Goal: Task Accomplishment & Management: Manage account settings

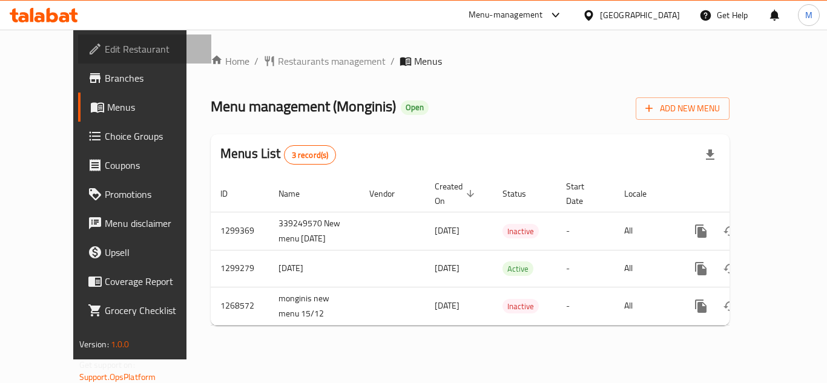
click at [105, 51] on span "Edit Restaurant" at bounding box center [153, 49] width 97 height 15
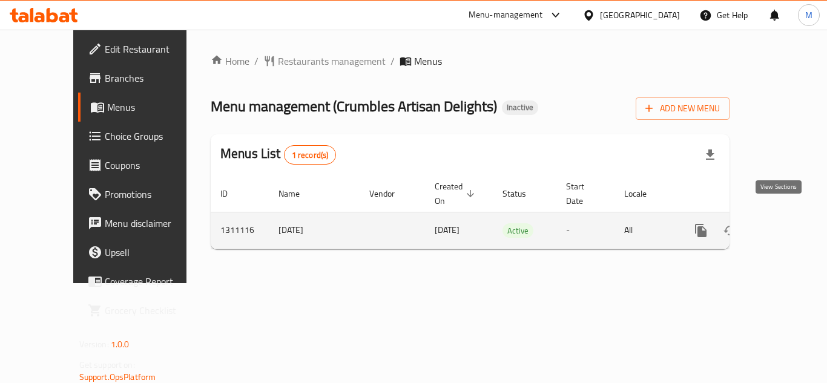
click at [781, 224] on icon "enhanced table" at bounding box center [788, 231] width 15 height 15
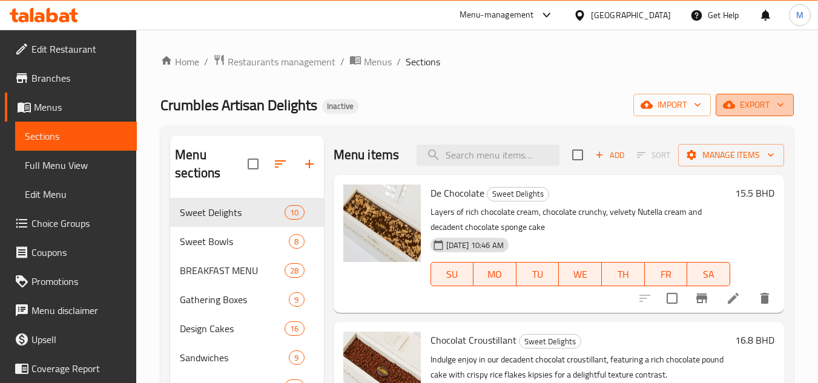
click at [784, 101] on icon "button" at bounding box center [781, 105] width 12 height 12
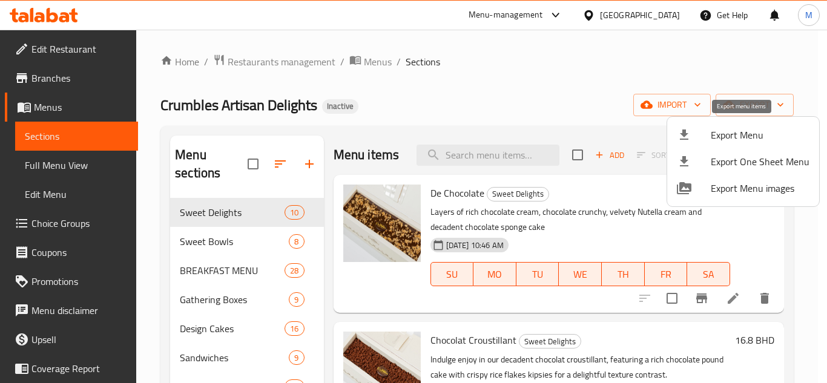
click at [743, 130] on span "Export Menu" at bounding box center [760, 135] width 99 height 15
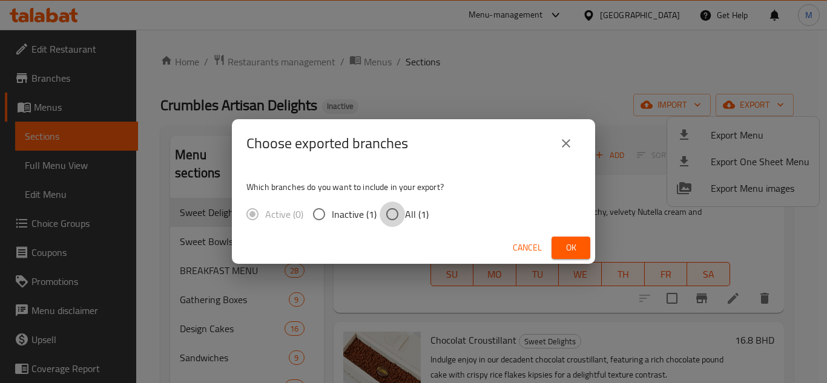
click at [403, 216] on input "All (1)" at bounding box center [392, 214] width 25 height 25
radio input "true"
click at [570, 240] on span "Ok" at bounding box center [571, 247] width 19 height 15
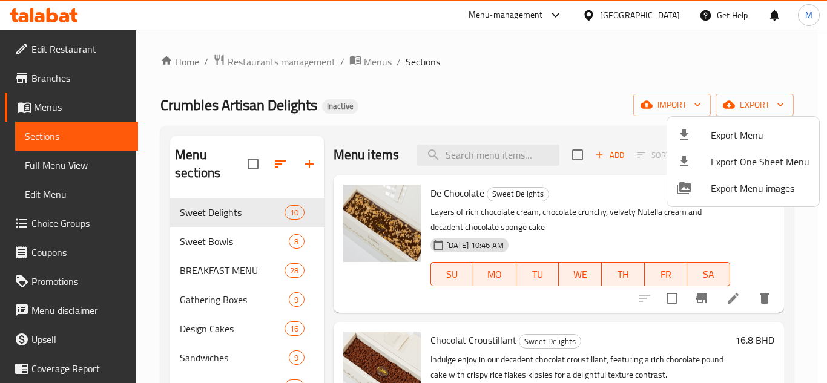
click at [412, 106] on div at bounding box center [413, 191] width 827 height 383
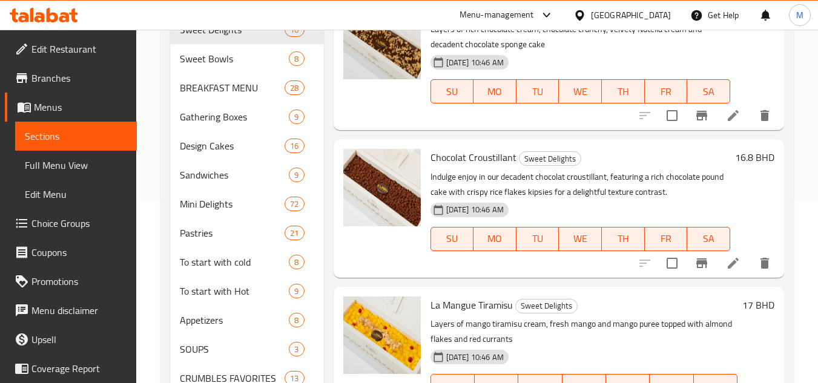
scroll to position [115, 0]
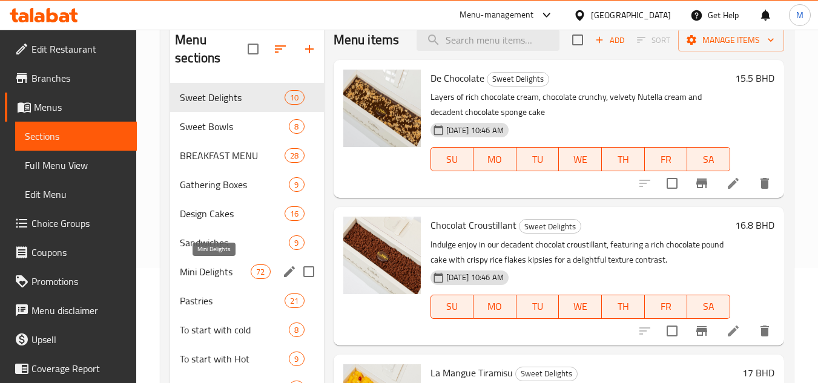
click at [215, 269] on span "Mini Delights" at bounding box center [215, 272] width 71 height 15
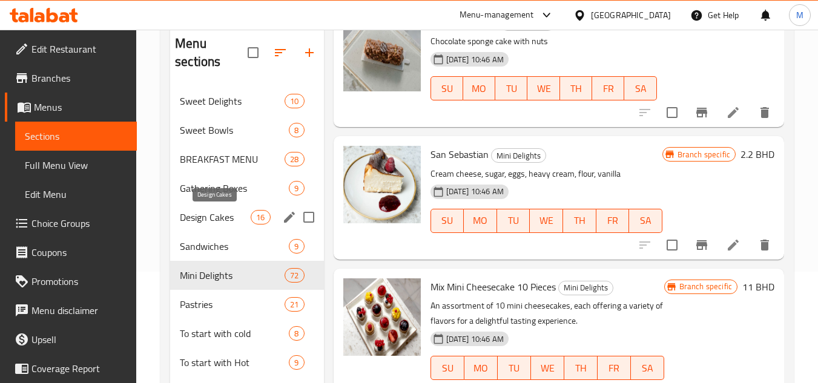
scroll to position [55, 0]
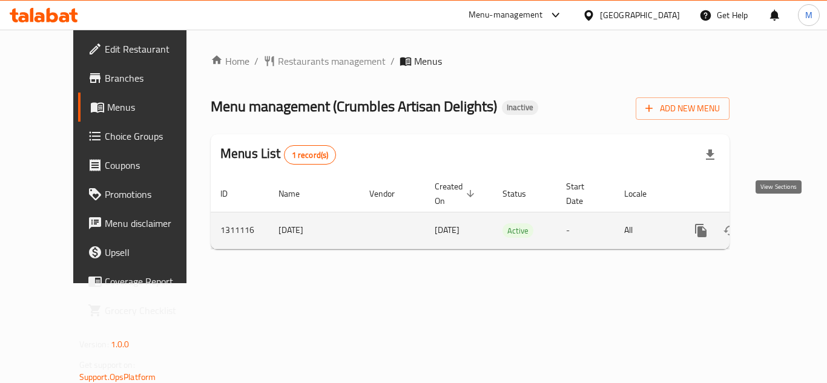
click at [781, 224] on icon "enhanced table" at bounding box center [788, 231] width 15 height 15
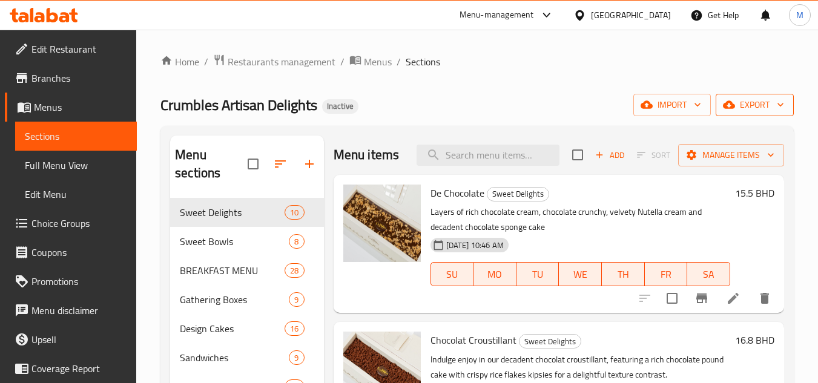
click at [768, 104] on span "export" at bounding box center [755, 105] width 59 height 15
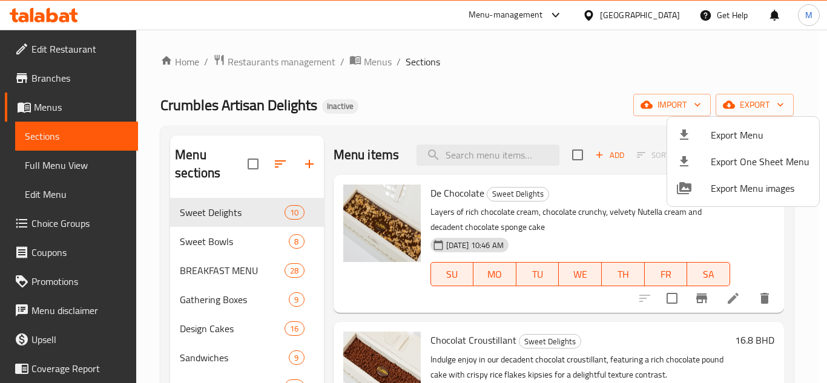
click at [750, 137] on span "Export Menu" at bounding box center [760, 135] width 99 height 15
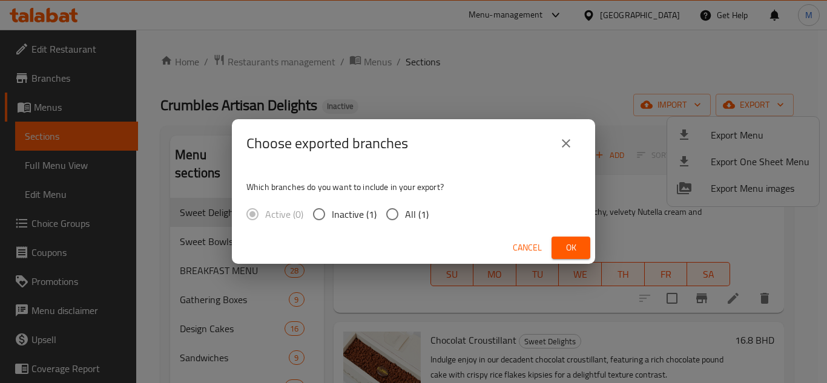
click at [394, 215] on input "All (1)" at bounding box center [392, 214] width 25 height 25
radio input "true"
click at [565, 237] on button "Ok" at bounding box center [571, 248] width 39 height 22
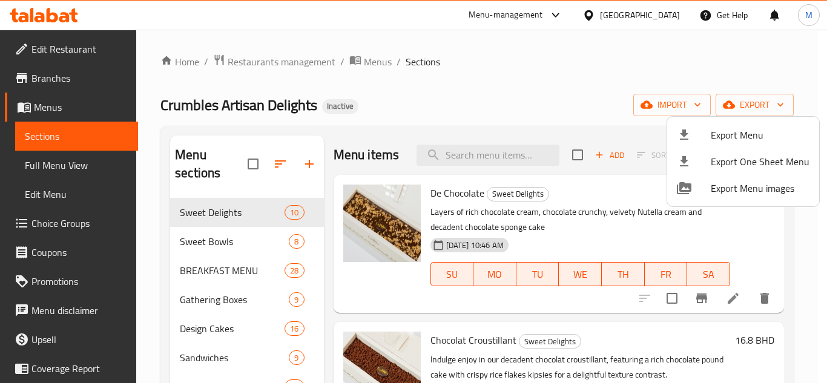
click at [73, 52] on div at bounding box center [413, 191] width 827 height 383
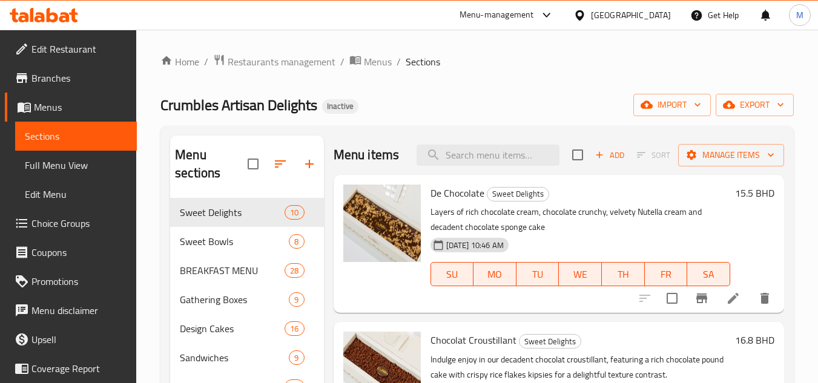
click at [71, 52] on span "Edit Restaurant" at bounding box center [79, 49] width 96 height 15
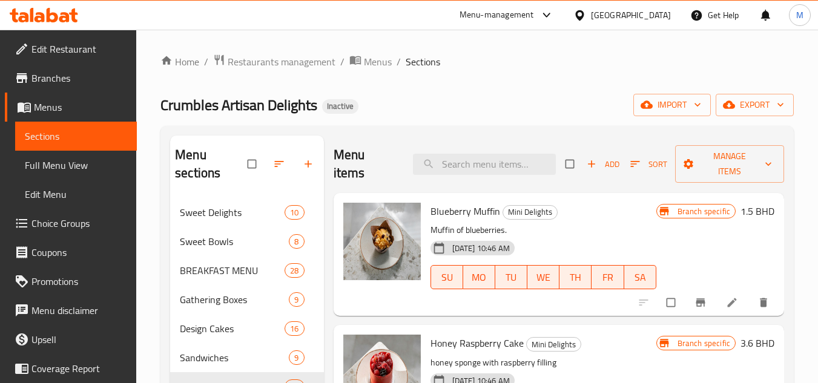
click at [91, 83] on span "Branches" at bounding box center [79, 78] width 96 height 15
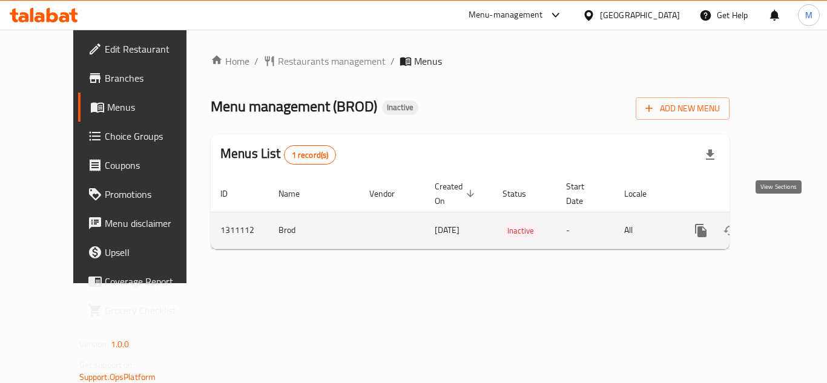
click at [786, 224] on icon "enhanced table" at bounding box center [788, 231] width 15 height 15
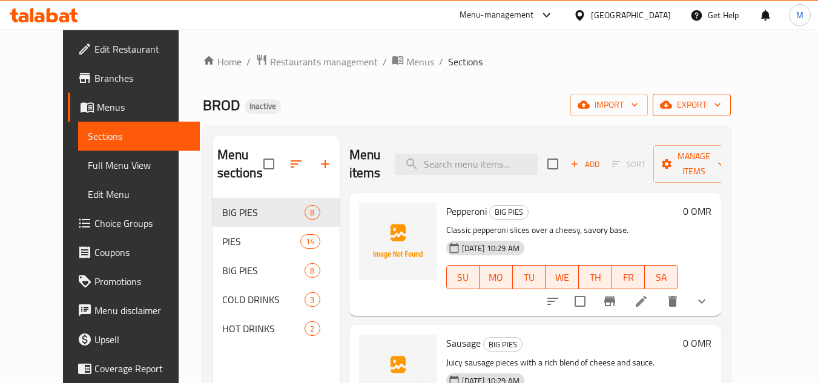
click at [721, 110] on span "export" at bounding box center [692, 105] width 59 height 15
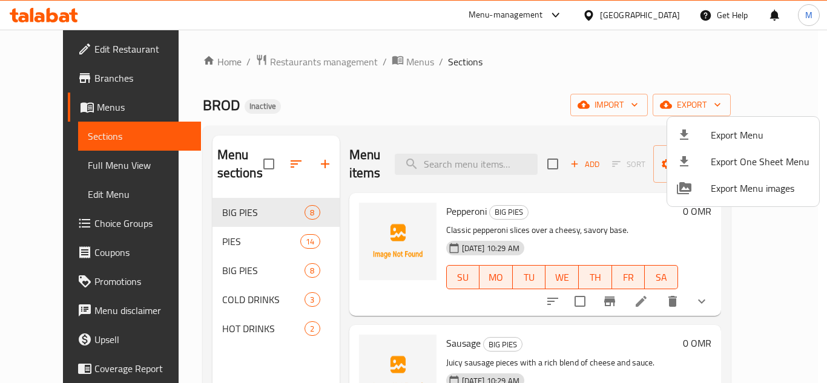
click at [746, 132] on span "Export Menu" at bounding box center [760, 135] width 99 height 15
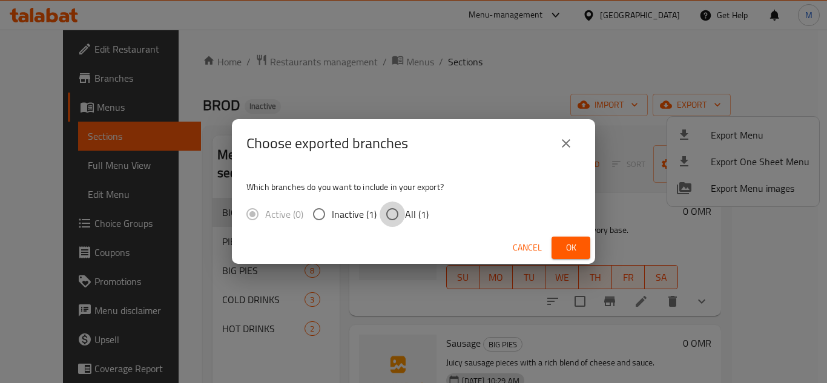
click at [402, 214] on input "All (1)" at bounding box center [392, 214] width 25 height 25
radio input "true"
click at [578, 248] on span "Ok" at bounding box center [571, 247] width 19 height 15
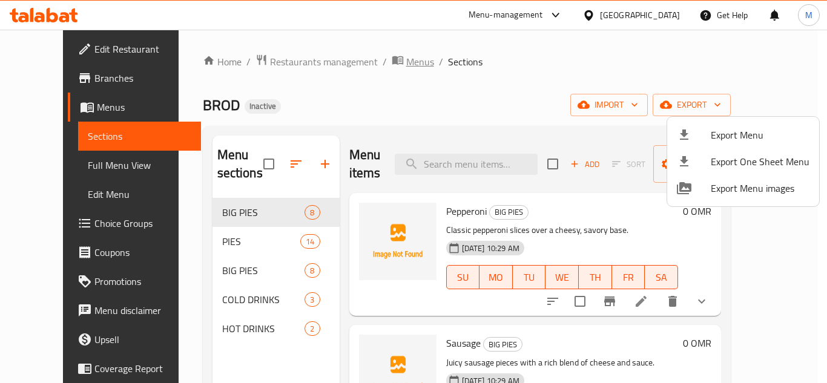
click at [367, 65] on div at bounding box center [413, 191] width 827 height 383
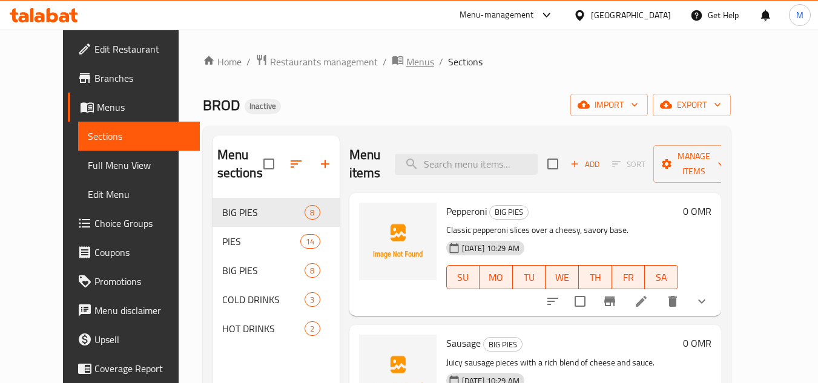
click at [406, 58] on span "Menus" at bounding box center [420, 62] width 28 height 15
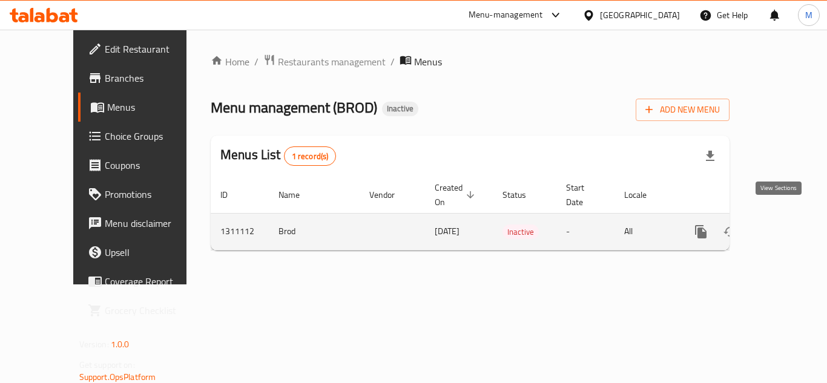
click at [784, 225] on icon "enhanced table" at bounding box center [788, 232] width 15 height 15
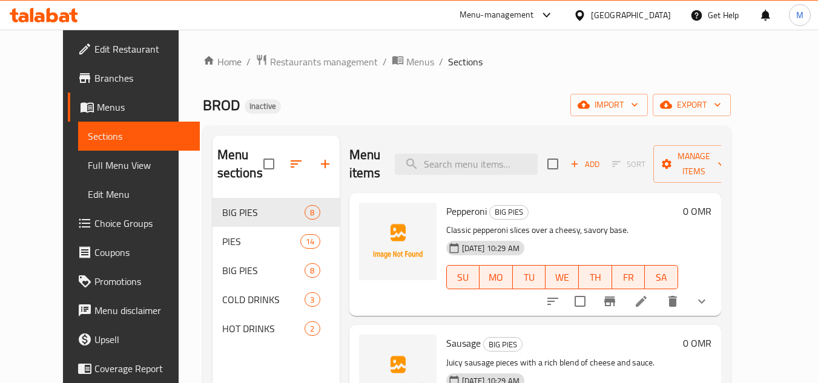
click at [266, 96] on div "BROD Inactive import export" at bounding box center [467, 105] width 528 height 22
click at [254, 118] on div "Home / Restaurants management / Menus / Sections BROD Inactive import export Me…" at bounding box center [467, 291] width 528 height 475
click at [88, 170] on span "Full Menu View" at bounding box center [139, 165] width 102 height 15
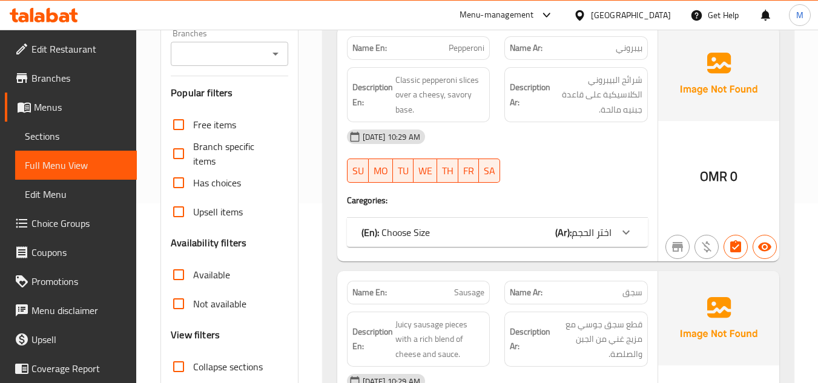
scroll to position [424, 0]
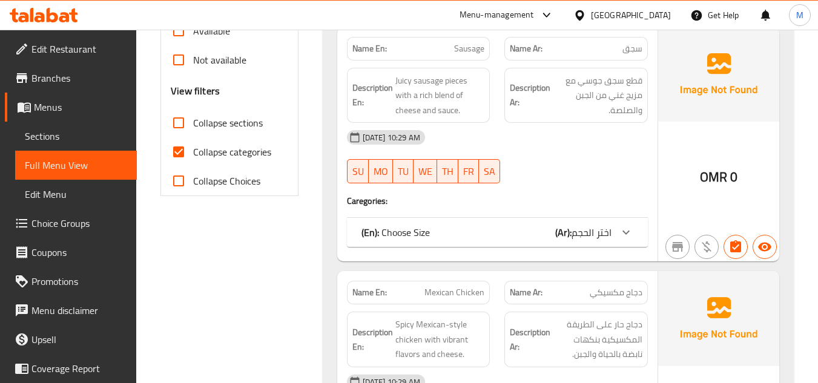
click at [185, 133] on input "Collapse sections" at bounding box center [178, 122] width 29 height 29
checkbox input "true"
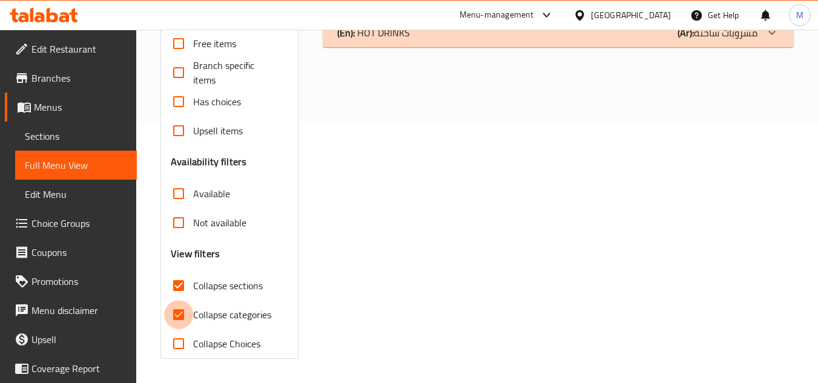
click at [185, 300] on input "Collapse categories" at bounding box center [178, 314] width 29 height 29
checkbox input "false"
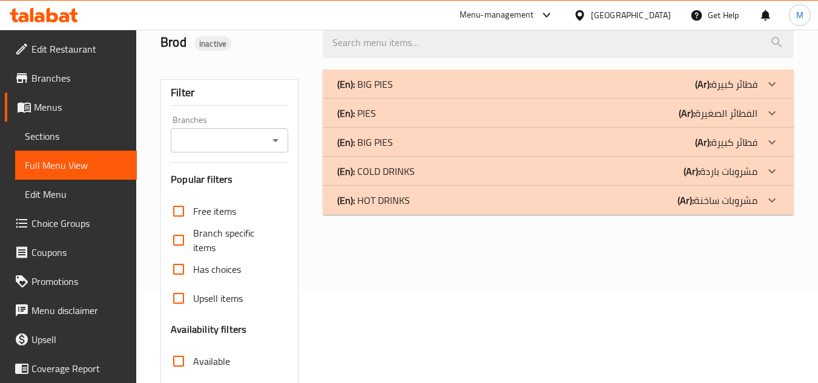
scroll to position [0, 0]
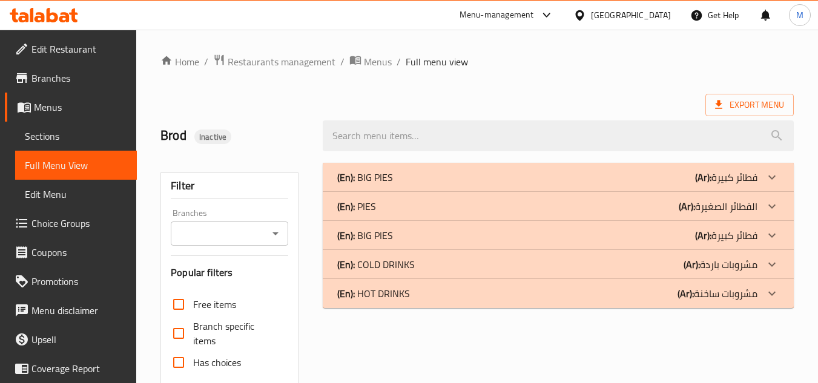
click at [380, 179] on p "(En): BIG PIES" at bounding box center [365, 177] width 56 height 15
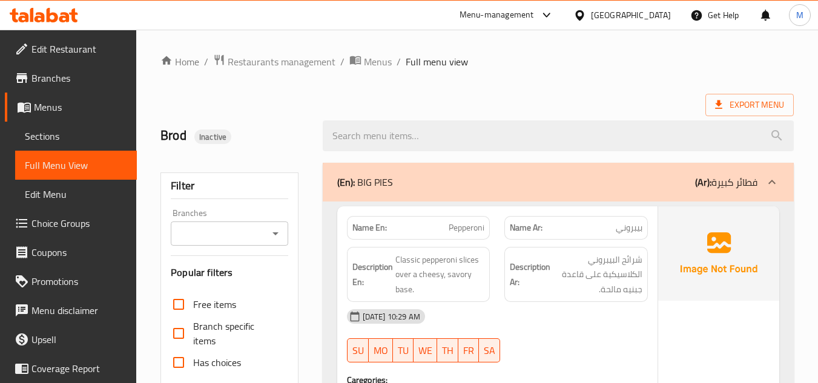
click at [434, 101] on div "Export Menu" at bounding box center [478, 105] width 634 height 22
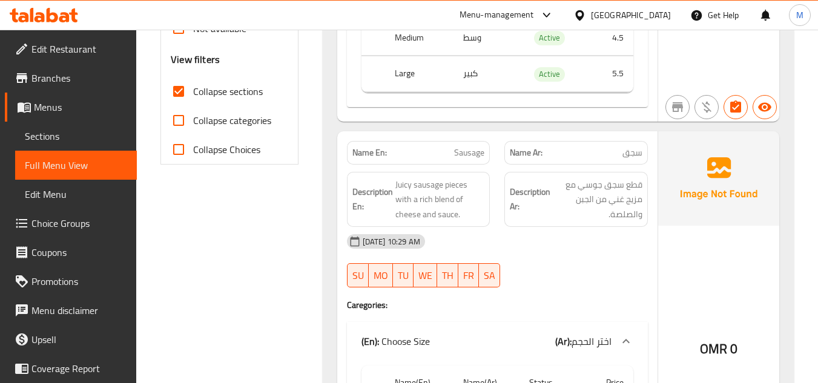
scroll to position [485, 0]
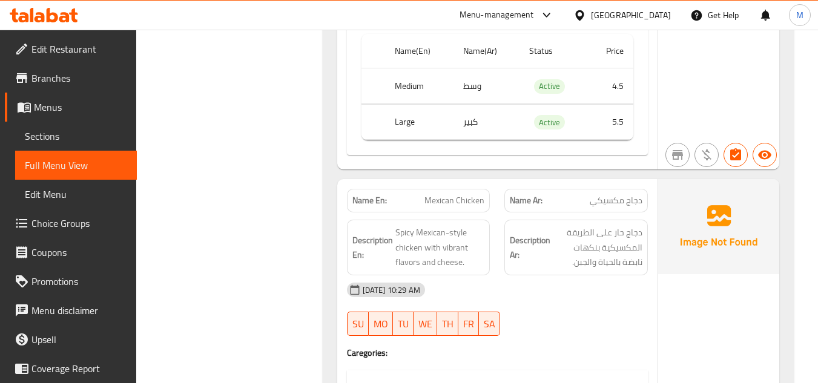
scroll to position [848, 0]
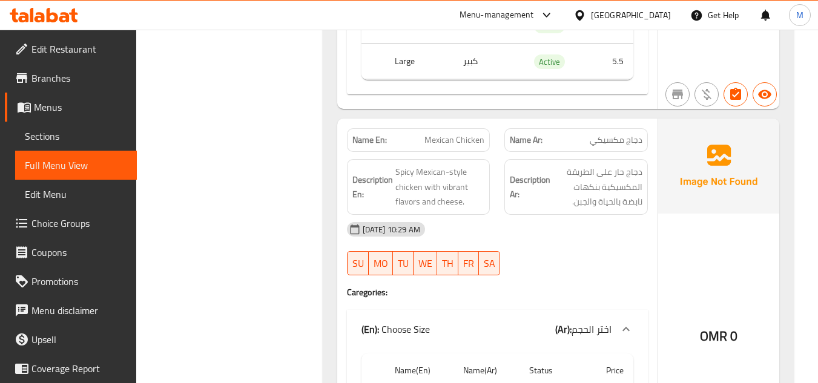
click at [446, 193] on span "Spicy Mexican-style chicken with vibrant flavors and cheese." at bounding box center [441, 187] width 90 height 45
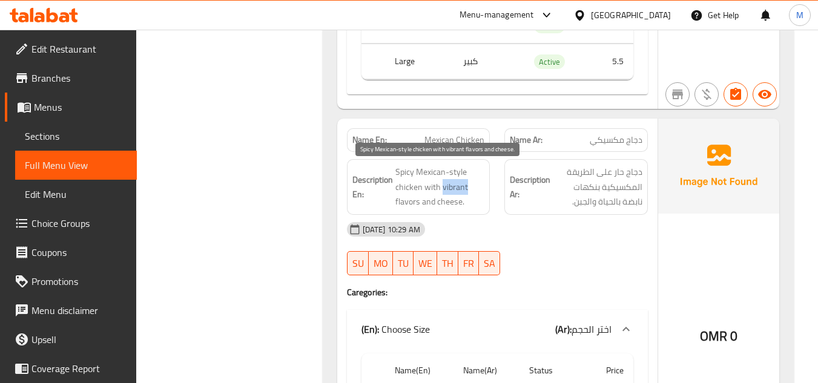
click at [446, 193] on span "Spicy Mexican-style chicken with vibrant flavors and cheese." at bounding box center [441, 187] width 90 height 45
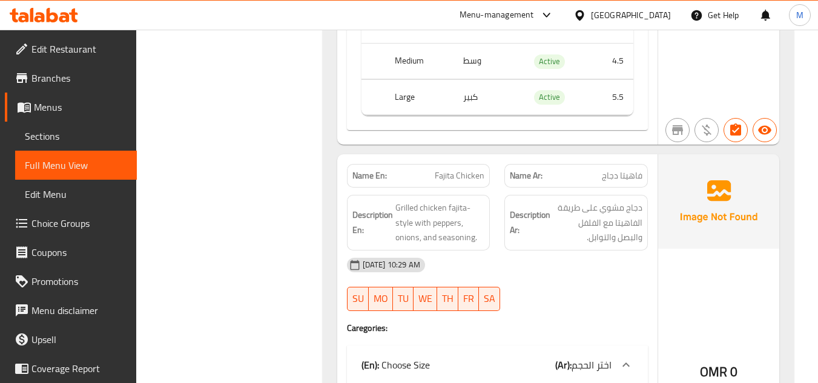
scroll to position [1211, 0]
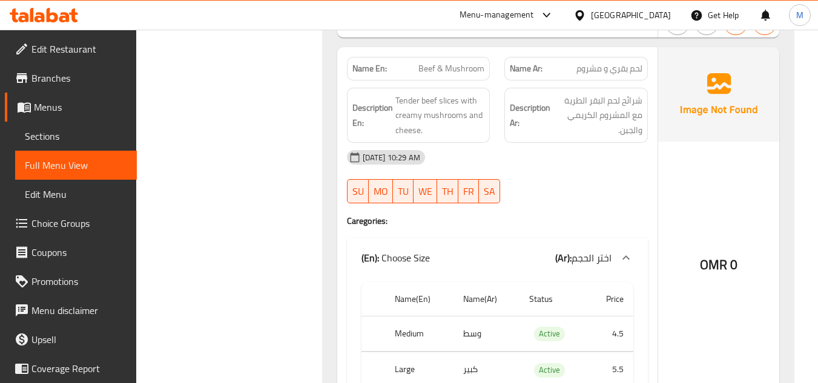
scroll to position [1696, 0]
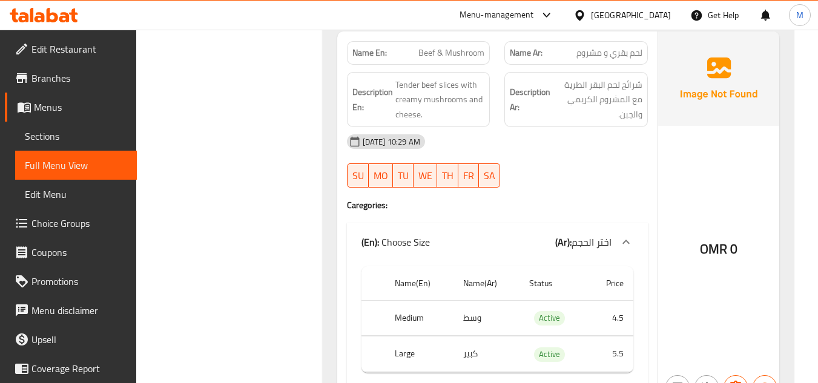
click at [306, 197] on div "Filter Branches Branches Popular filters Free items Branch specific items Has c…" at bounding box center [234, 80] width 162 height 3241
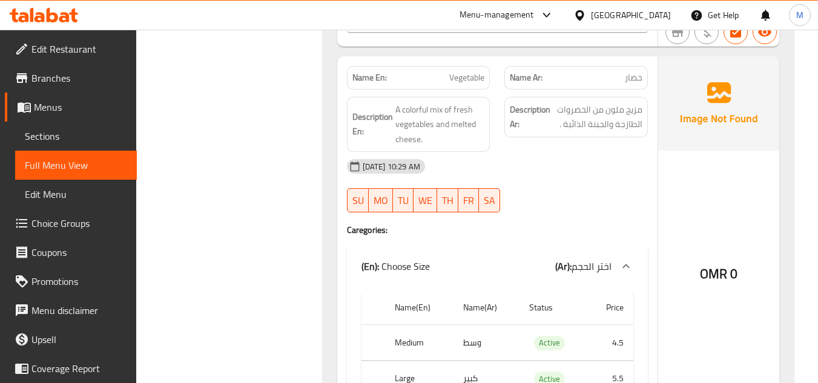
scroll to position [2059, 0]
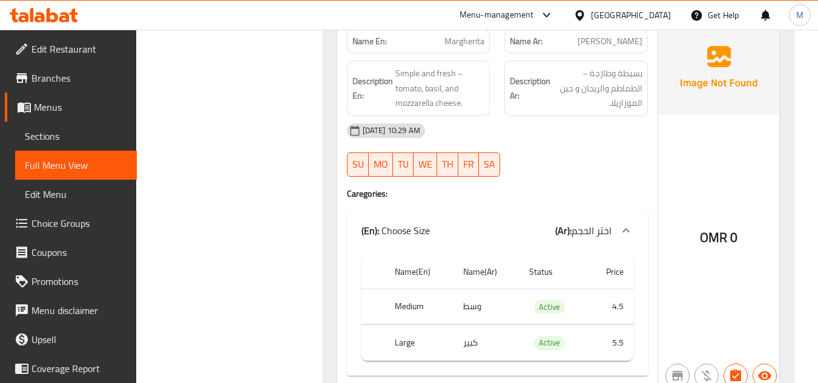
scroll to position [2469, 0]
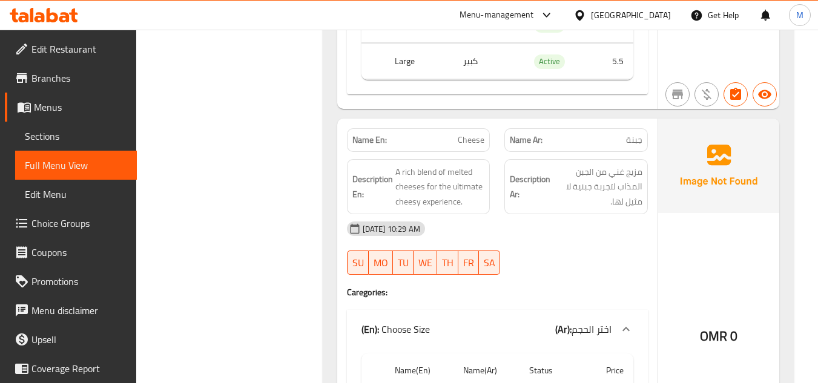
scroll to position [2832, 0]
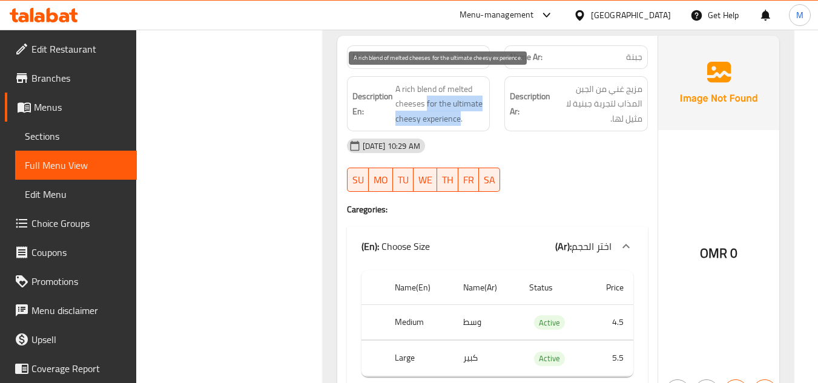
drag, startPoint x: 425, startPoint y: 101, endPoint x: 461, endPoint y: 122, distance: 41.2
click at [461, 122] on span "A rich blend of melted cheeses for the ultimate cheesy experience." at bounding box center [441, 104] width 90 height 45
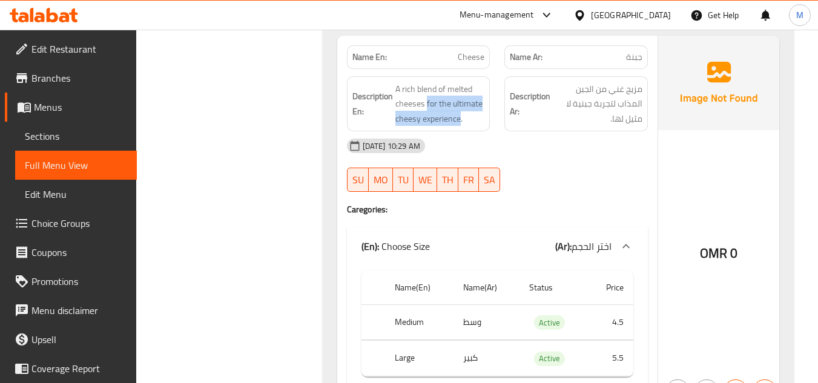
copy span "for the ultimate cheesy experience"
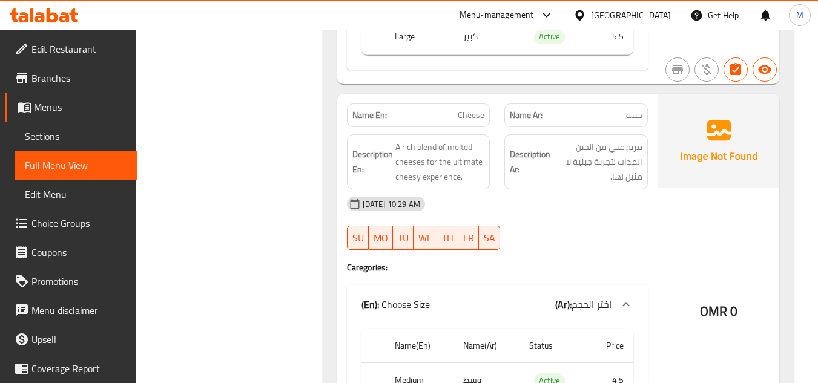
scroll to position [2711, 0]
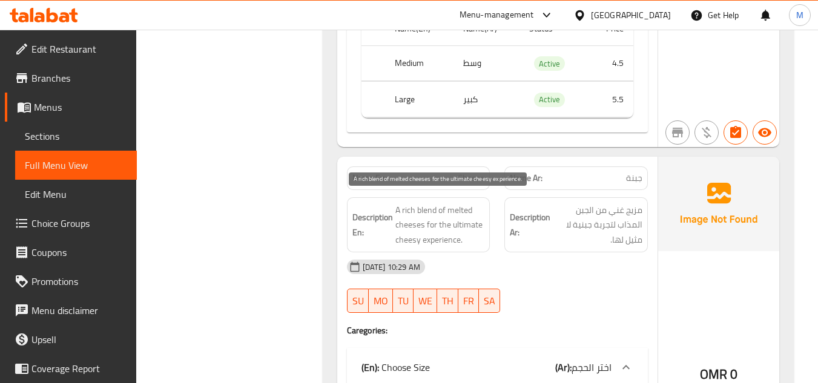
click at [438, 240] on span "A rich blend of melted cheeses for the ultimate cheesy experience." at bounding box center [441, 225] width 90 height 45
copy span "experience"
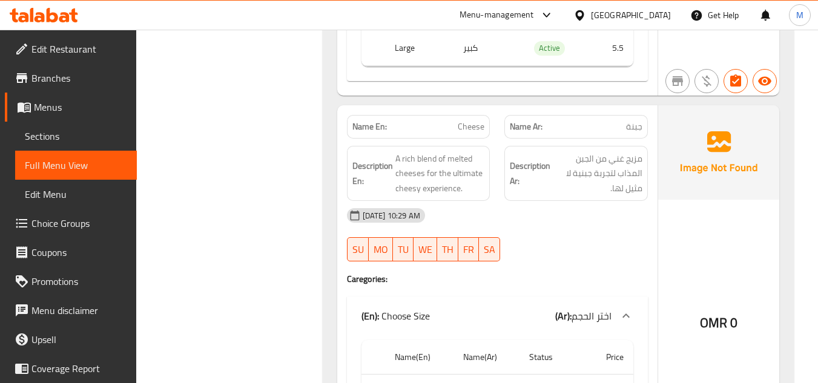
scroll to position [2666, 0]
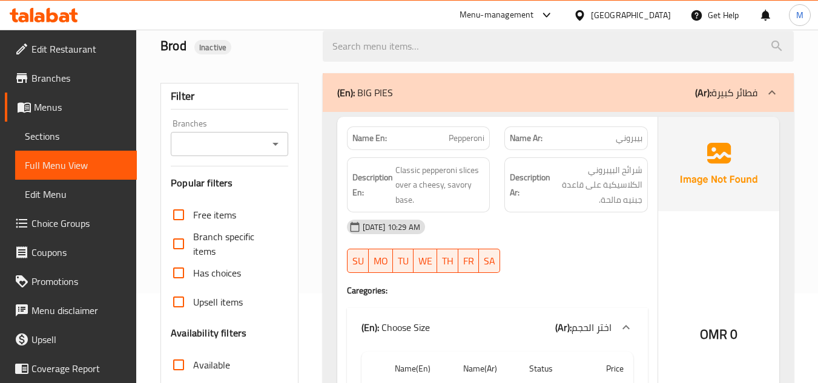
scroll to position [0, 0]
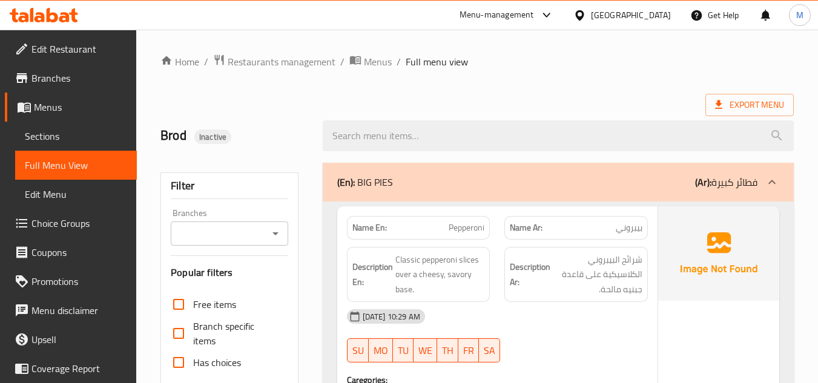
click at [369, 190] on p "(En): BIG PIES" at bounding box center [365, 182] width 56 height 15
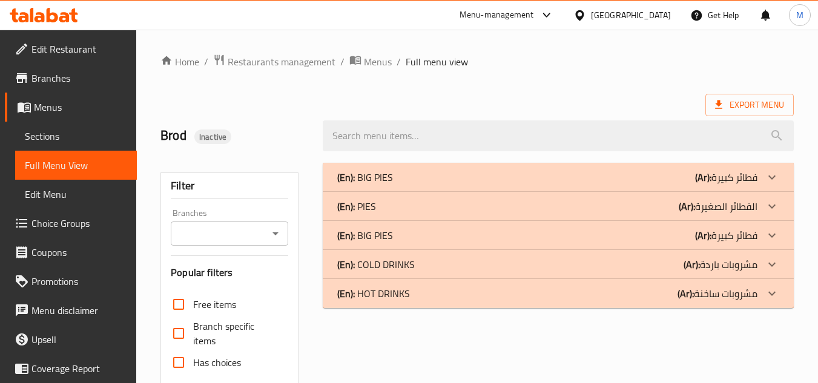
click at [377, 197] on div "(En): PIES (Ar): الفطائر الصغيرة" at bounding box center [558, 206] width 471 height 29
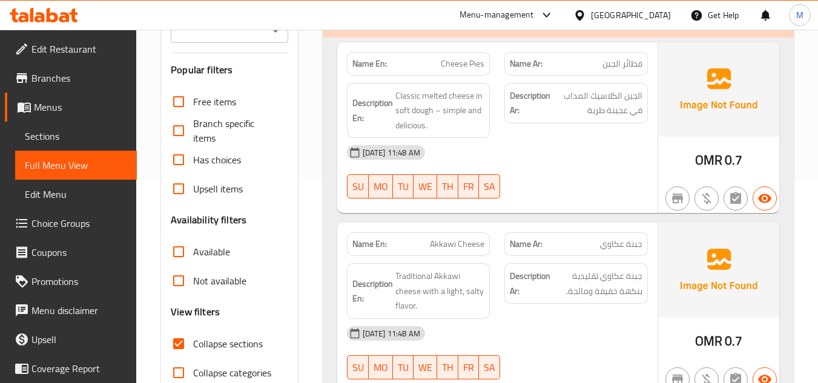
scroll to position [182, 0]
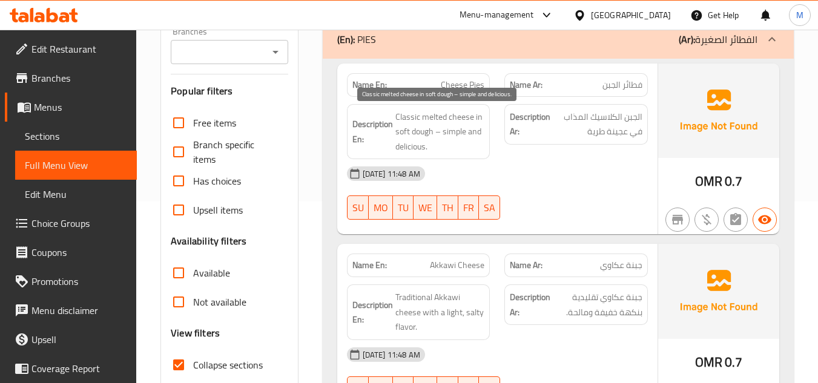
click at [449, 130] on span "Classic melted cheese in soft dough – simple and delicious." at bounding box center [441, 132] width 90 height 45
drag, startPoint x: 435, startPoint y: 131, endPoint x: 446, endPoint y: 151, distance: 22.5
click at [446, 151] on span "Classic melted cheese in soft dough – simple and delicious." at bounding box center [441, 132] width 90 height 45
copy span "– simple and delicious."
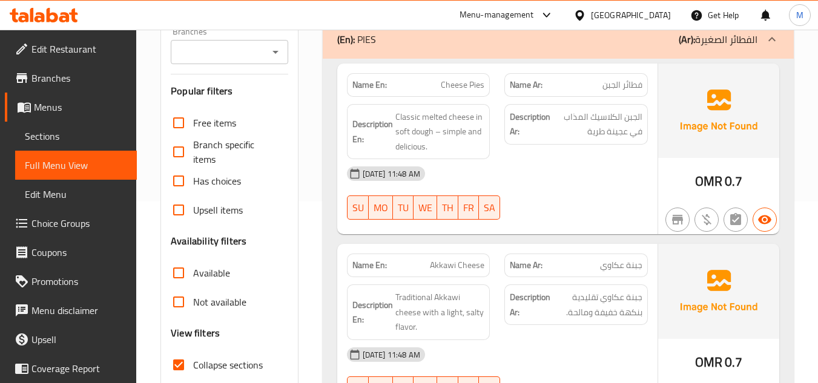
scroll to position [242, 0]
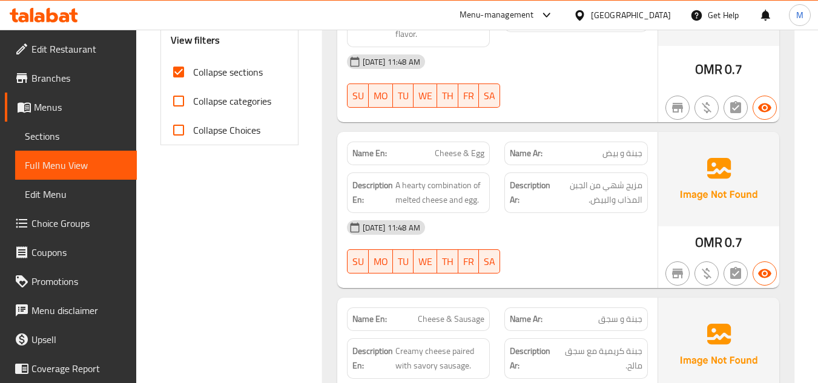
scroll to position [485, 0]
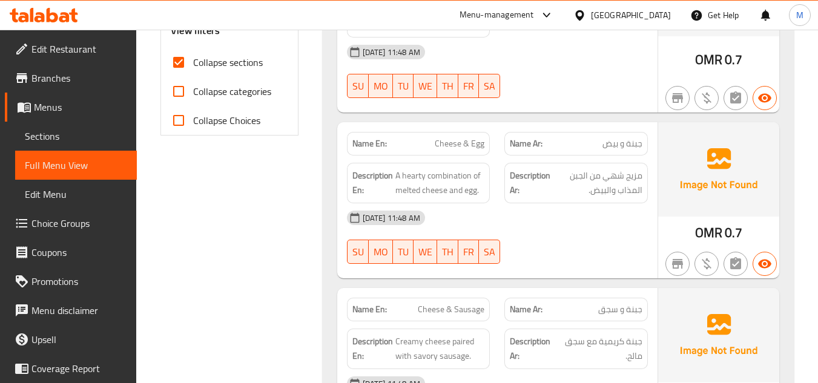
click at [413, 179] on span "A hearty combination of melted cheese and egg." at bounding box center [441, 183] width 90 height 30
copy span "hearty"
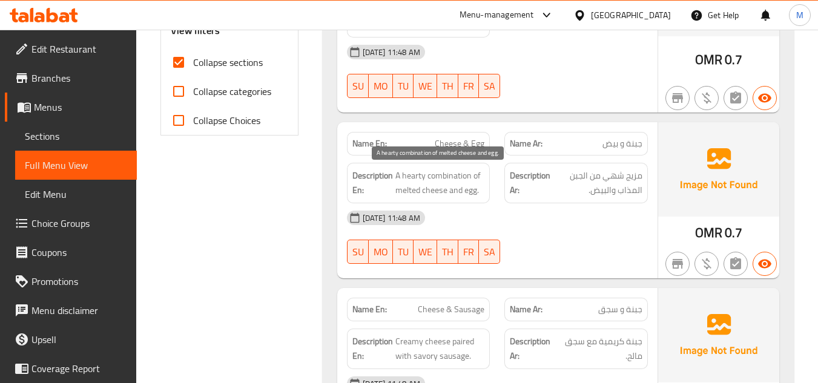
click at [452, 187] on span "A hearty combination of melted cheese and egg." at bounding box center [441, 183] width 90 height 30
copy span "A hearty combination of melted cheese and egg."
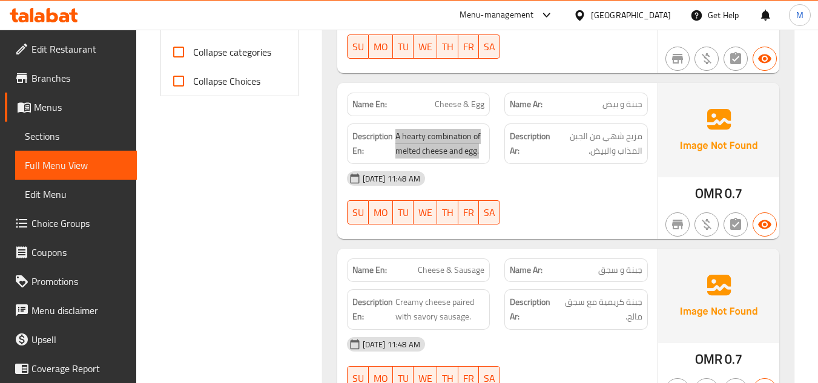
scroll to position [545, 0]
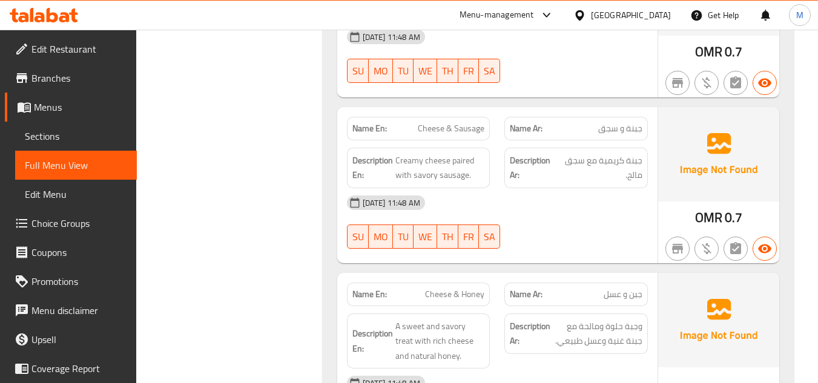
scroll to position [666, 0]
click at [466, 129] on span "Cheese & Sausage" at bounding box center [451, 128] width 67 height 13
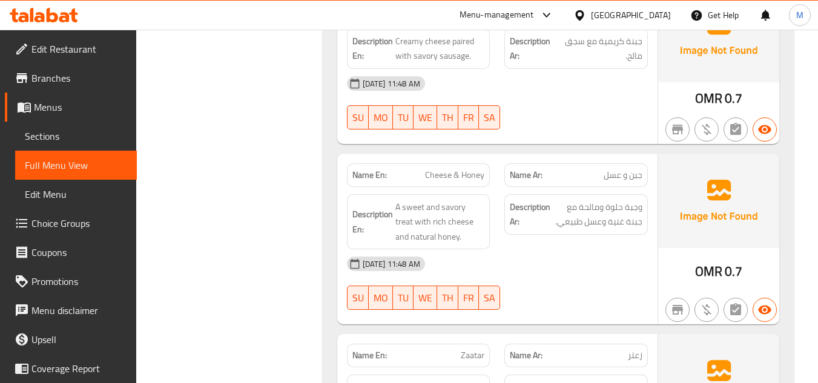
scroll to position [787, 0]
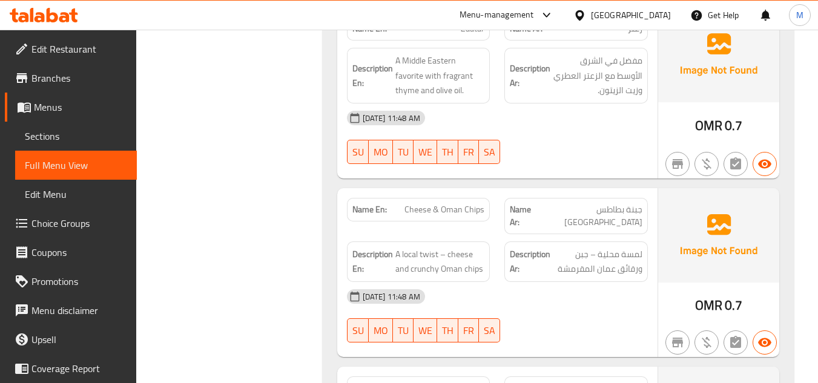
scroll to position [1190, 0]
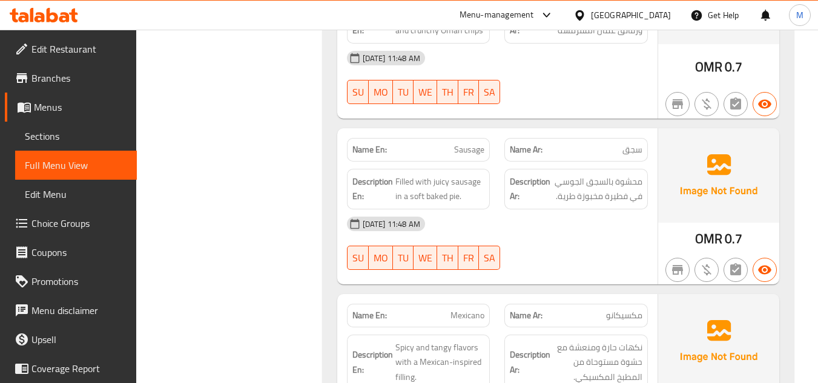
scroll to position [1372, 0]
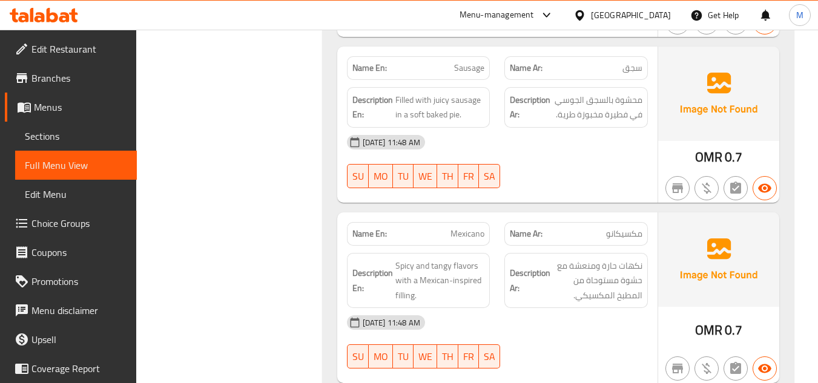
click at [268, 197] on div "Filter Branches Branches Popular filters Free items Branch specific items Has c…" at bounding box center [234, 341] width 162 height 3236
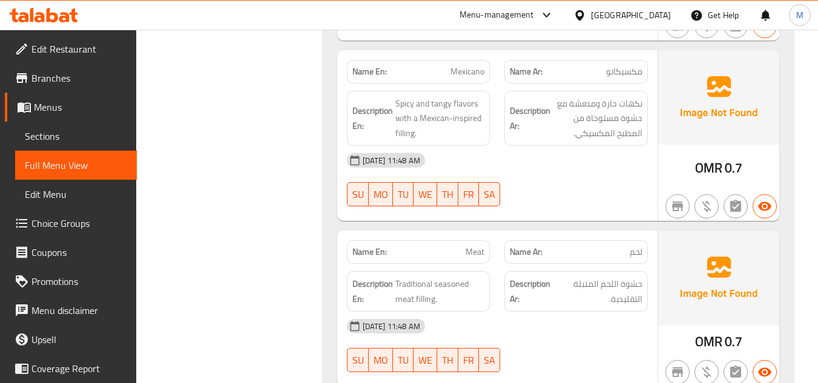
scroll to position [1675, 0]
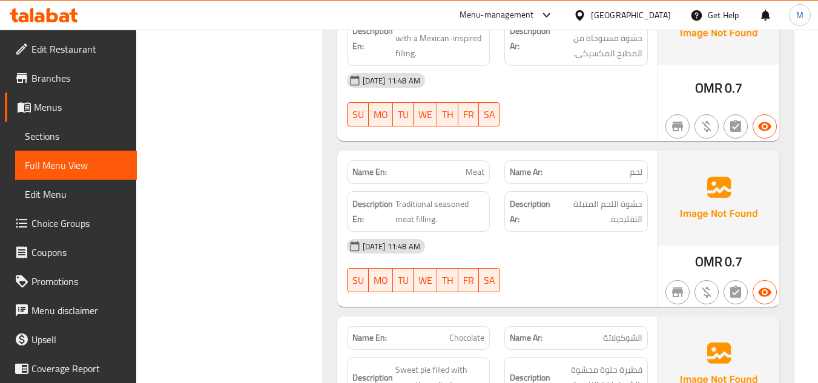
click at [305, 231] on div "Filter Branches Branches Popular filters Free items Branch specific items Has c…" at bounding box center [234, 99] width 162 height 3236
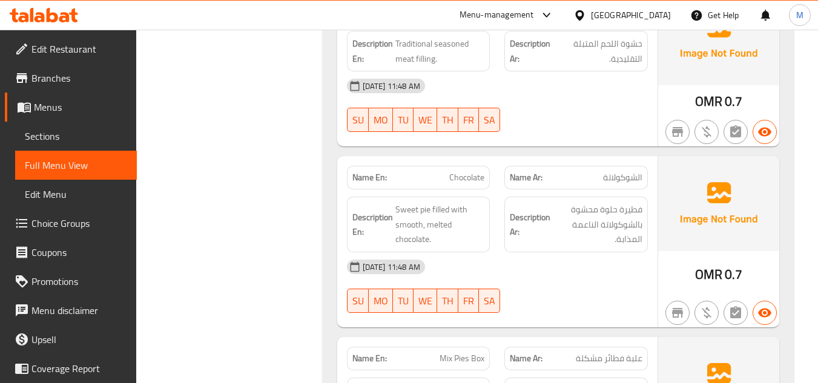
scroll to position [1857, 0]
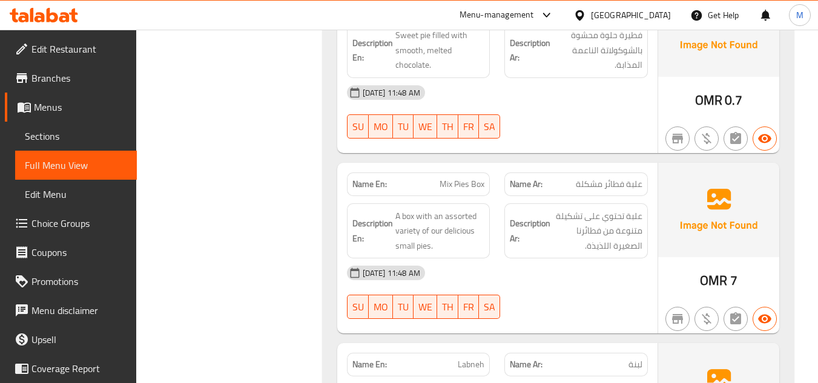
scroll to position [2038, 0]
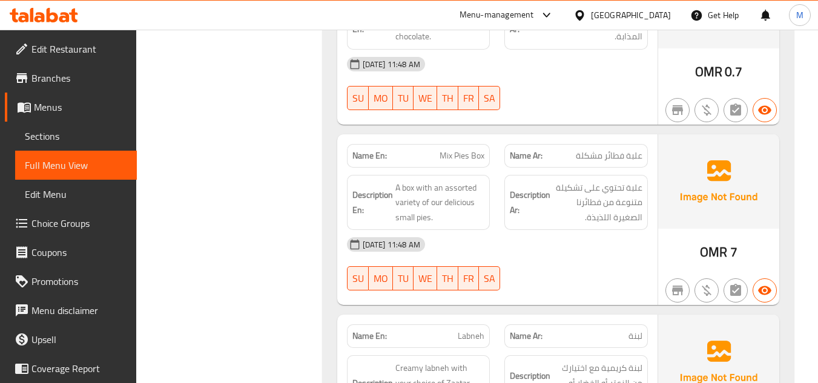
click at [456, 193] on span "A box with an assorted variety of our delicious small pies." at bounding box center [441, 203] width 90 height 45
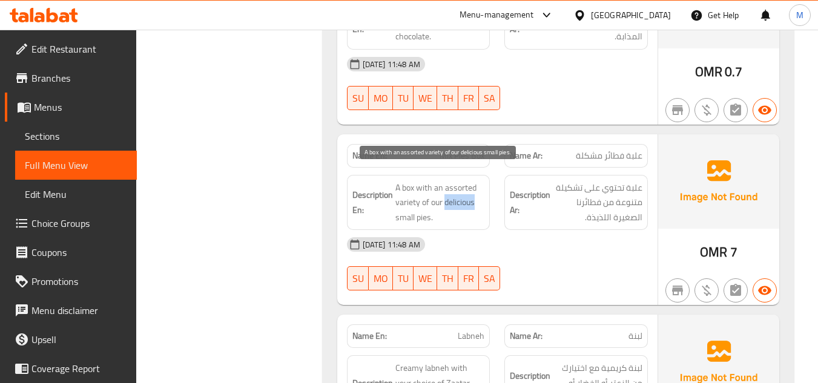
click at [456, 193] on span "A box with an assorted variety of our delicious small pies." at bounding box center [441, 203] width 90 height 45
copy span "delicious"
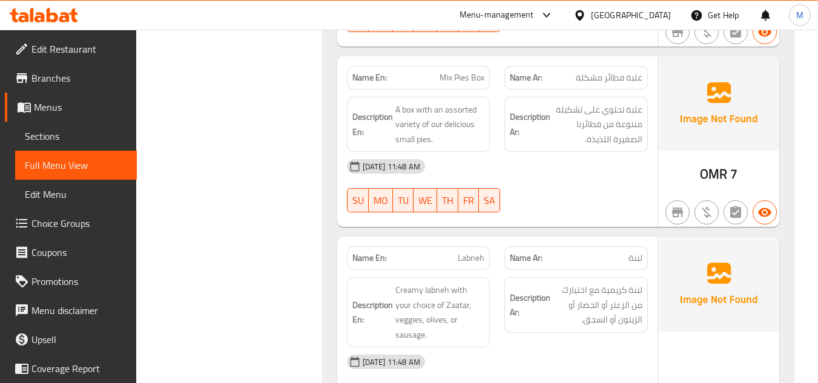
scroll to position [2220, 0]
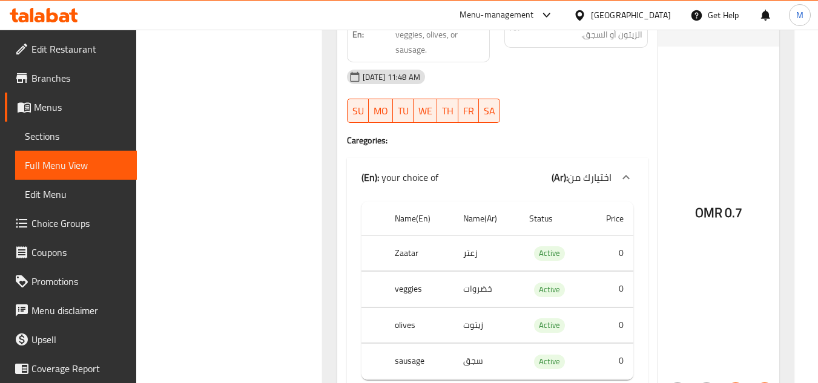
scroll to position [2462, 0]
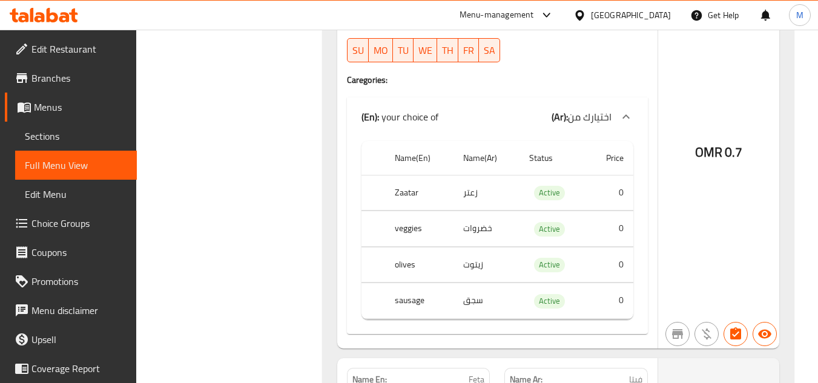
click at [463, 247] on td "زيتوت" at bounding box center [487, 265] width 66 height 36
click at [468, 247] on td "زيتوت" at bounding box center [487, 265] width 66 height 36
copy td "زيتوت"
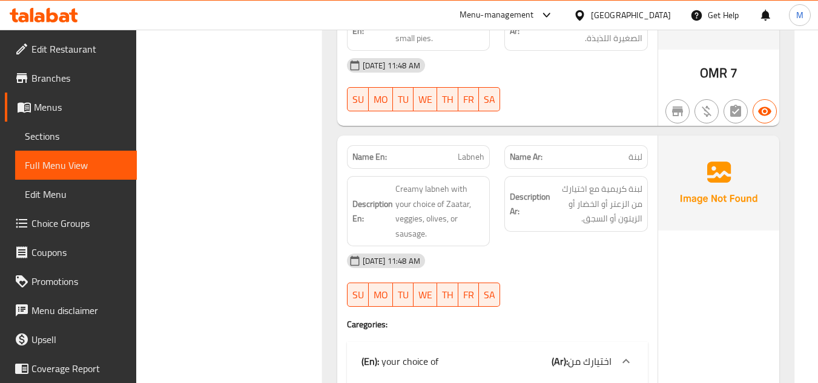
scroll to position [2159, 0]
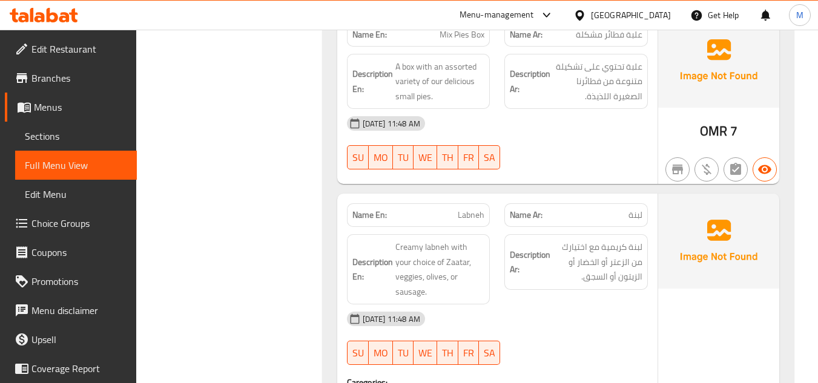
click at [475, 209] on span "Labneh" at bounding box center [471, 215] width 27 height 13
copy span "Labneh"
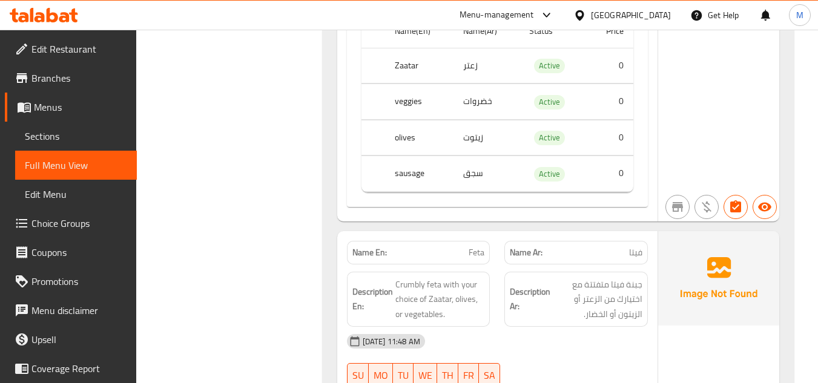
scroll to position [2644, 0]
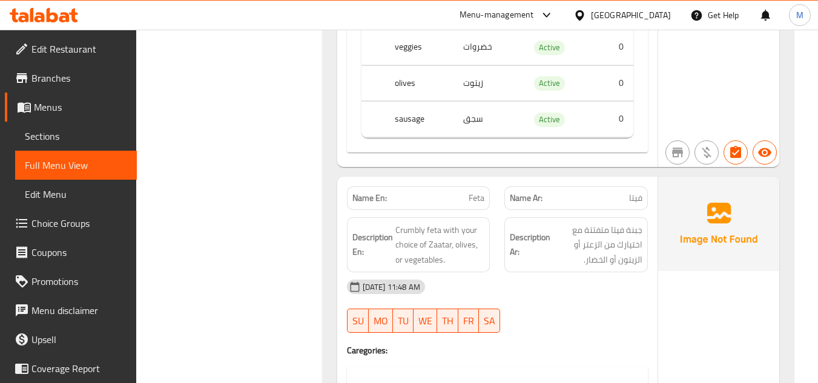
click at [474, 192] on span "Feta" at bounding box center [477, 198] width 16 height 13
copy span "Feta"
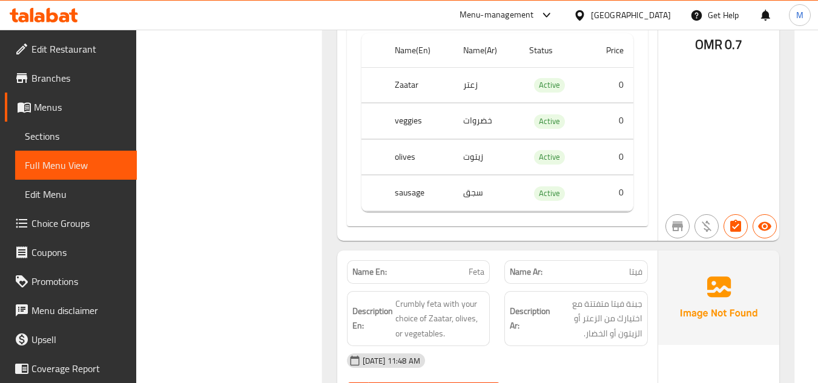
scroll to position [2462, 0]
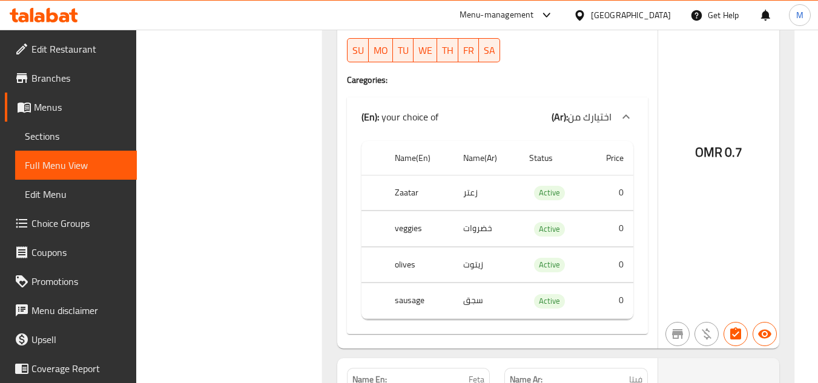
click at [472, 247] on td "زيتوت" at bounding box center [487, 265] width 66 height 36
copy td "زيتوت"
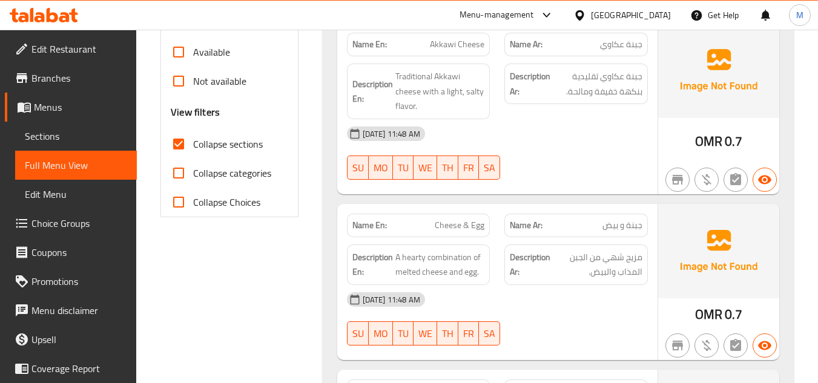
scroll to position [100, 0]
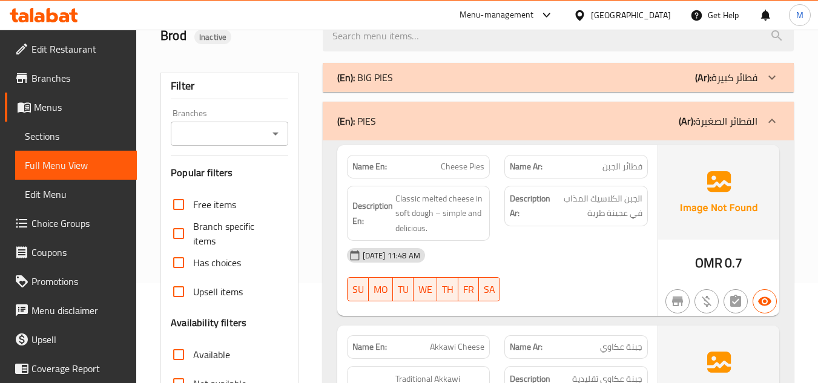
click at [362, 116] on p "(En): PIES" at bounding box center [356, 121] width 39 height 15
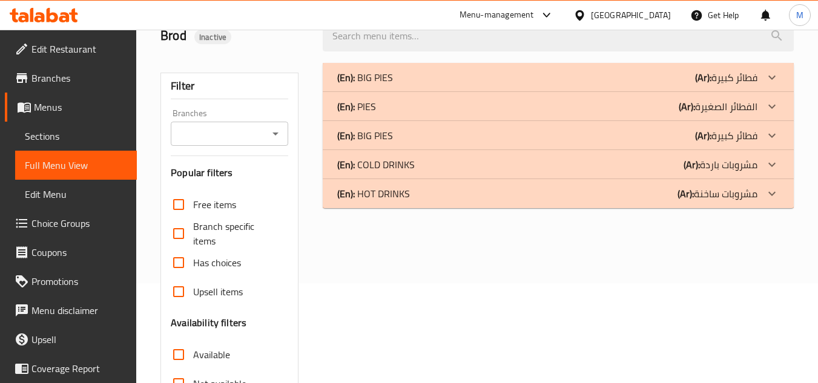
click at [379, 135] on p "(En): BIG PIES" at bounding box center [365, 135] width 56 height 15
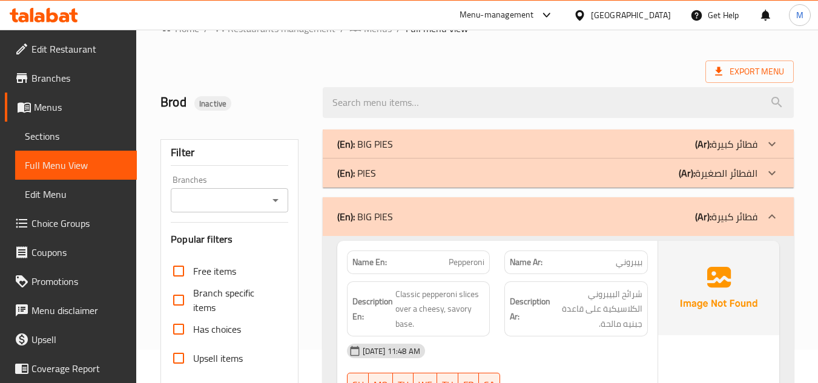
scroll to position [61, 0]
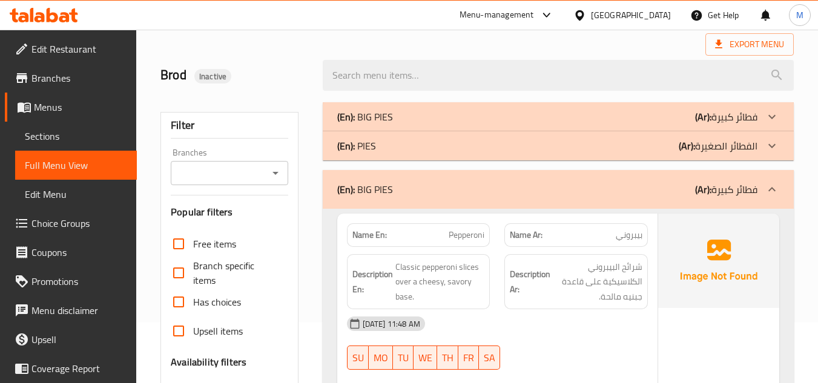
click at [365, 111] on p "(En): BIG PIES" at bounding box center [365, 117] width 56 height 15
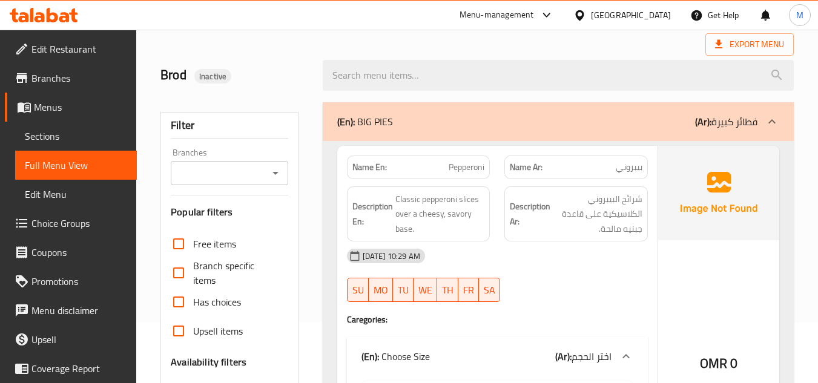
click at [359, 118] on p "(En): BIG PIES" at bounding box center [365, 121] width 56 height 15
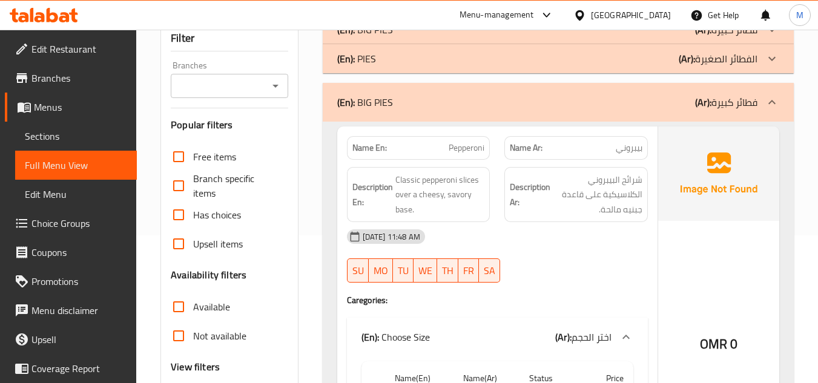
scroll to position [182, 0]
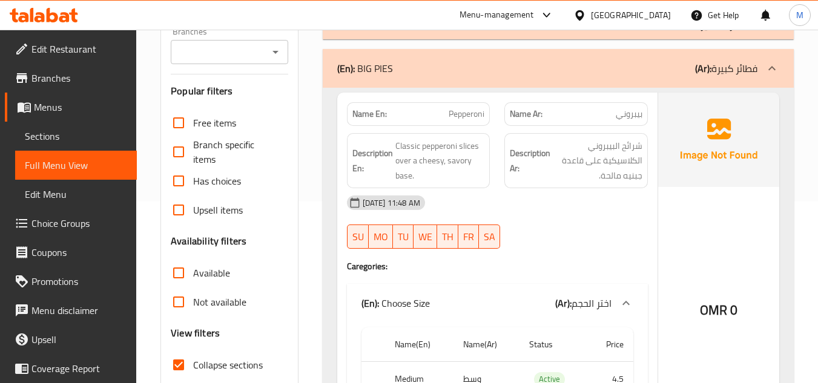
click at [388, 71] on p "(En): BIG PIES" at bounding box center [365, 68] width 56 height 15
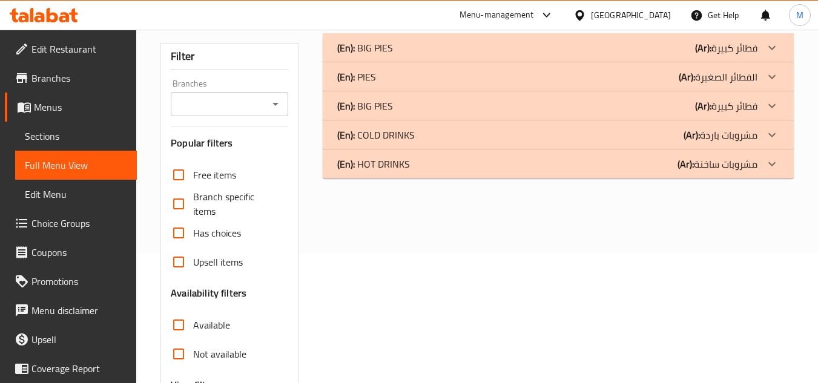
scroll to position [61, 0]
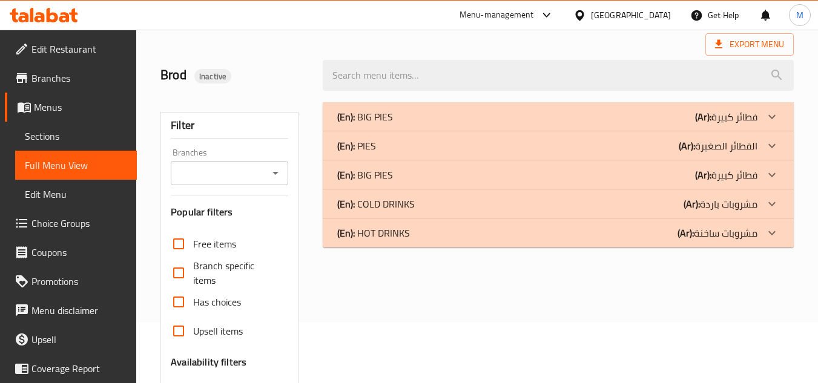
click at [308, 209] on div "Filter Branches Branches Popular filters Free items Branch specific items Has c…" at bounding box center [234, 331] width 162 height 472
click at [376, 216] on div "(En): COLD DRINKS (Ar): مشروبات باردة" at bounding box center [558, 204] width 471 height 29
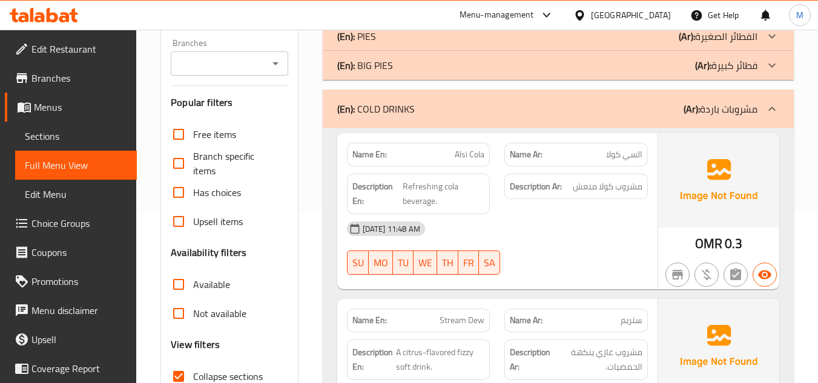
scroll to position [182, 0]
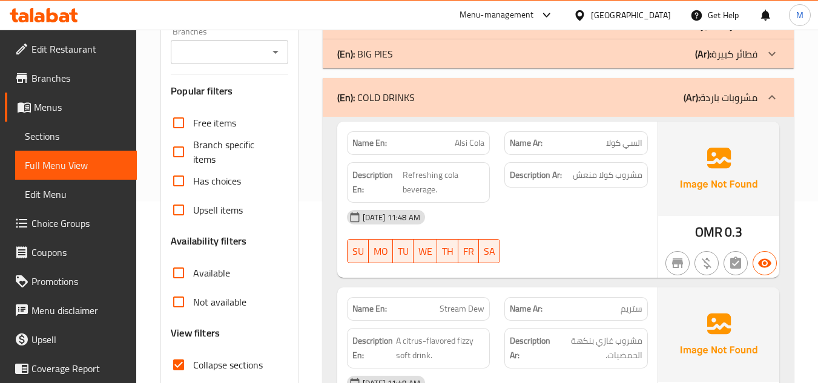
click at [599, 233] on div "11-09-2025 11:48 AM SU MO TU WE TH FR SA" at bounding box center [498, 237] width 316 height 68
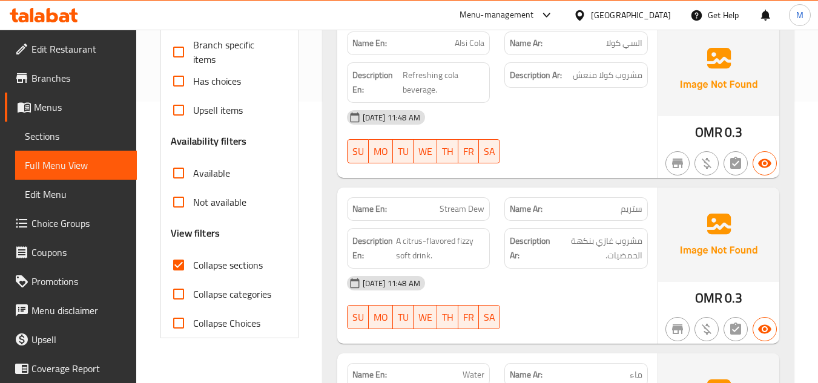
scroll to position [303, 0]
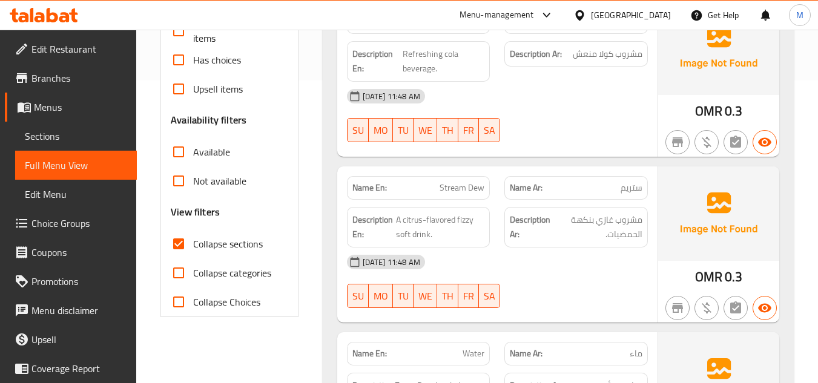
click at [536, 276] on div "11-09-2025 11:48 AM" at bounding box center [498, 262] width 316 height 29
click at [462, 222] on span "A citrus-flavored fizzy soft drink." at bounding box center [440, 228] width 88 height 30
click at [438, 225] on span "A citrus-flavored fizzy soft drink." at bounding box center [440, 228] width 88 height 30
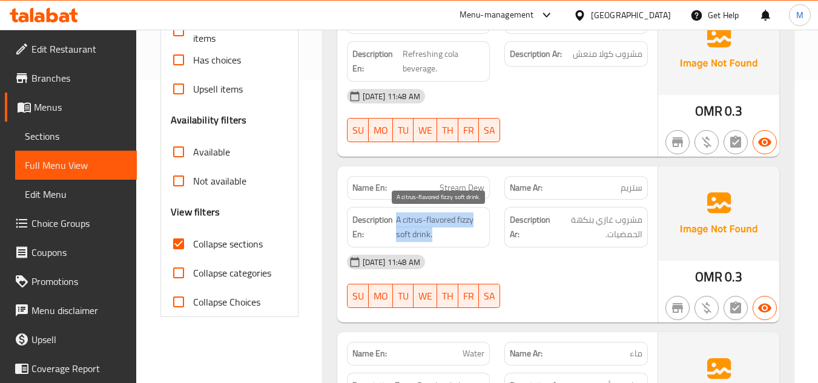
click at [438, 225] on span "A citrus-flavored fizzy soft drink." at bounding box center [440, 228] width 88 height 30
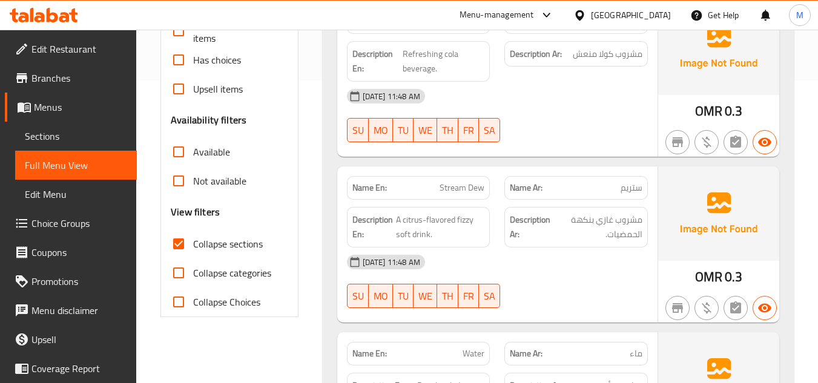
click at [452, 189] on span "Stream Dew" at bounding box center [462, 188] width 45 height 13
click at [460, 220] on span "A citrus-flavored fizzy soft drink." at bounding box center [440, 228] width 88 height 30
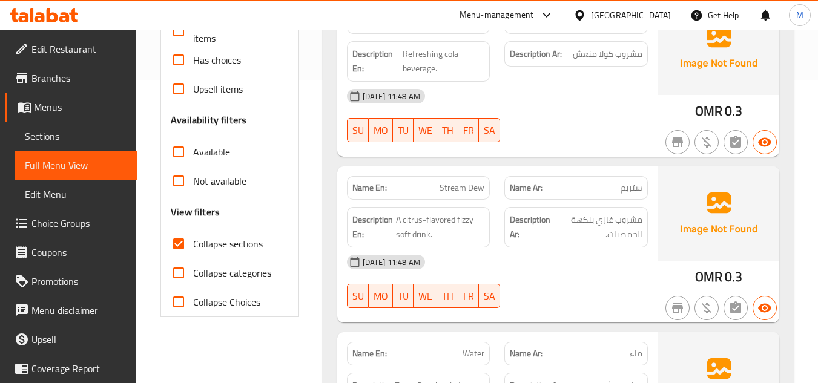
click at [316, 249] on div "(En): BIG PIES (Ar): فطائر كبيرة Name En: Pepperoni Name Ar: بيبروني Descriptio…" at bounding box center [559, 199] width 486 height 692
click at [462, 219] on span "A citrus-flavored fizzy soft drink." at bounding box center [440, 228] width 88 height 30
click at [233, 346] on div "Filter Branches Branches Popular filters Free items Branch specific items Has c…" at bounding box center [234, 199] width 162 height 692
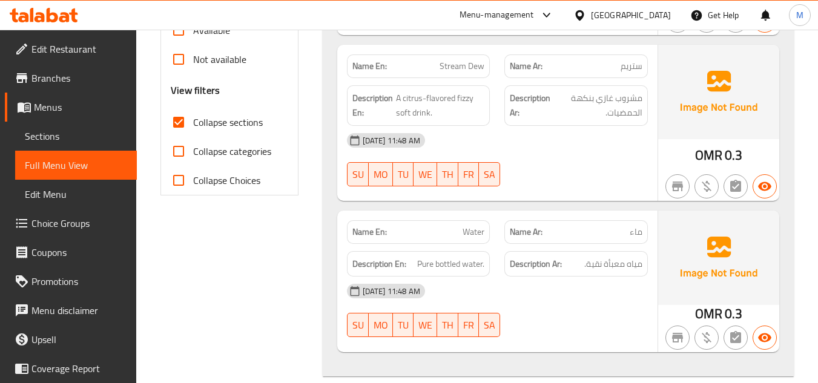
scroll to position [481, 0]
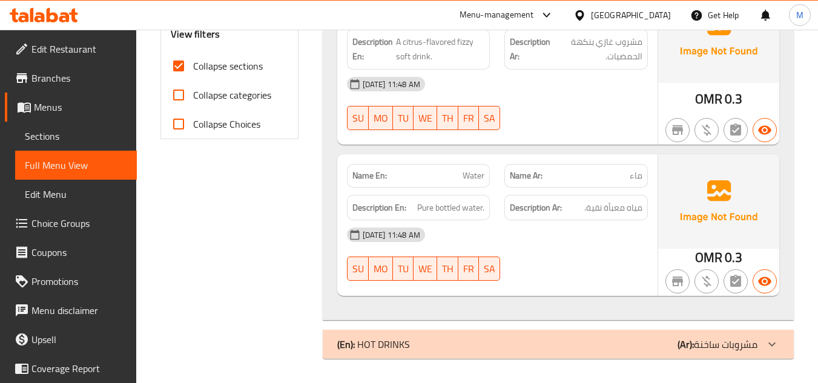
drag, startPoint x: 383, startPoint y: 340, endPoint x: 382, endPoint y: 333, distance: 7.4
click at [383, 340] on p "(En): HOT DRINKS" at bounding box center [373, 344] width 73 height 15
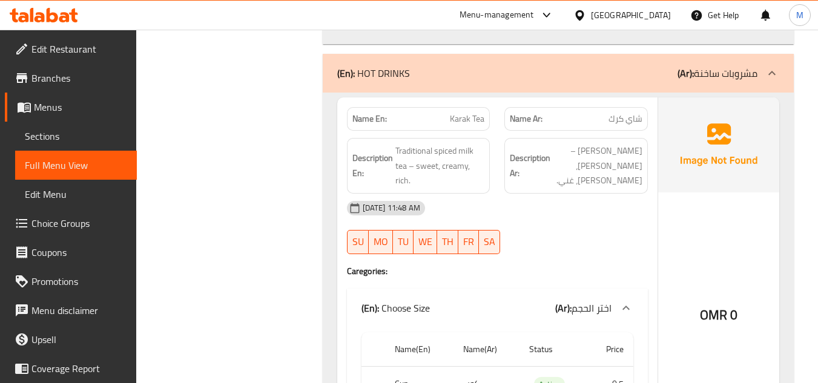
scroll to position [844, 0]
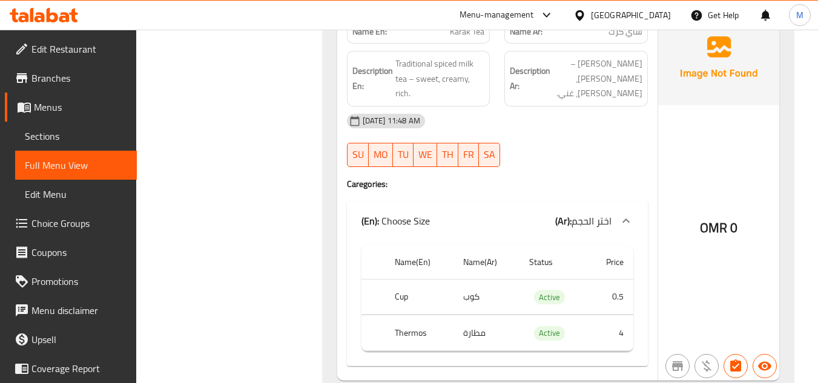
click at [267, 179] on div "Filter Branches Branches Popular filters Free items Branch specific items Has c…" at bounding box center [234, 44] width 162 height 1466
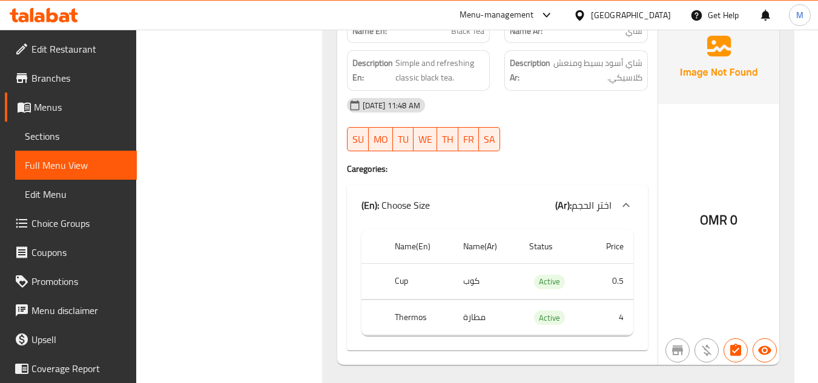
scroll to position [1256, 0]
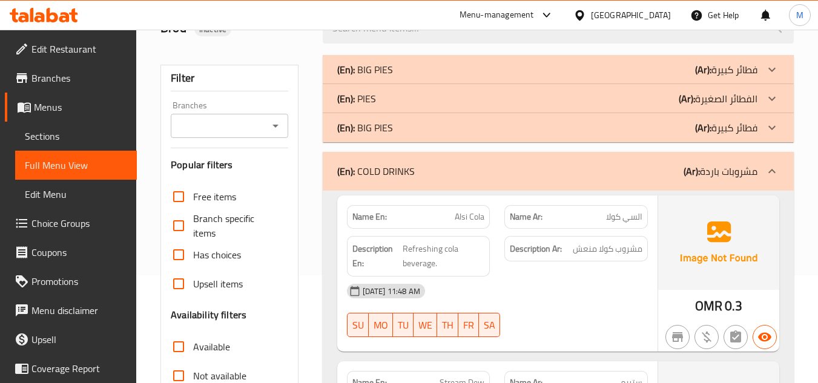
scroll to position [0, 0]
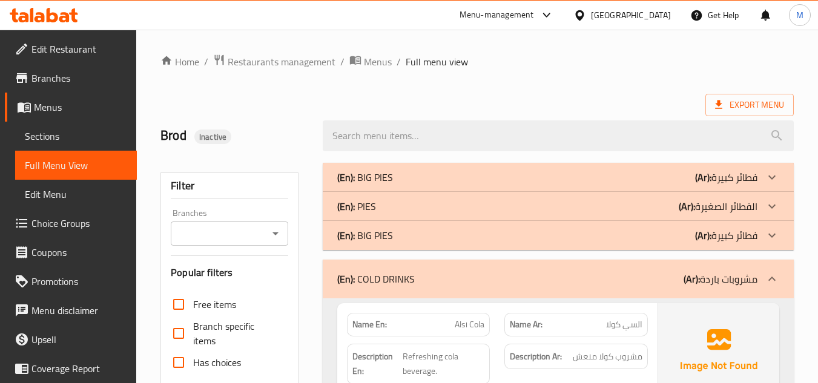
click at [50, 134] on span "Sections" at bounding box center [76, 136] width 102 height 15
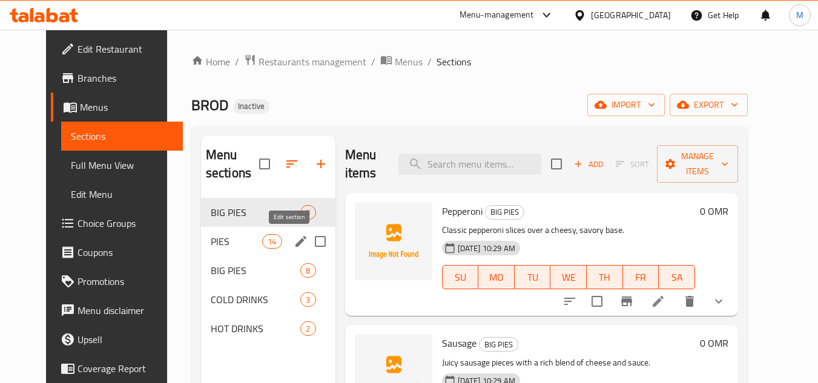
click at [294, 237] on icon "edit" at bounding box center [301, 241] width 15 height 15
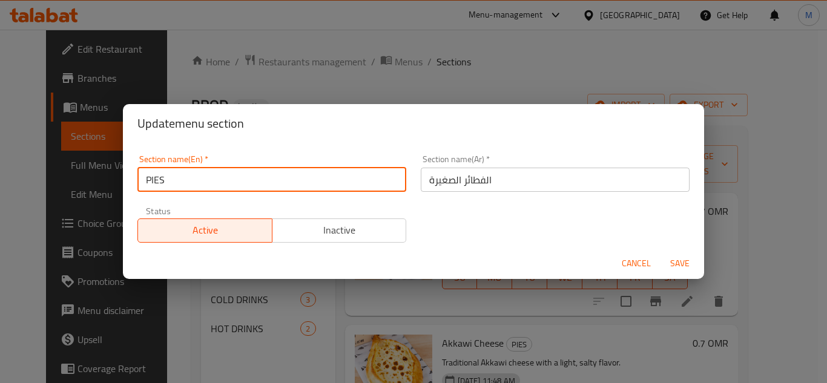
click at [147, 181] on input "PIES" at bounding box center [272, 180] width 269 height 24
paste input "Small"
type input "Small PIES"
click at [472, 182] on input "الفطائر الصغيرة" at bounding box center [555, 180] width 269 height 24
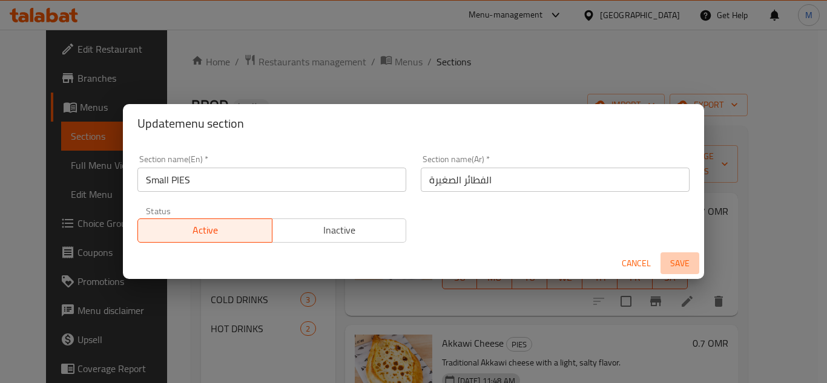
click at [684, 257] on span "Save" at bounding box center [680, 263] width 29 height 15
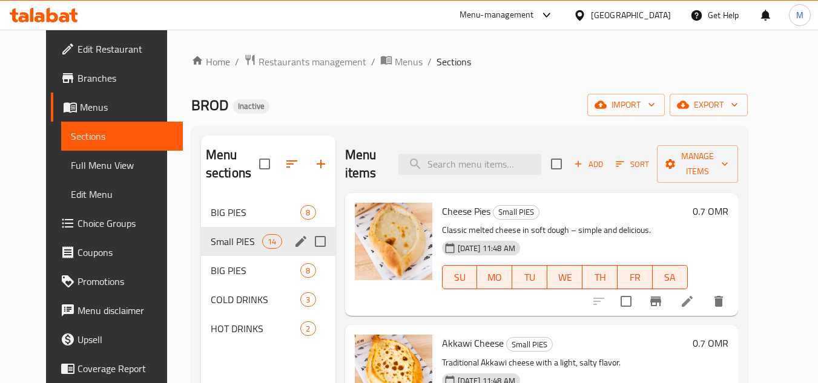
click at [290, 87] on div "Home / Restaurants management / Menus / Sections BROD Inactive import export Me…" at bounding box center [469, 291] width 557 height 475
click at [279, 93] on div "Home / Restaurants management / Menus / Sections BROD Inactive import export Me…" at bounding box center [469, 291] width 557 height 475
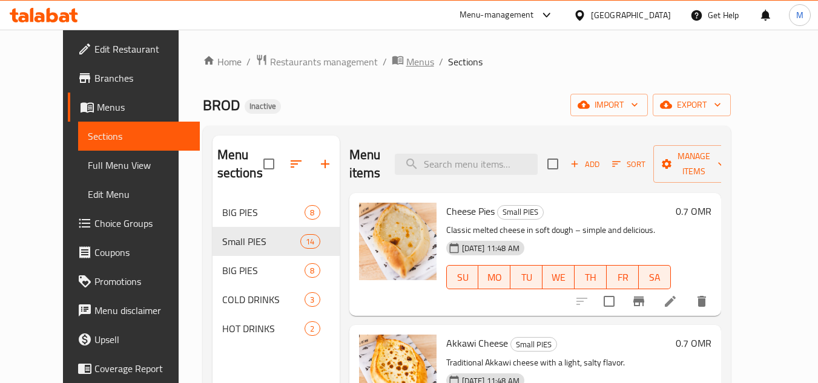
click at [392, 61] on icon "breadcrumb" at bounding box center [397, 60] width 11 height 8
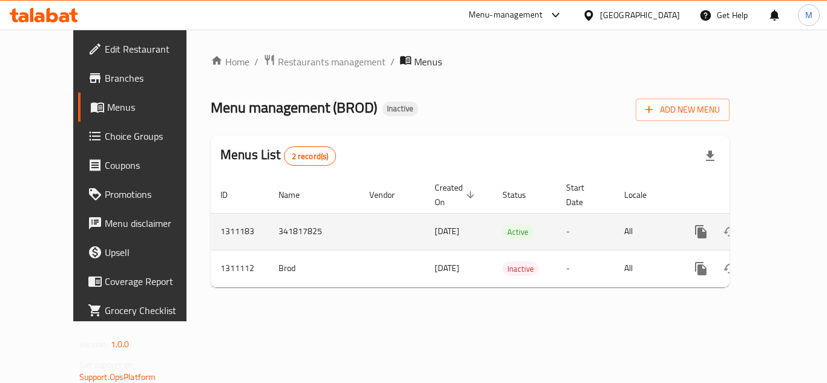
click at [781, 225] on icon "enhanced table" at bounding box center [788, 232] width 15 height 15
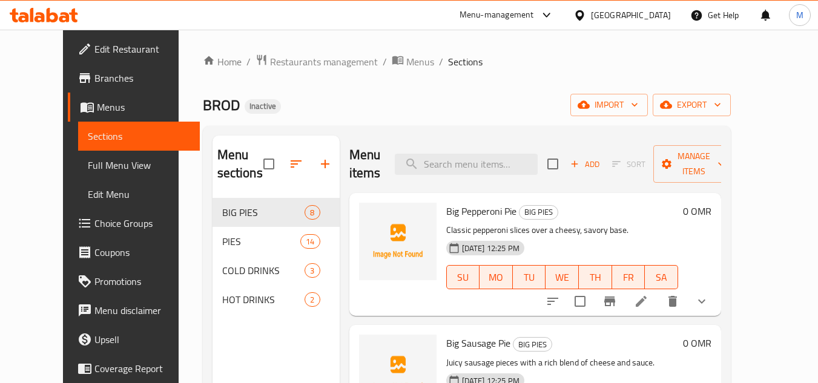
click at [94, 229] on span "Choice Groups" at bounding box center [142, 223] width 96 height 15
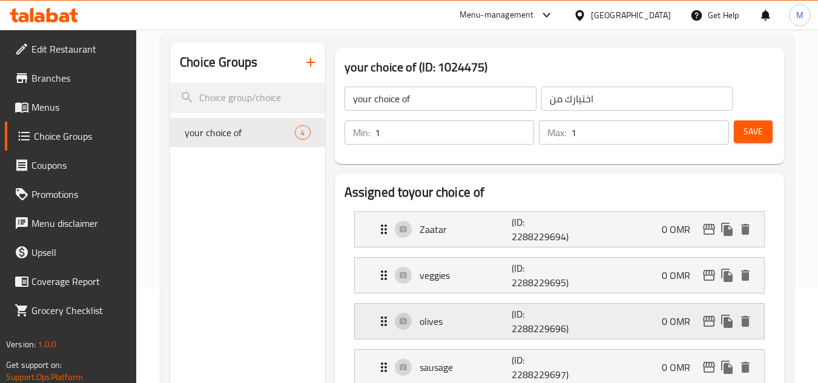
scroll to position [199, 0]
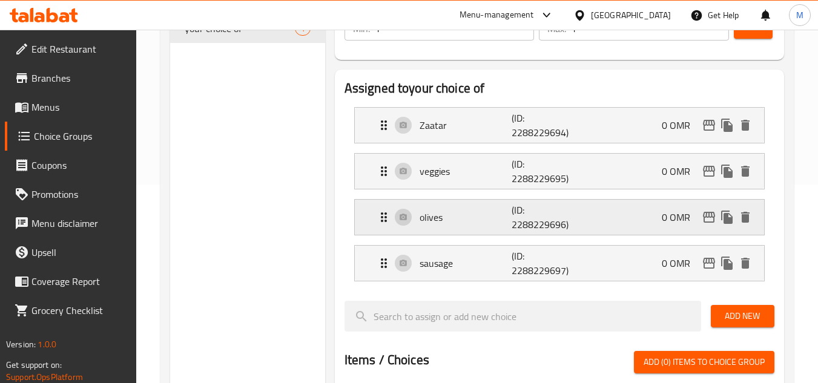
click at [384, 218] on icon "Expand" at bounding box center [384, 217] width 15 height 15
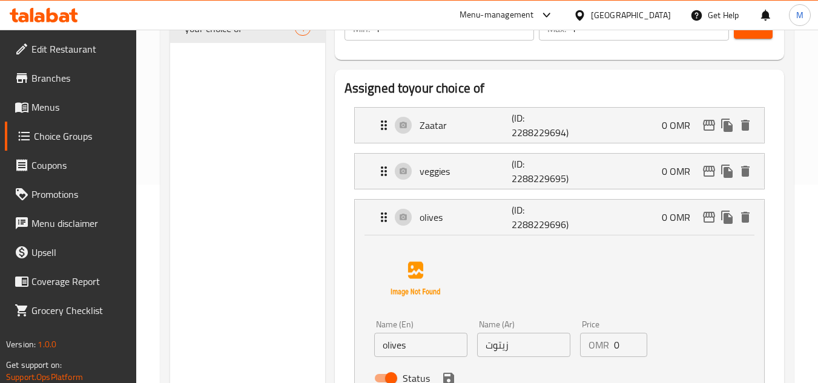
scroll to position [320, 0]
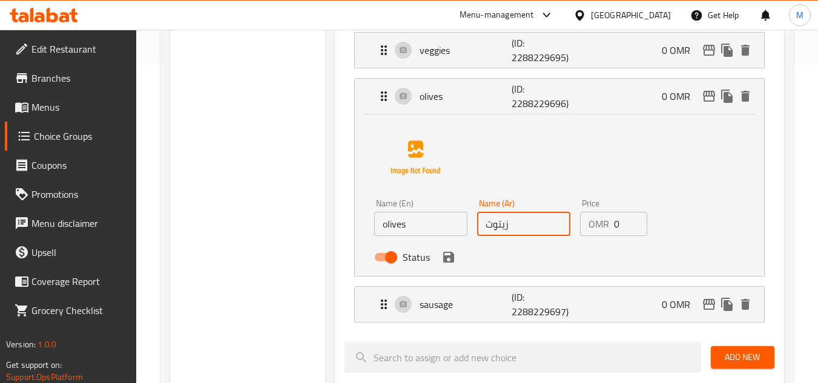
drag, startPoint x: 492, startPoint y: 225, endPoint x: 482, endPoint y: 221, distance: 10.4
click at [482, 221] on input "زيتوت" at bounding box center [523, 224] width 93 height 24
click at [447, 263] on icon "save" at bounding box center [448, 257] width 11 height 11
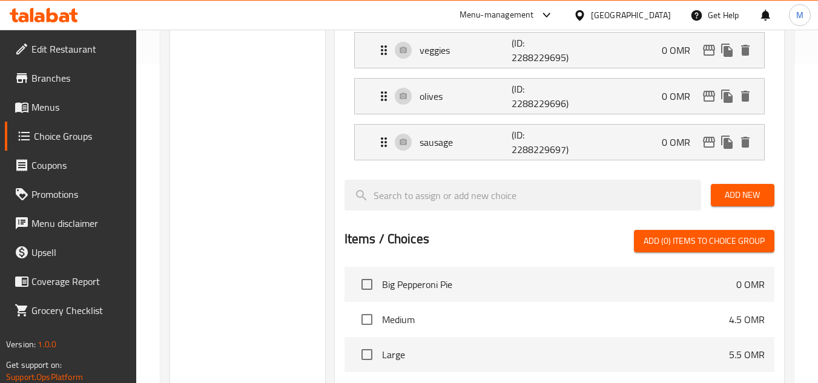
type input "زيتون"
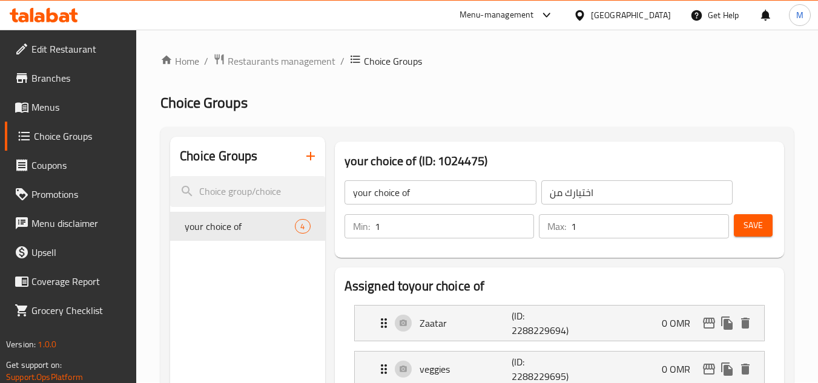
scroll to position [0, 0]
click at [749, 227] on span "Save" at bounding box center [753, 226] width 19 height 15
click at [53, 108] on span "Menus" at bounding box center [79, 107] width 96 height 15
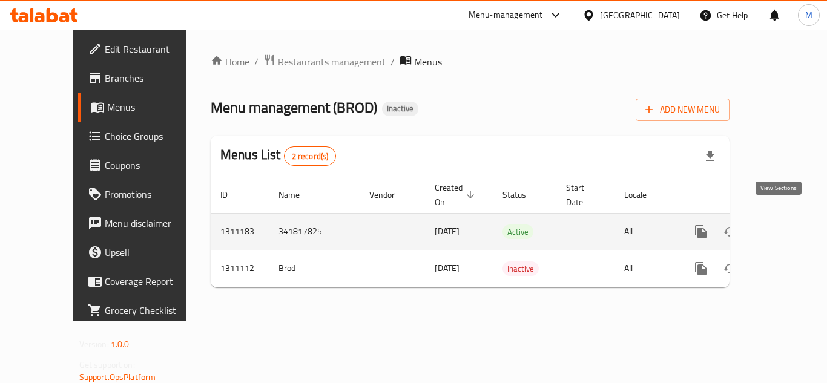
click at [781, 225] on icon "enhanced table" at bounding box center [788, 232] width 15 height 15
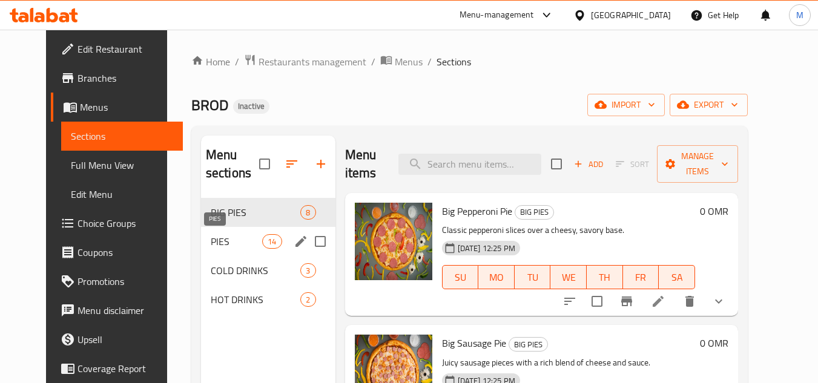
click at [211, 245] on span "PIES" at bounding box center [236, 241] width 51 height 15
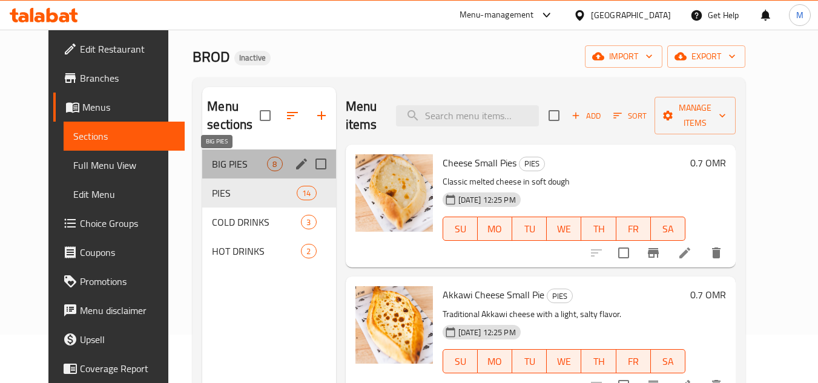
click at [213, 164] on span "BIG PIES" at bounding box center [239, 164] width 55 height 15
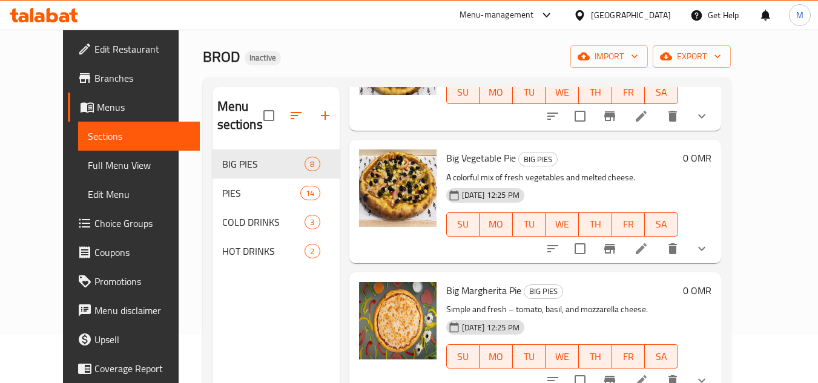
scroll to position [724, 0]
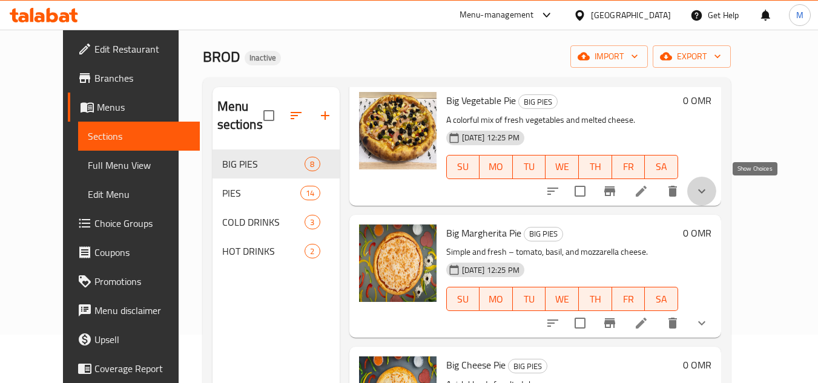
click at [709, 187] on icon "show more" at bounding box center [702, 191] width 15 height 15
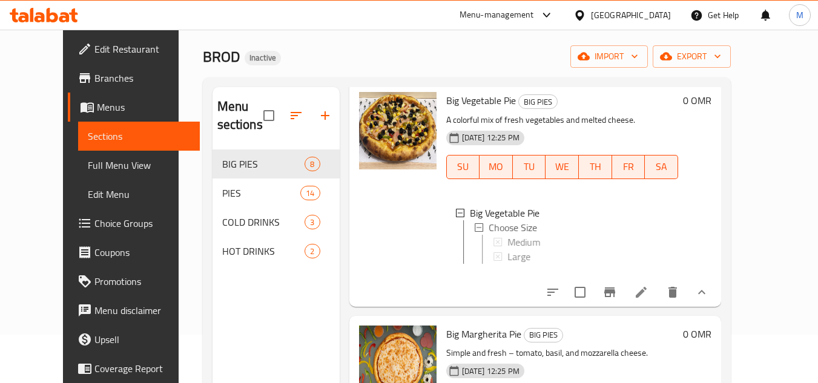
scroll to position [2, 0]
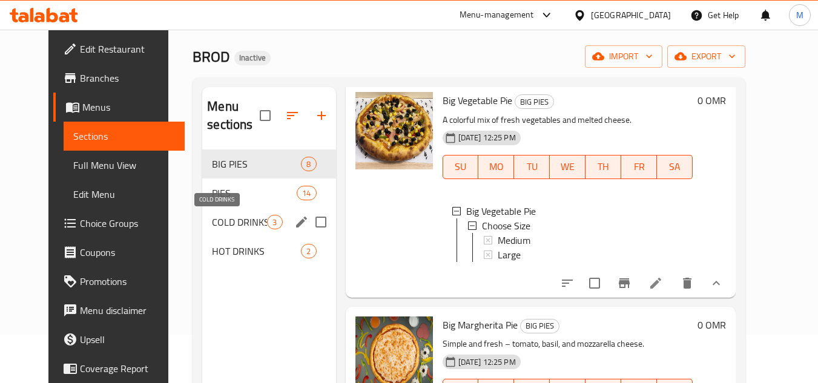
click at [212, 225] on span "COLD DRINKS" at bounding box center [239, 222] width 55 height 15
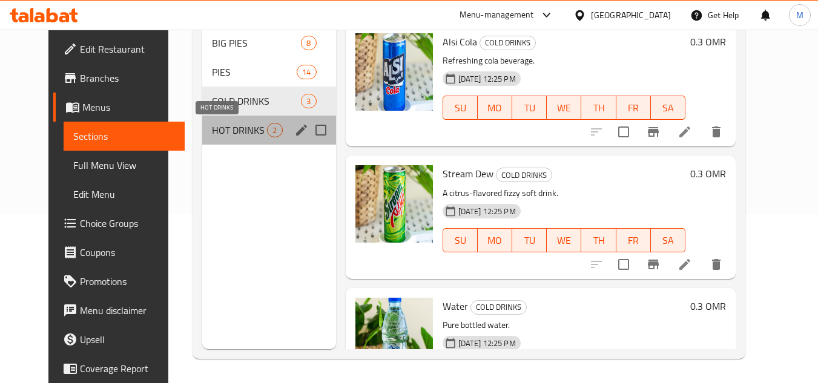
click at [212, 133] on span "HOT DRINKS" at bounding box center [239, 130] width 55 height 15
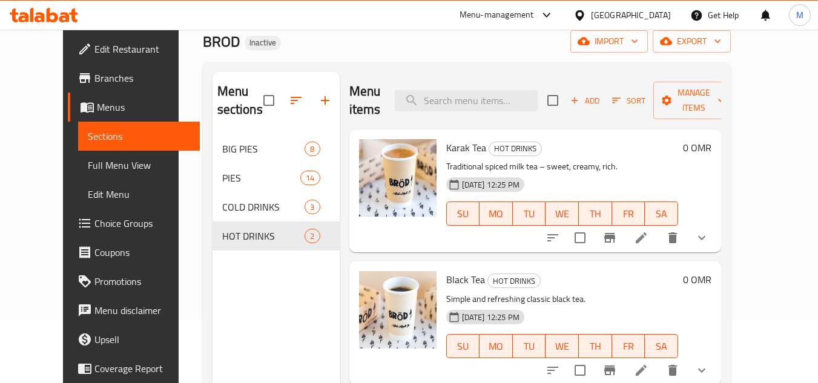
scroll to position [170, 0]
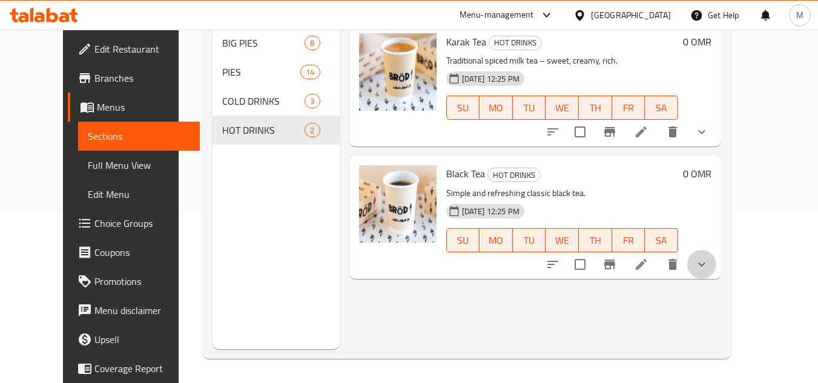
click at [717, 250] on button "show more" at bounding box center [702, 264] width 29 height 29
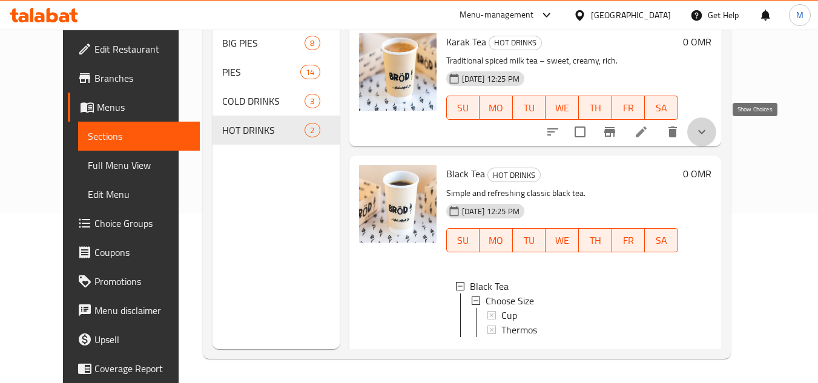
click at [709, 129] on icon "show more" at bounding box center [702, 132] width 15 height 15
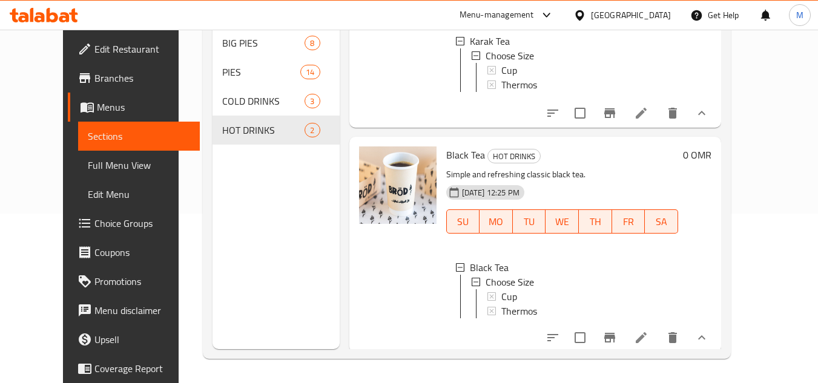
scroll to position [132, 0]
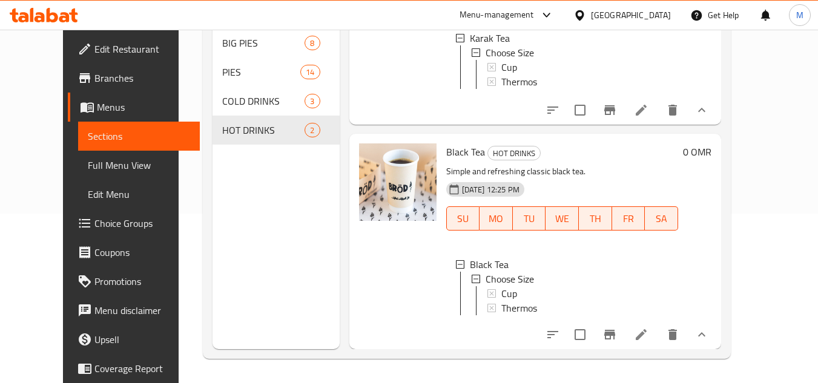
click at [88, 164] on span "Full Menu View" at bounding box center [139, 165] width 102 height 15
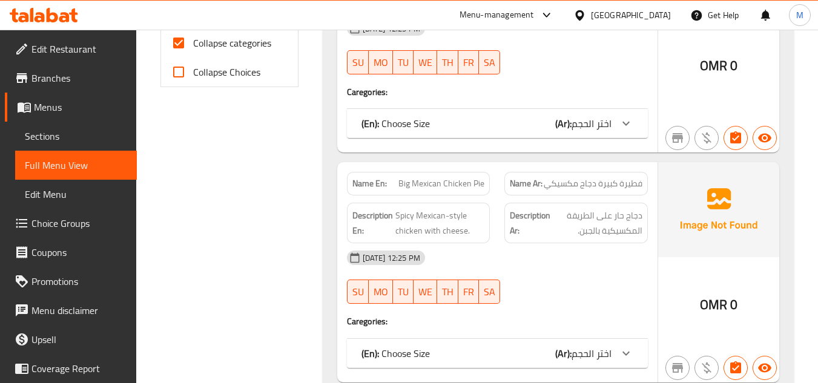
scroll to position [291, 0]
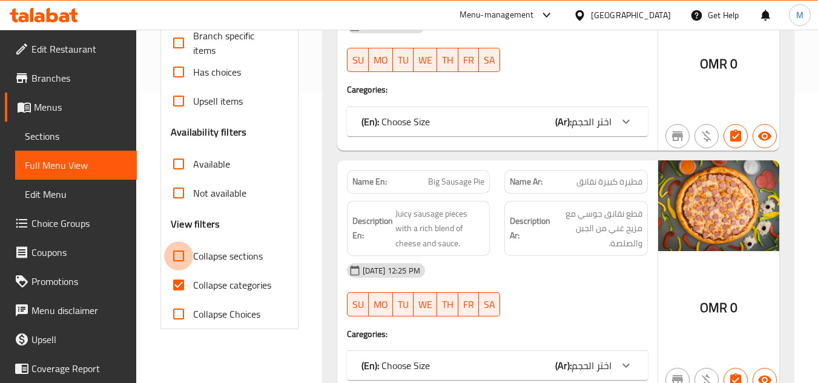
click at [176, 253] on input "Collapse sections" at bounding box center [178, 256] width 29 height 29
checkbox input "true"
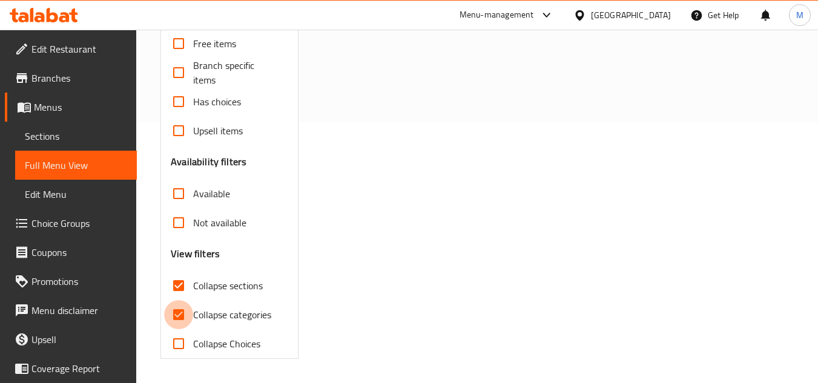
click at [176, 300] on input "Collapse categories" at bounding box center [178, 314] width 29 height 29
checkbox input "false"
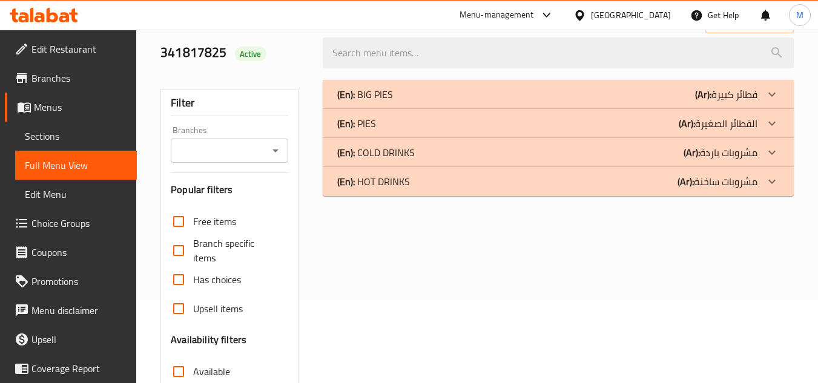
scroll to position [79, 0]
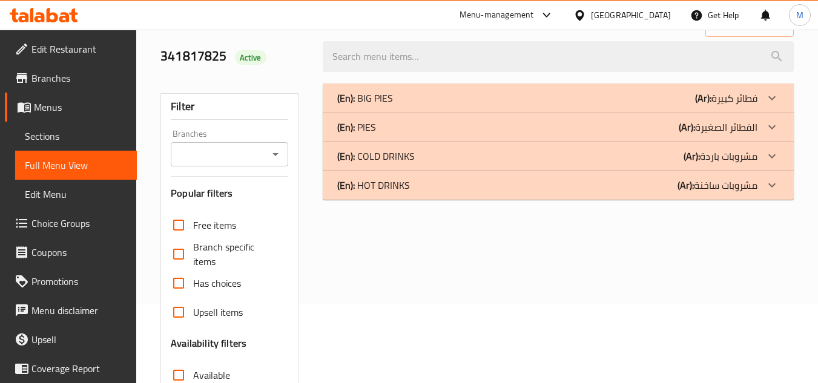
click at [371, 133] on p "(En): PIES" at bounding box center [356, 127] width 39 height 15
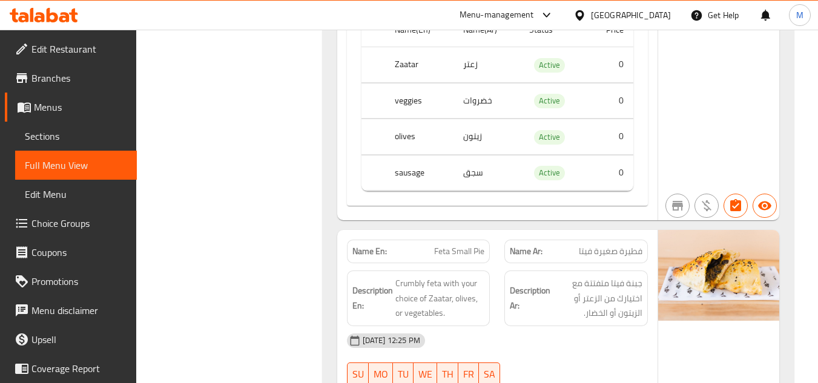
scroll to position [2616, 0]
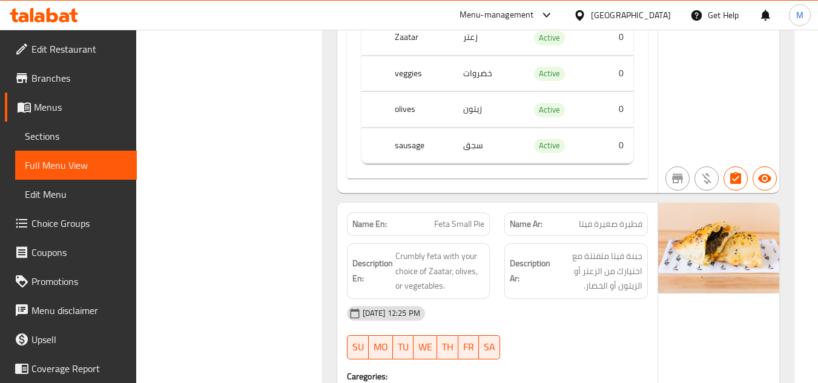
click at [460, 218] on span "Feta Small Pie" at bounding box center [459, 224] width 50 height 13
click at [469, 218] on span "Feta Small Pie" at bounding box center [459, 224] width 50 height 13
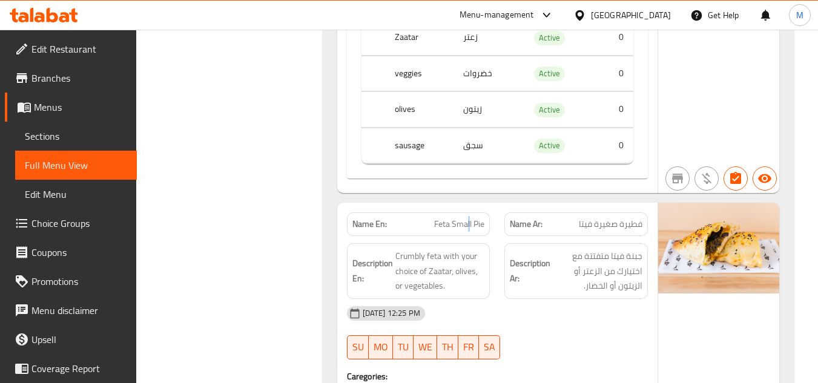
click at [469, 218] on span "Feta Small Pie" at bounding box center [459, 224] width 50 height 13
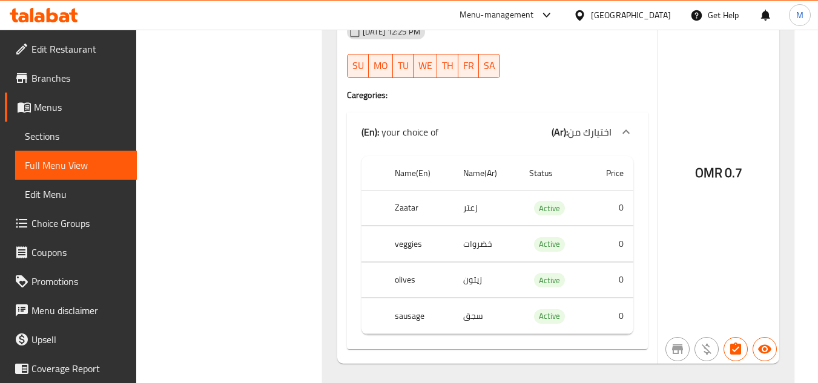
scroll to position [2918, 0]
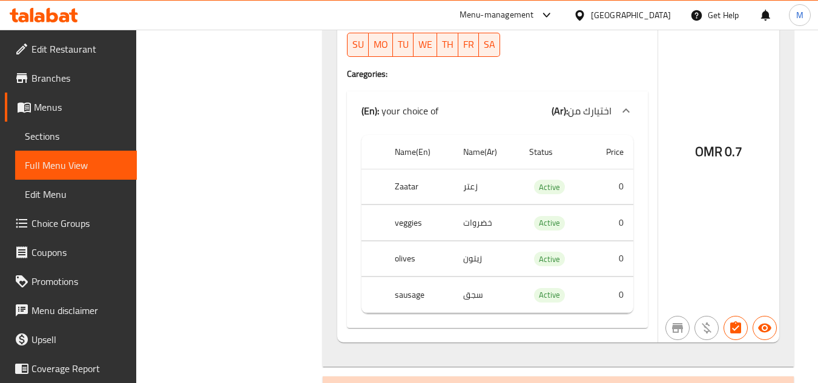
click at [417, 208] on th "veggies" at bounding box center [419, 223] width 68 height 36
click at [58, 139] on span "Sections" at bounding box center [76, 136] width 102 height 15
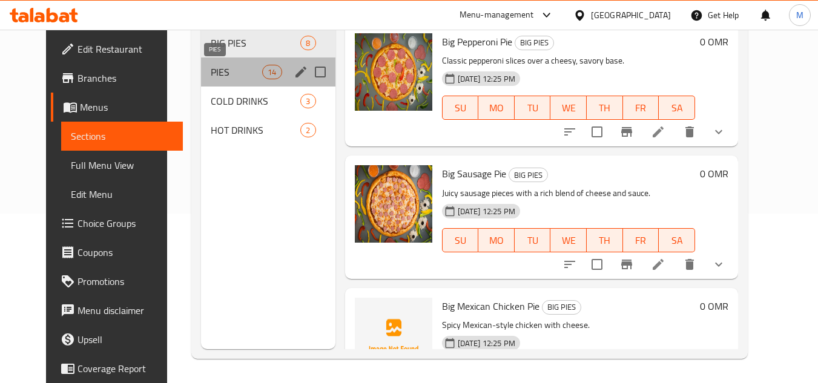
click at [211, 65] on span "PIES" at bounding box center [236, 72] width 51 height 15
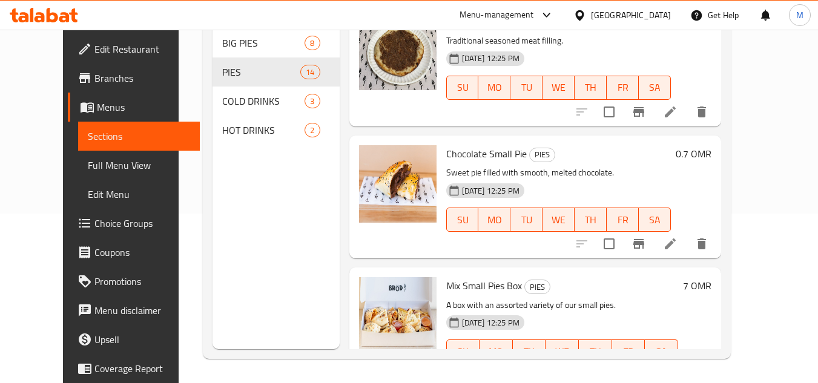
scroll to position [1517, 0]
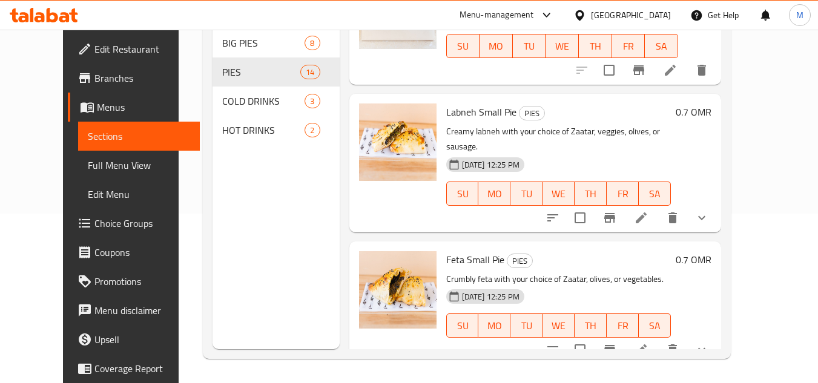
click at [94, 220] on span "Choice Groups" at bounding box center [142, 223] width 96 height 15
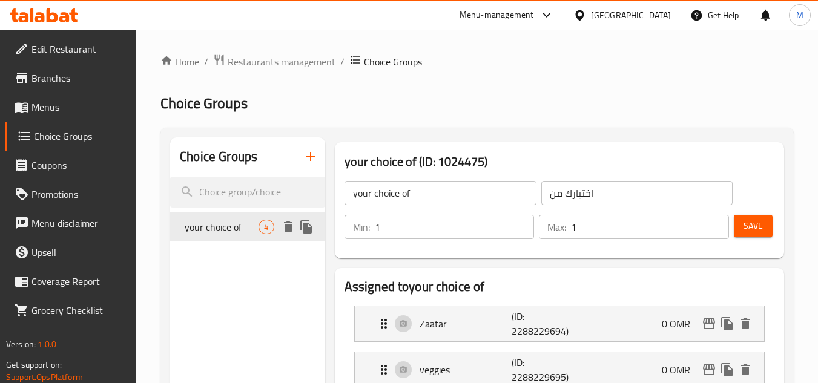
click at [310, 225] on icon "duplicate" at bounding box center [306, 226] width 12 height 13
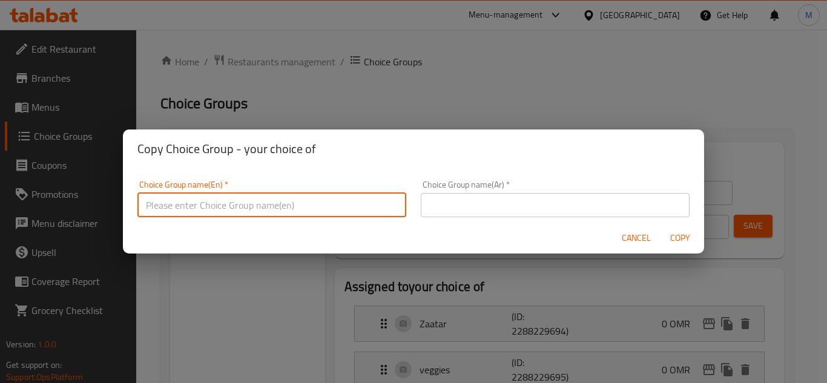
click at [324, 211] on input "text" at bounding box center [272, 205] width 269 height 24
type input "your choice of:"
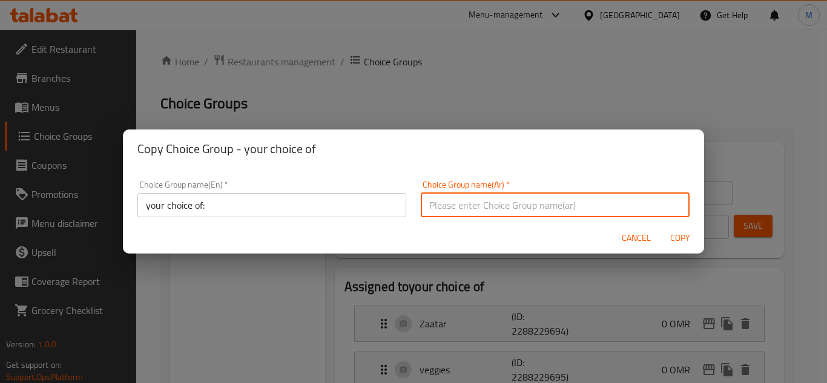
click at [449, 208] on input "text" at bounding box center [555, 205] width 269 height 24
type input "اختيارك من:"
click at [680, 240] on span "Copy" at bounding box center [680, 238] width 29 height 15
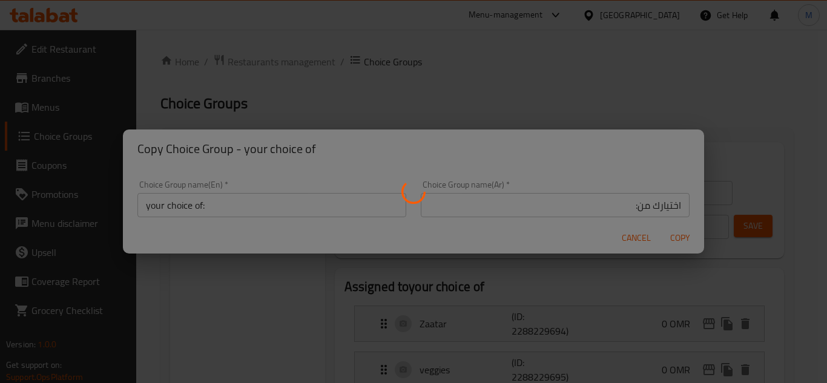
type input "your choice of:"
type input "اختيارك من:"
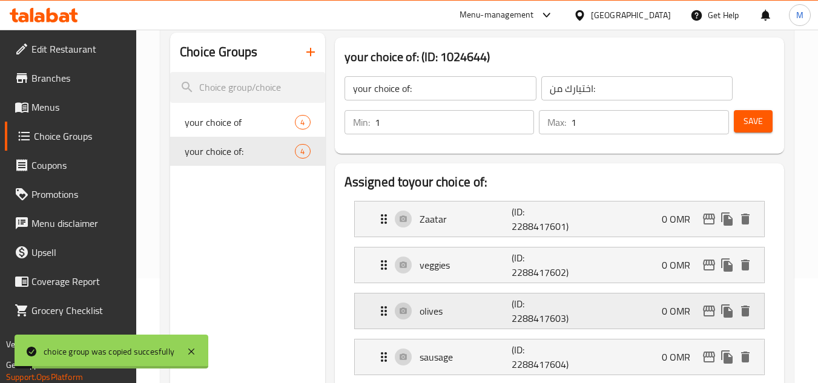
scroll to position [242, 0]
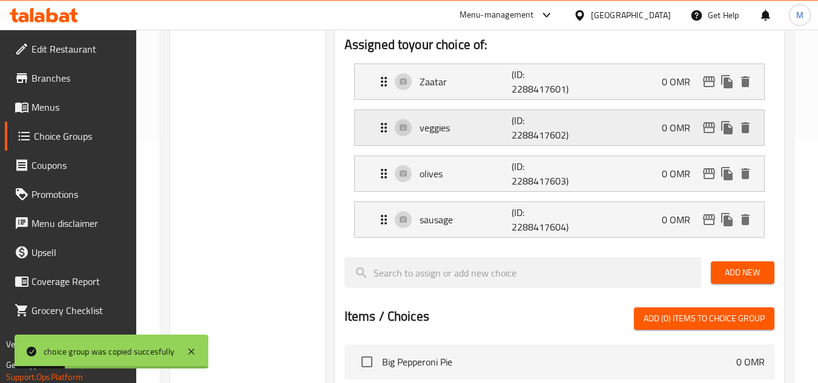
click at [746, 130] on icon "delete" at bounding box center [745, 127] width 8 height 11
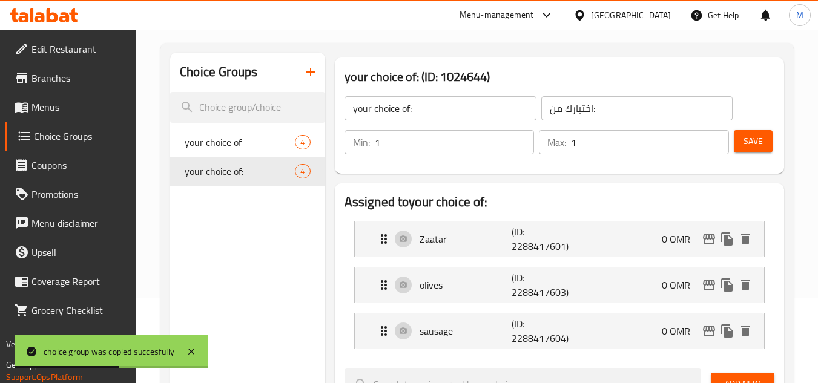
scroll to position [182, 0]
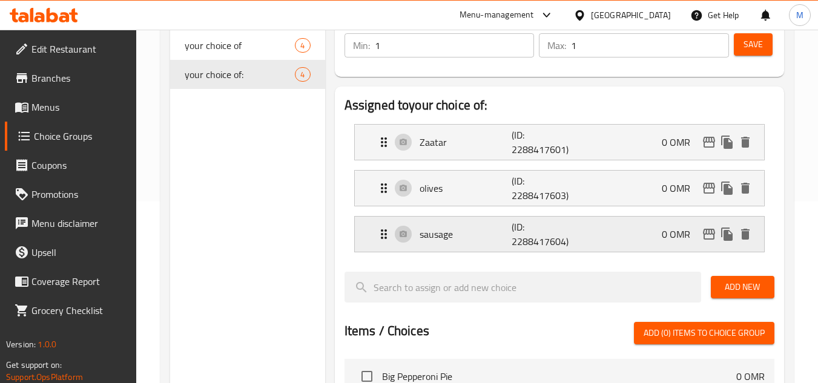
click at [378, 237] on icon "Expand" at bounding box center [384, 234] width 15 height 15
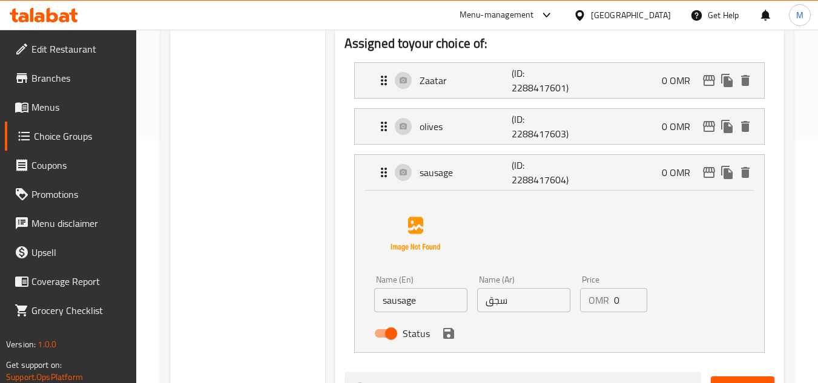
scroll to position [303, 0]
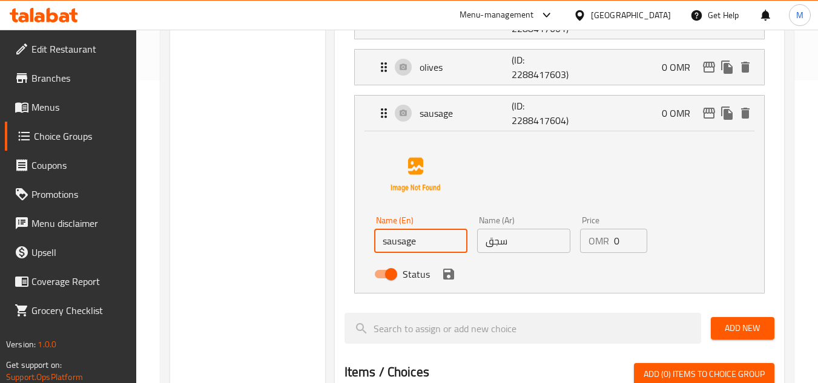
click at [398, 250] on input "sausage" at bounding box center [420, 241] width 93 height 24
paste input "vegetables"
click at [388, 241] on input "vegetables" at bounding box center [420, 241] width 93 height 24
type input "Vegetables"
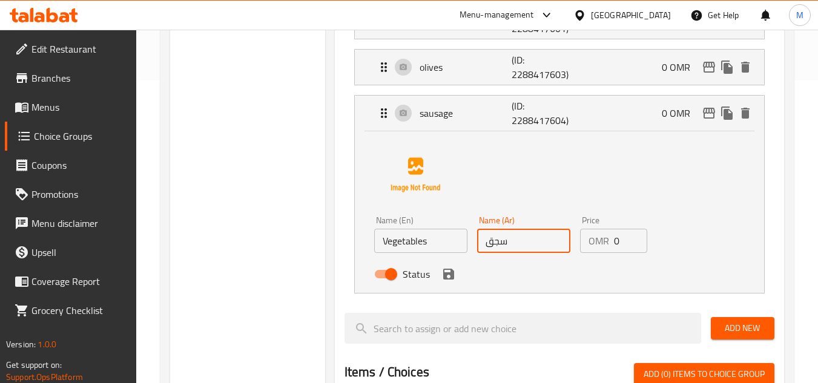
click at [532, 239] on input "سجق" at bounding box center [523, 241] width 93 height 24
click at [449, 277] on icon "save" at bounding box center [449, 274] width 15 height 15
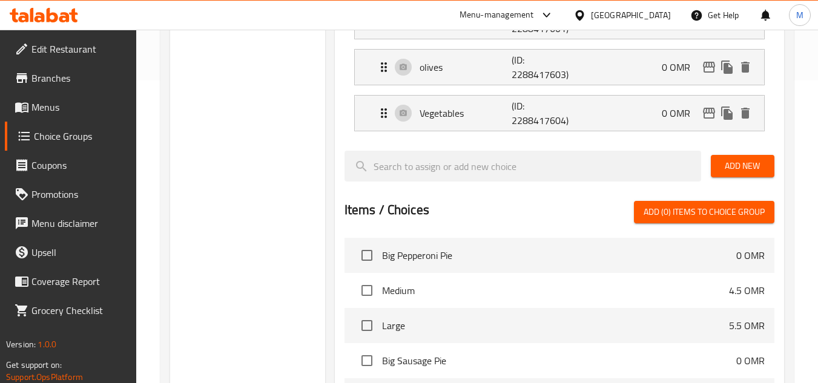
type input "خضروات"
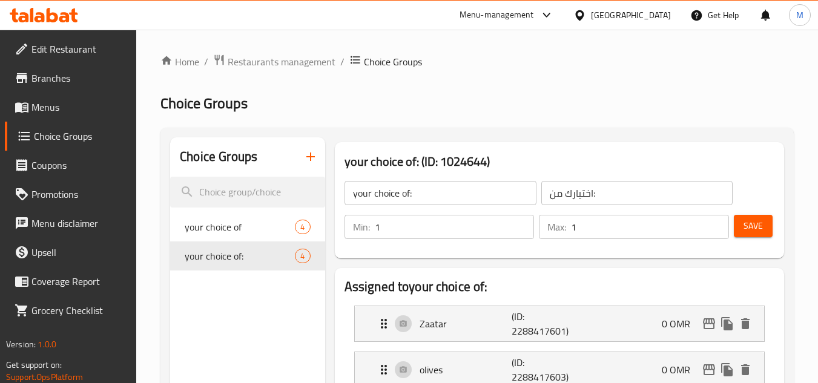
click at [749, 230] on span "Save" at bounding box center [753, 226] width 19 height 15
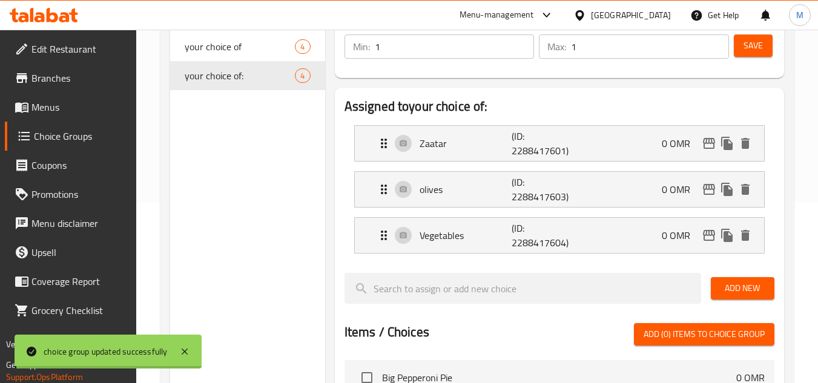
scroll to position [182, 0]
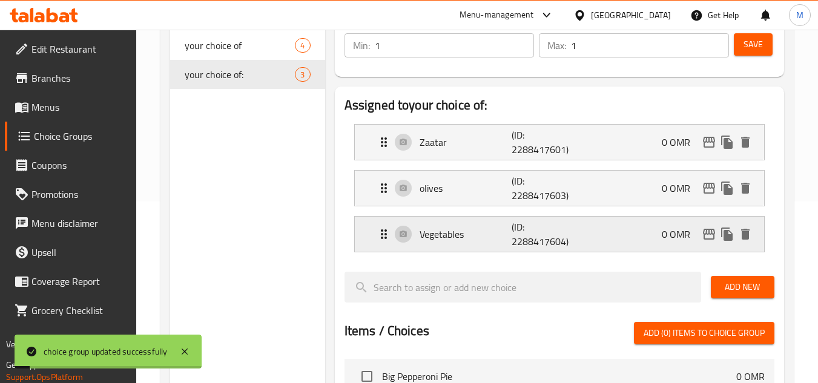
click at [368, 234] on div "Vegetables (ID: 2288417604) 0 OMR" at bounding box center [559, 234] width 409 height 35
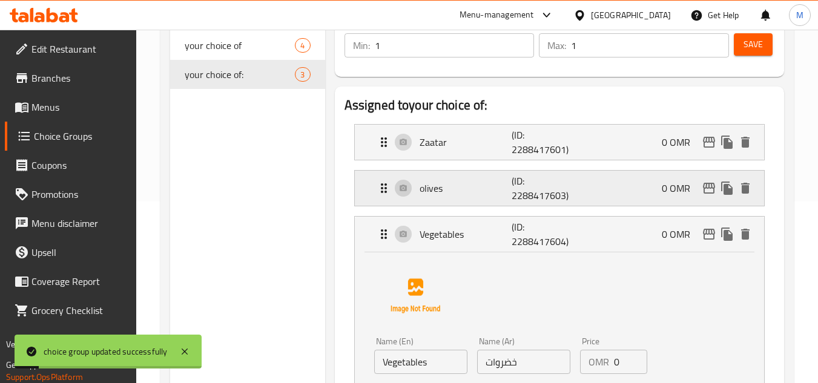
click at [367, 191] on div "olives (ID: 2288417603) 0 OMR" at bounding box center [559, 188] width 409 height 35
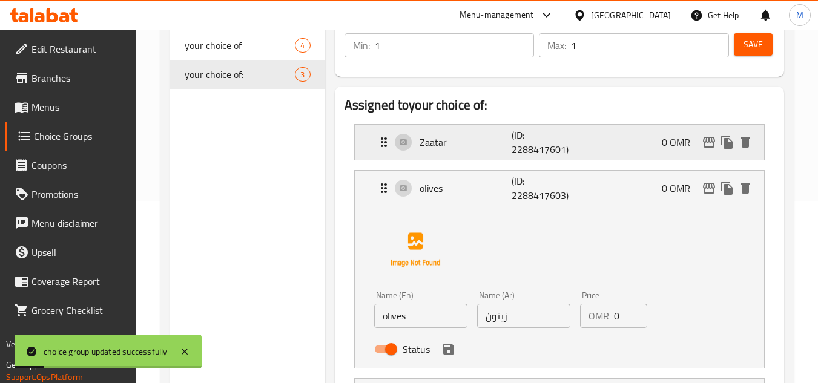
click at [365, 133] on div "Zaatar (ID: 2288417601) 0 OMR" at bounding box center [559, 142] width 409 height 35
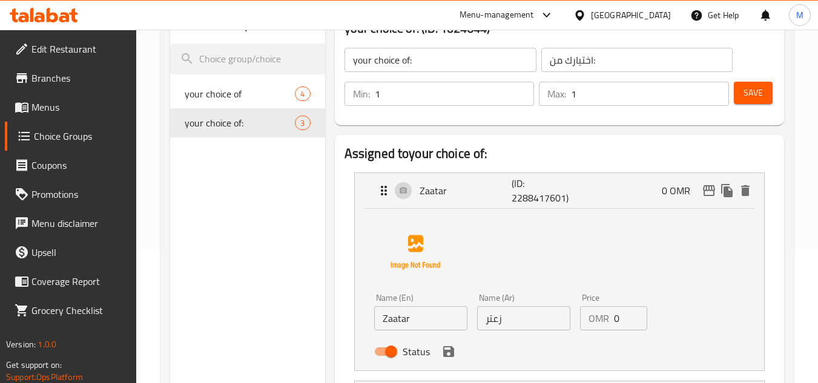
scroll to position [121, 0]
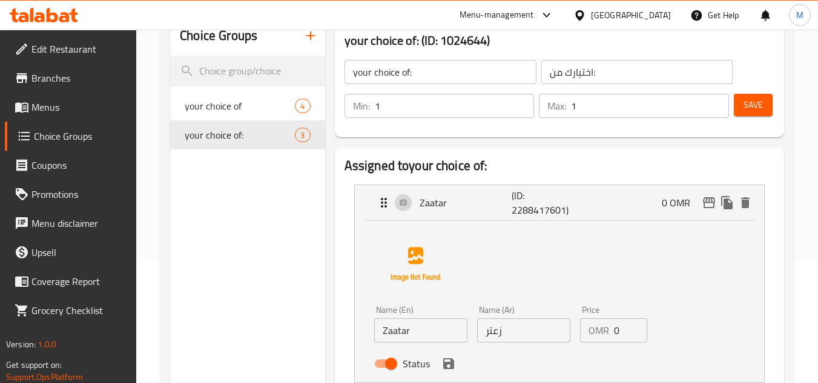
click at [770, 110] on button "Save" at bounding box center [753, 105] width 39 height 22
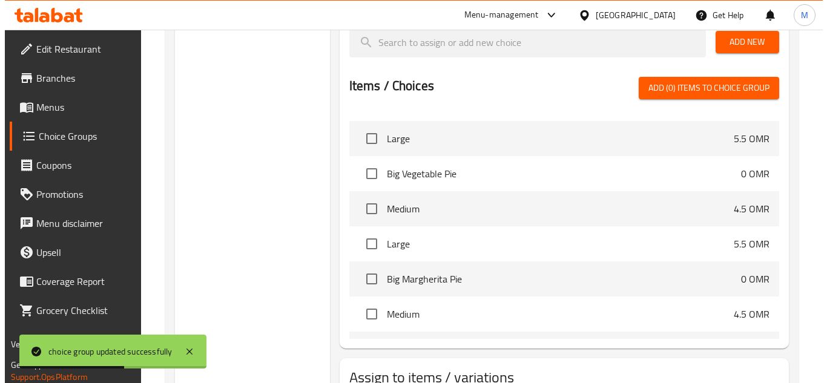
scroll to position [516, 0]
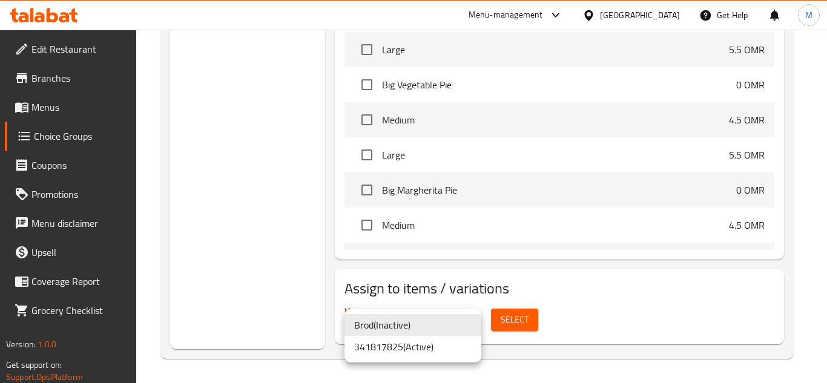
click at [391, 325] on li "Brod ( Inactive )" at bounding box center [413, 325] width 137 height 22
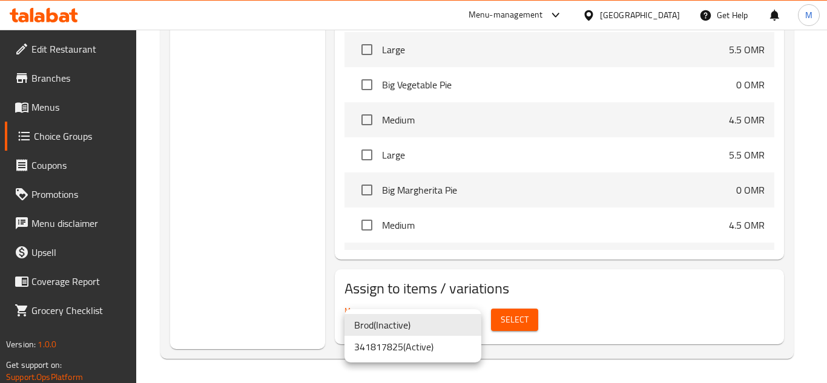
click at [388, 351] on li "341817825 ( Active )" at bounding box center [413, 347] width 137 height 22
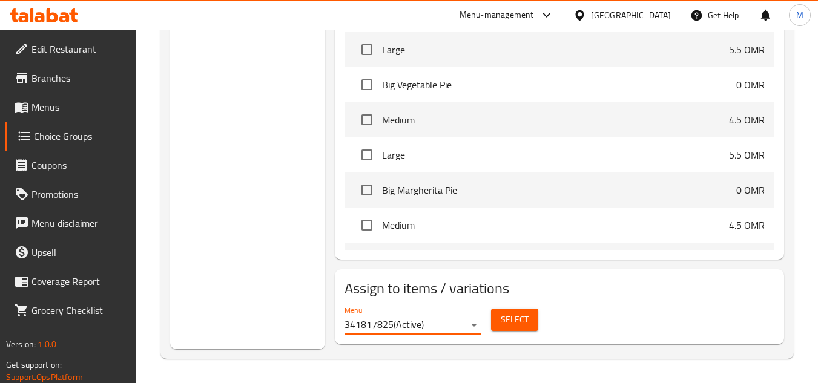
click at [518, 321] on span "Select" at bounding box center [515, 320] width 28 height 15
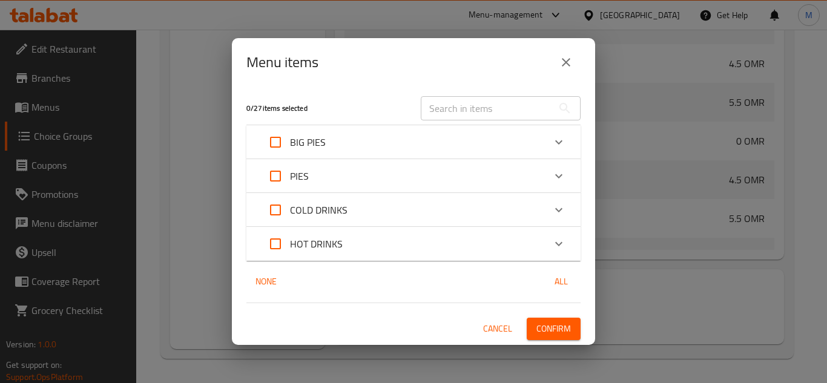
click at [333, 175] on div "PIES" at bounding box center [402, 176] width 283 height 29
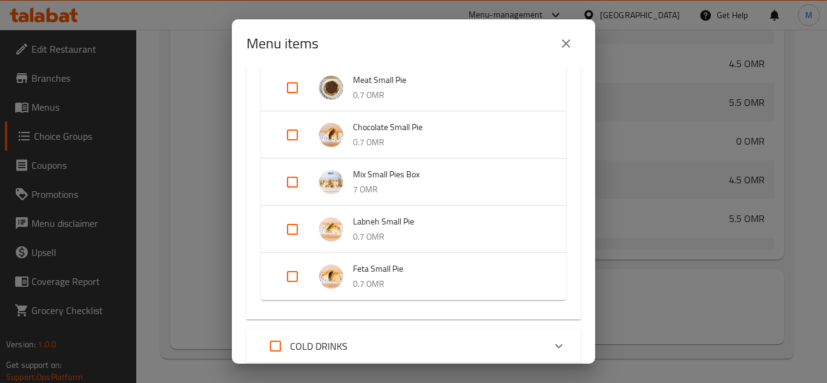
scroll to position [616, 0]
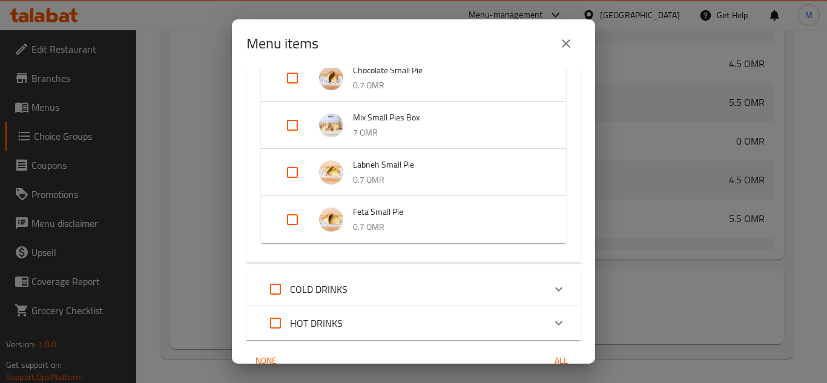
click at [294, 222] on input "Expand" at bounding box center [292, 219] width 29 height 29
checkbox input "true"
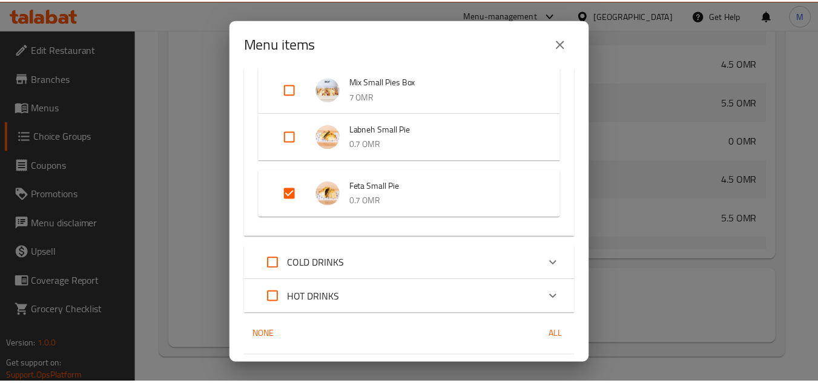
scroll to position [686, 0]
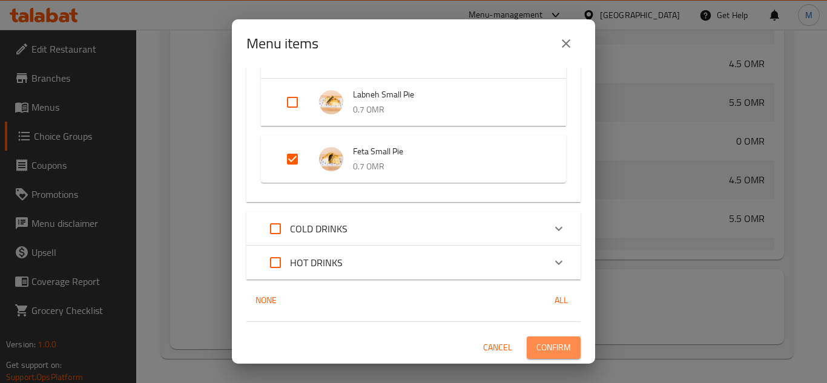
click at [537, 357] on button "Confirm" at bounding box center [554, 348] width 54 height 22
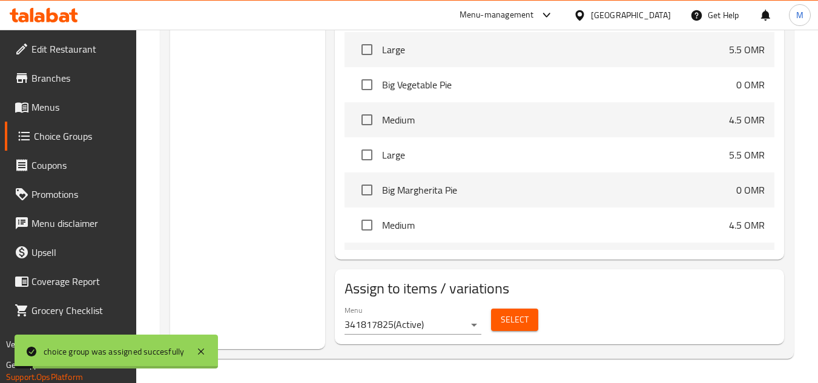
scroll to position [92, 0]
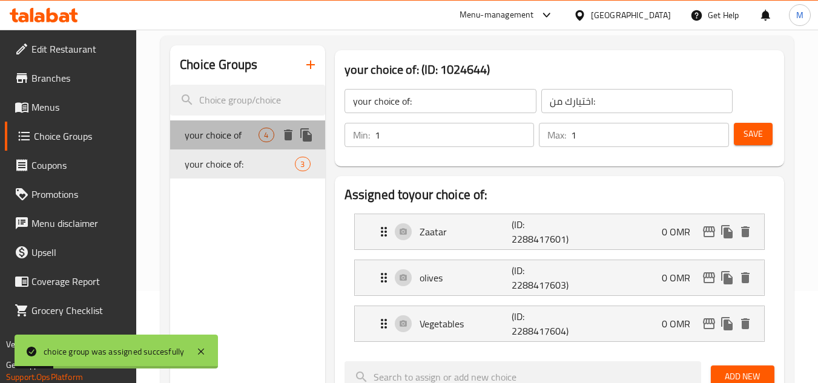
click at [211, 142] on span "your choice of" at bounding box center [222, 135] width 74 height 15
type input "your choice of"
type input "اختيارك من"
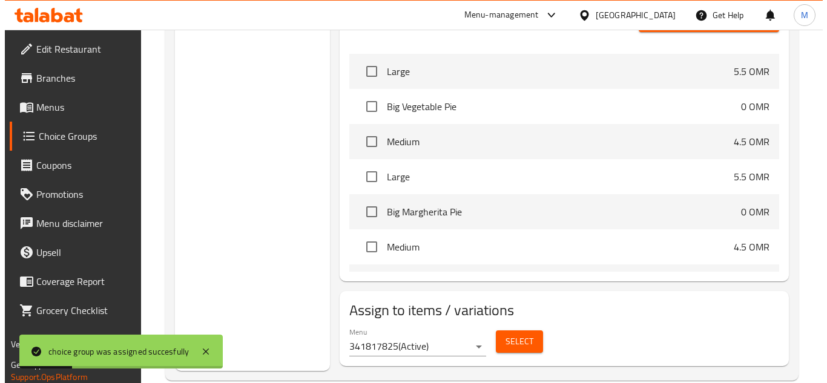
scroll to position [562, 0]
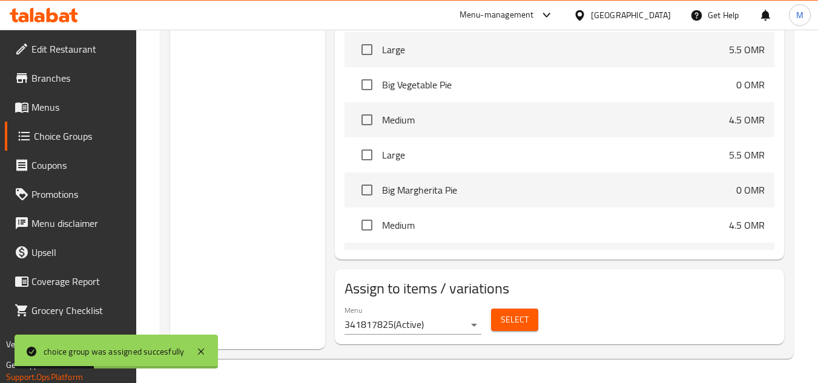
click at [508, 320] on span "Select" at bounding box center [515, 320] width 28 height 15
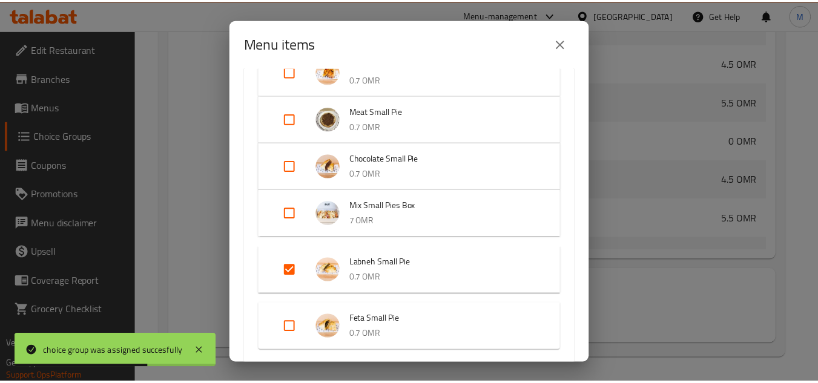
scroll to position [363, 0]
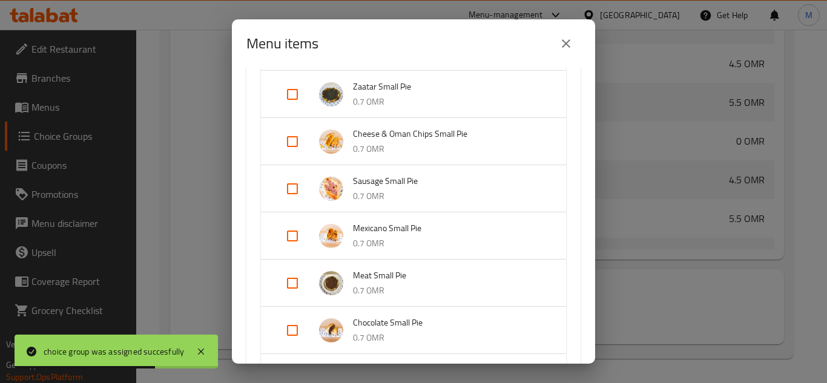
click at [560, 46] on icon "close" at bounding box center [566, 43] width 15 height 15
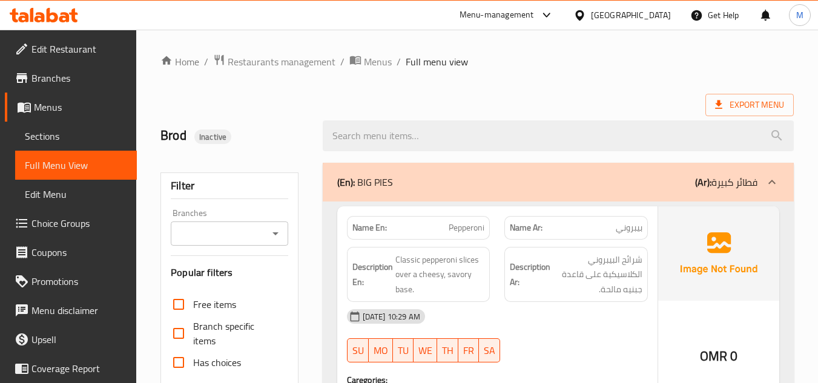
click at [52, 141] on span "Sections" at bounding box center [76, 136] width 102 height 15
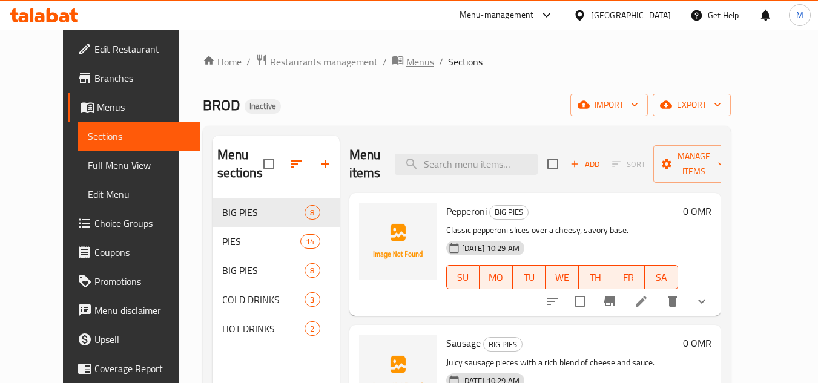
click at [406, 64] on span "Menus" at bounding box center [420, 62] width 28 height 15
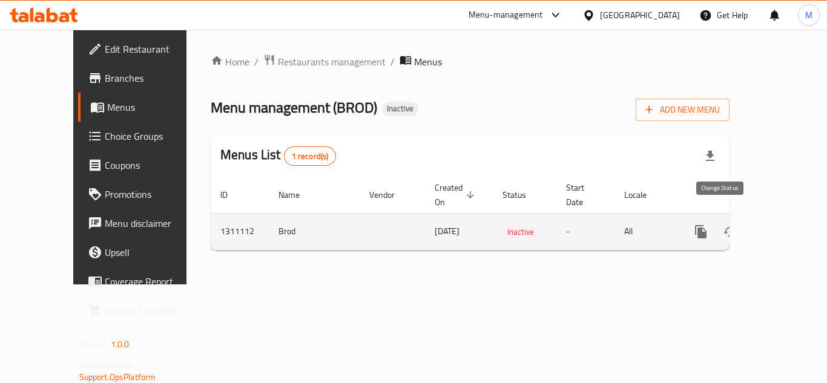
click at [725, 227] on icon "enhanced table" at bounding box center [730, 232] width 13 height 10
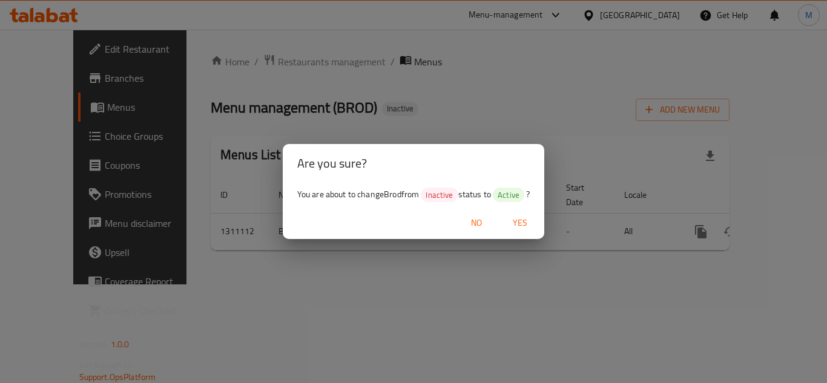
click at [519, 226] on span "Yes" at bounding box center [520, 223] width 29 height 15
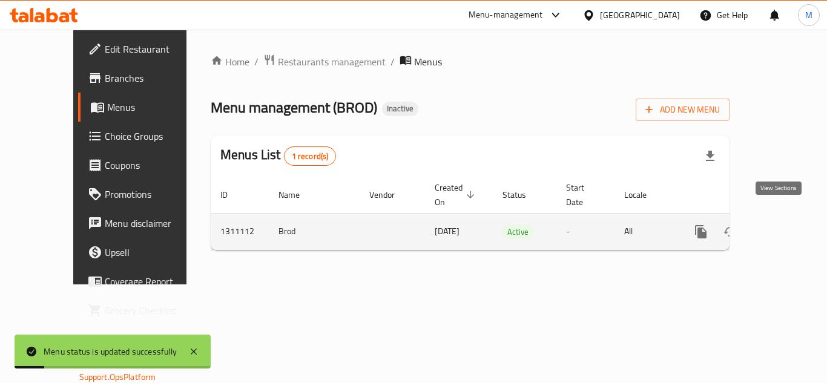
click at [781, 225] on icon "enhanced table" at bounding box center [788, 232] width 15 height 15
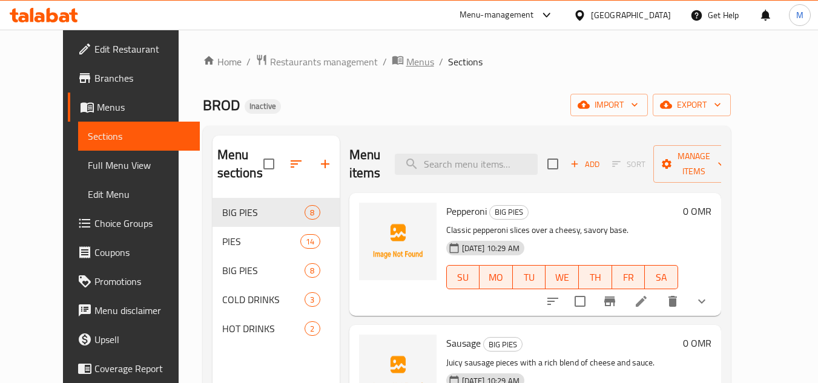
click at [406, 56] on span "Menus" at bounding box center [420, 62] width 28 height 15
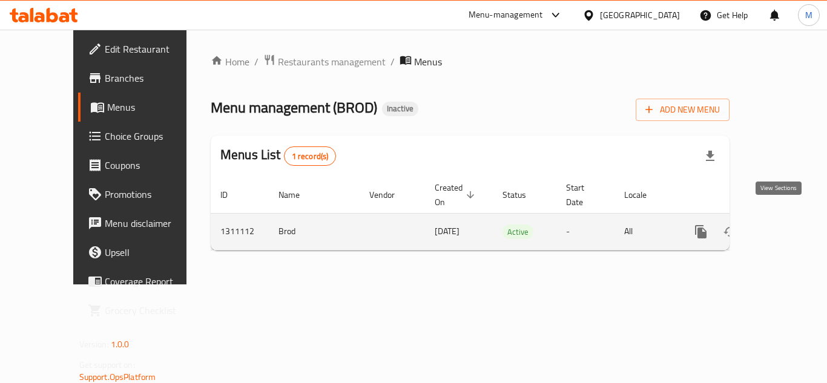
click at [783, 225] on icon "enhanced table" at bounding box center [788, 232] width 15 height 15
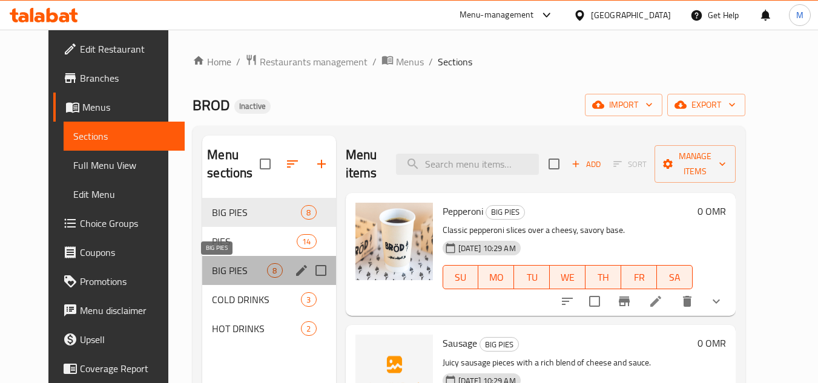
click at [212, 270] on span "BIG PIES" at bounding box center [239, 270] width 55 height 15
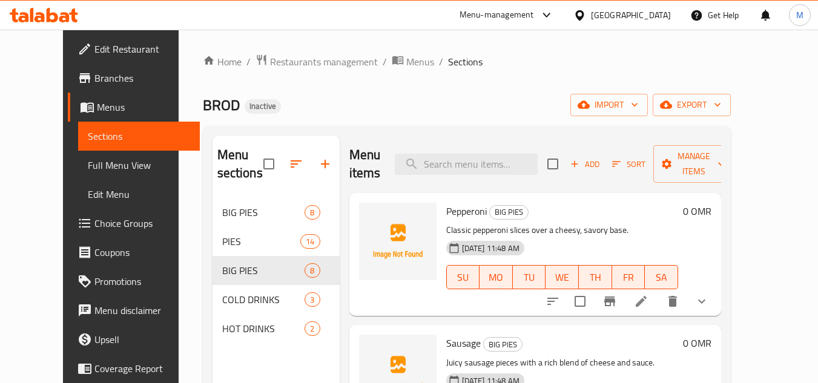
click at [97, 107] on span "Menus" at bounding box center [143, 107] width 93 height 15
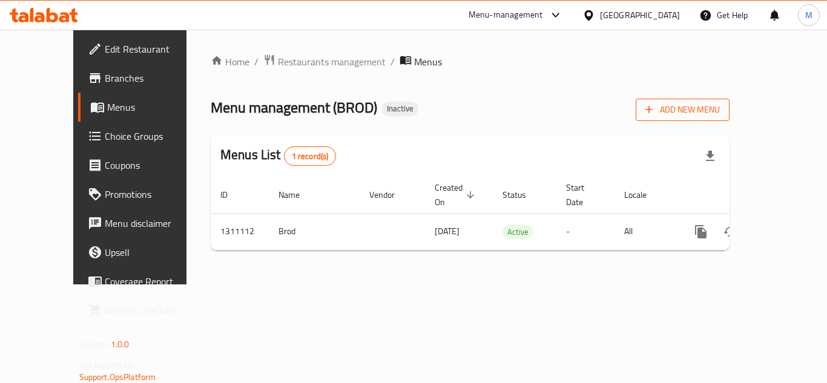
click at [730, 123] on div "Home / Restaurants management / Menus Menu management ( BROD ) Inactive Add New…" at bounding box center [470, 157] width 519 height 207
click at [720, 107] on span "Add New Menu" at bounding box center [683, 109] width 75 height 15
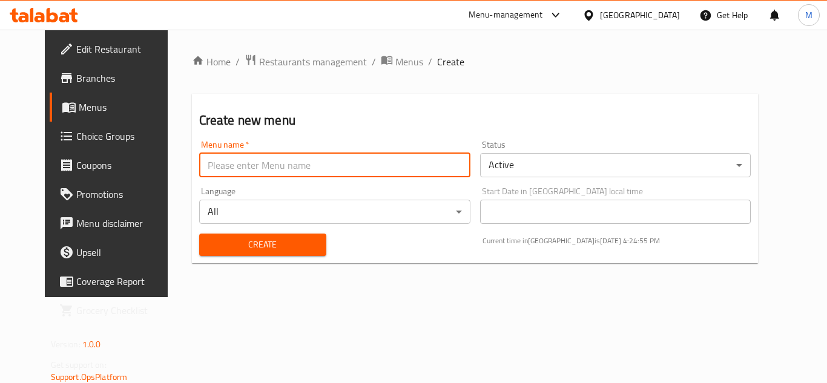
click at [226, 162] on input "text" at bounding box center [334, 165] width 271 height 24
paste input "341817825"
type input "341817825"
click at [209, 239] on span "Create" at bounding box center [263, 244] width 108 height 15
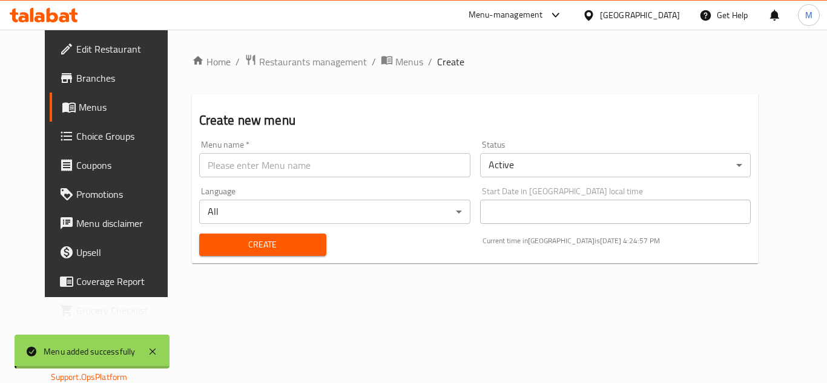
click at [376, 56] on div at bounding box center [413, 191] width 827 height 383
click at [396, 59] on span "Menus" at bounding box center [410, 62] width 28 height 15
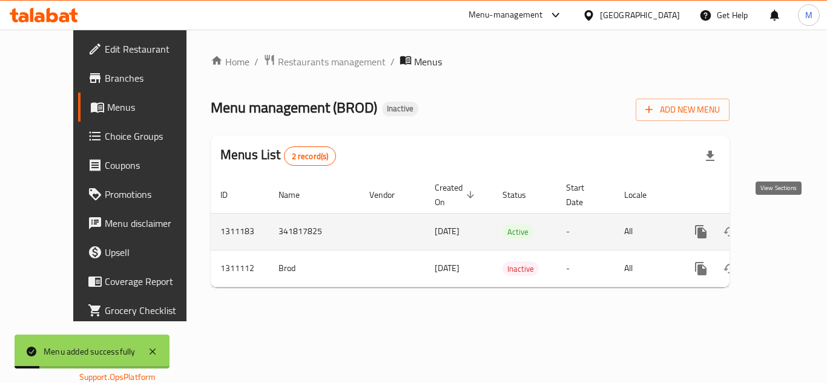
click at [781, 225] on icon "enhanced table" at bounding box center [788, 232] width 15 height 15
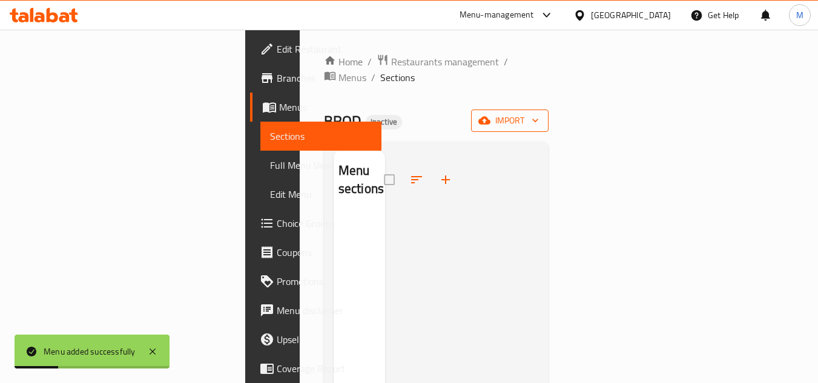
click at [542, 114] on icon "button" at bounding box center [535, 120] width 12 height 12
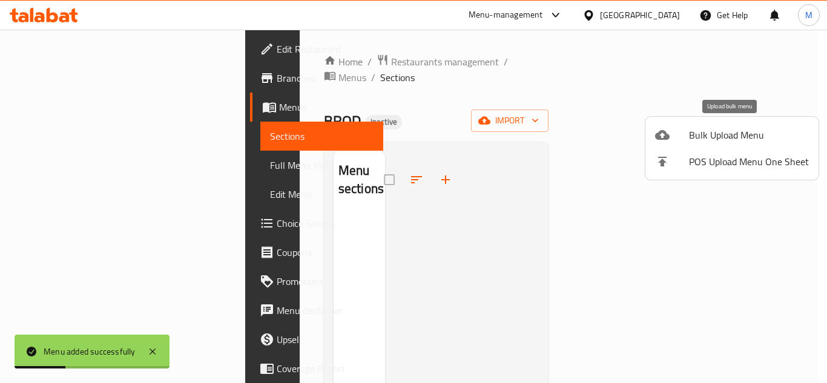
click at [761, 141] on span "Bulk Upload Menu" at bounding box center [749, 135] width 120 height 15
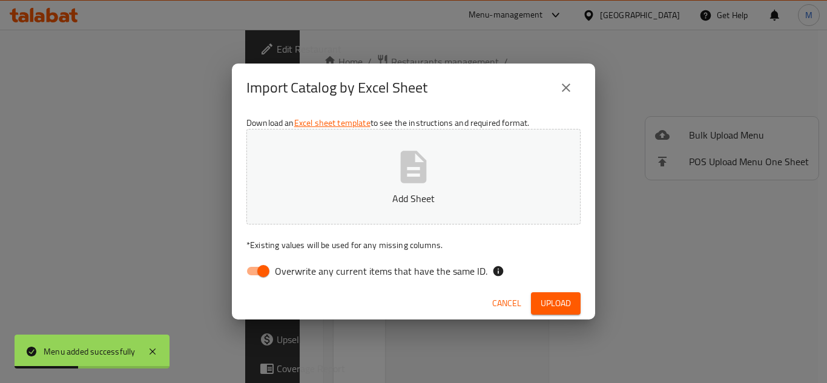
click at [338, 271] on span "Overwrite any current items that have the same ID." at bounding box center [381, 271] width 213 height 15
click at [298, 271] on input "Overwrite any current items that have the same ID." at bounding box center [263, 271] width 69 height 23
checkbox input "false"
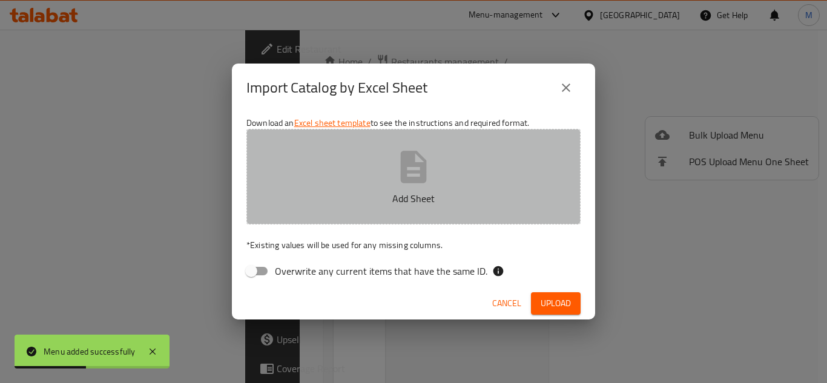
click at [356, 200] on p "Add Sheet" at bounding box center [413, 198] width 297 height 15
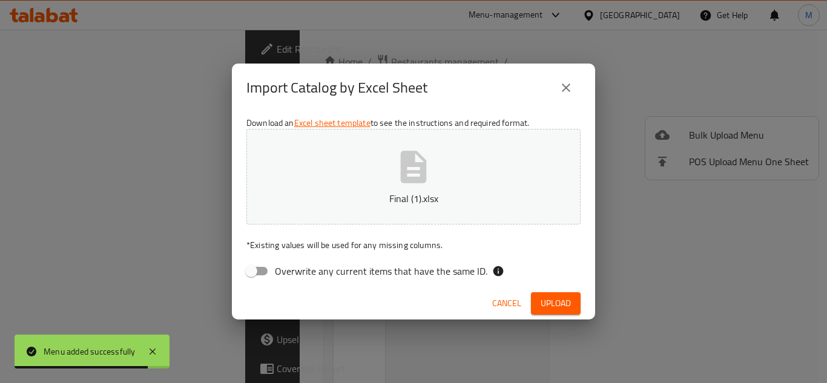
click at [557, 302] on span "Upload" at bounding box center [556, 303] width 30 height 15
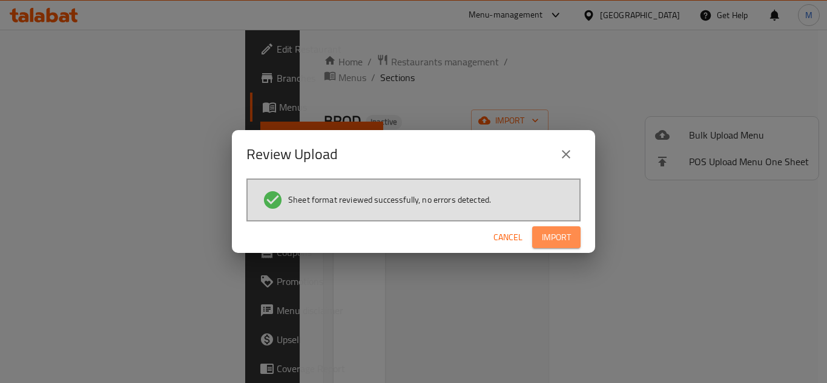
click at [557, 245] on button "Import" at bounding box center [556, 238] width 48 height 22
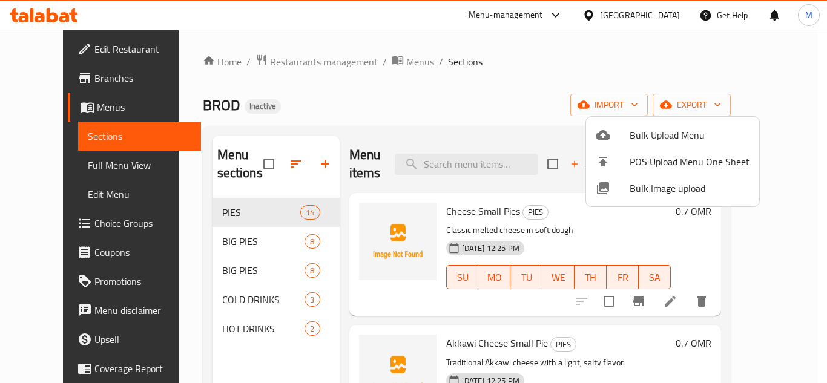
click at [217, 211] on div at bounding box center [413, 191] width 827 height 383
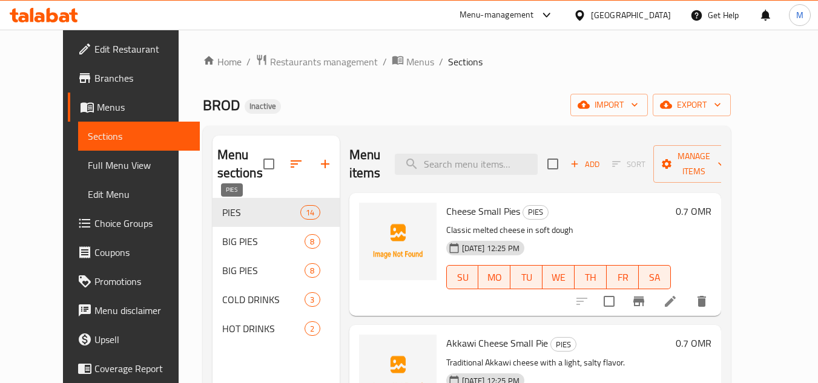
click at [222, 211] on span "PIES" at bounding box center [261, 212] width 79 height 15
click at [406, 61] on span "Menus" at bounding box center [420, 62] width 28 height 15
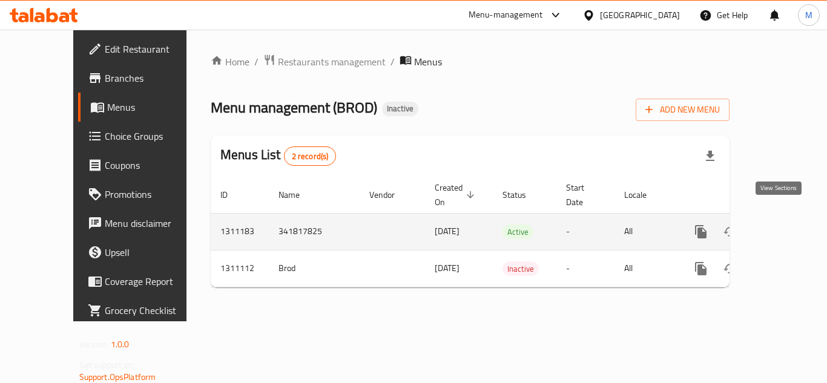
click at [781, 225] on icon "enhanced table" at bounding box center [788, 232] width 15 height 15
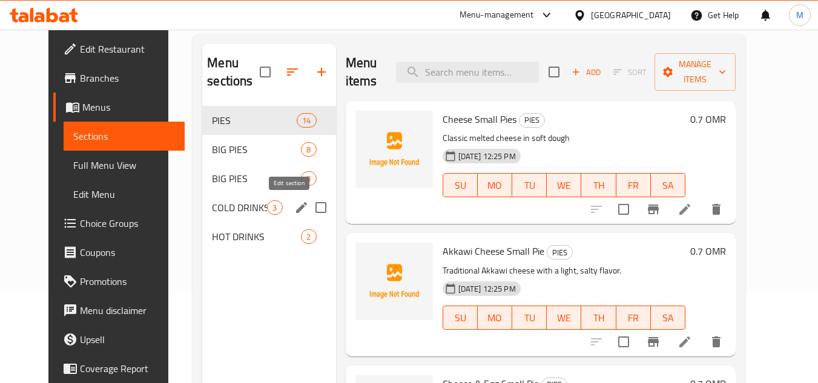
scroll to position [121, 0]
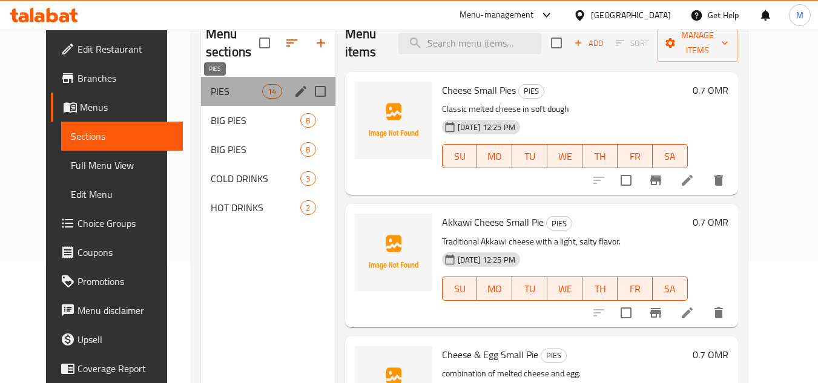
click at [211, 92] on span "PIES" at bounding box center [236, 91] width 51 height 15
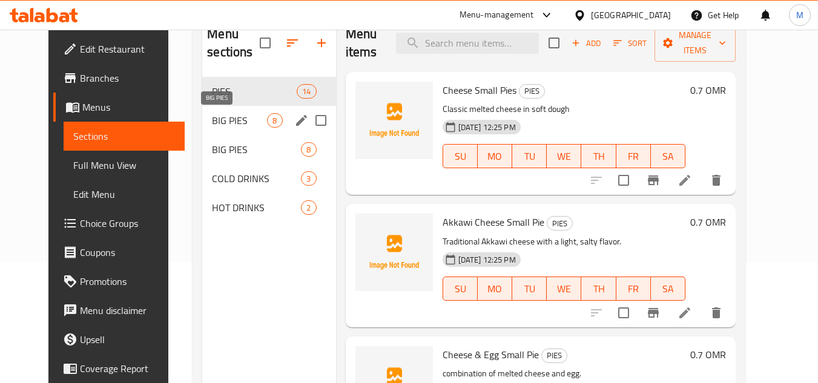
click at [212, 124] on span "BIG PIES" at bounding box center [239, 120] width 55 height 15
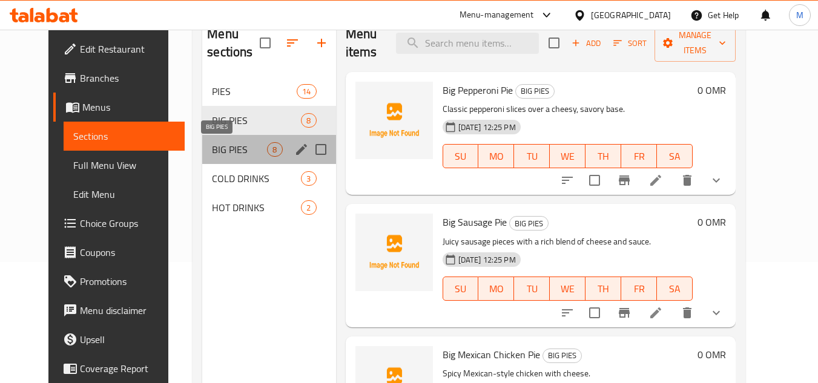
click at [212, 144] on span "BIG PIES" at bounding box center [239, 149] width 55 height 15
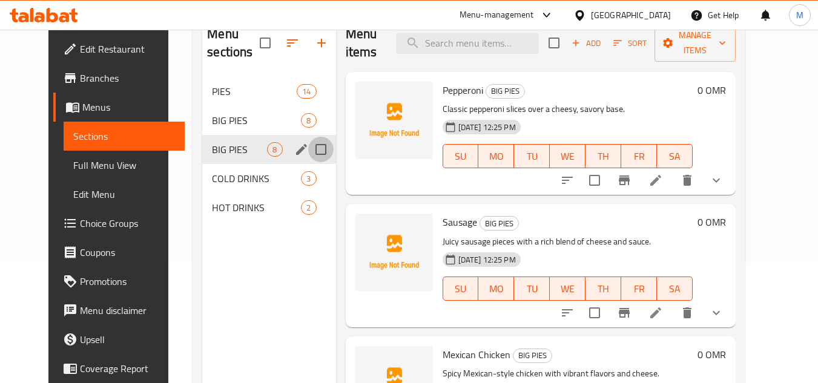
click at [308, 148] on input "Menu sections" at bounding box center [320, 149] width 25 height 25
checkbox input "true"
click at [278, 39] on icon "button" at bounding box center [285, 43] width 15 height 15
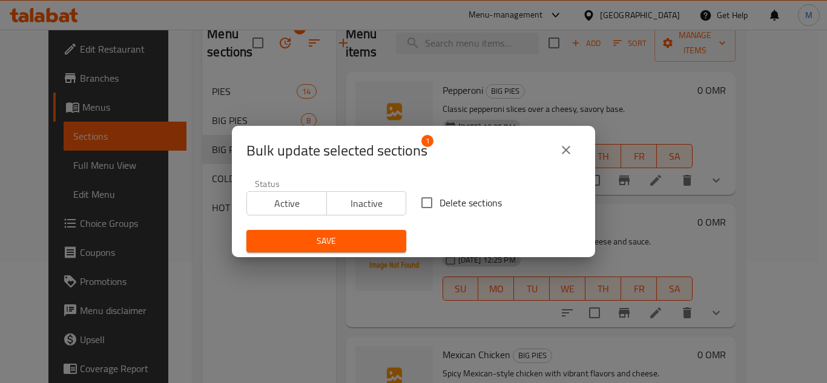
click at [421, 199] on input "Delete sections" at bounding box center [426, 202] width 25 height 25
checkbox input "true"
click at [355, 234] on span "Save" at bounding box center [326, 241] width 141 height 15
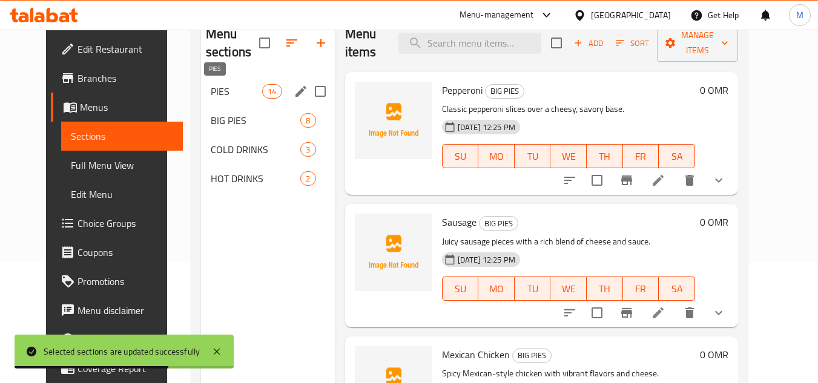
click at [211, 88] on span "PIES" at bounding box center [236, 91] width 51 height 15
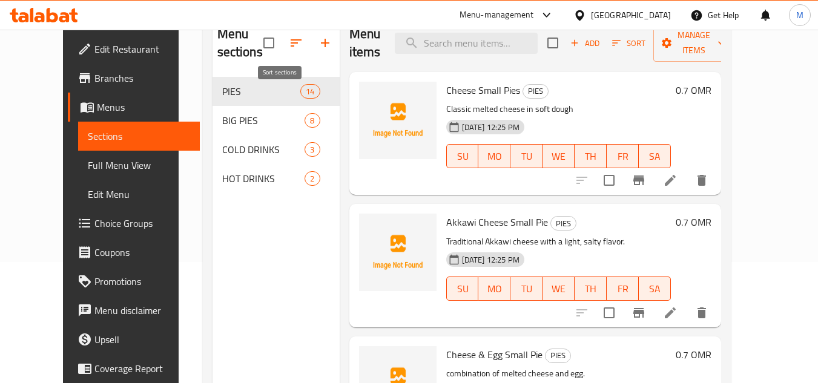
click at [289, 39] on icon "button" at bounding box center [296, 43] width 15 height 15
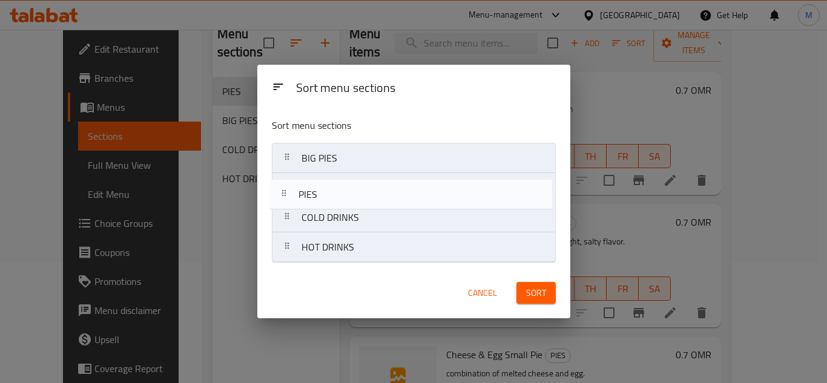
drag, startPoint x: 291, startPoint y: 161, endPoint x: 289, endPoint y: 204, distance: 43.1
click at [289, 204] on nav "PIES BIG PIES COLD DRINKS HOT DRINKS" at bounding box center [414, 203] width 284 height 120
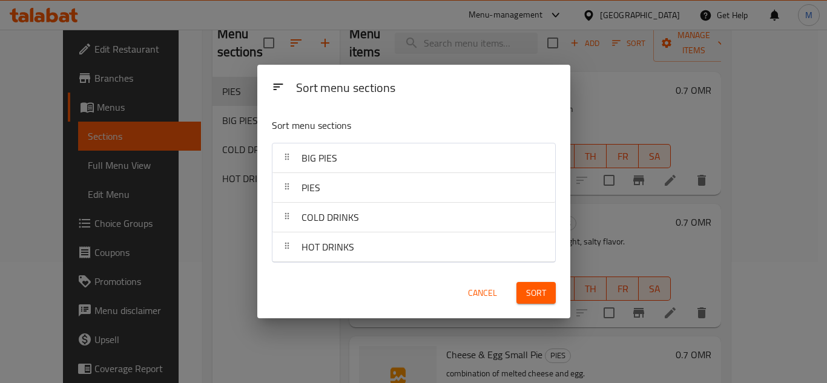
click at [523, 287] on button "Sort" at bounding box center [536, 293] width 39 height 22
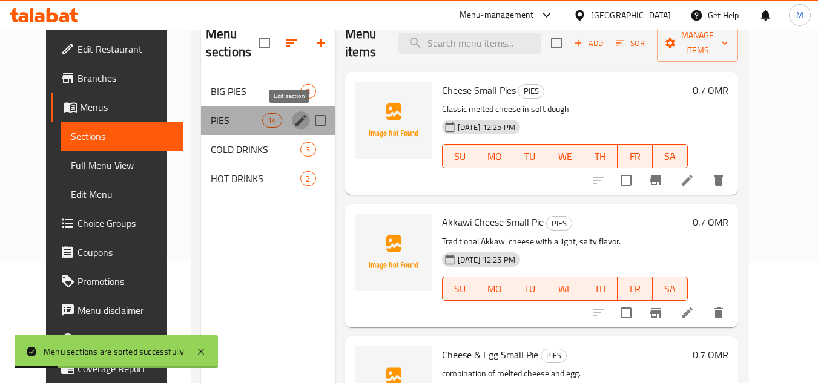
click at [296, 121] on icon "edit" at bounding box center [301, 120] width 11 height 11
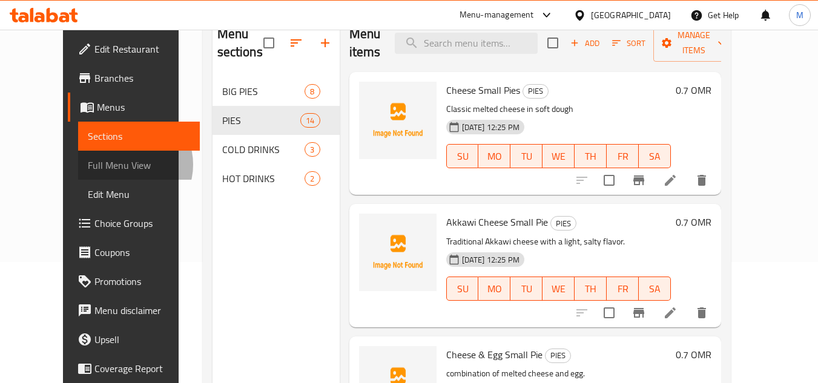
click at [88, 165] on span "Full Menu View" at bounding box center [139, 165] width 102 height 15
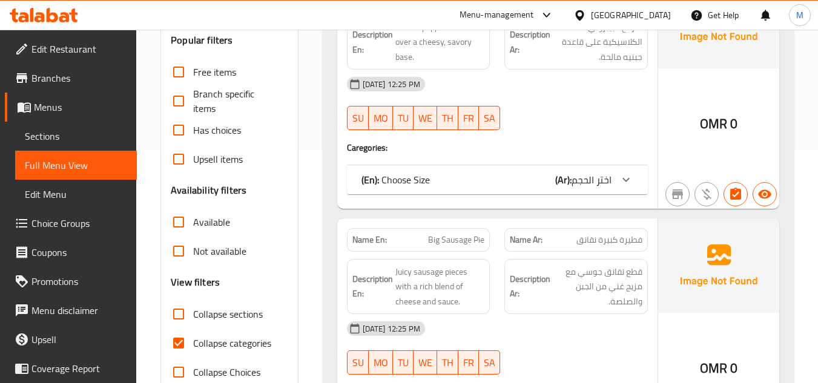
scroll to position [424, 0]
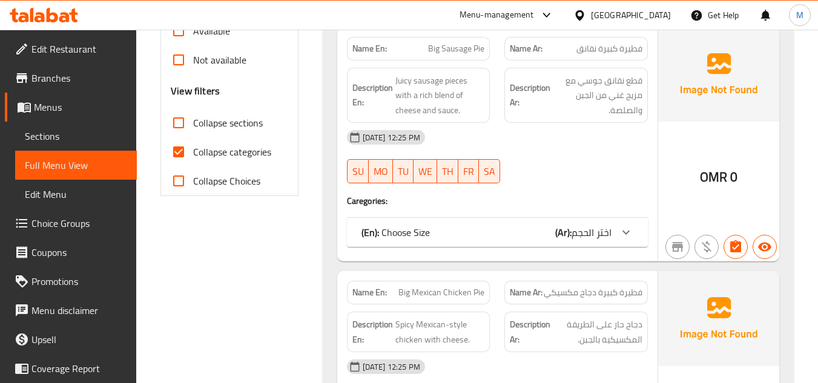
click at [200, 153] on span "Collapse categories" at bounding box center [232, 152] width 78 height 15
click at [193, 153] on input "Collapse categories" at bounding box center [178, 152] width 29 height 29
checkbox input "false"
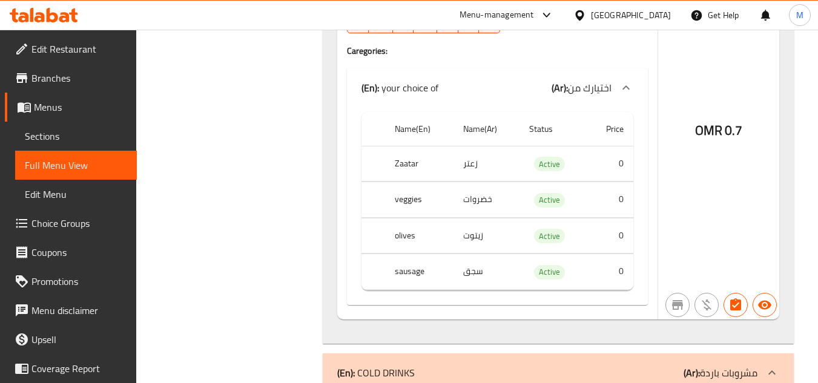
scroll to position [5937, 0]
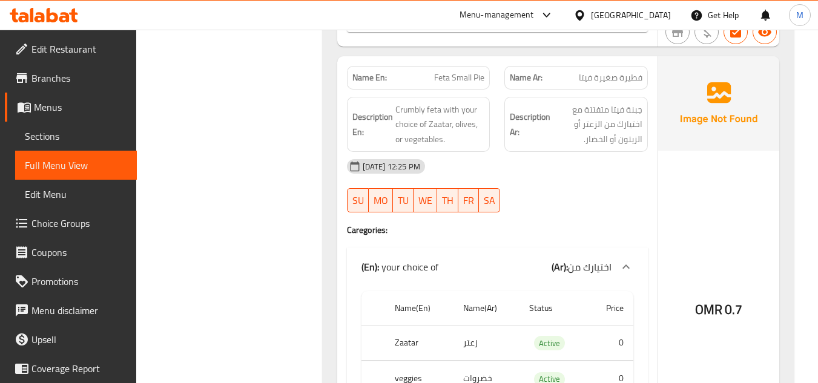
click at [68, 131] on span "Sections" at bounding box center [76, 136] width 102 height 15
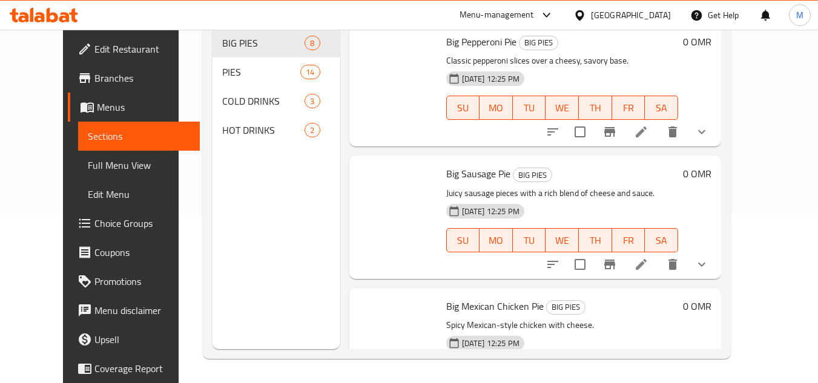
scroll to position [170, 0]
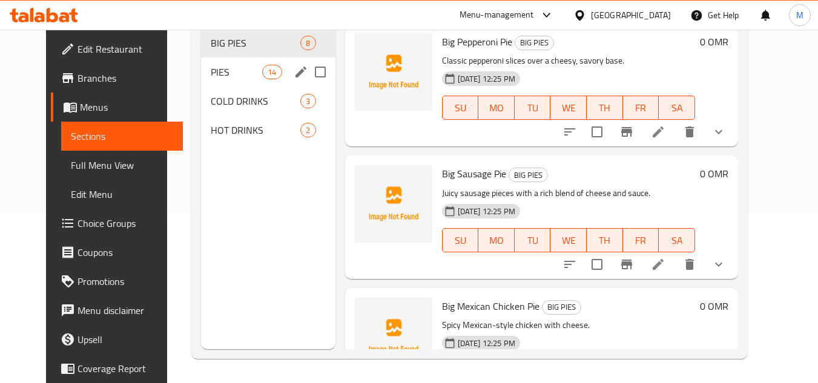
click at [211, 75] on span "PIES" at bounding box center [236, 72] width 51 height 15
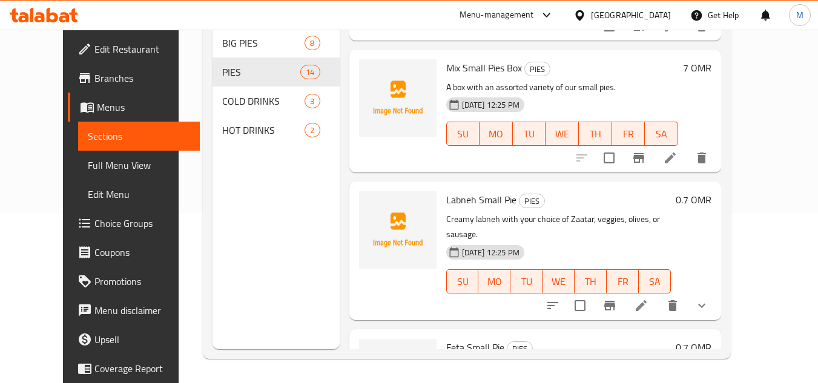
scroll to position [1517, 0]
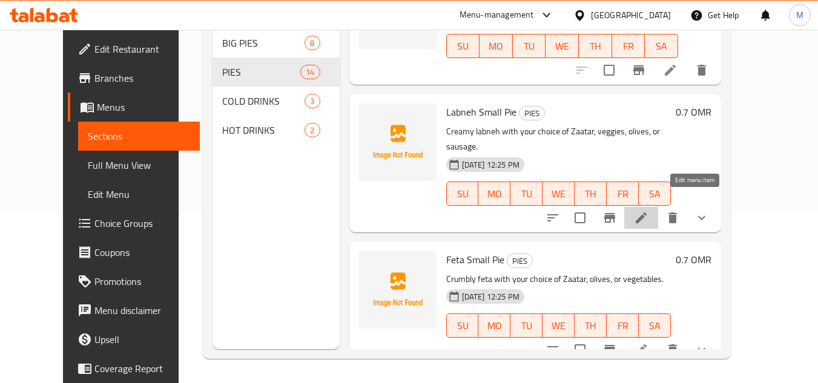
click at [649, 211] on icon at bounding box center [641, 218] width 15 height 15
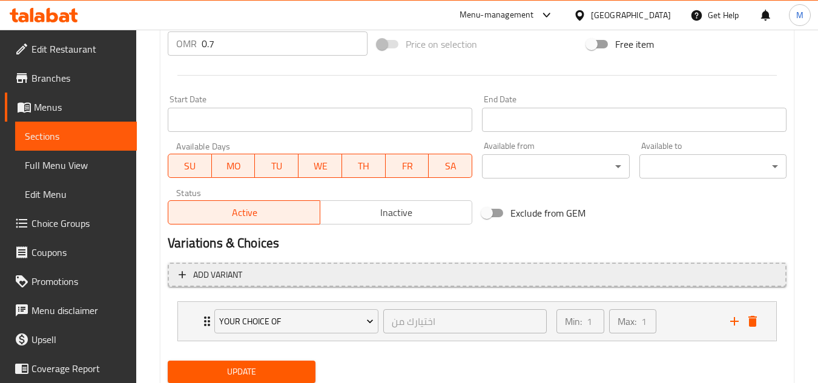
scroll to position [492, 0]
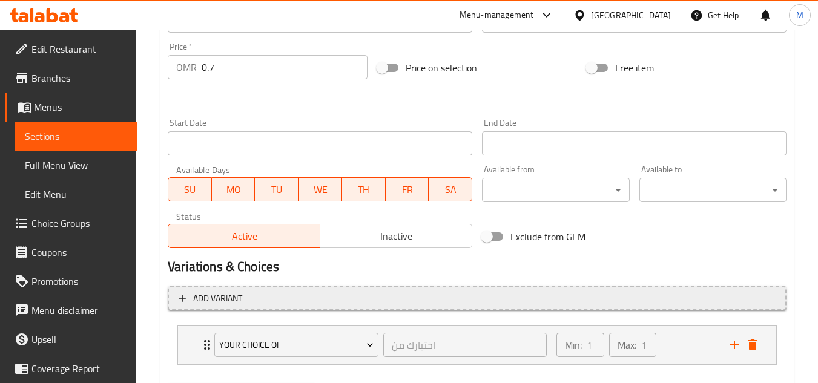
scroll to position [492, 0]
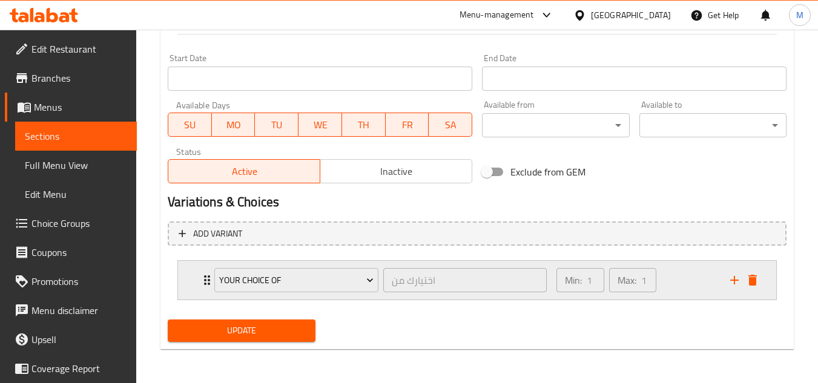
click at [202, 282] on icon "Expand" at bounding box center [207, 280] width 15 height 15
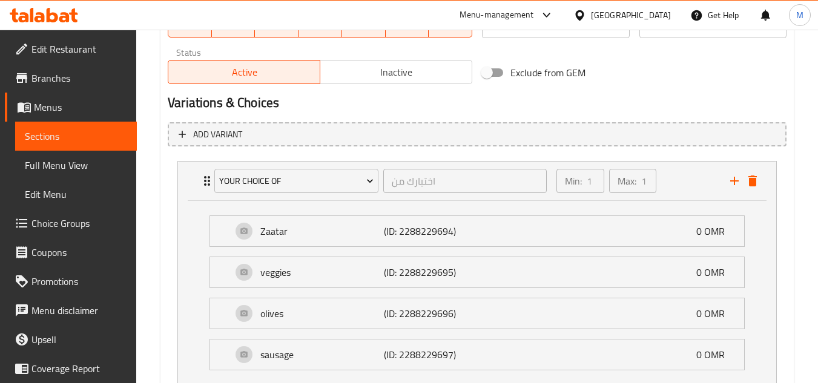
scroll to position [670, 0]
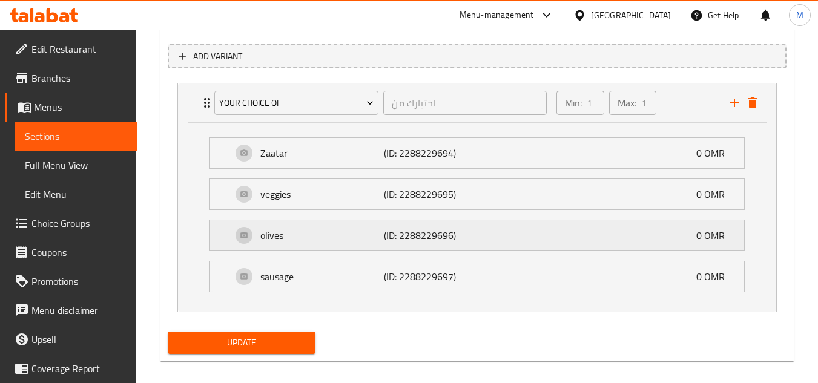
click at [230, 235] on div "olives (ID: 2288229696) 0 OMR" at bounding box center [477, 235] width 534 height 30
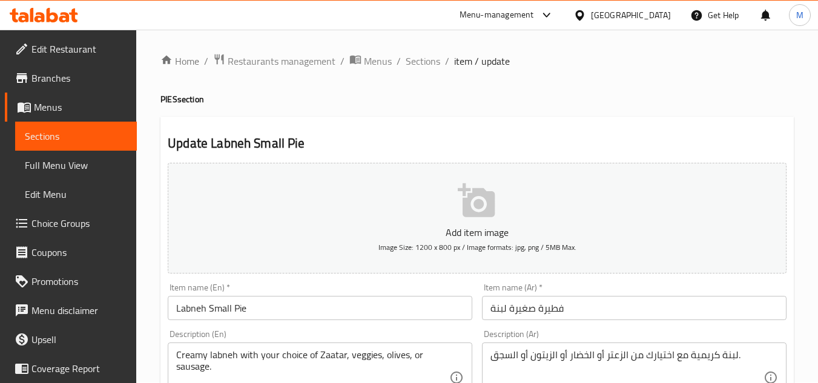
scroll to position [0, 0]
click at [416, 59] on span "Sections" at bounding box center [423, 62] width 35 height 15
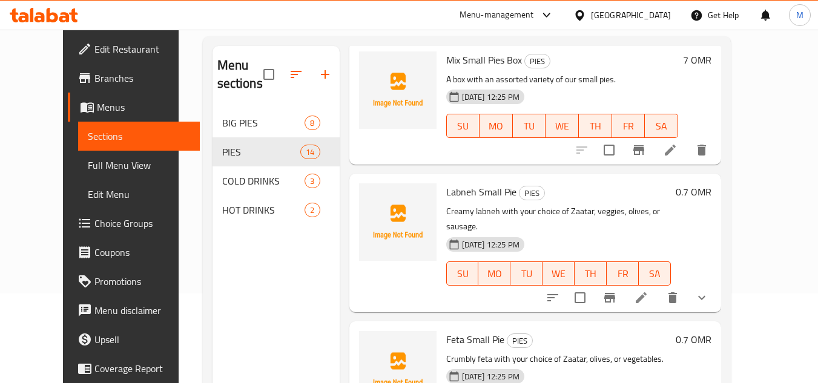
scroll to position [170, 0]
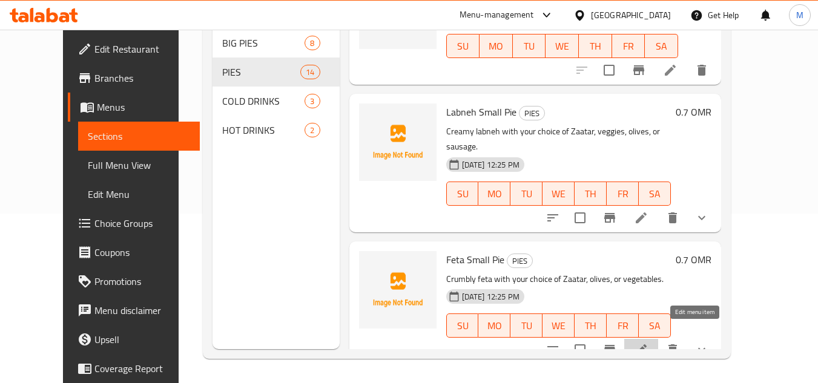
click at [649, 343] on icon at bounding box center [641, 350] width 15 height 15
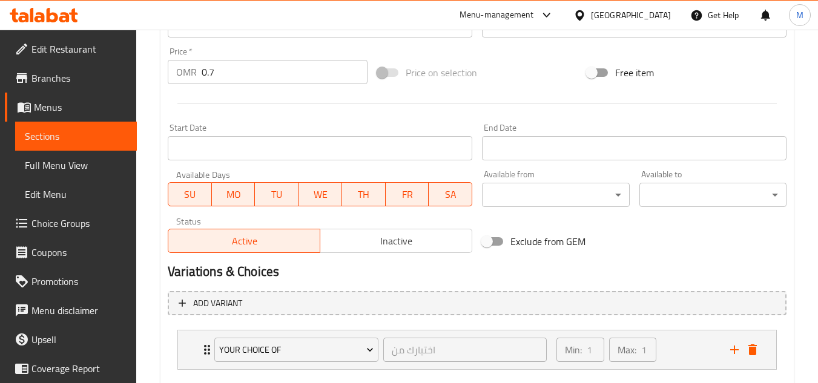
scroll to position [492, 0]
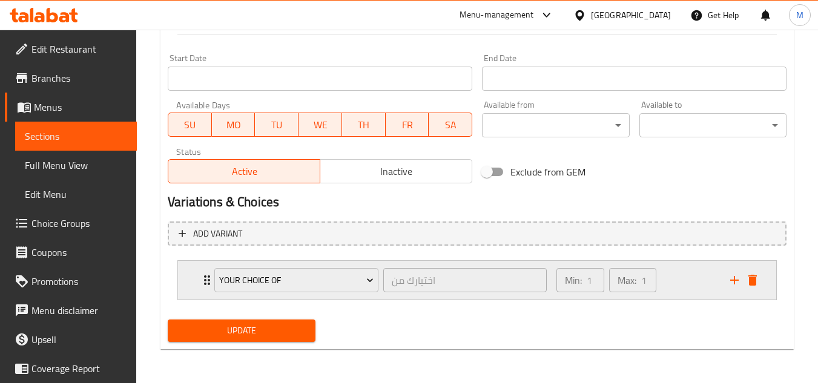
click at [196, 284] on div "your choice of اختيارك من ​ Min: 1 ​ Max: 1 ​" at bounding box center [477, 280] width 598 height 39
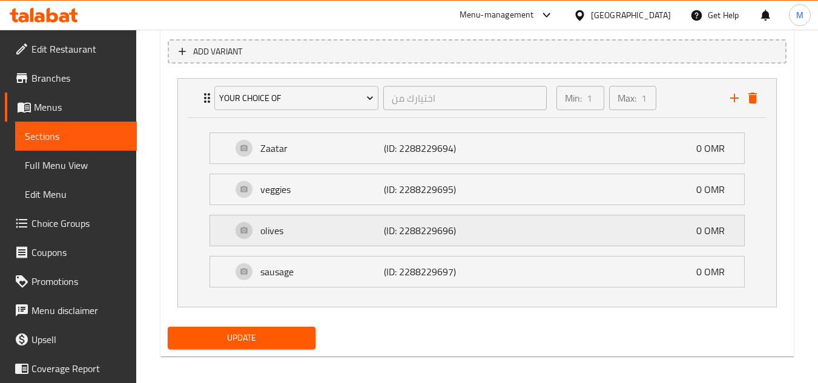
scroll to position [680, 0]
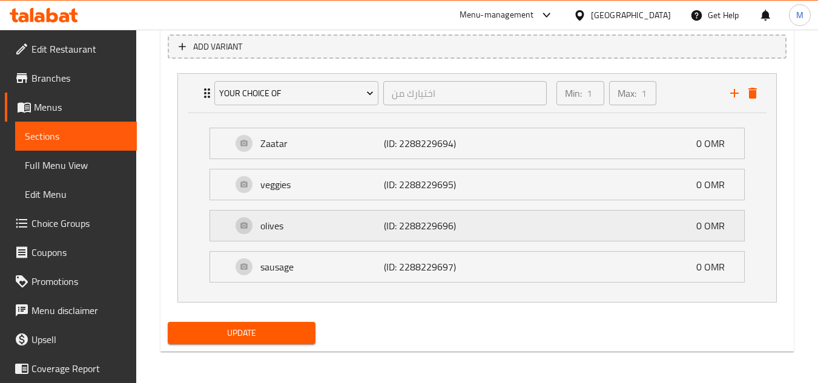
click at [222, 226] on div "olives (ID: 2288229696) 0 OMR" at bounding box center [477, 226] width 534 height 30
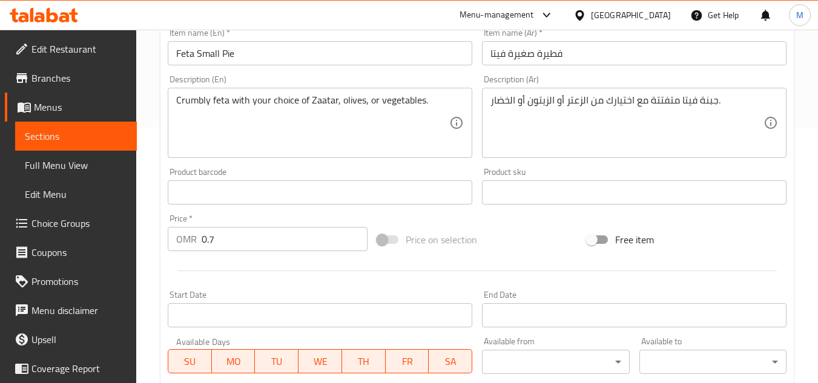
scroll to position [0, 0]
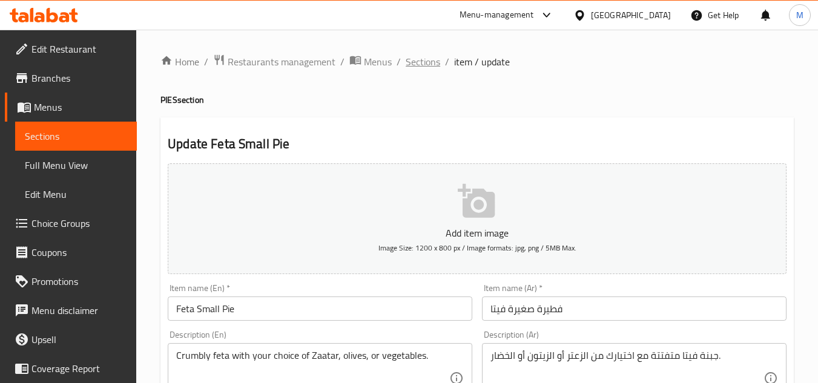
click at [425, 61] on span "Sections" at bounding box center [423, 62] width 35 height 15
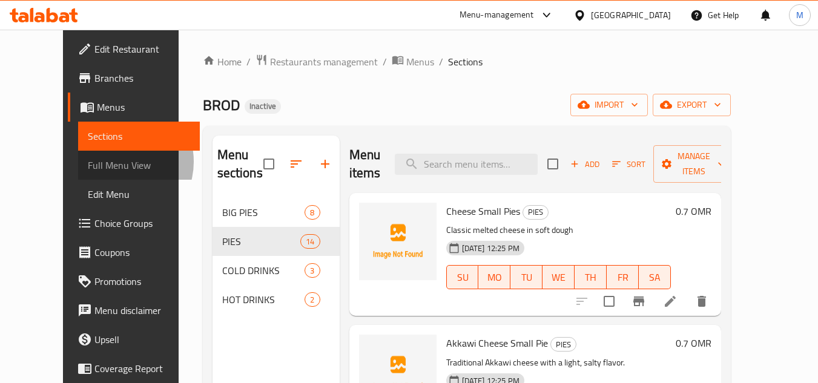
click at [88, 162] on span "Full Menu View" at bounding box center [139, 165] width 102 height 15
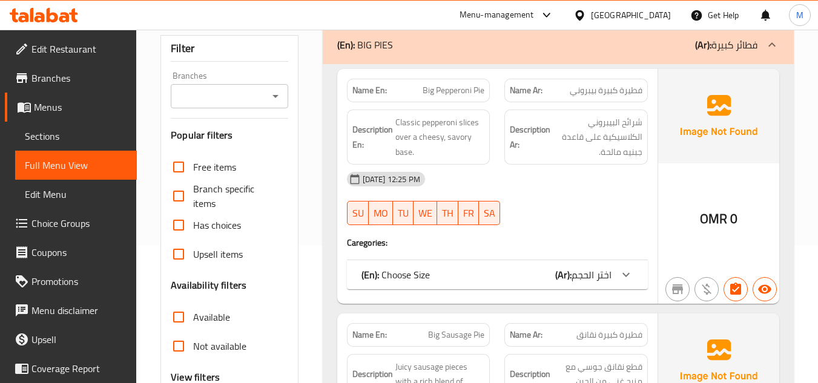
scroll to position [303, 0]
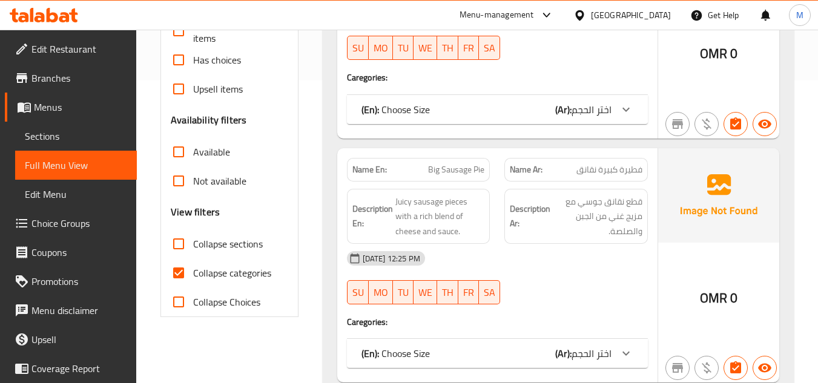
click at [178, 270] on input "Collapse categories" at bounding box center [178, 273] width 29 height 29
checkbox input "false"
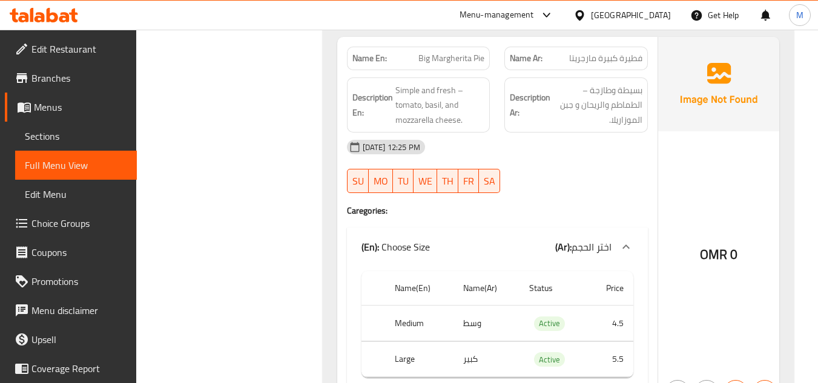
scroll to position [0, 0]
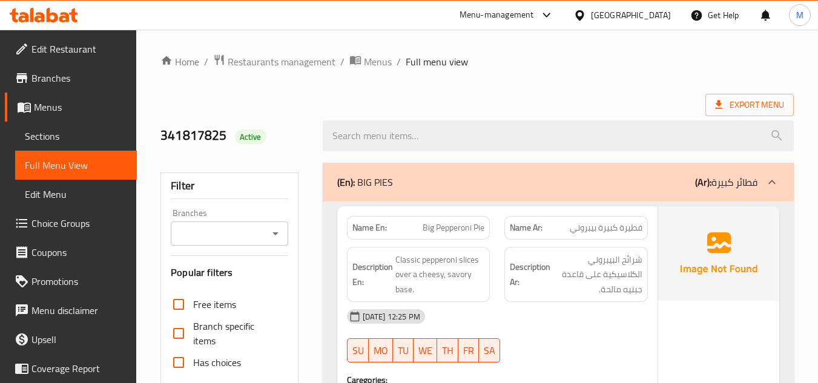
click at [749, 101] on span "Export Menu" at bounding box center [749, 105] width 69 height 15
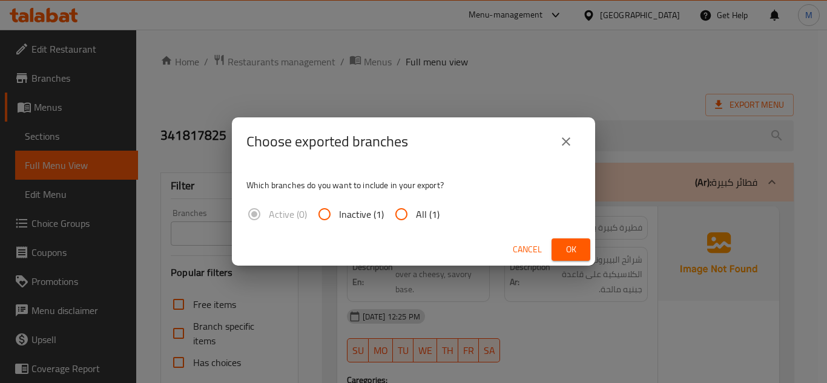
click at [399, 216] on input "All (1)" at bounding box center [401, 214] width 29 height 29
radio input "true"
click at [581, 256] on button "Ok" at bounding box center [571, 250] width 39 height 22
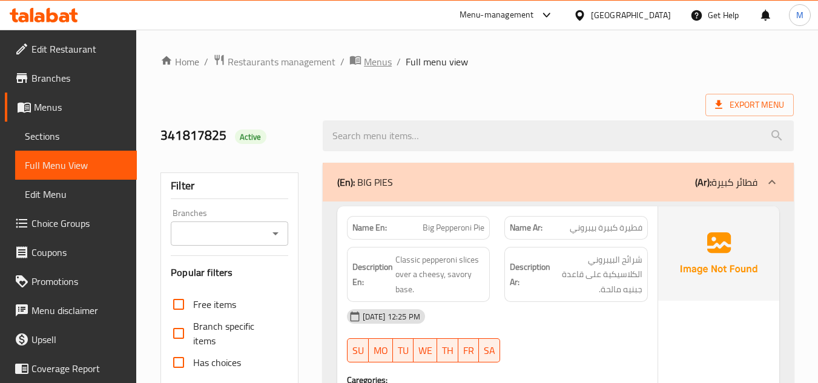
click at [375, 62] on span "Menus" at bounding box center [378, 62] width 28 height 15
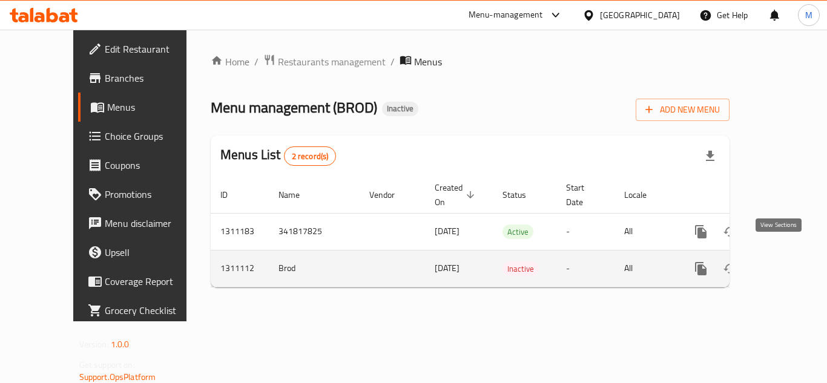
click at [783, 263] on icon "enhanced table" at bounding box center [788, 268] width 11 height 11
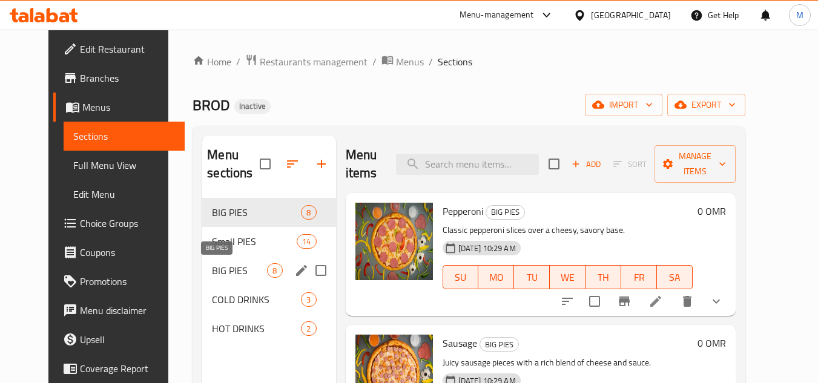
click at [213, 269] on span "BIG PIES" at bounding box center [239, 270] width 55 height 15
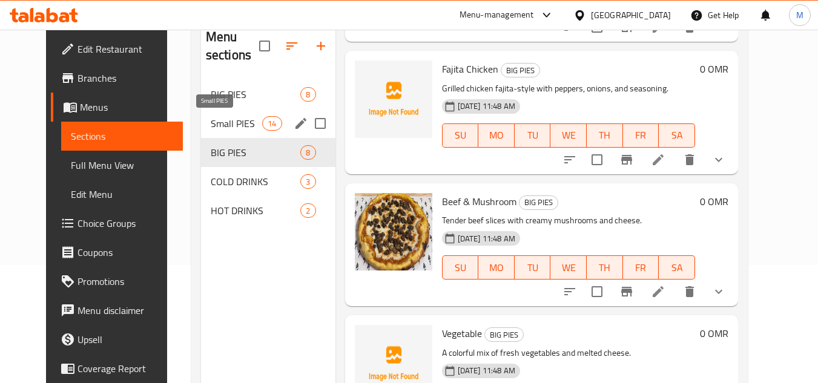
scroll to position [48, 0]
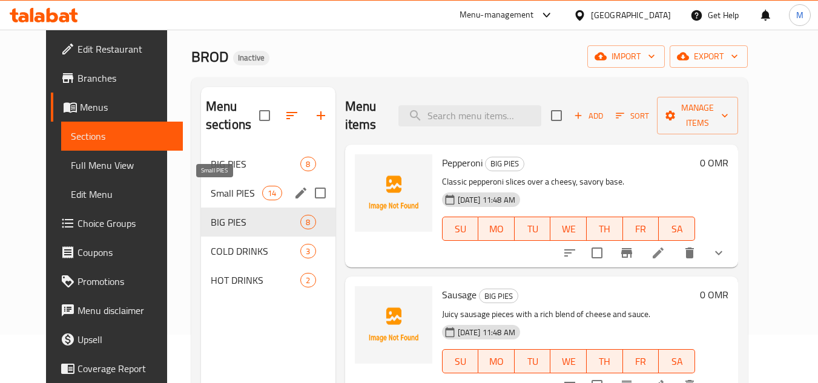
scroll to position [421, 0]
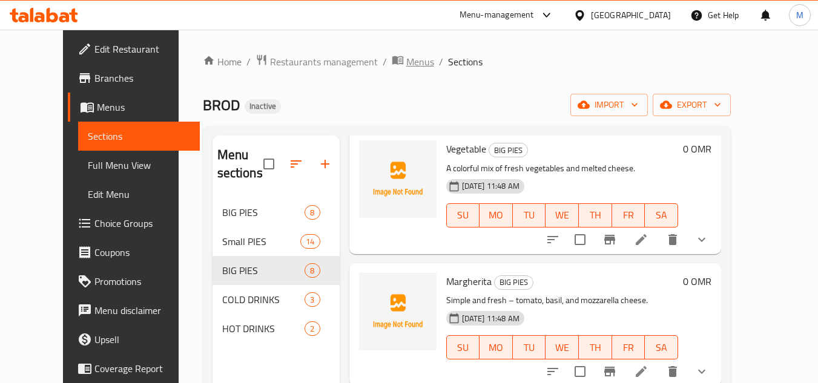
click at [406, 55] on span "Menus" at bounding box center [420, 62] width 28 height 15
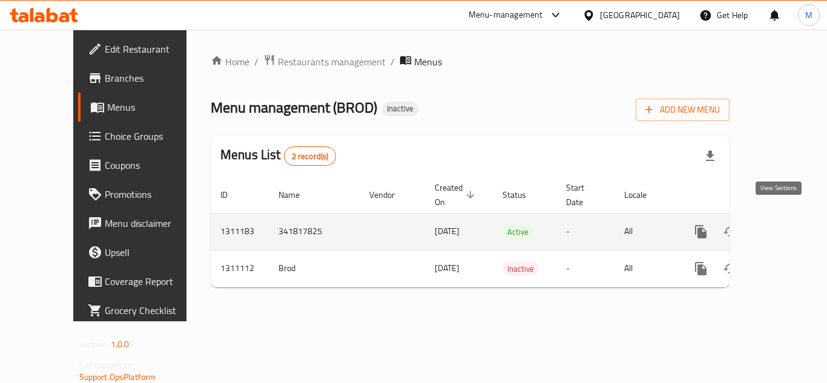
click at [781, 225] on icon "enhanced table" at bounding box center [788, 232] width 15 height 15
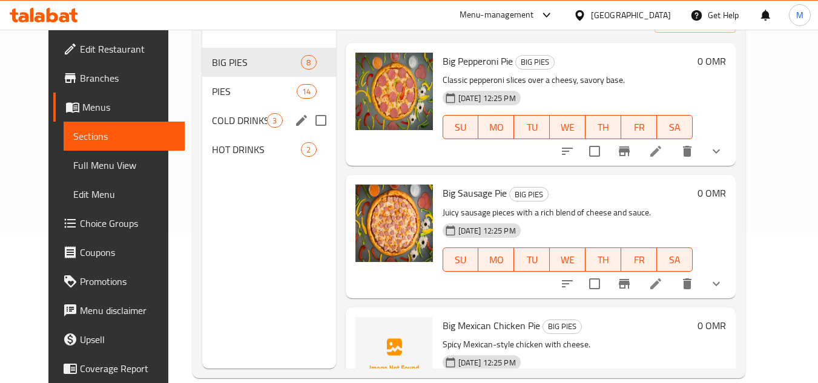
scroll to position [170, 0]
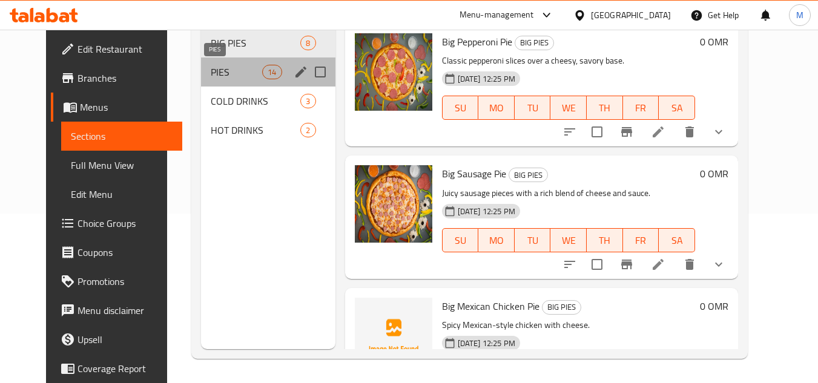
click at [213, 71] on span "PIES" at bounding box center [236, 72] width 51 height 15
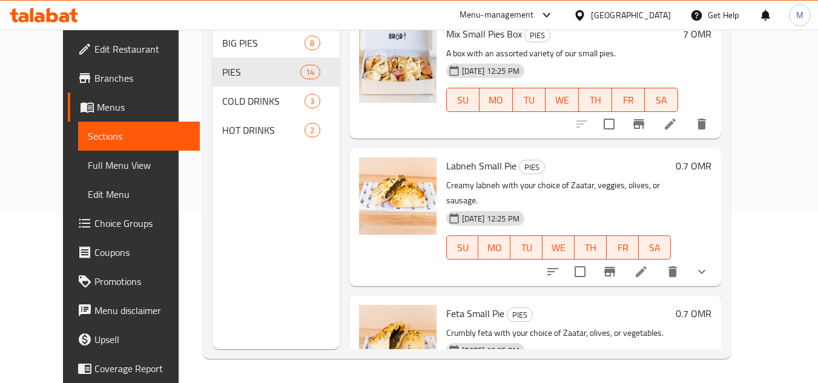
scroll to position [1517, 0]
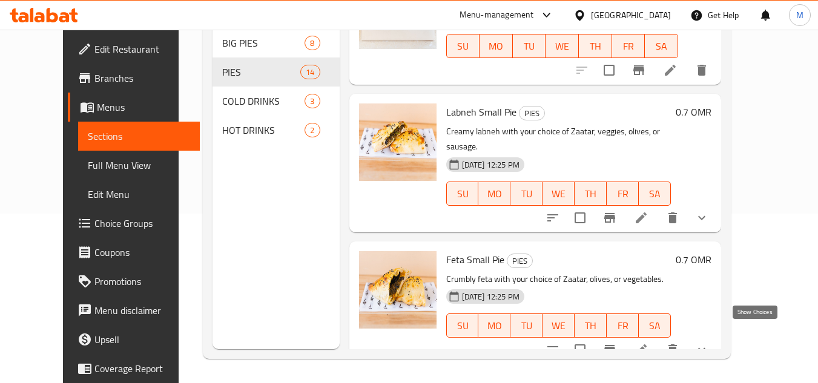
click at [709, 343] on icon "show more" at bounding box center [702, 350] width 15 height 15
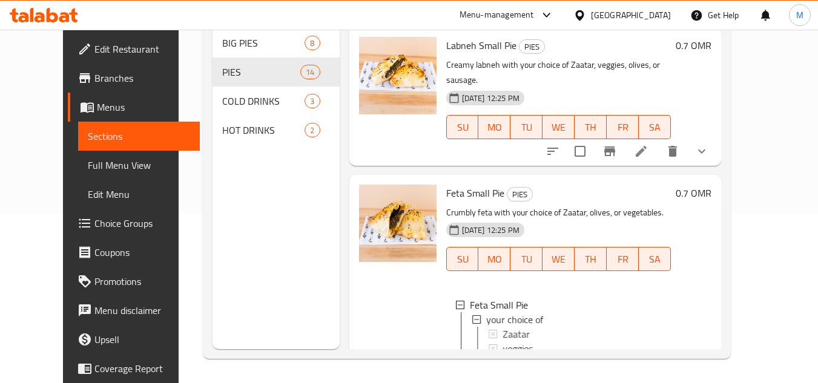
scroll to position [1648, 0]
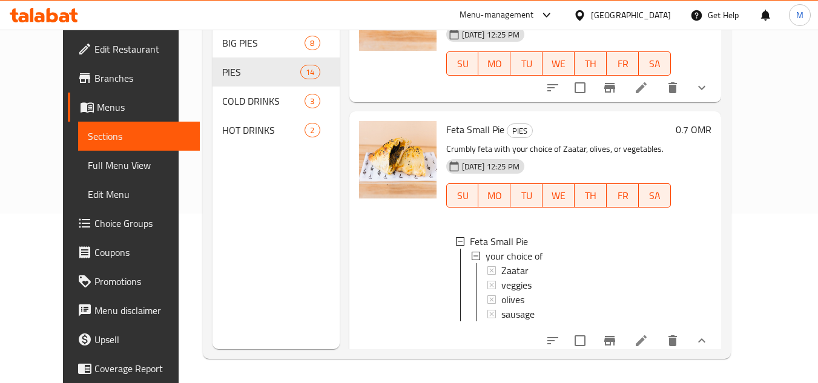
click at [649, 337] on icon at bounding box center [641, 341] width 15 height 15
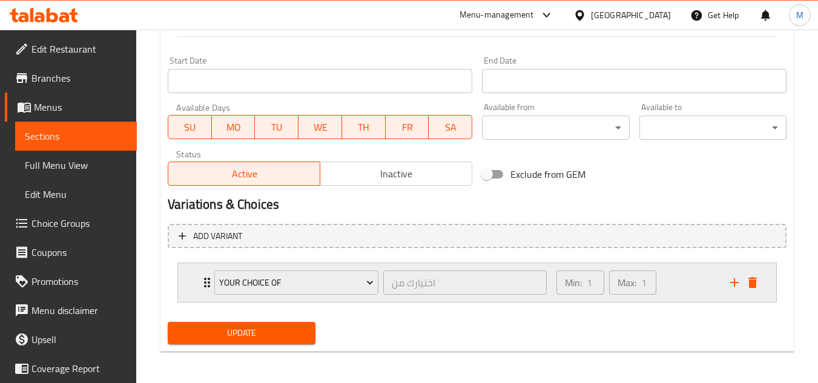
scroll to position [510, 0]
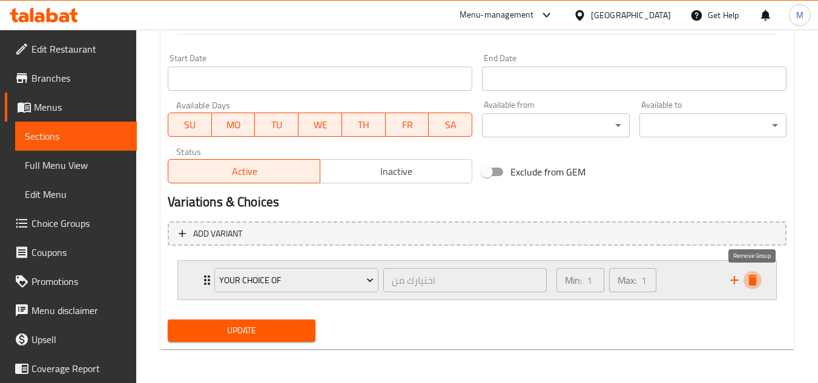
click at [750, 278] on icon "delete" at bounding box center [753, 280] width 8 height 11
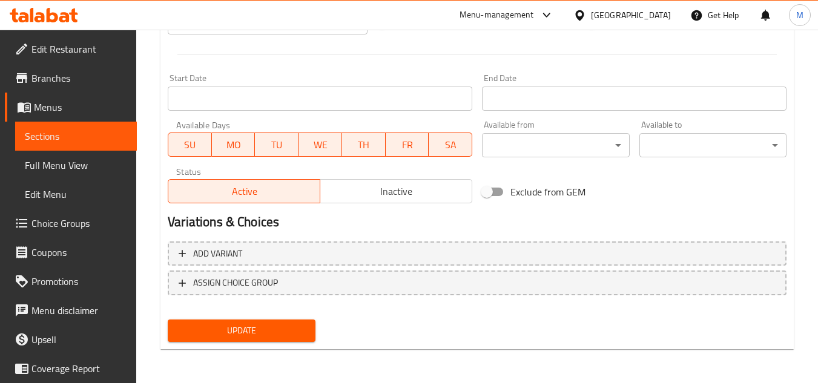
click at [275, 338] on span "Update" at bounding box center [241, 330] width 128 height 15
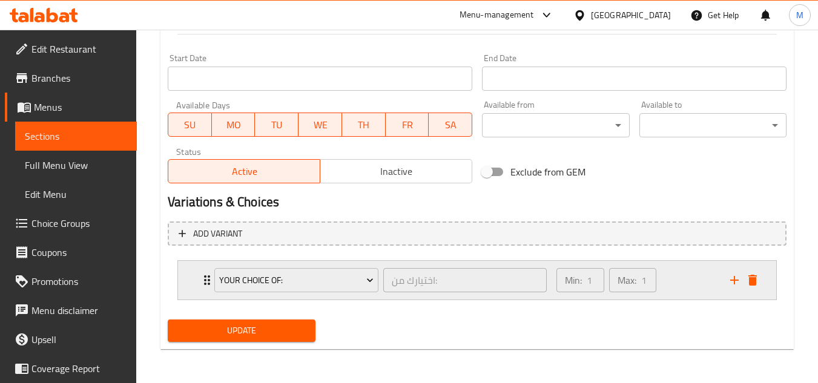
click at [197, 285] on div "your choice of: اختيارك من: ​ Min: 1 ​ Max: 1 ​" at bounding box center [477, 280] width 598 height 39
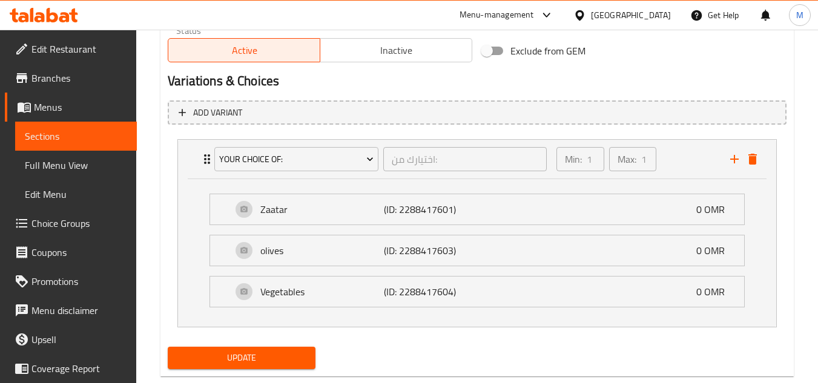
scroll to position [655, 0]
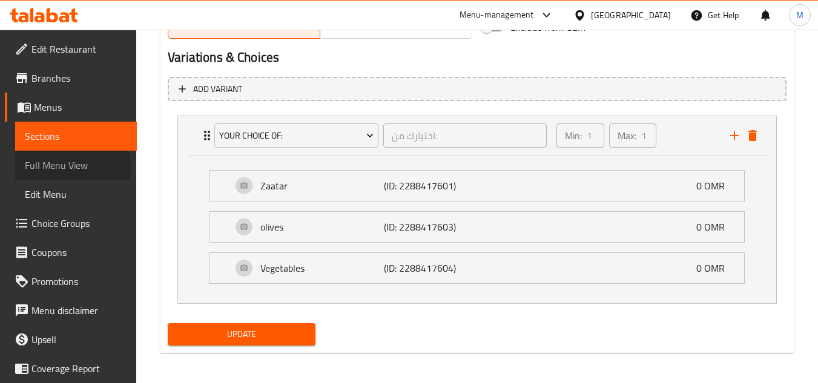
click at [62, 168] on span "Full Menu View" at bounding box center [76, 165] width 102 height 15
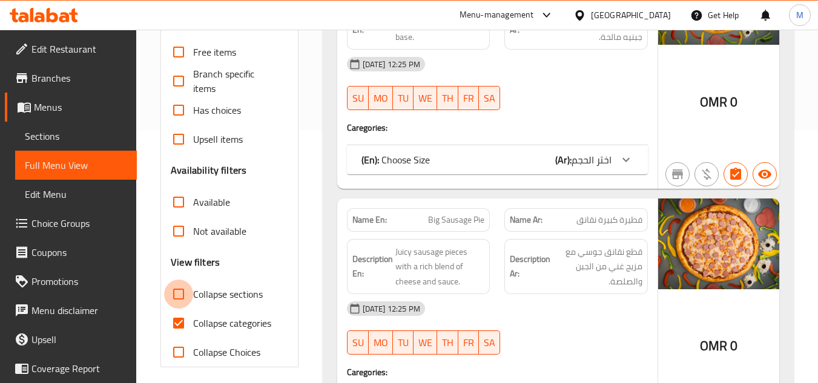
click at [182, 294] on input "Collapse sections" at bounding box center [178, 294] width 29 height 29
checkbox input "true"
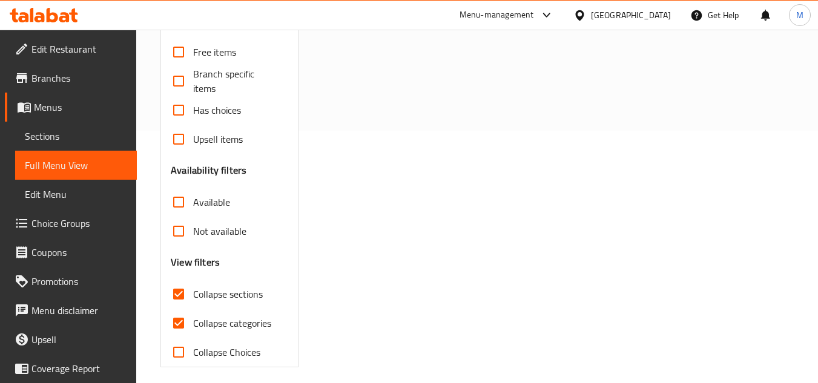
click at [181, 319] on input "Collapse categories" at bounding box center [178, 323] width 29 height 29
checkbox input "false"
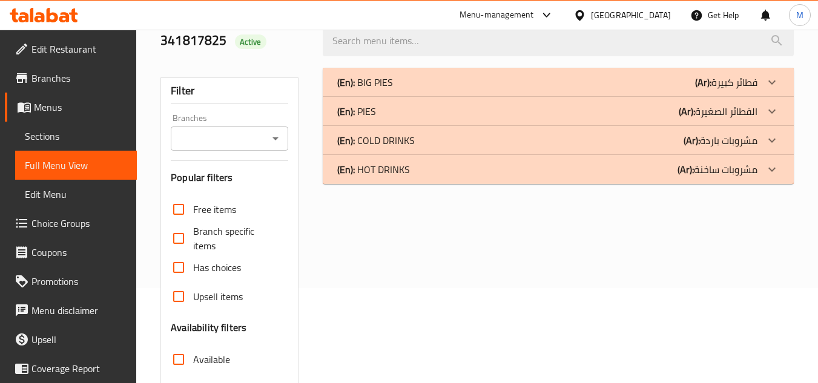
scroll to position [0, 0]
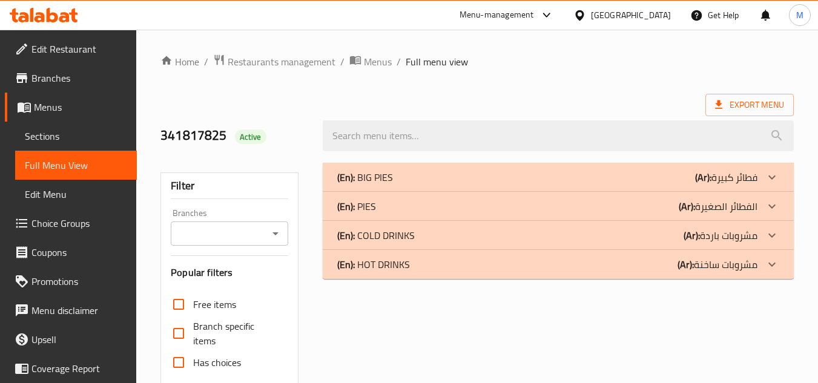
click at [372, 231] on p "(En): COLD DRINKS" at bounding box center [376, 235] width 78 height 15
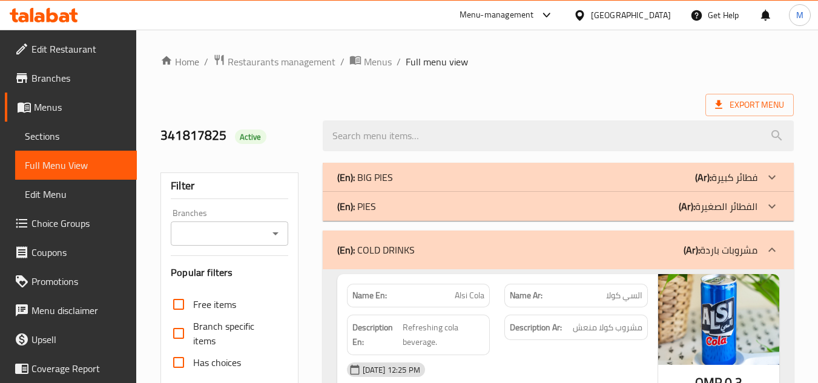
click at [365, 245] on p "(En): COLD DRINKS" at bounding box center [376, 250] width 78 height 15
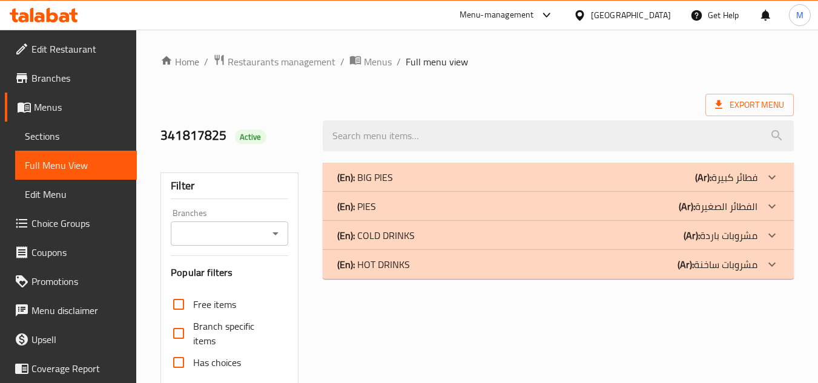
click at [365, 204] on p "(En): PIES" at bounding box center [356, 206] width 39 height 15
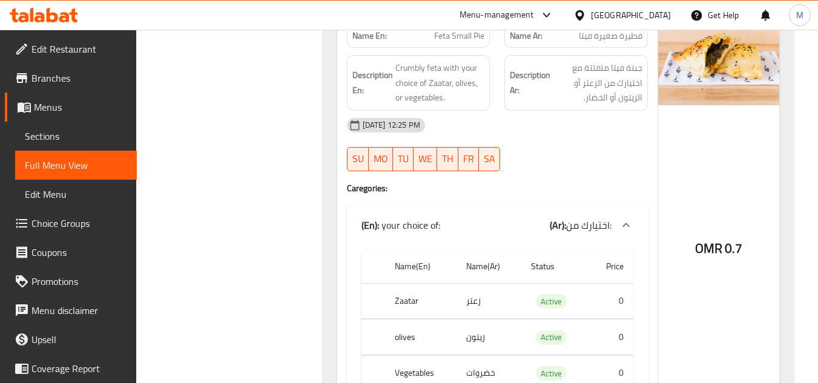
scroll to position [2786, 0]
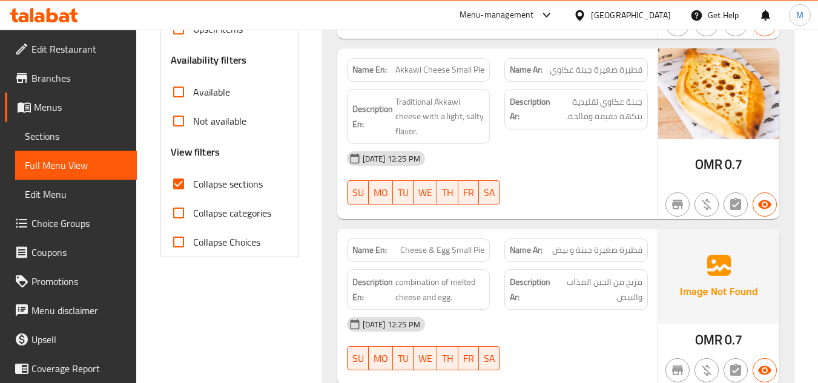
scroll to position [363, 0]
click at [178, 178] on input "Collapse sections" at bounding box center [178, 183] width 29 height 29
checkbox input "false"
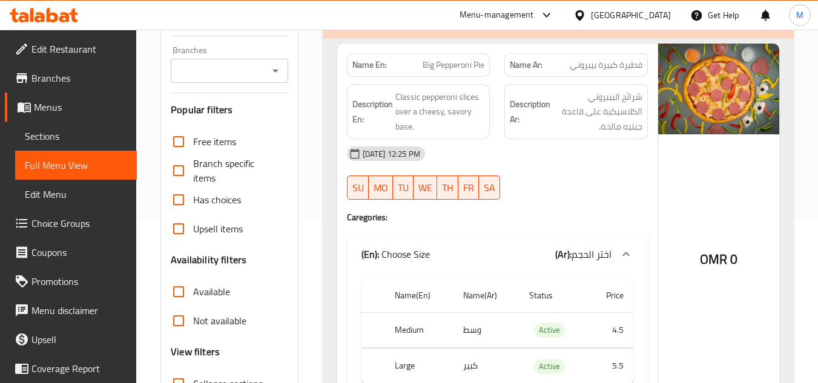
scroll to position [0, 0]
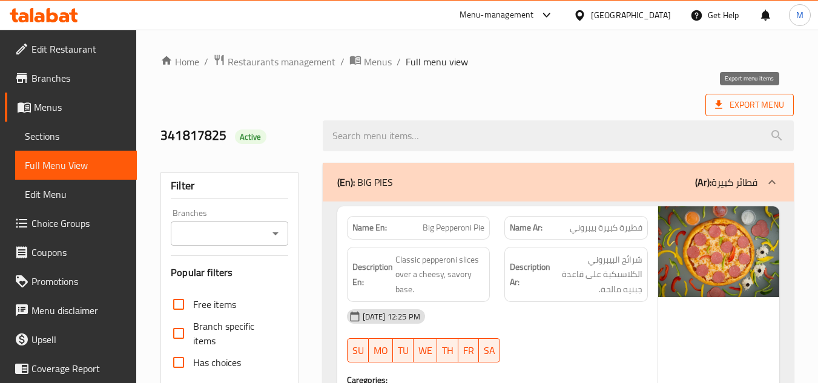
click at [754, 105] on span "Export Menu" at bounding box center [749, 105] width 69 height 15
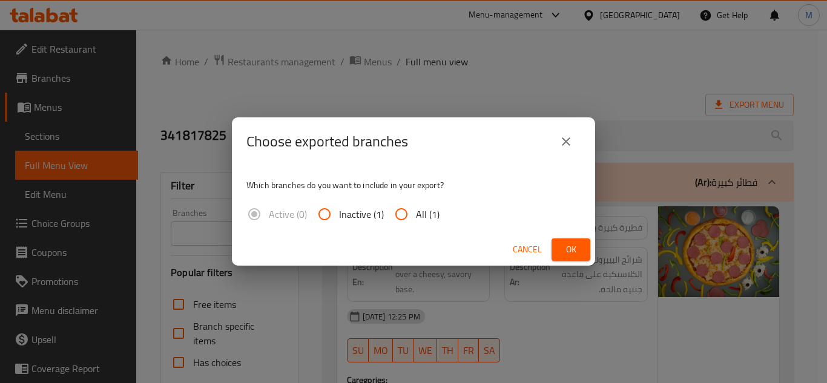
click at [406, 206] on input "All (1)" at bounding box center [401, 214] width 29 height 29
radio input "true"
click at [560, 247] on button "Ok" at bounding box center [571, 250] width 39 height 22
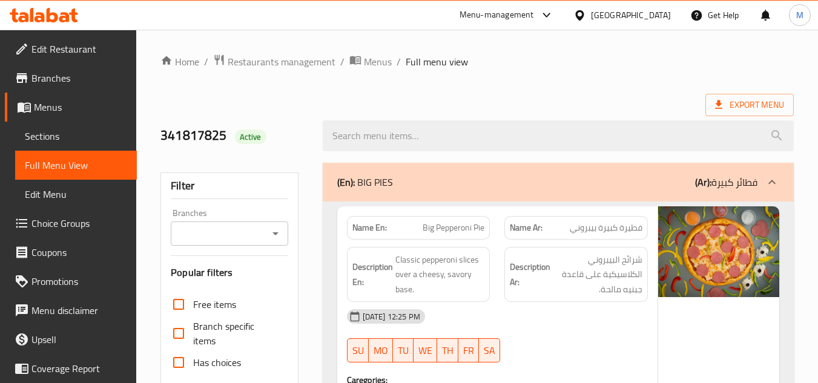
click at [363, 184] on p "(En): BIG PIES" at bounding box center [365, 182] width 56 height 15
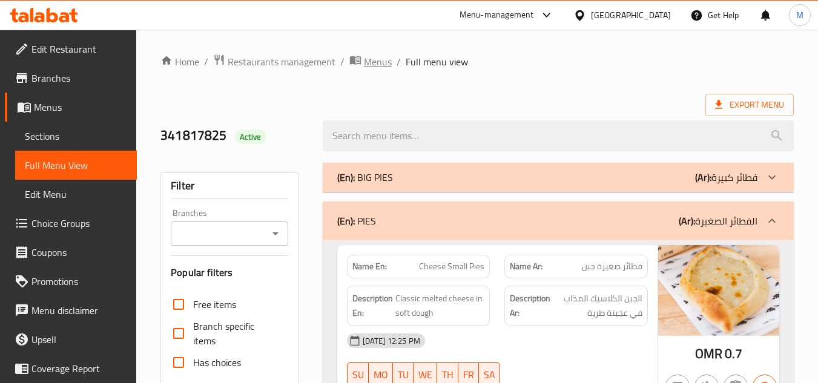
click at [366, 61] on span "Menus" at bounding box center [378, 62] width 28 height 15
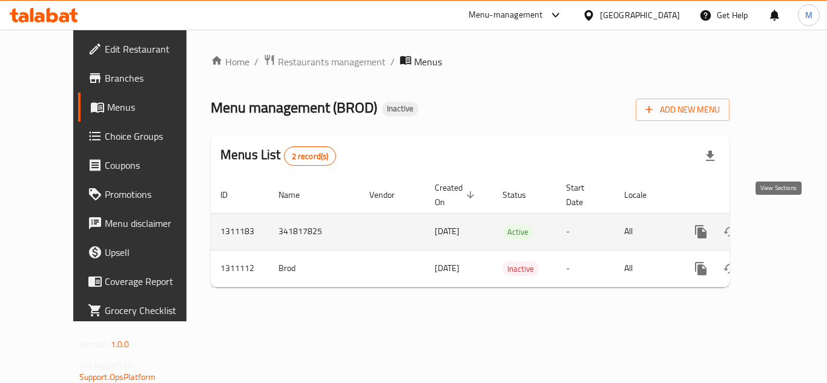
click at [780, 217] on link "enhanced table" at bounding box center [788, 231] width 29 height 29
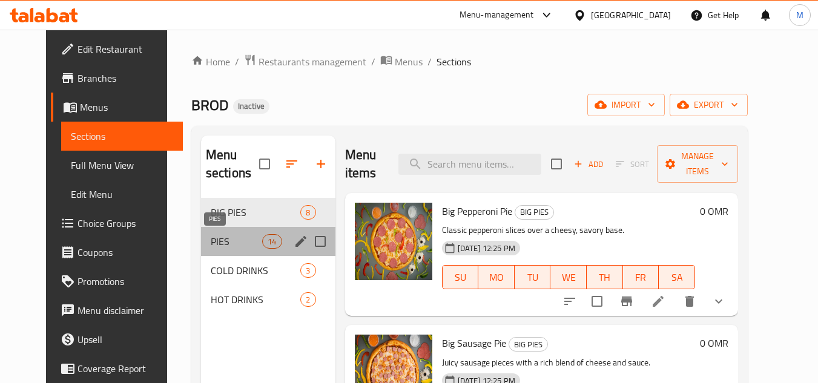
click at [211, 239] on span "PIES" at bounding box center [236, 241] width 51 height 15
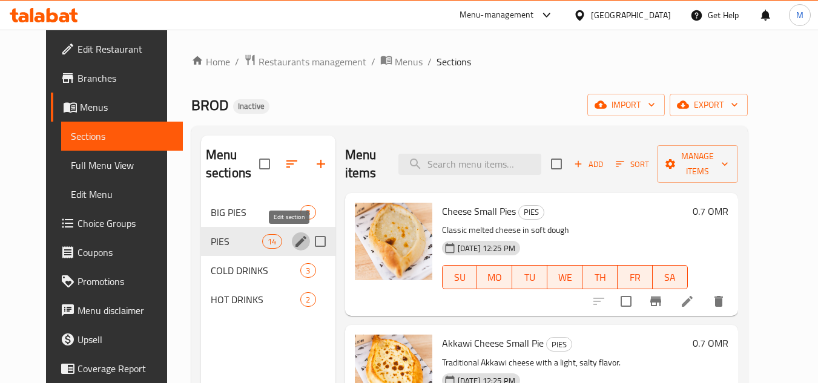
click at [294, 244] on icon "edit" at bounding box center [301, 241] width 15 height 15
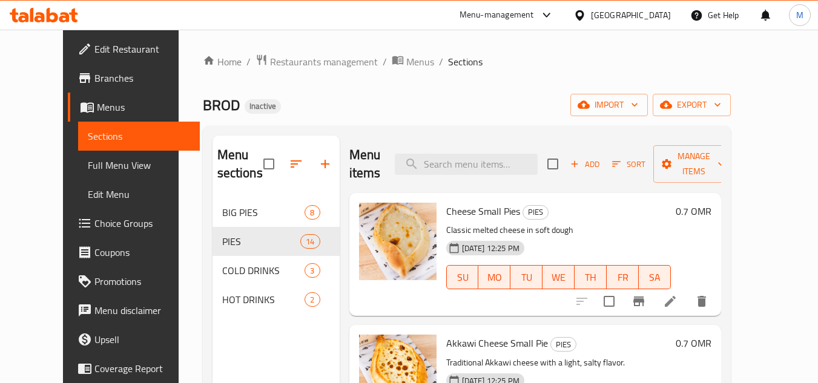
click at [252, 332] on div "Menu sections BIG PIES 8 PIES 14 COLD DRINKS 3 HOT DRINKS 2" at bounding box center [276, 327] width 127 height 383
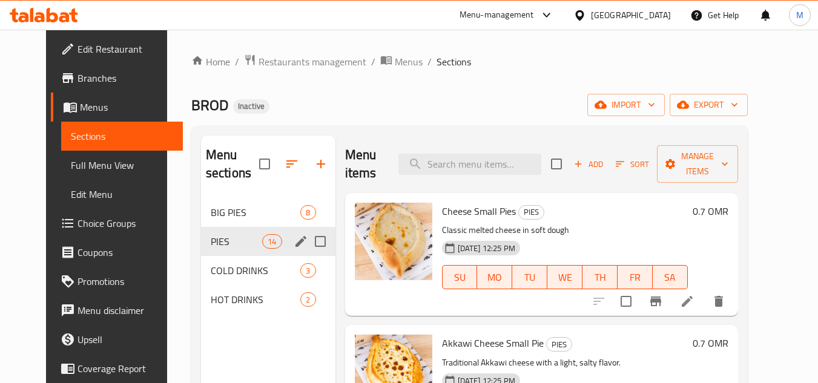
click at [294, 243] on icon "edit" at bounding box center [301, 241] width 15 height 15
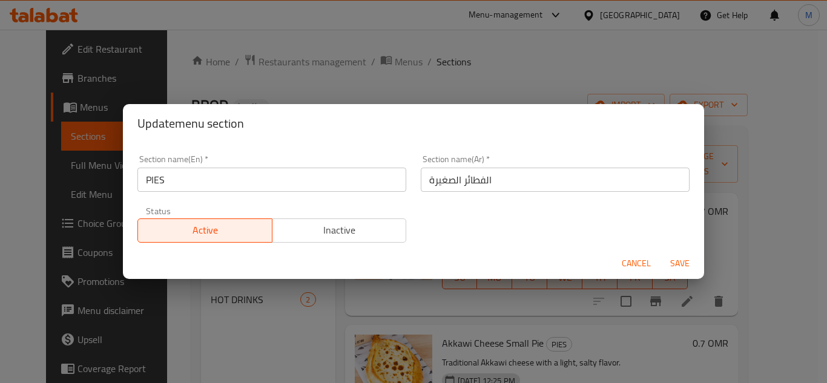
click at [146, 177] on input "PIES" at bounding box center [272, 180] width 269 height 24
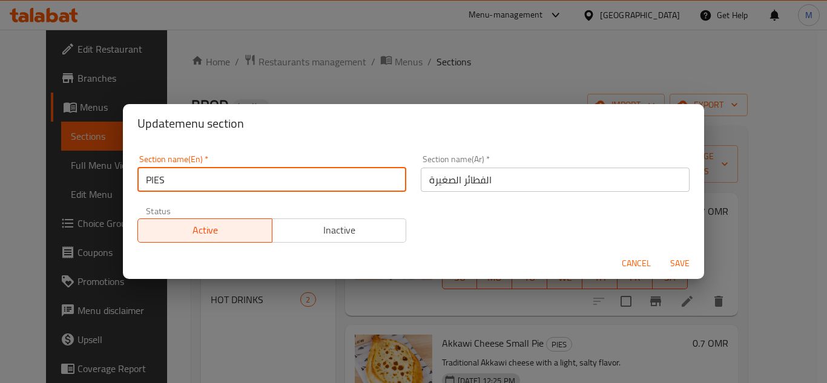
paste input "Small"
type input "Small PIES"
click at [674, 262] on span "Save" at bounding box center [680, 263] width 29 height 15
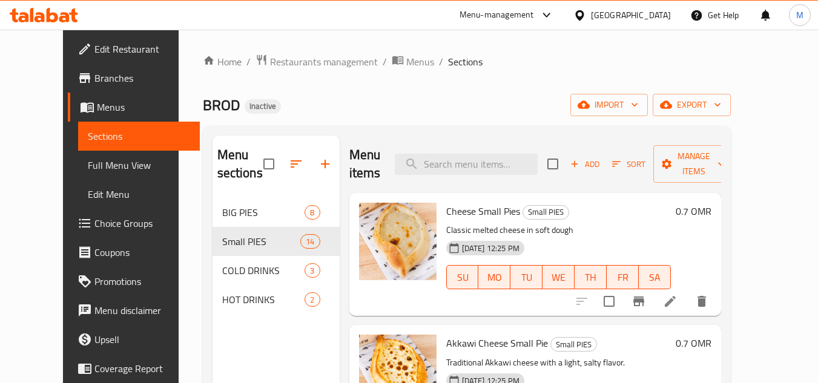
click at [88, 162] on span "Full Menu View" at bounding box center [139, 165] width 102 height 15
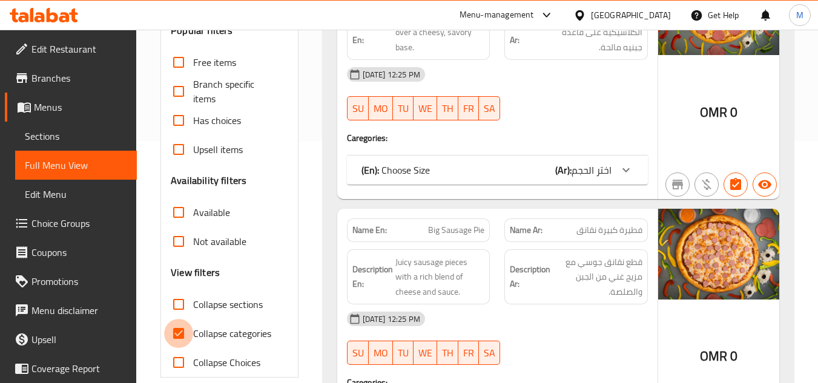
click at [172, 333] on input "Collapse categories" at bounding box center [178, 333] width 29 height 29
checkbox input "false"
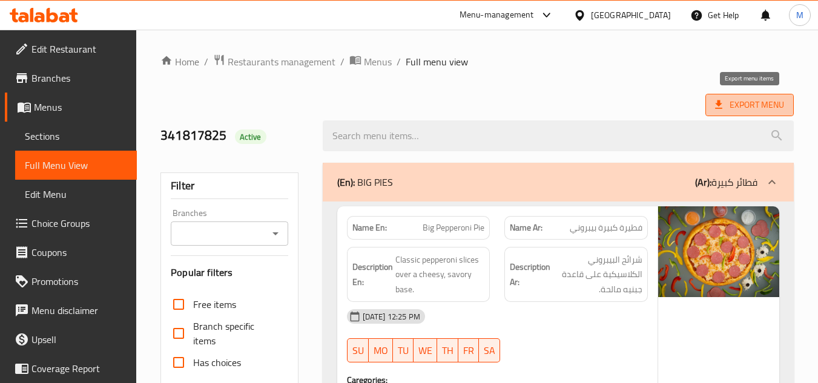
click at [758, 107] on span "Export Menu" at bounding box center [749, 105] width 69 height 15
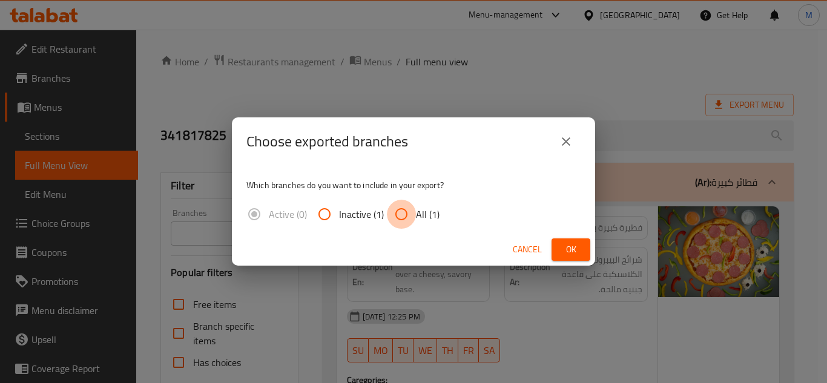
click at [403, 217] on input "All (1)" at bounding box center [401, 214] width 29 height 29
radio input "true"
click at [579, 248] on span "Ok" at bounding box center [571, 249] width 19 height 15
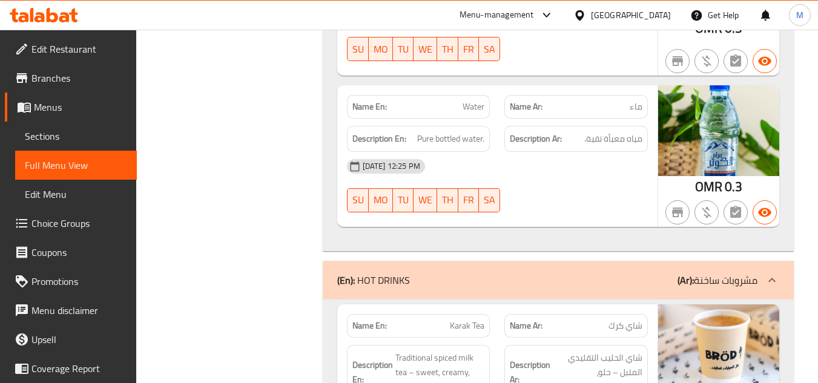
scroll to position [6600, 0]
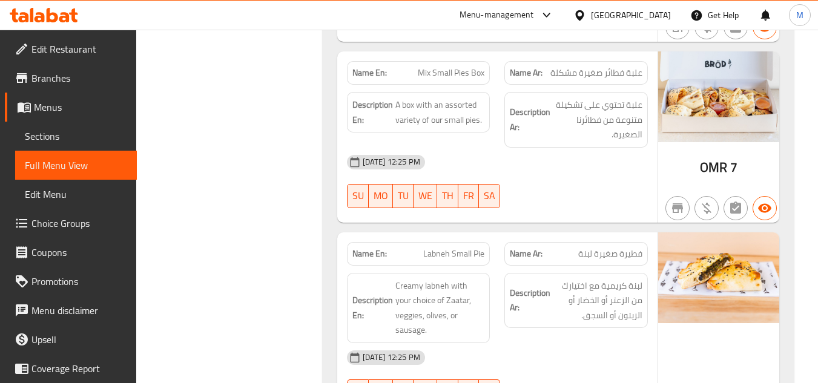
scroll to position [4906, 0]
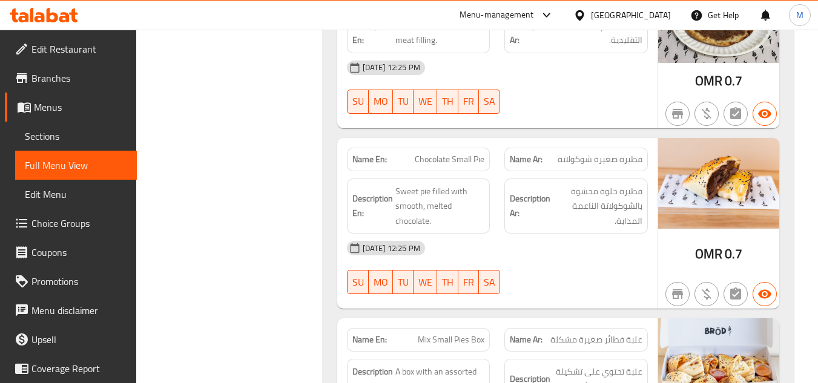
click at [661, 18] on div "[GEOGRAPHIC_DATA]" at bounding box center [631, 14] width 80 height 13
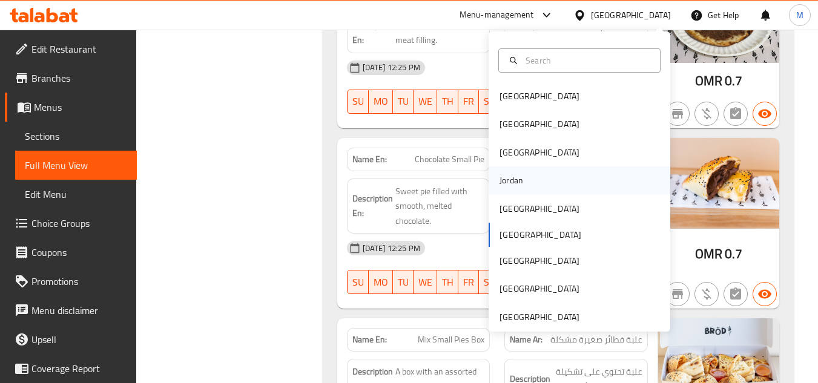
click at [535, 173] on div "Jordan" at bounding box center [580, 181] width 182 height 28
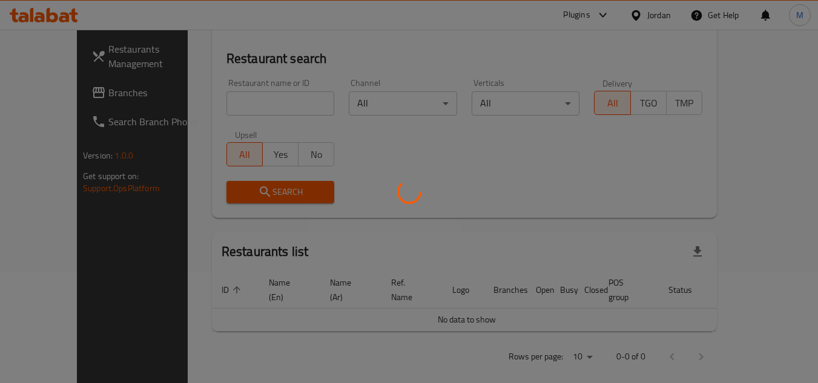
scroll to position [585, 0]
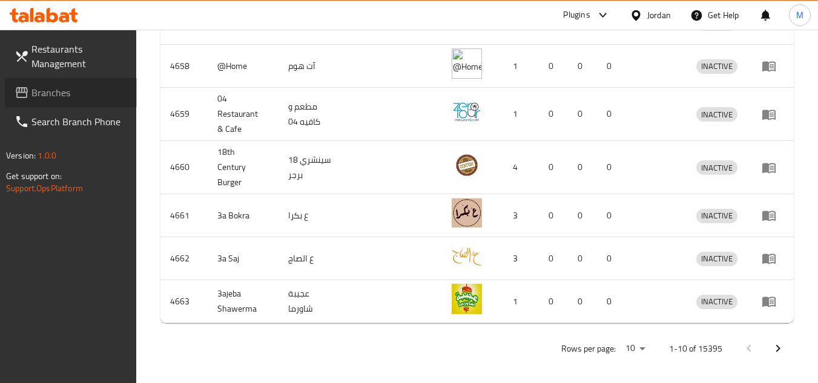
click at [39, 96] on span "Branches" at bounding box center [79, 92] width 96 height 15
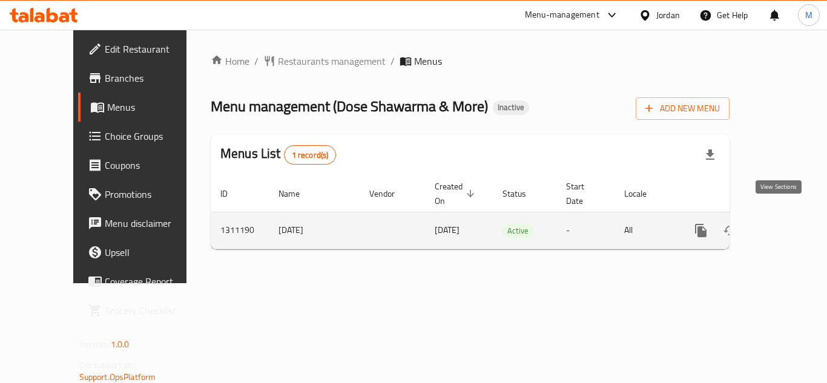
click at [781, 224] on icon "enhanced table" at bounding box center [788, 231] width 15 height 15
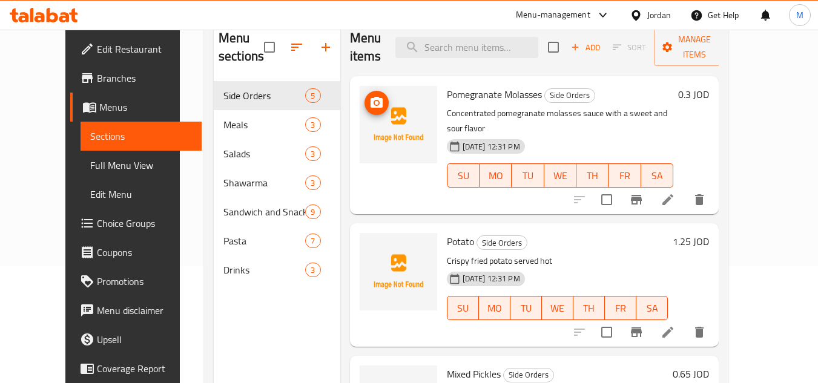
scroll to position [48, 0]
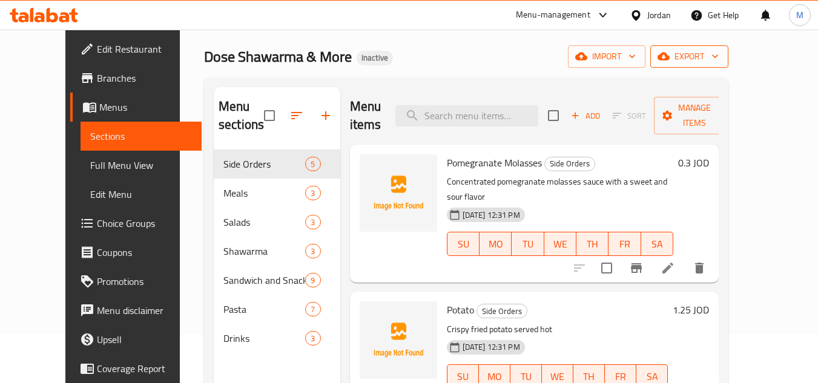
click at [719, 62] on span "export" at bounding box center [689, 56] width 59 height 15
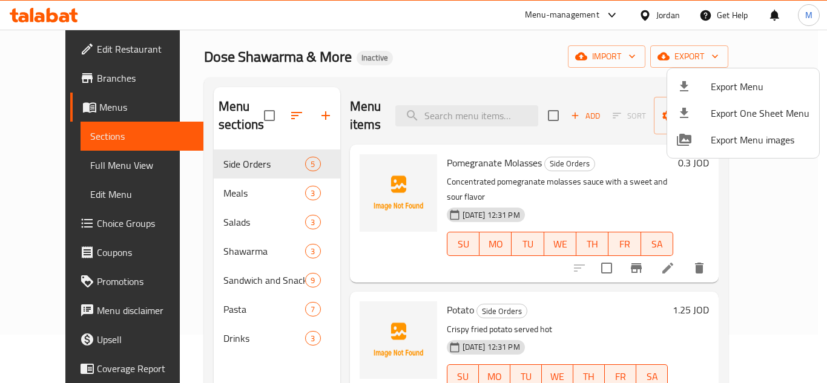
click at [755, 90] on span "Export Menu" at bounding box center [760, 86] width 99 height 15
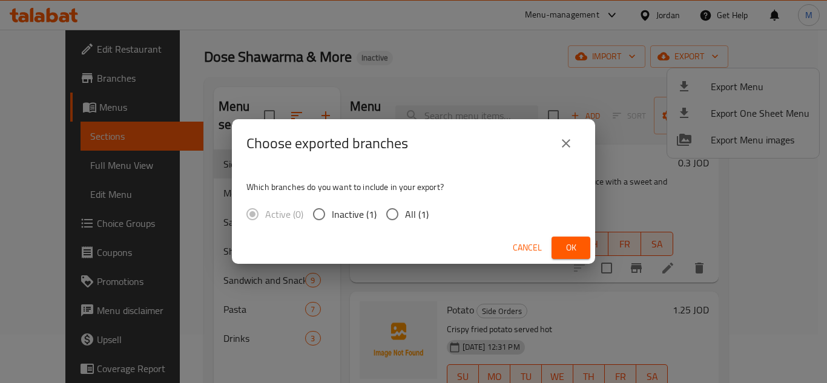
click at [392, 204] on input "All (1)" at bounding box center [392, 214] width 25 height 25
radio input "true"
click at [562, 240] on button "Ok" at bounding box center [571, 248] width 39 height 22
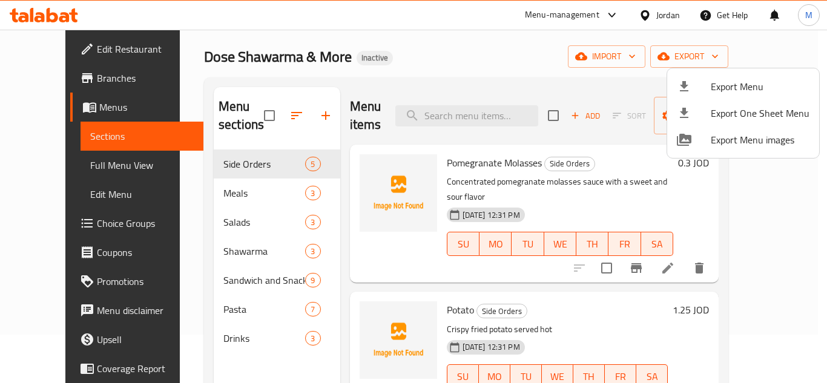
click at [81, 167] on div at bounding box center [413, 191] width 827 height 383
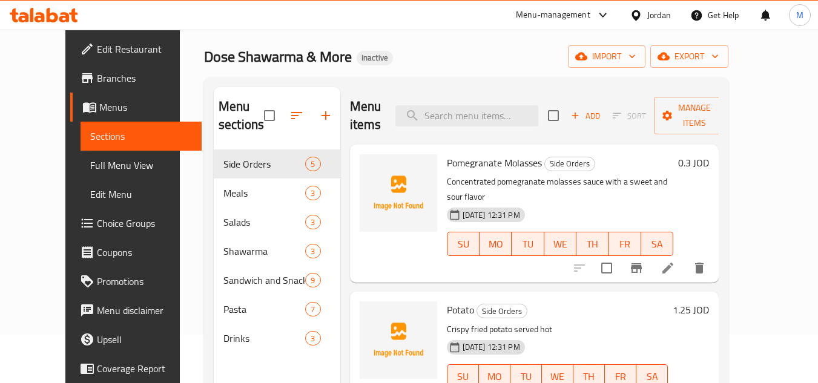
click at [90, 165] on span "Full Menu View" at bounding box center [141, 165] width 102 height 15
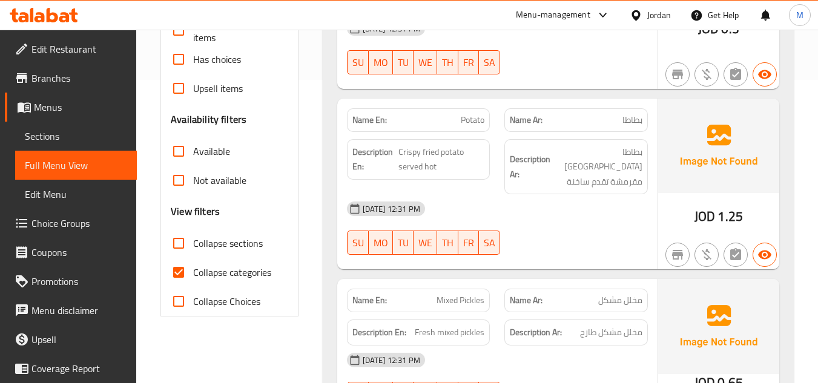
scroll to position [351, 0]
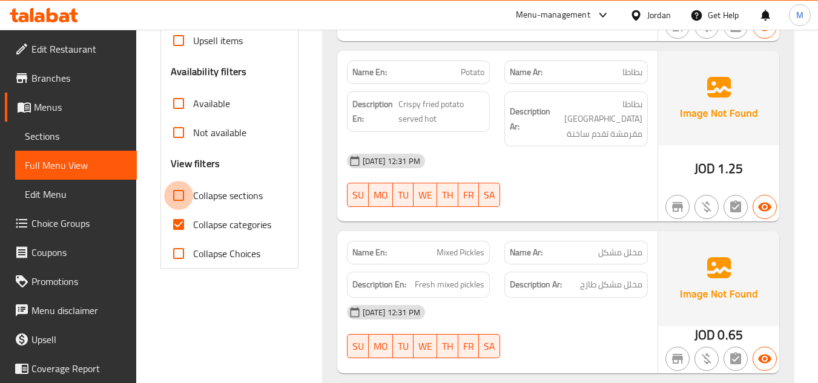
click at [184, 197] on input "Collapse sections" at bounding box center [178, 195] width 29 height 29
checkbox input "true"
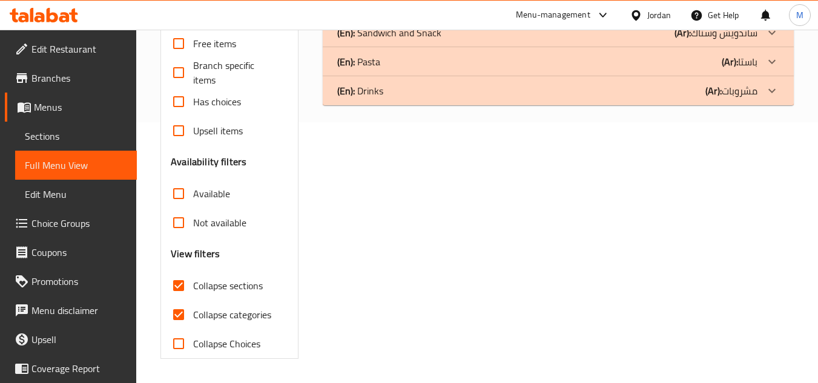
click at [177, 300] on input "Collapse categories" at bounding box center [178, 314] width 29 height 29
checkbox input "false"
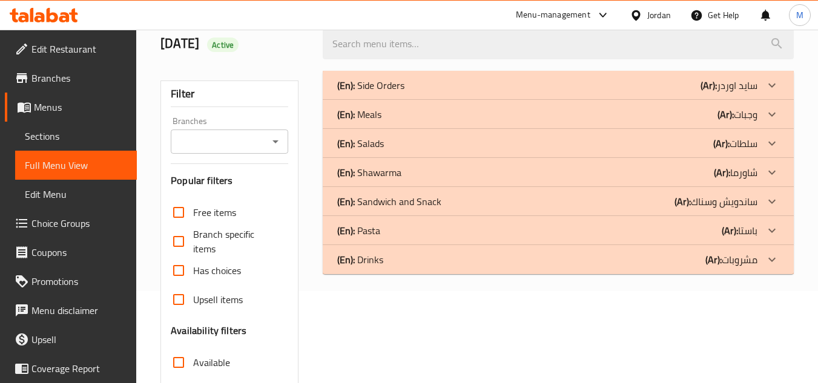
scroll to position [19, 0]
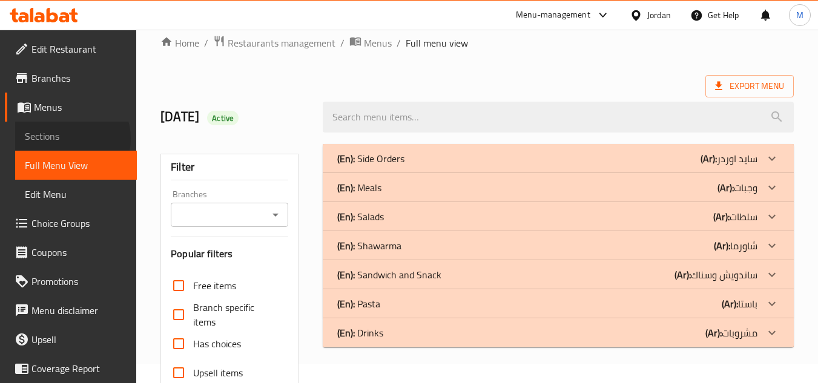
click at [67, 139] on span "Sections" at bounding box center [76, 136] width 102 height 15
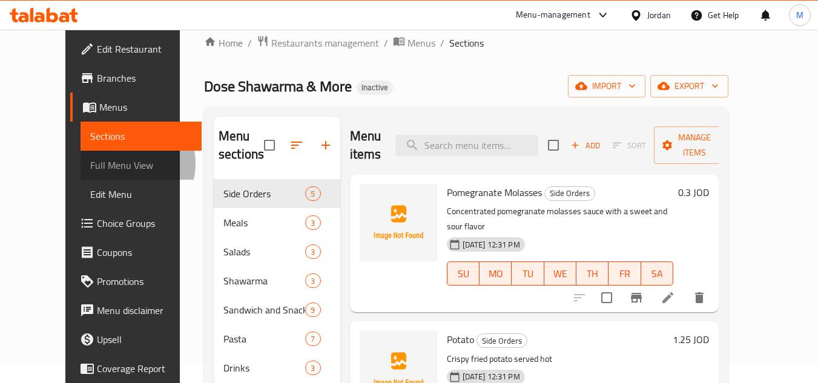
click at [90, 164] on span "Full Menu View" at bounding box center [141, 165] width 102 height 15
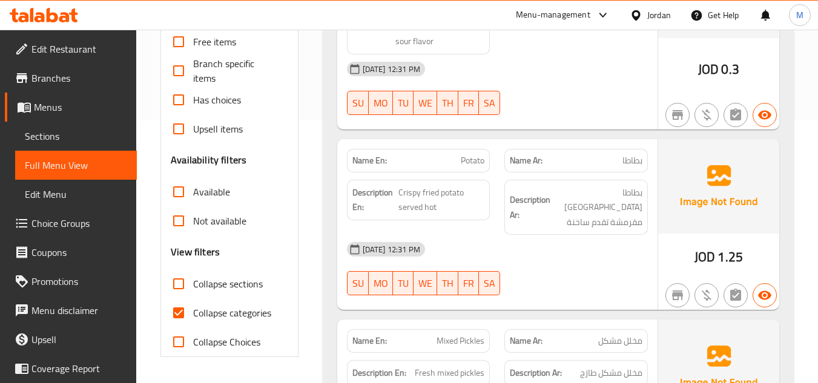
scroll to position [322, 0]
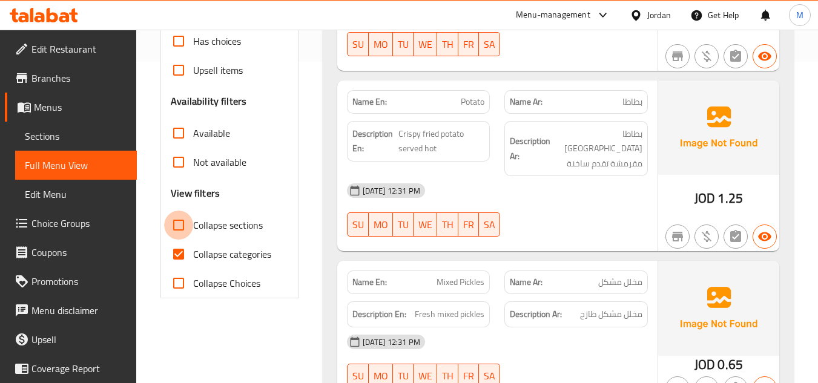
click at [179, 225] on input "Collapse sections" at bounding box center [178, 225] width 29 height 29
checkbox input "true"
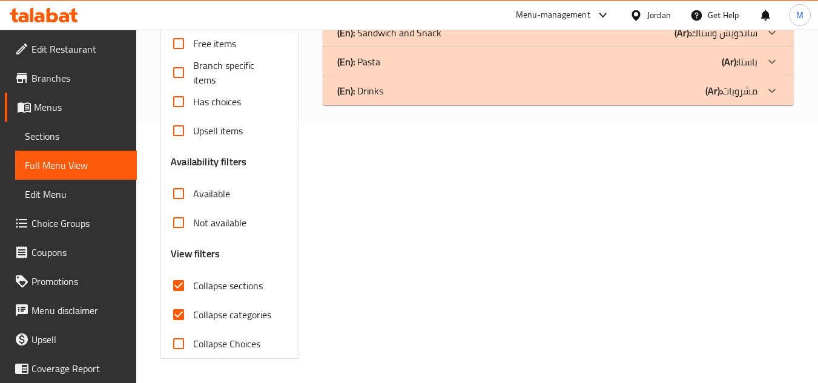
scroll to position [261, 0]
click at [192, 318] on input "Collapse categories" at bounding box center [178, 314] width 29 height 29
checkbox input "false"
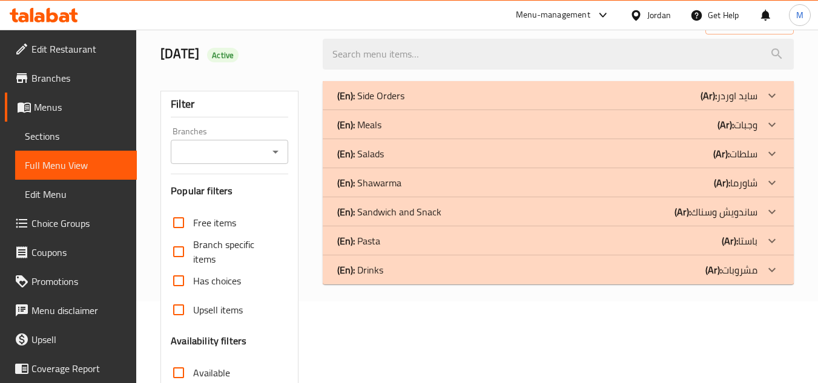
scroll to position [79, 0]
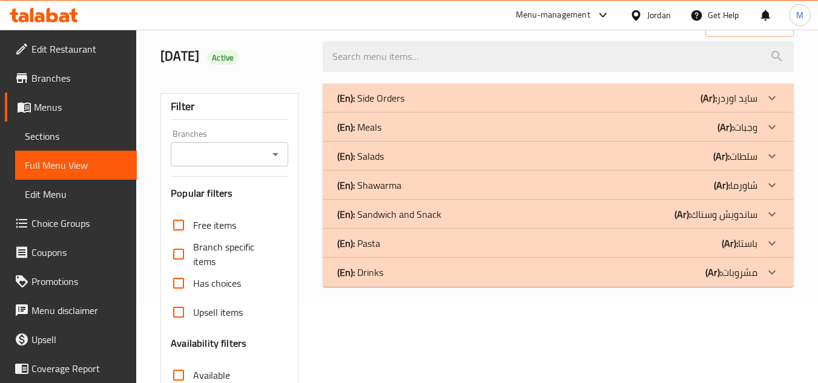
click at [358, 154] on p "(En): Salads" at bounding box center [360, 156] width 47 height 15
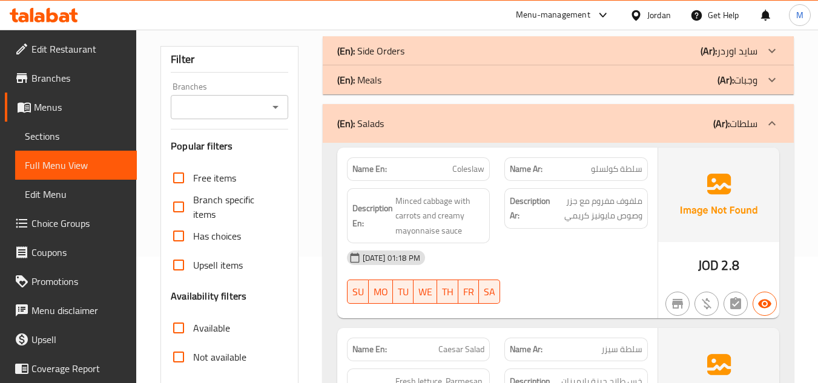
scroll to position [140, 0]
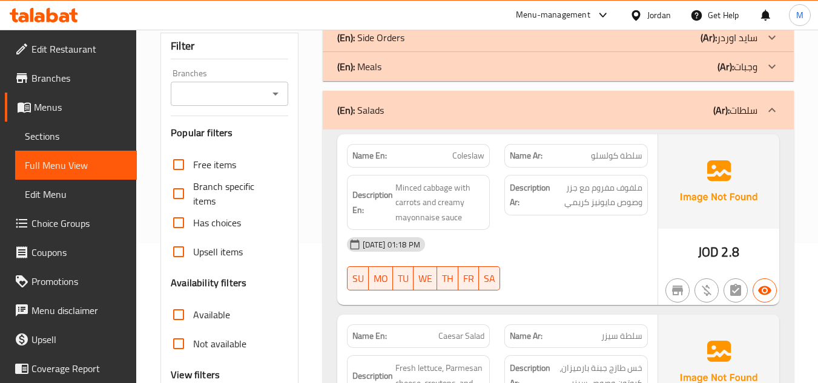
click at [468, 152] on span "Coleslaw" at bounding box center [468, 156] width 32 height 13
copy span "Coleslaw"
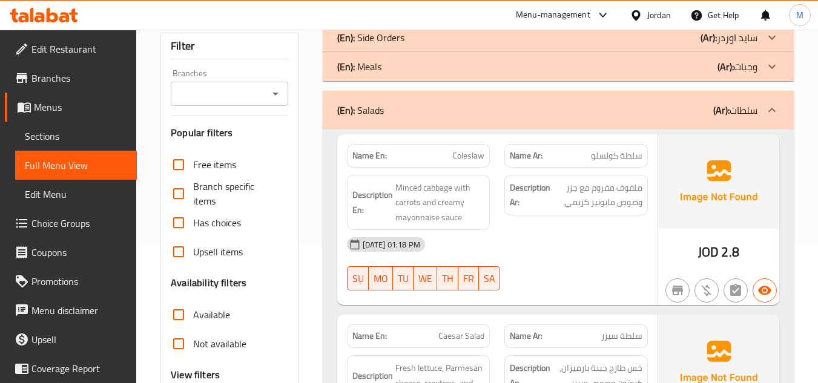
scroll to position [261, 0]
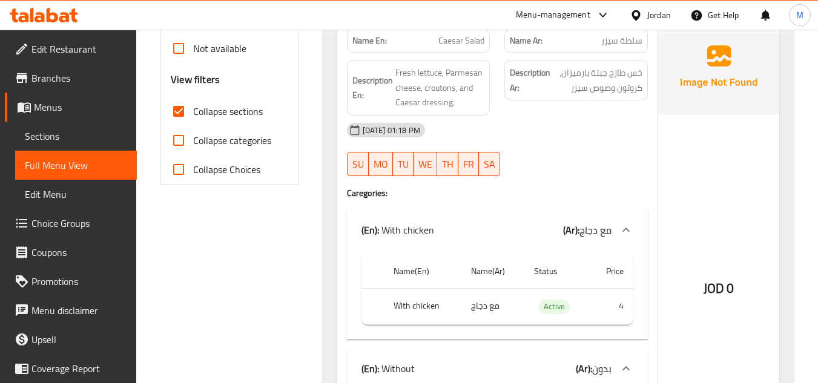
scroll to position [443, 0]
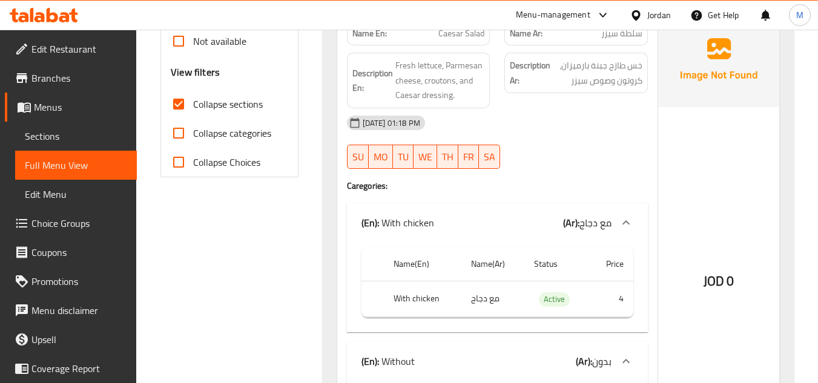
click at [530, 126] on div "11-09-2025 01:18 PM" at bounding box center [498, 122] width 316 height 29
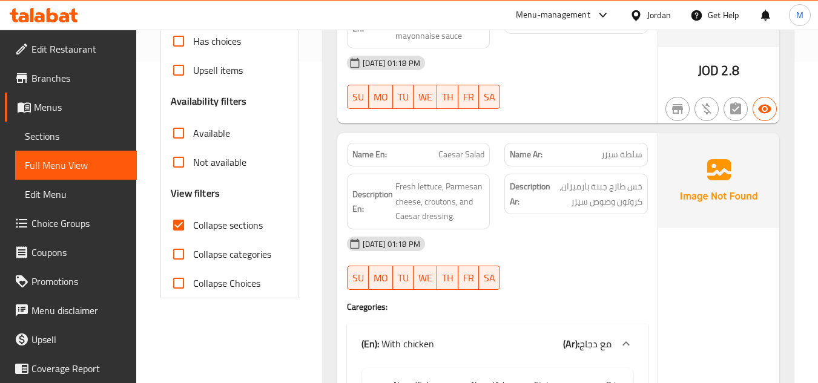
click at [457, 154] on span "Caesar Salad" at bounding box center [462, 154] width 46 height 13
copy span "Caesar Salad"
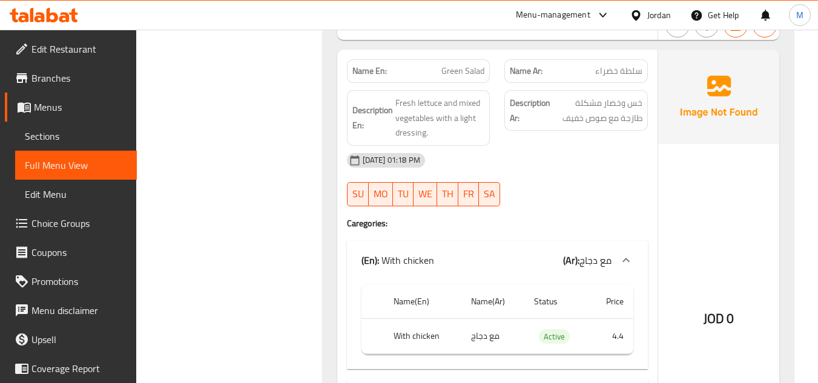
scroll to position [867, 0]
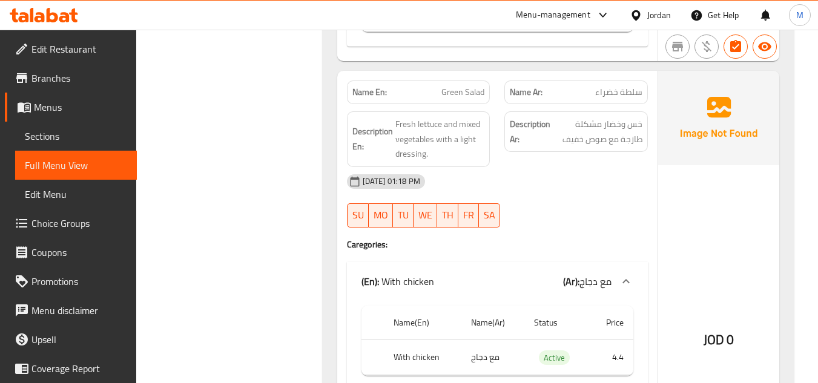
click at [456, 87] on span "Green Salad" at bounding box center [463, 92] width 43 height 13
copy span "Green Salad"
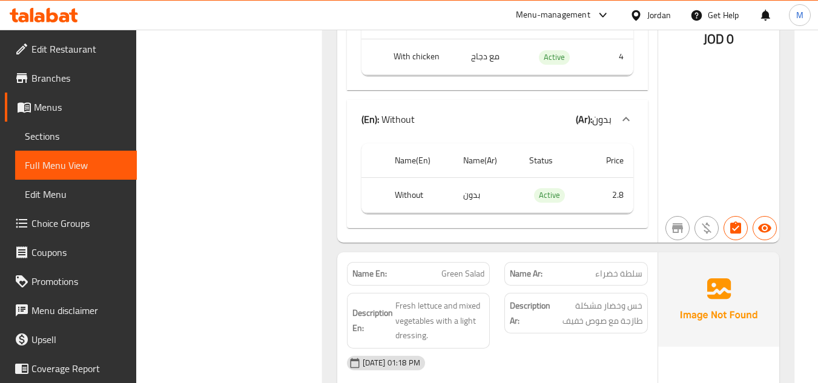
scroll to position [382, 0]
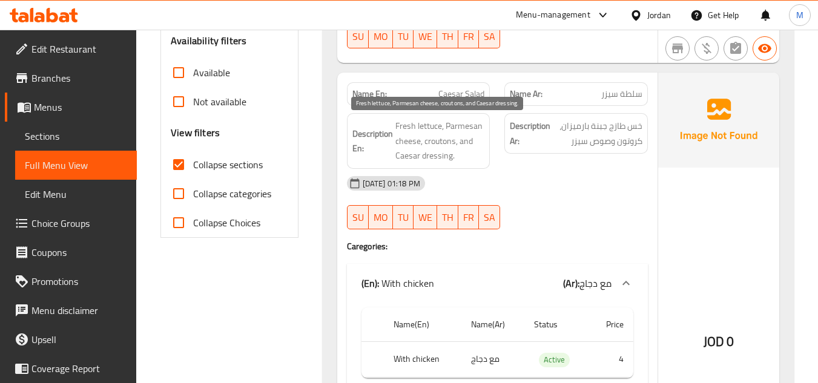
click at [442, 142] on span "Fresh lettuce, Parmesan cheese, croutons, and Caesar dressing." at bounding box center [441, 141] width 90 height 45
copy span "croutons"
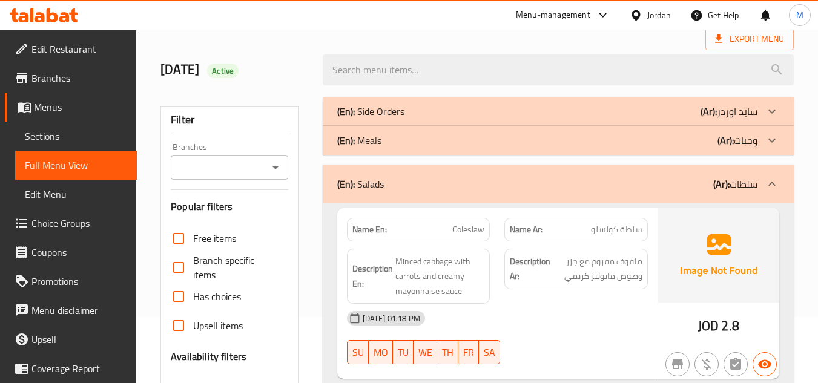
scroll to position [121, 0]
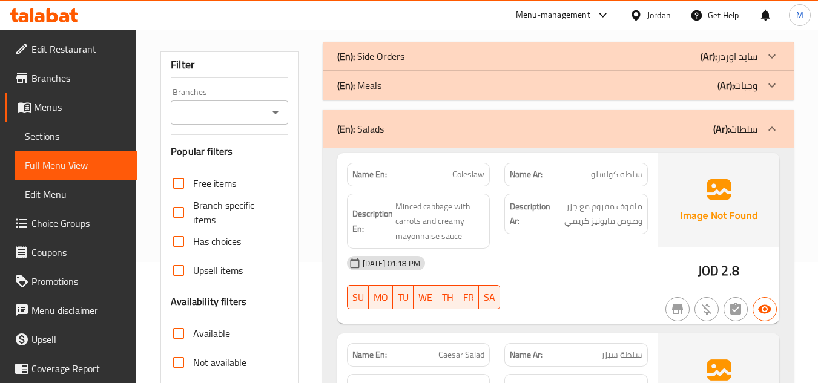
click at [369, 129] on p "(En): Salads" at bounding box center [360, 129] width 47 height 15
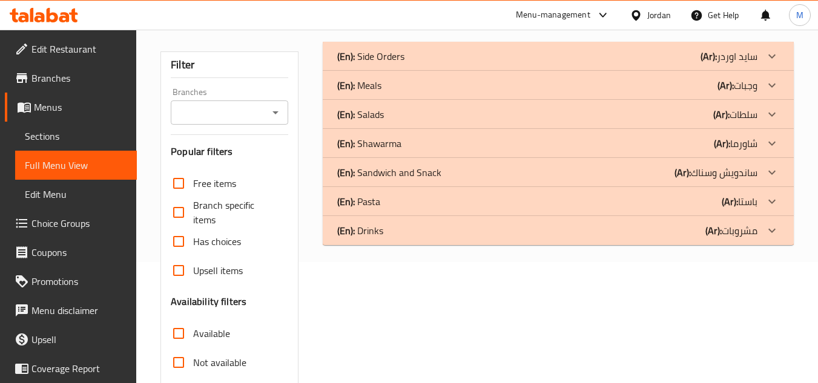
drag, startPoint x: 351, startPoint y: 198, endPoint x: 342, endPoint y: 201, distance: 9.6
click at [351, 199] on b "(En):" at bounding box center [346, 202] width 18 height 18
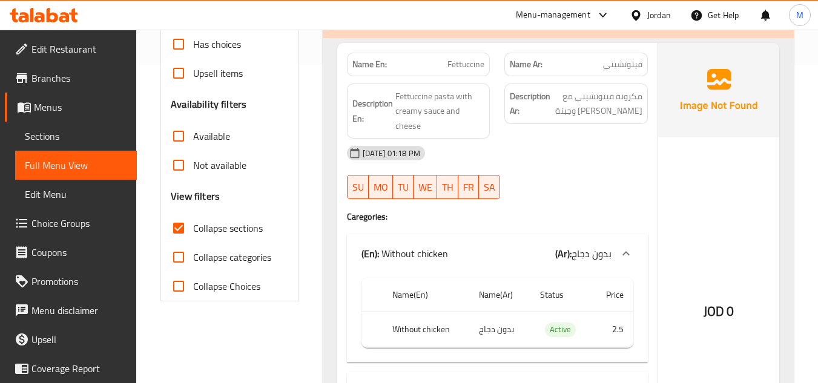
scroll to position [317, 0]
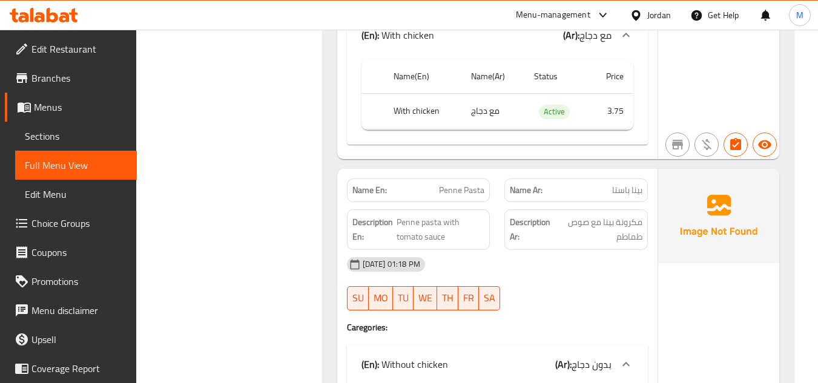
scroll to position [681, 0]
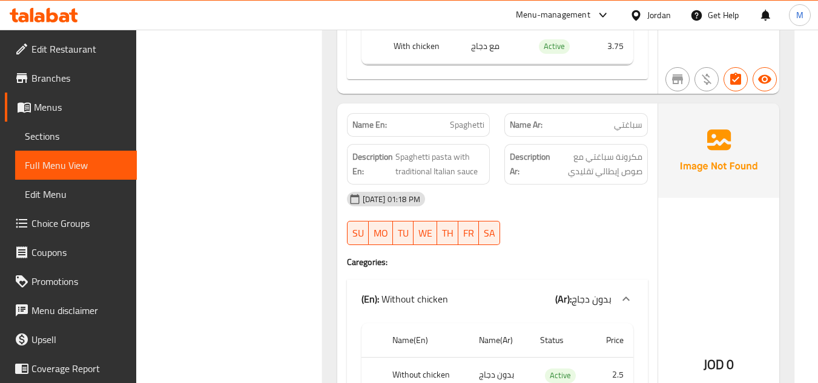
scroll to position [1165, 0]
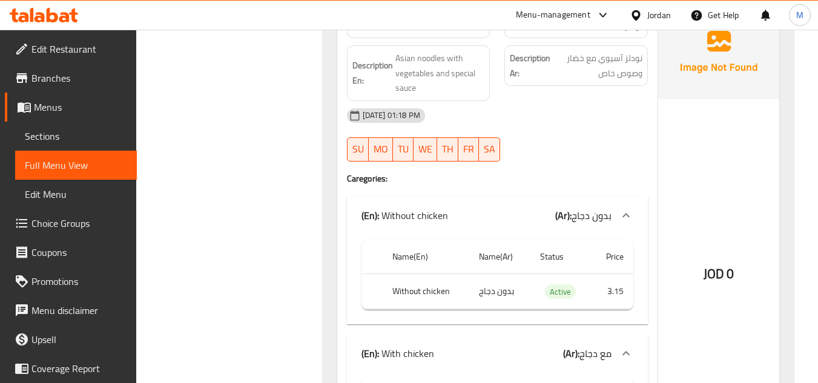
scroll to position [1771, 0]
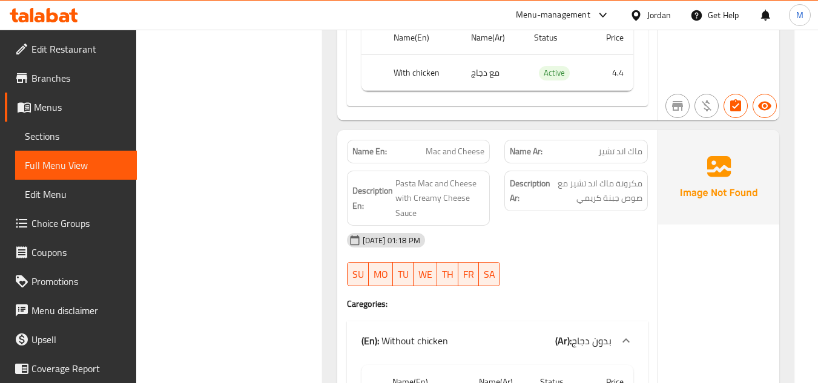
scroll to position [2135, 0]
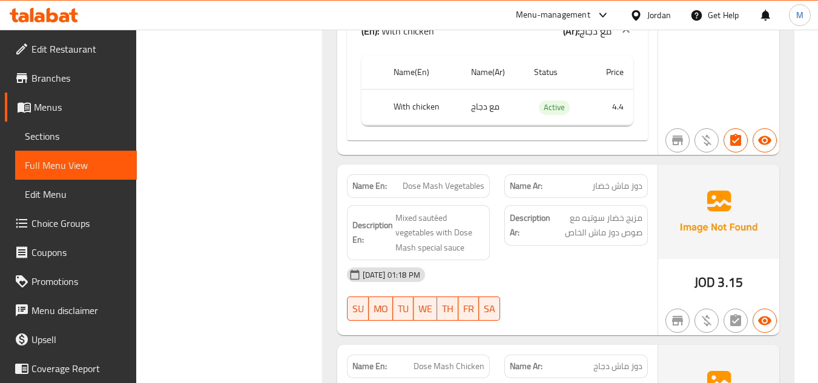
scroll to position [2619, 0]
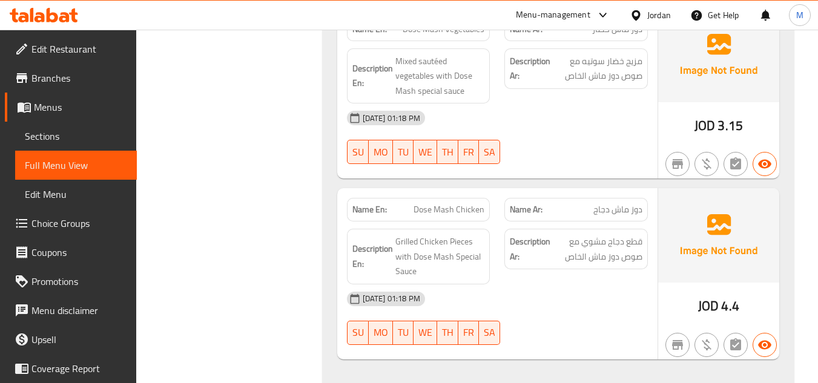
scroll to position [2740, 0]
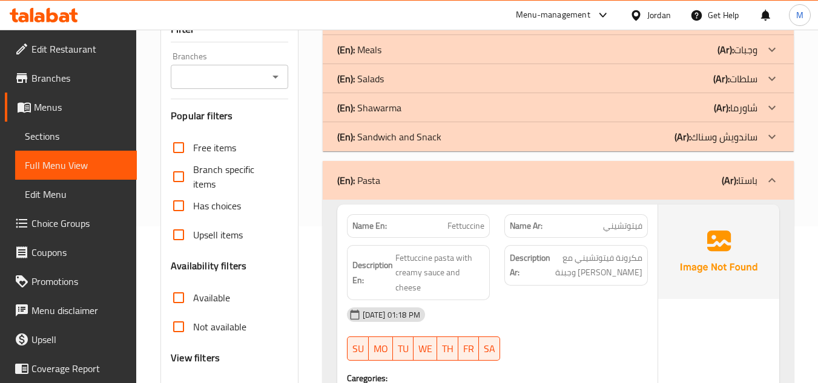
scroll to position [136, 0]
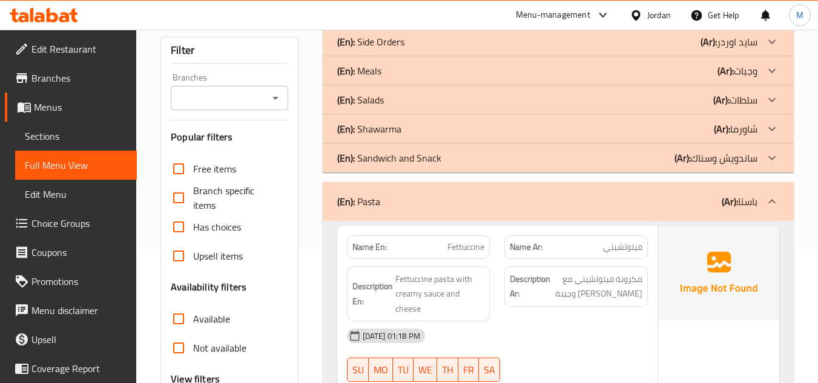
click at [423, 198] on div "(En): Pasta (Ar): باستا" at bounding box center [547, 201] width 420 height 15
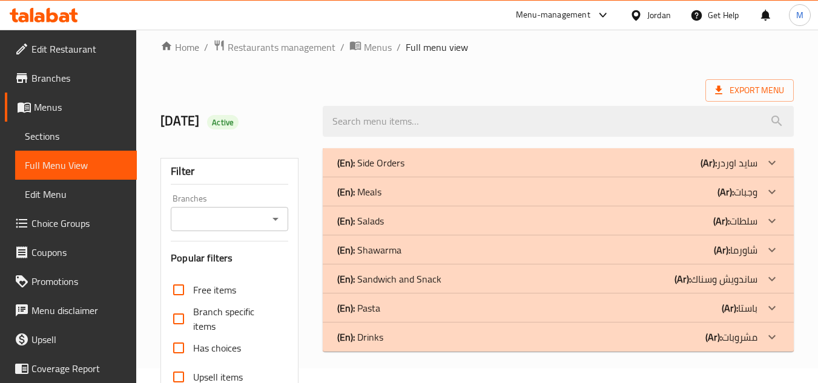
click at [394, 168] on p "(En): Side Orders" at bounding box center [370, 163] width 67 height 15
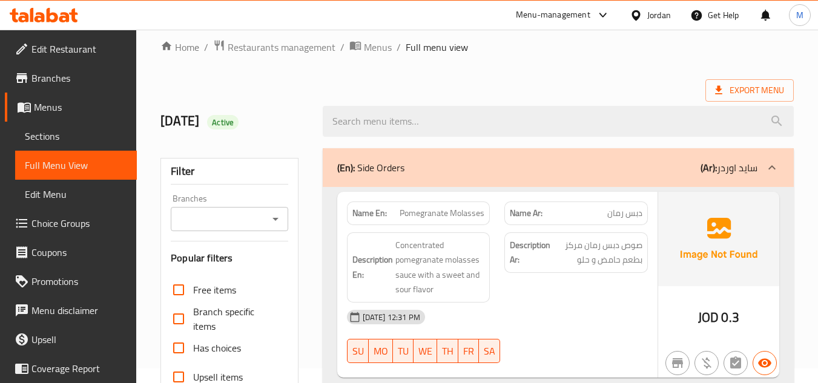
scroll to position [75, 0]
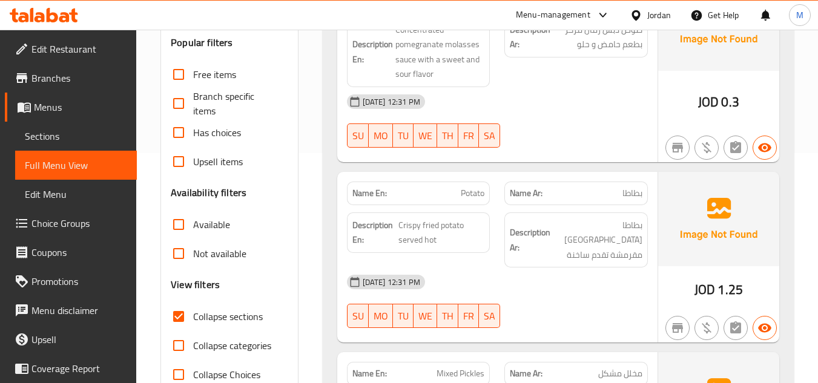
scroll to position [257, 0]
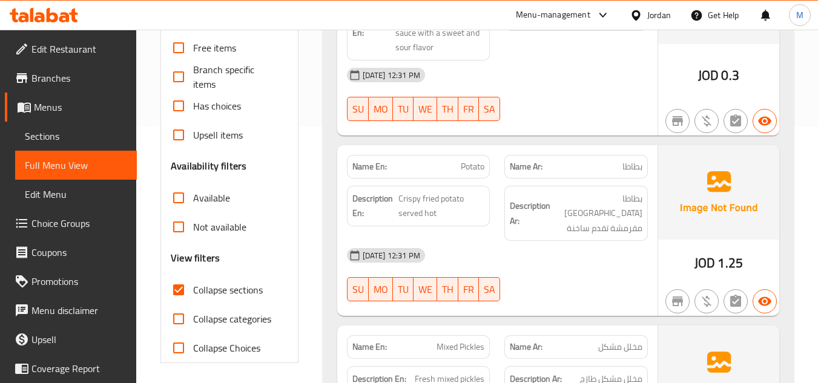
click at [563, 253] on div "11-09-2025 12:31 PM" at bounding box center [498, 255] width 316 height 29
click at [448, 197] on span "Crispy fried potato served hot" at bounding box center [442, 206] width 86 height 30
copy span "Crispy fried potato served hot"
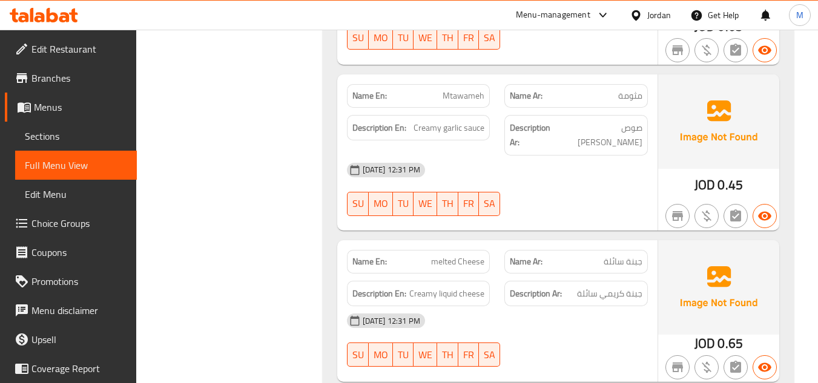
scroll to position [741, 0]
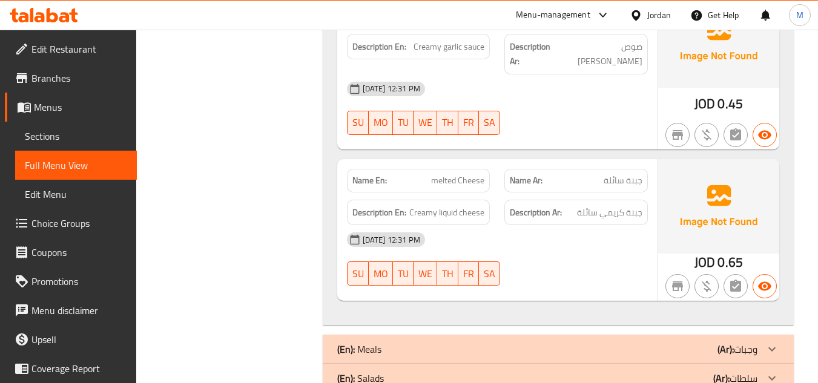
click at [472, 174] on span "melted Cheese" at bounding box center [457, 180] width 53 height 13
copy span "melted Cheese"
click at [443, 205] on span "Creamy liquid cheese" at bounding box center [446, 212] width 75 height 15
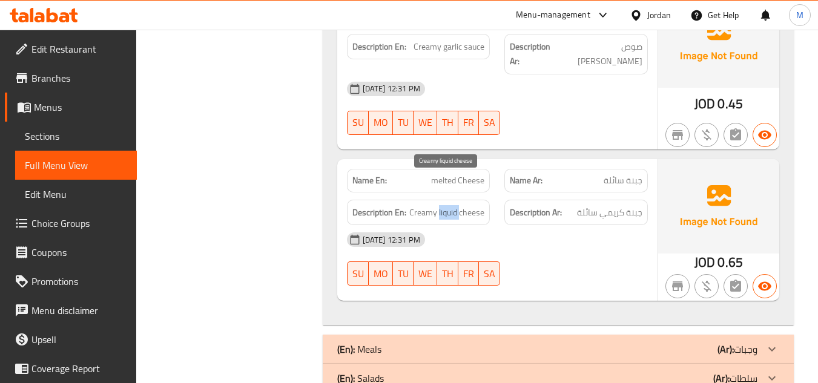
click at [443, 205] on span "Creamy liquid cheese" at bounding box center [446, 212] width 75 height 15
copy span "liquid"
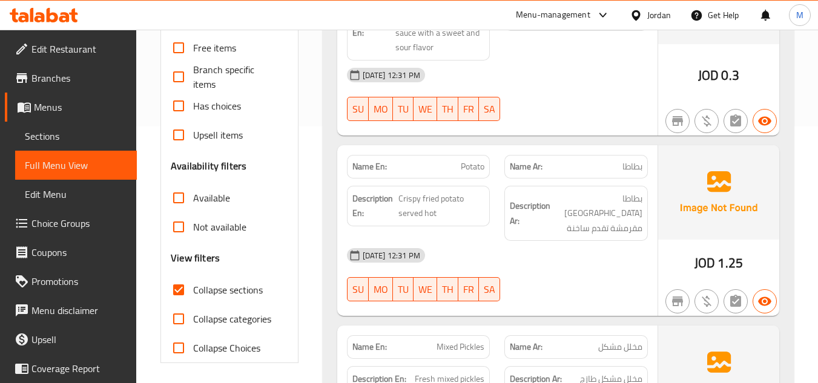
scroll to position [0, 0]
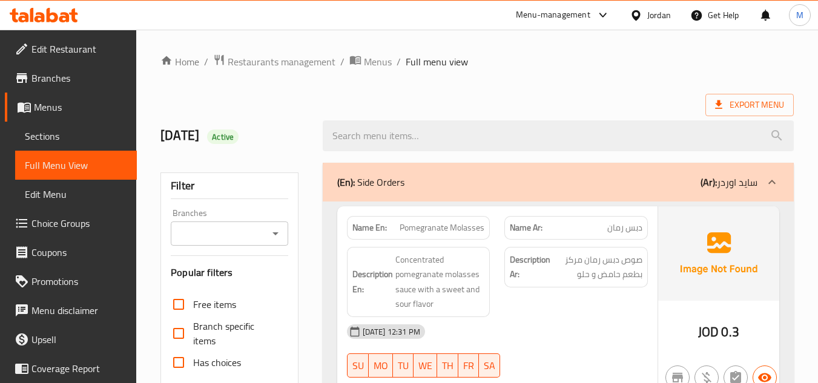
click at [399, 182] on p "(En): Side Orders" at bounding box center [370, 182] width 67 height 15
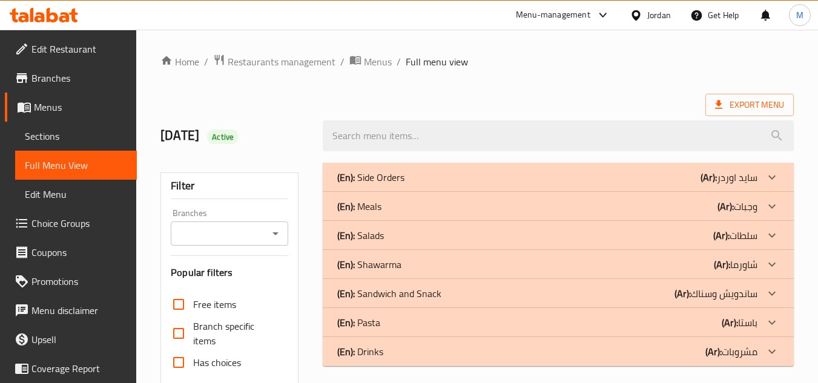
click at [393, 265] on p "(En): Shawarma" at bounding box center [369, 264] width 64 height 15
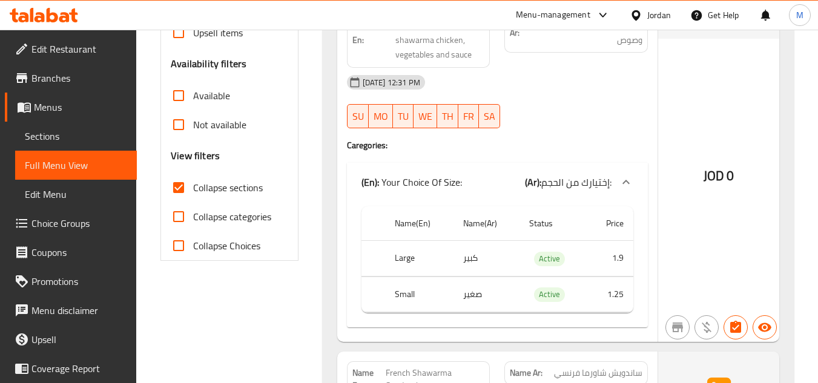
scroll to position [363, 0]
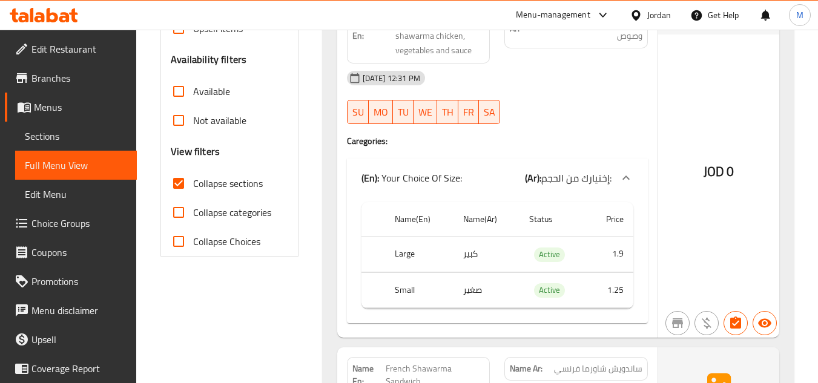
click at [336, 142] on div "Name En: Chicken Shawarma Sandwich Name Ar: ساندويش شاورما دجاج Description En:…" at bounding box center [558, 343] width 471 height 817
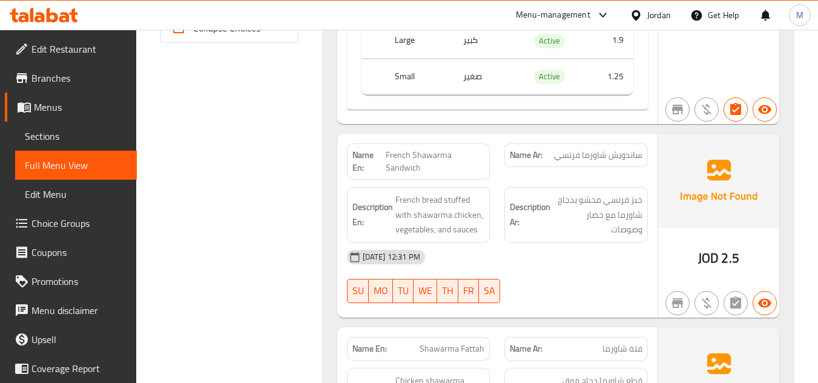
scroll to position [606, 0]
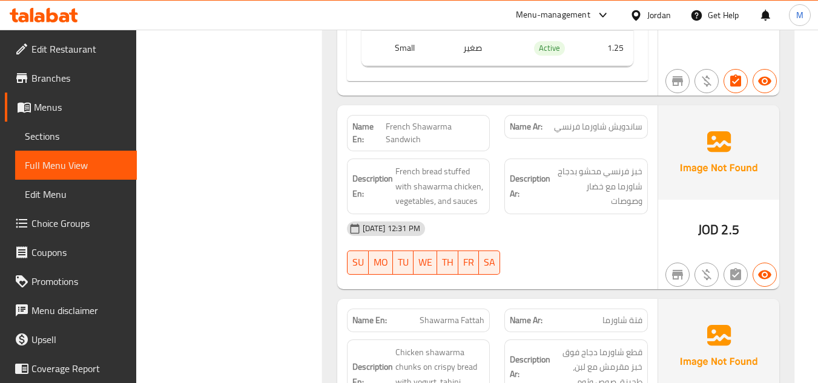
click at [331, 204] on div "Name En: Chicken Shawarma Sandwich Name Ar: ساندويش شاورما دجاج Description En:…" at bounding box center [558, 101] width 471 height 817
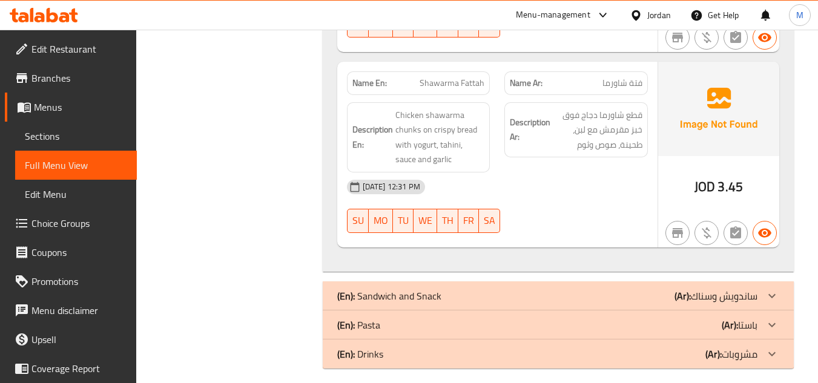
scroll to position [848, 0]
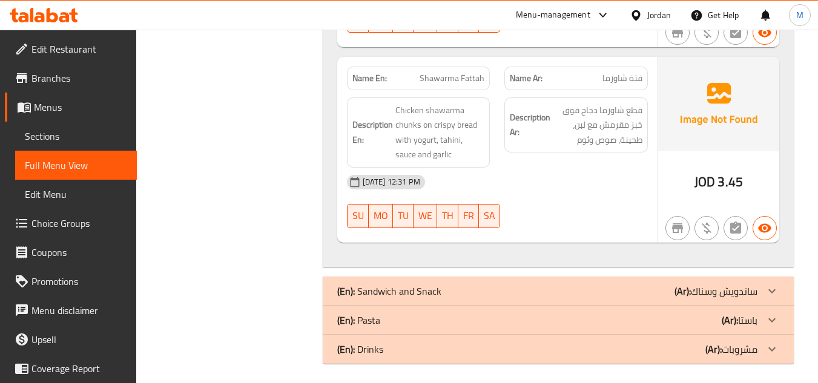
click at [580, 124] on span "قطع شاورما دجاج فوق خبز مقرمش مع لبن، طحينة، صوص وثوم" at bounding box center [598, 125] width 90 height 45
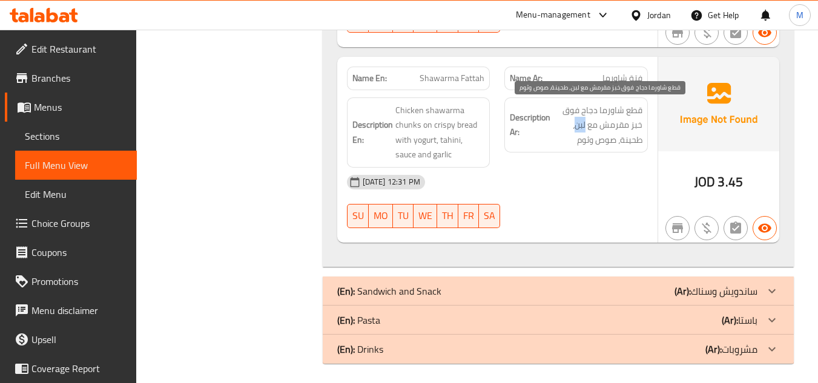
click at [580, 124] on span "قطع شاورما دجاج فوق خبز مقرمش مع لبن، طحينة، صوص وثوم" at bounding box center [598, 125] width 90 height 45
copy span "لبن"
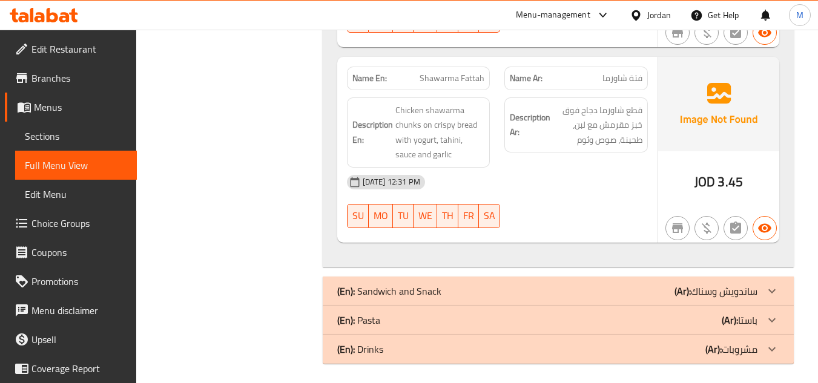
drag, startPoint x: 294, startPoint y: 190, endPoint x: 337, endPoint y: 190, distance: 43.0
click at [585, 126] on span "قطع شاورما دجاج فوق خبز مقرمش مع لبن، طحينة، صوص وثوم" at bounding box center [598, 125] width 90 height 45
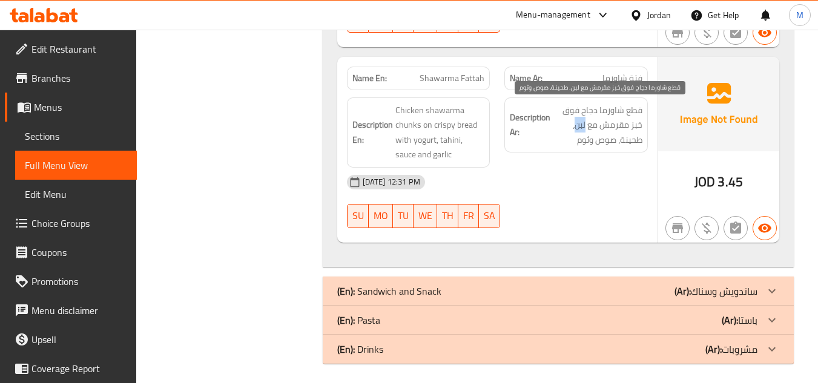
click at [585, 126] on span "قطع شاورما دجاج فوق خبز مقرمش مع لبن، طحينة، صوص وثوم" at bounding box center [598, 125] width 90 height 45
copy div "قطع شاورما دجاج فوق خبز مقرمش مع لبن، طحينة، صوص وثوم"
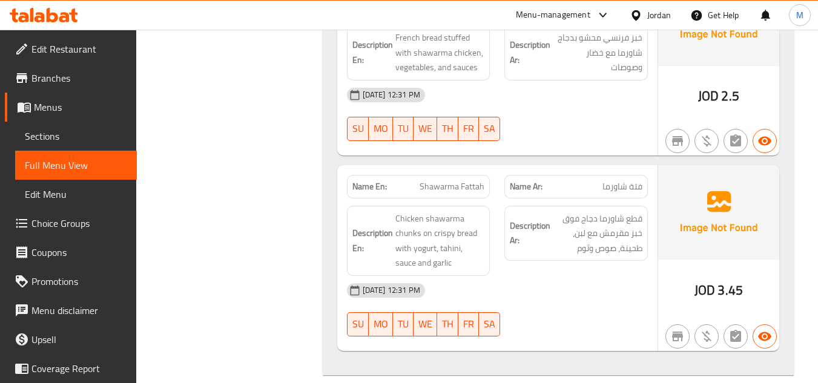
scroll to position [727, 0]
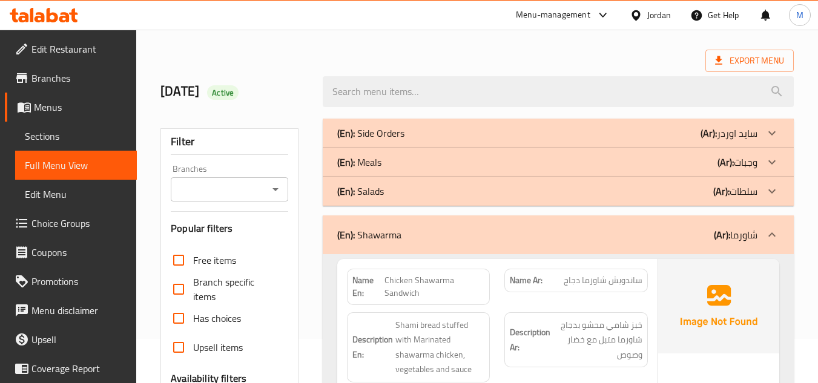
scroll to position [65, 0]
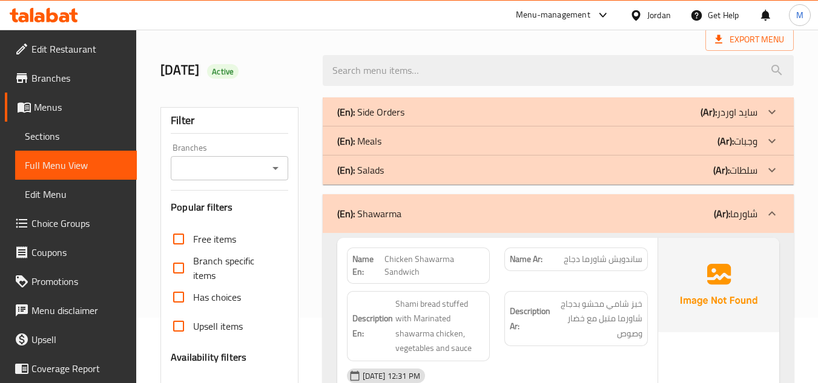
click at [374, 224] on div "(En): Shawarma (Ar): شاورما" at bounding box center [558, 213] width 471 height 39
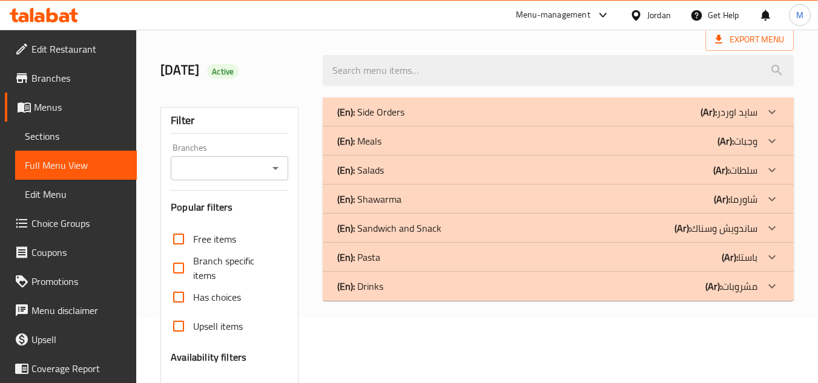
click at [359, 138] on p "(En): Meals" at bounding box center [359, 141] width 44 height 15
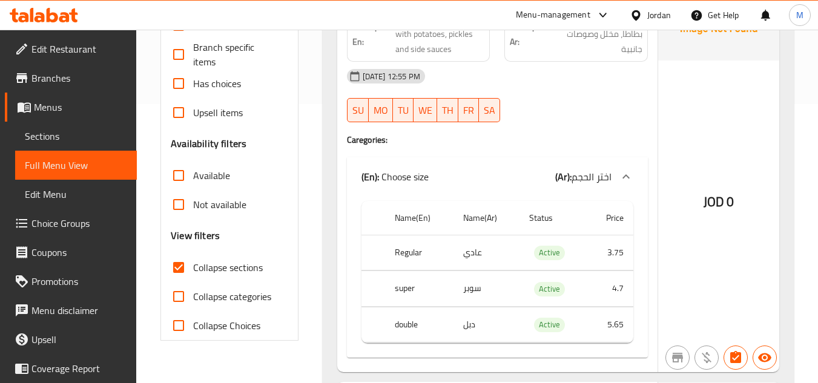
scroll to position [308, 0]
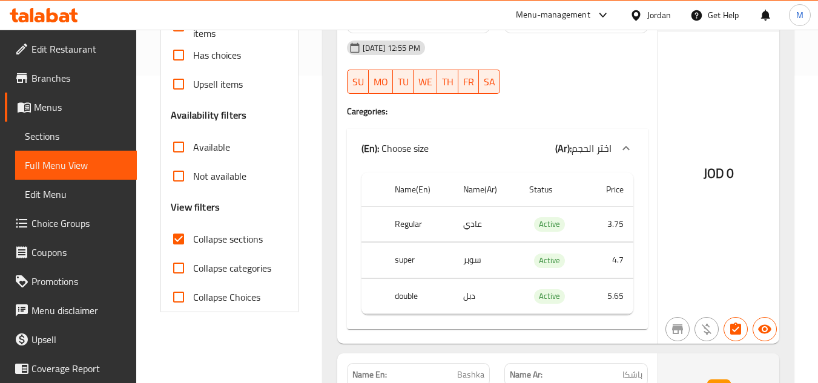
click at [339, 197] on div "Name En: Shawarma Meal Name Ar: وجبة شاورما Description En: Chicken shawarma me…" at bounding box center [497, 141] width 320 height 406
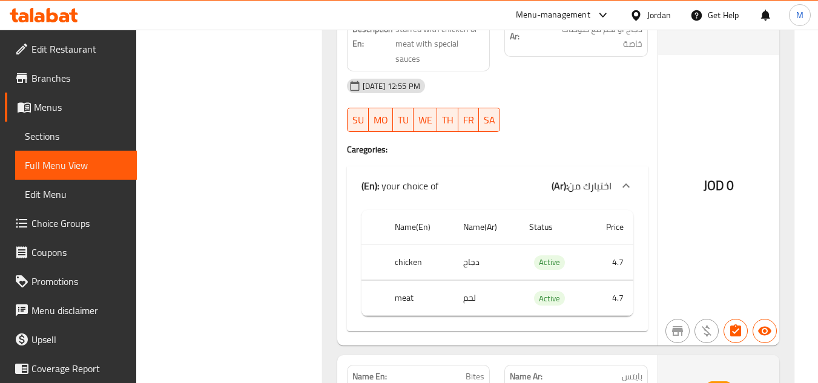
scroll to position [671, 0]
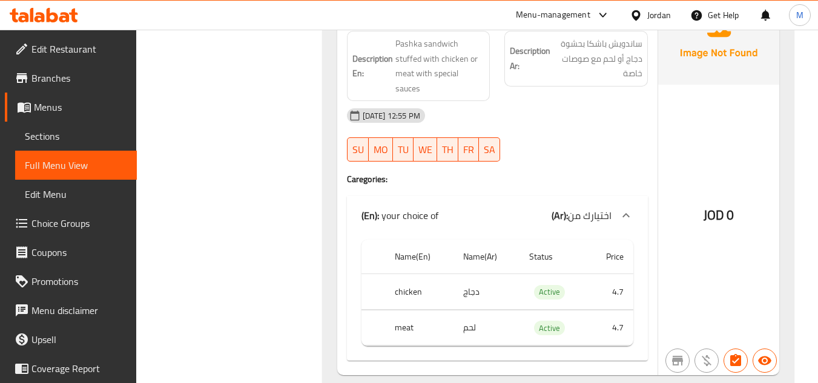
click at [574, 136] on div "11-09-2025 12:55 PM SU MO TU WE TH FR SA" at bounding box center [498, 135] width 316 height 68
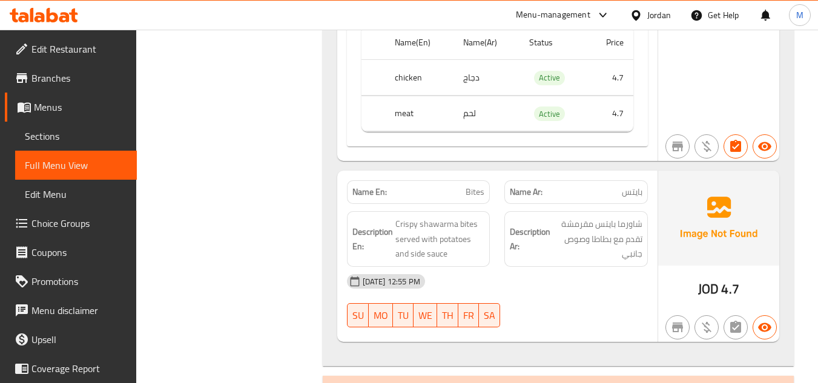
scroll to position [913, 0]
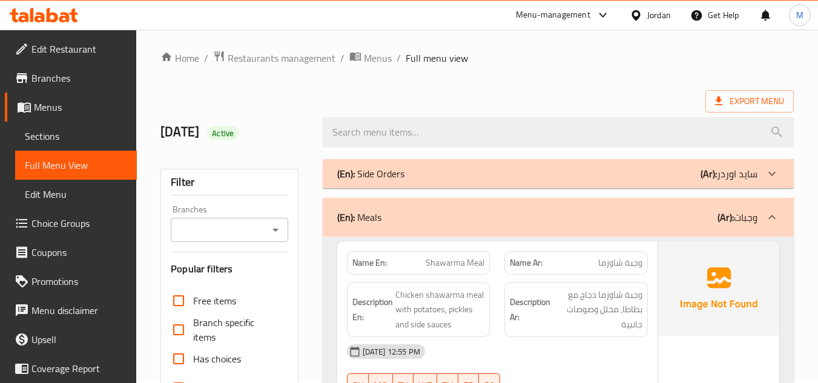
scroll to position [3, 0]
click at [384, 214] on div "(En): Meals (Ar): وجبات" at bounding box center [547, 218] width 420 height 15
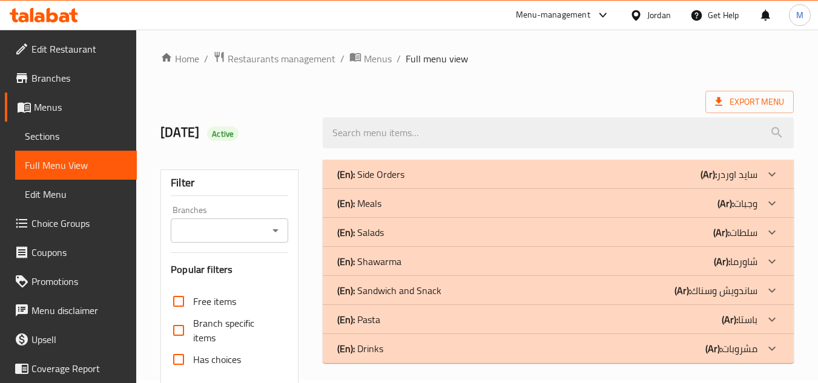
click at [385, 171] on p "(En): Side Orders" at bounding box center [370, 174] width 67 height 15
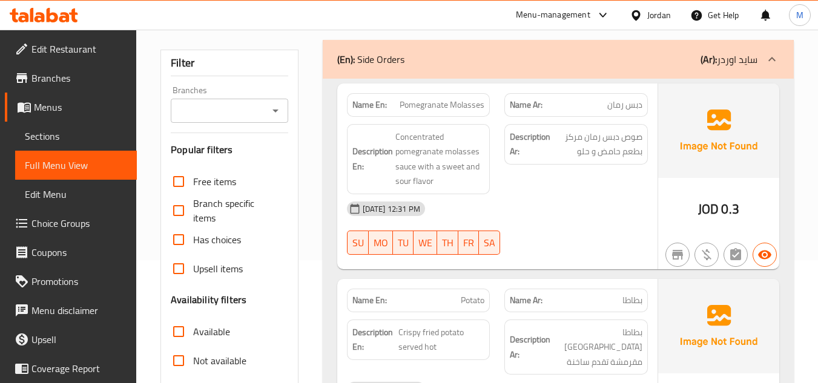
scroll to position [64, 0]
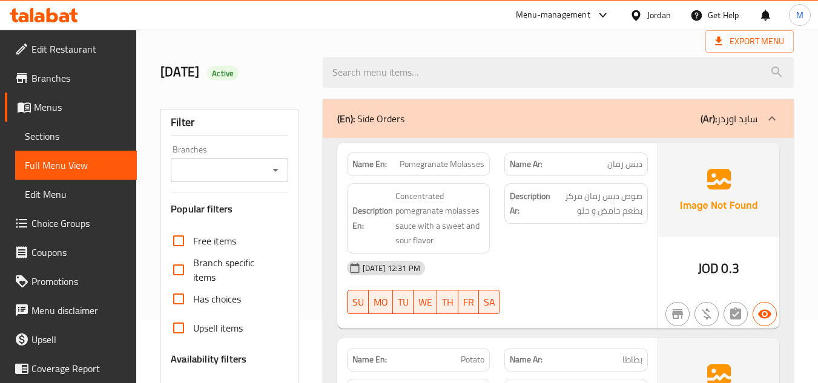
click at [388, 128] on div "(En): Side Orders (Ar): سايد اوردر" at bounding box center [558, 118] width 471 height 39
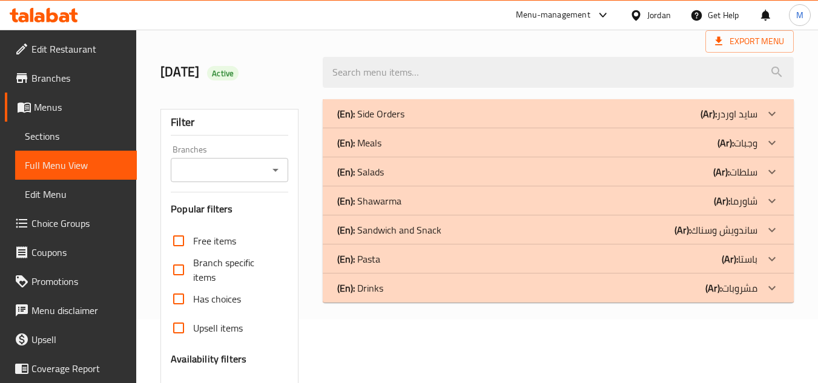
click at [388, 197] on p "(En): Shawarma" at bounding box center [369, 201] width 64 height 15
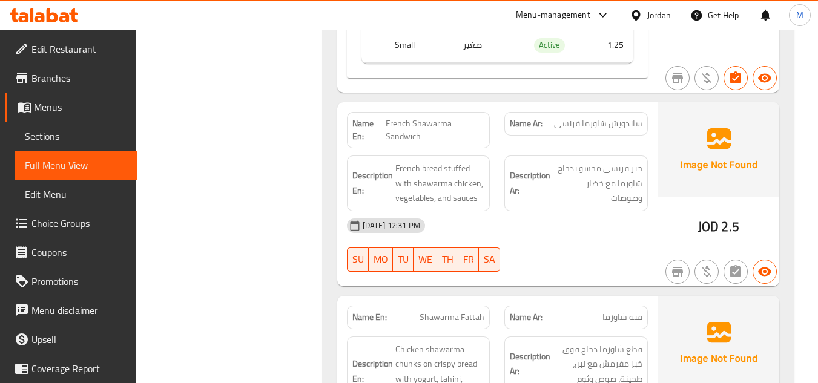
scroll to position [790, 0]
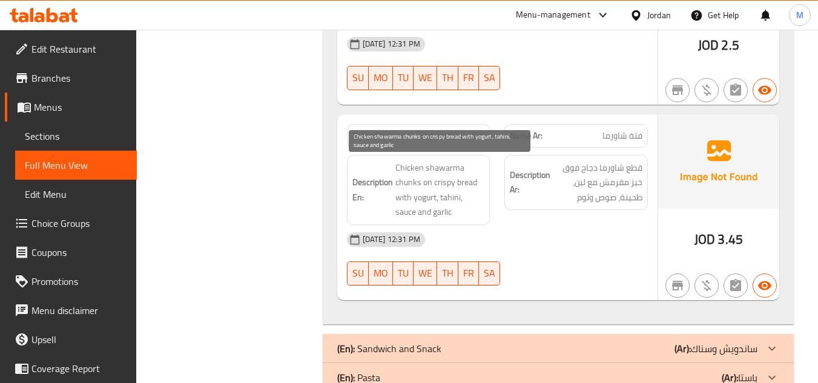
click at [448, 204] on span "Chicken shawarma chunks on crispy bread with yogurt, tahini, sauce and garlic" at bounding box center [441, 190] width 90 height 59
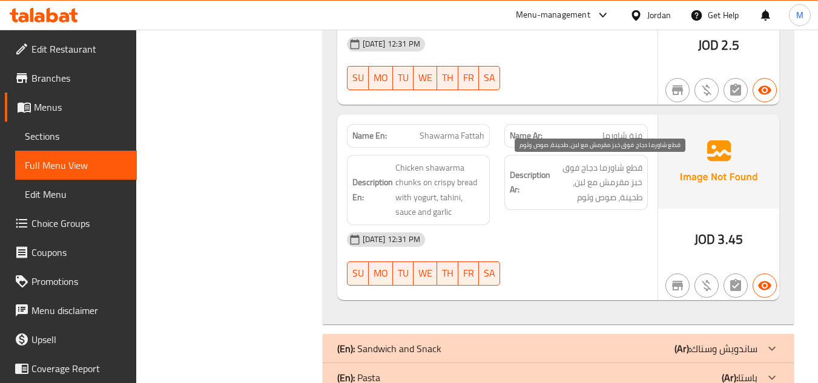
click at [577, 182] on span "قطع شاورما دجاج فوق خبز مقرمش مع لبن، طحينة، صوص وثوم" at bounding box center [598, 183] width 90 height 45
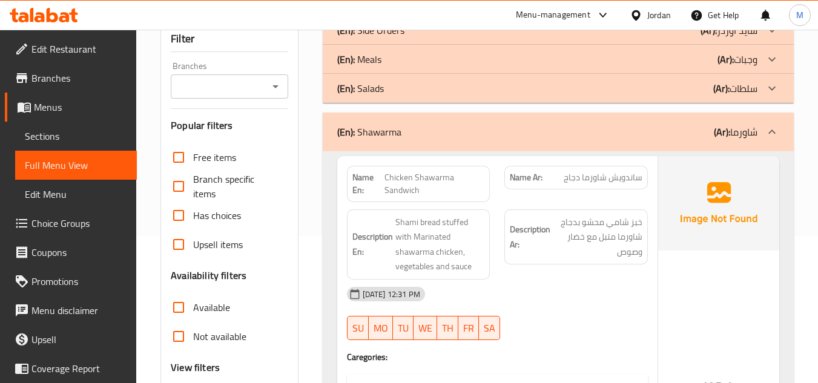
scroll to position [0, 0]
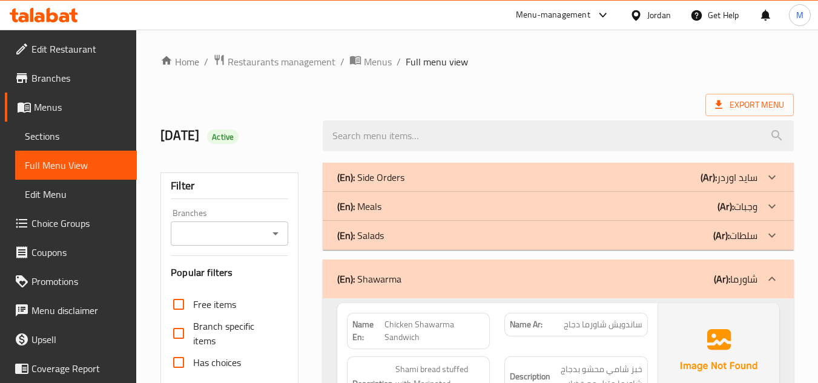
click at [383, 276] on p "(En): Shawarma" at bounding box center [369, 279] width 64 height 15
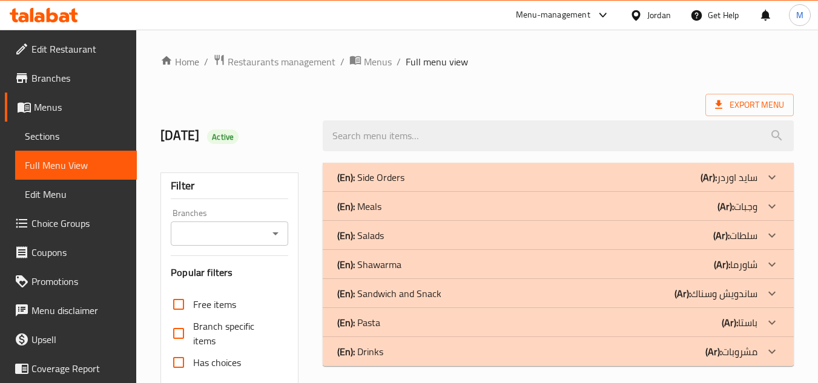
click at [299, 104] on div "Export Menu" at bounding box center [478, 105] width 634 height 22
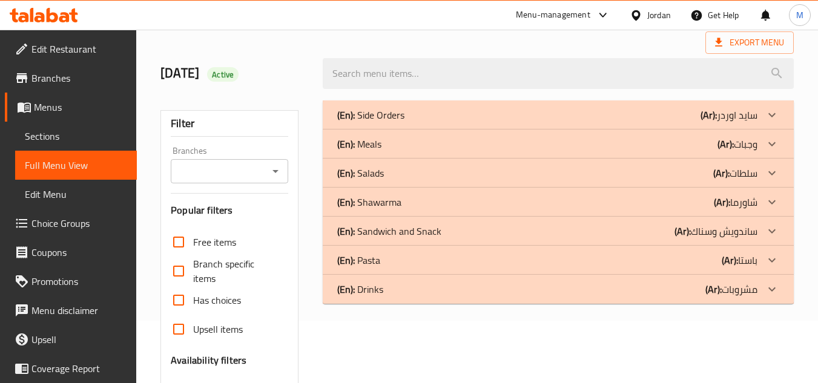
scroll to position [121, 0]
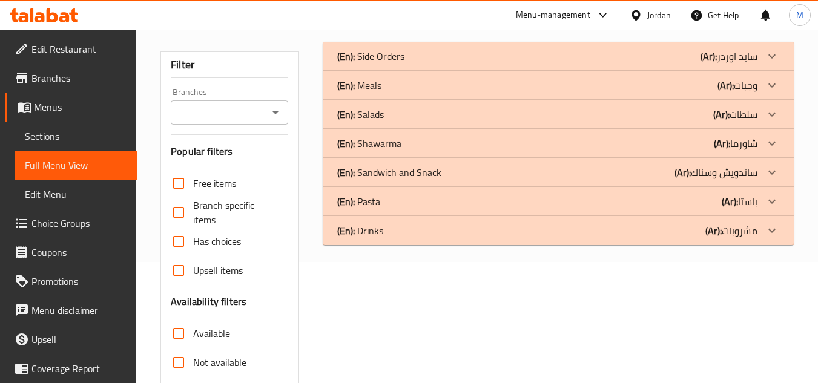
click at [391, 94] on div "(En): Meals (Ar): وجبات" at bounding box center [558, 85] width 471 height 29
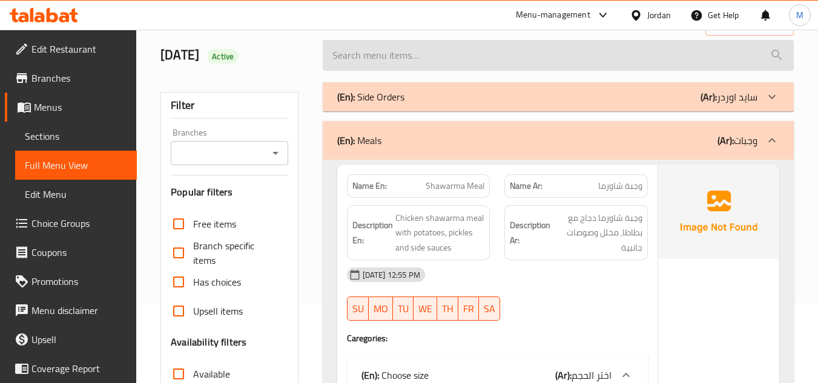
scroll to position [0, 0]
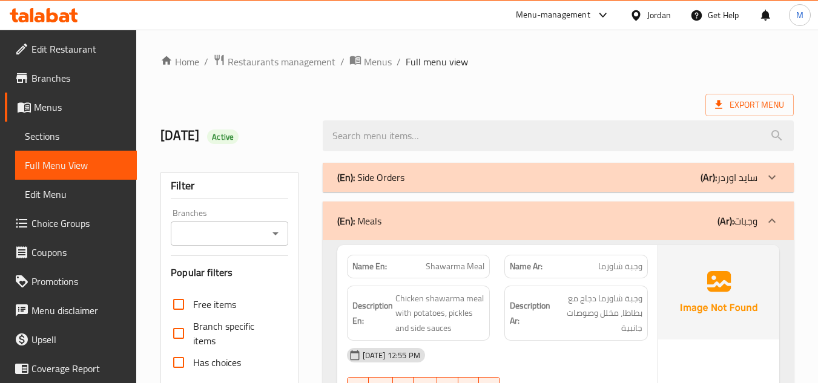
click at [362, 204] on div "(En): Meals (Ar): وجبات" at bounding box center [558, 221] width 471 height 39
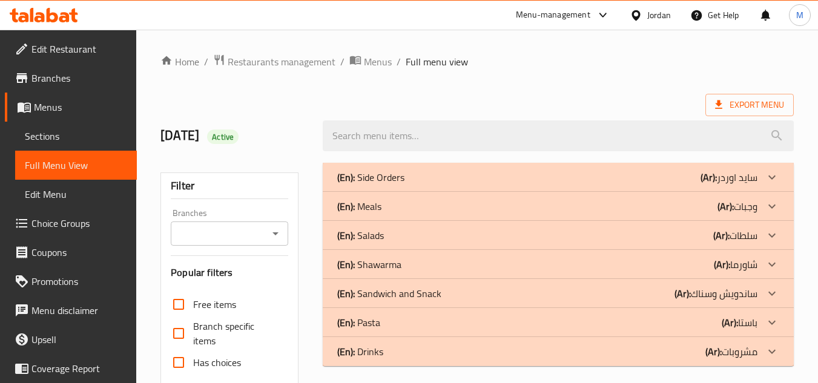
scroll to position [61, 0]
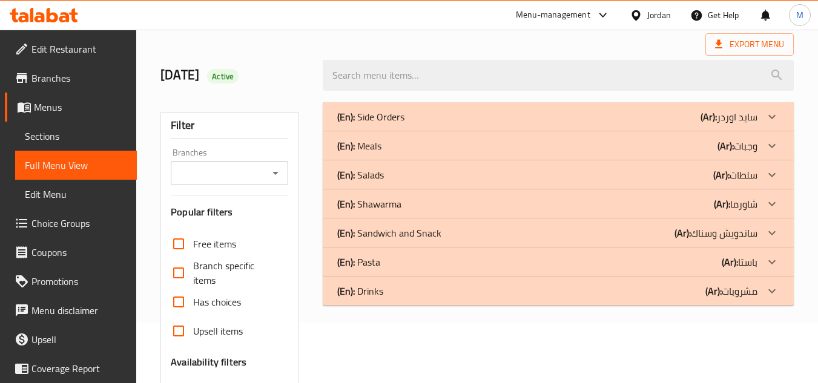
click at [372, 228] on p "(En): Sandwich and Snack" at bounding box center [389, 233] width 104 height 15
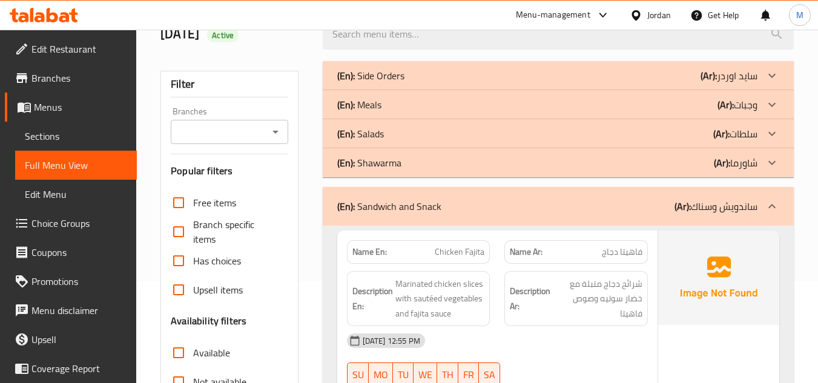
scroll to position [121, 0]
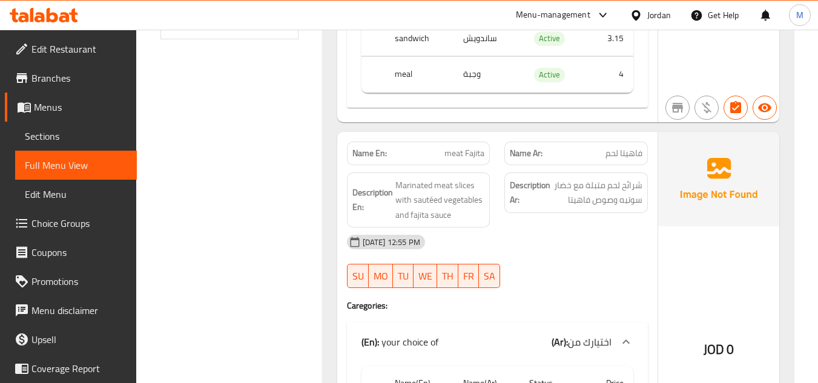
scroll to position [606, 0]
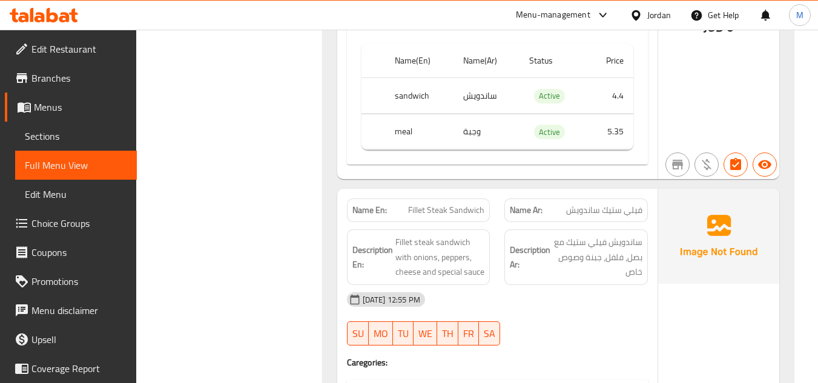
scroll to position [969, 0]
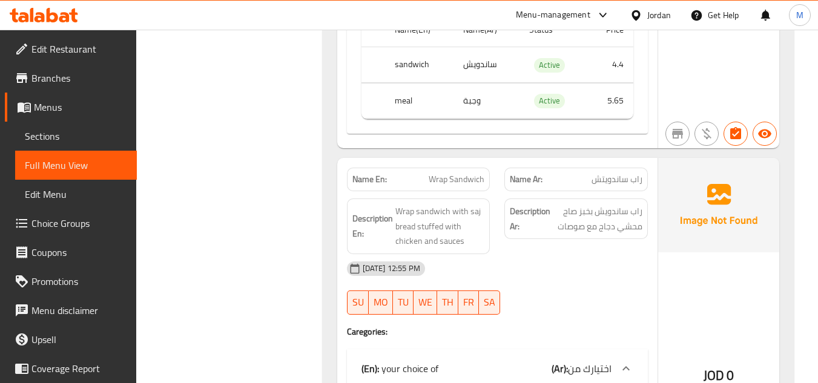
scroll to position [1333, 0]
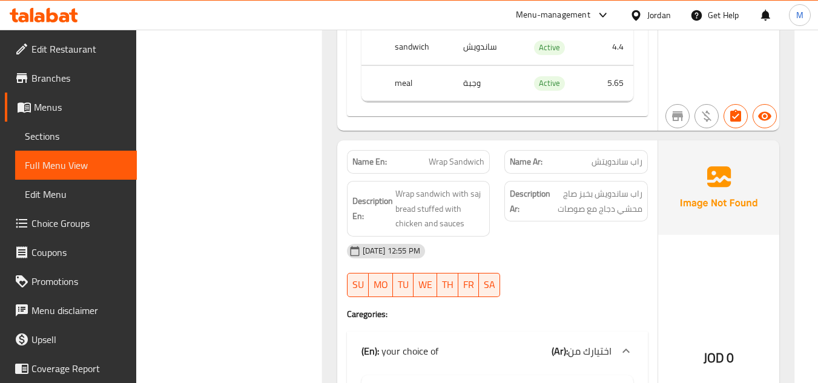
click at [311, 204] on div "Filter Branches Branches Popular filters Free items Branch specific items Has c…" at bounding box center [234, 253] width 162 height 2861
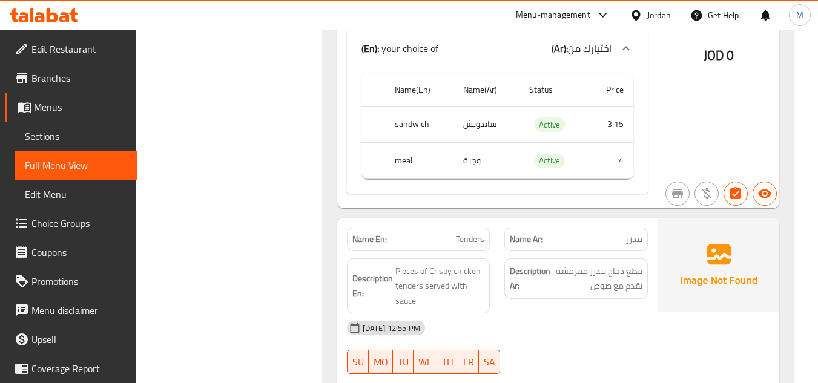
scroll to position [1696, 0]
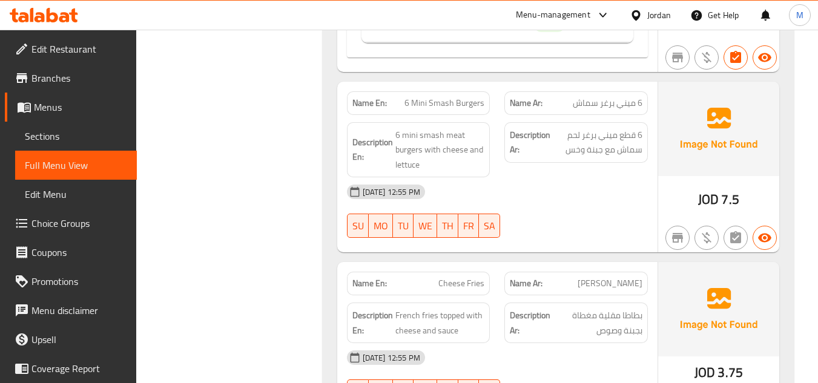
scroll to position [2181, 0]
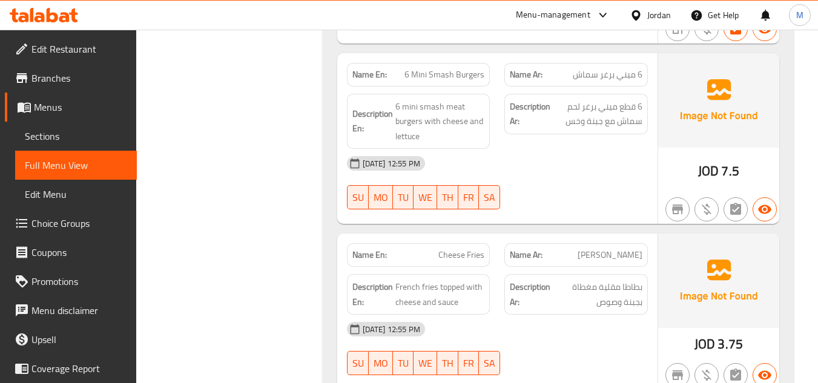
click at [574, 183] on div "11-09-2025 12:55 PM SU MO TU WE TH FR SA" at bounding box center [498, 183] width 316 height 68
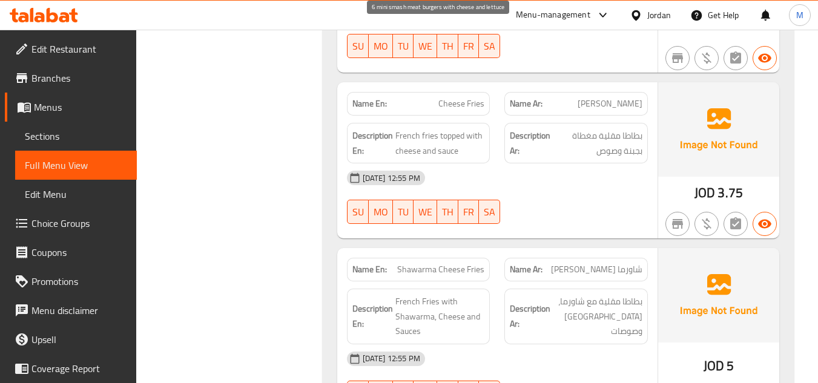
scroll to position [2362, 0]
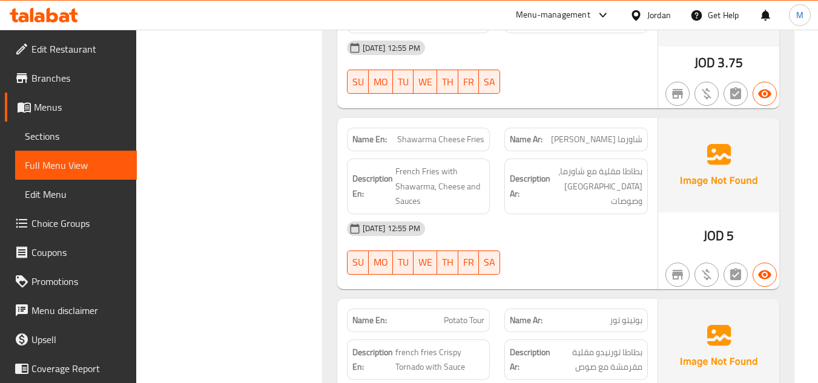
scroll to position [2483, 0]
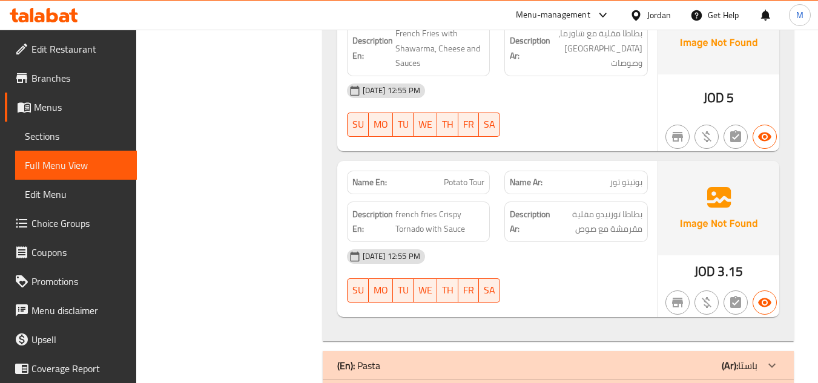
scroll to position [2605, 0]
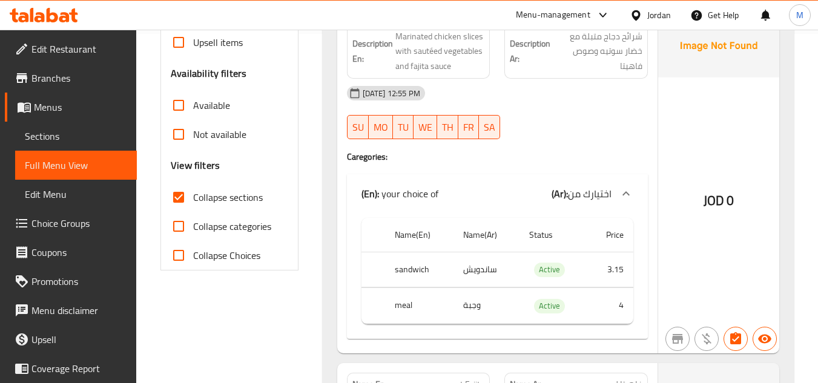
scroll to position [121, 0]
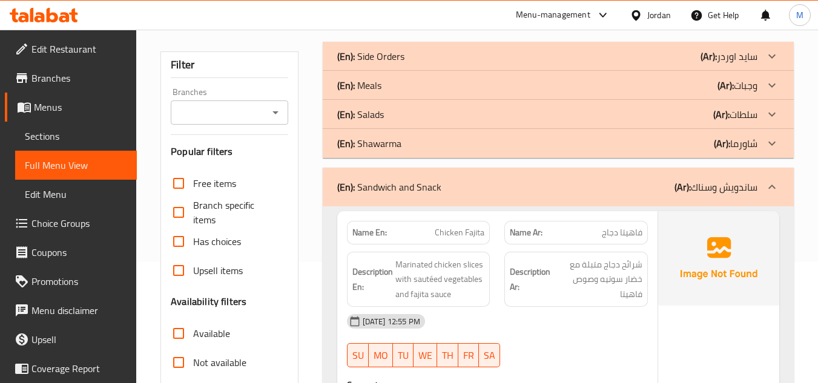
click at [497, 206] on div "(En): Sandwich and Snack (Ar): ساندويش وسناك" at bounding box center [558, 187] width 471 height 39
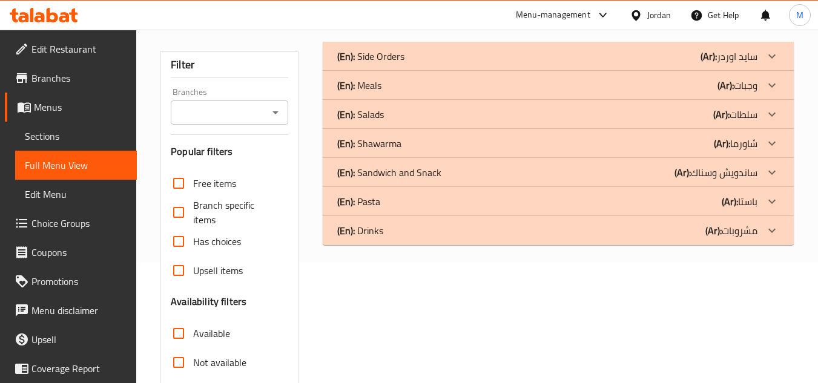
click at [491, 192] on div "Name En: Chicken Fajita Name Ar: فاهيتا دجاج Description En: Marinated chicken …" at bounding box center [497, 377] width 320 height 371
click at [417, 231] on div "(En): Drinks (Ar): مشروبات" at bounding box center [547, 231] width 420 height 15
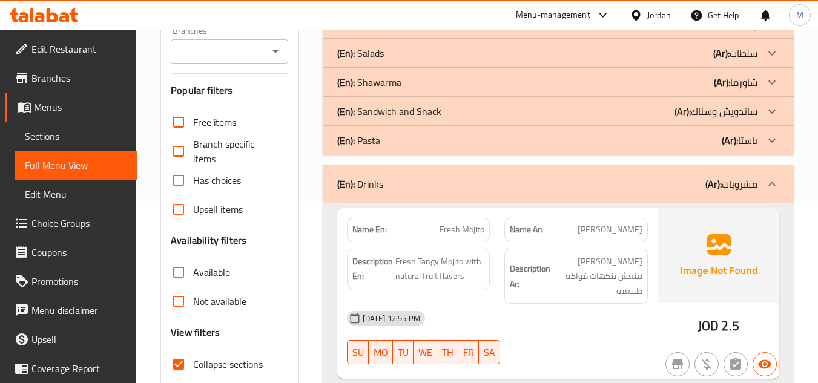
scroll to position [303, 0]
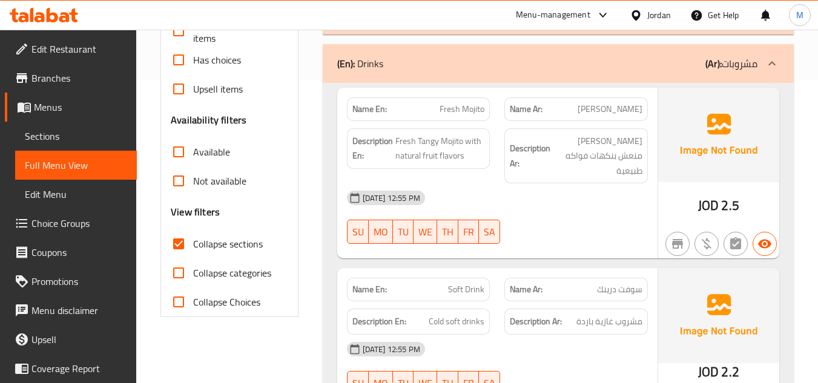
click at [549, 237] on div at bounding box center [576, 244] width 158 height 15
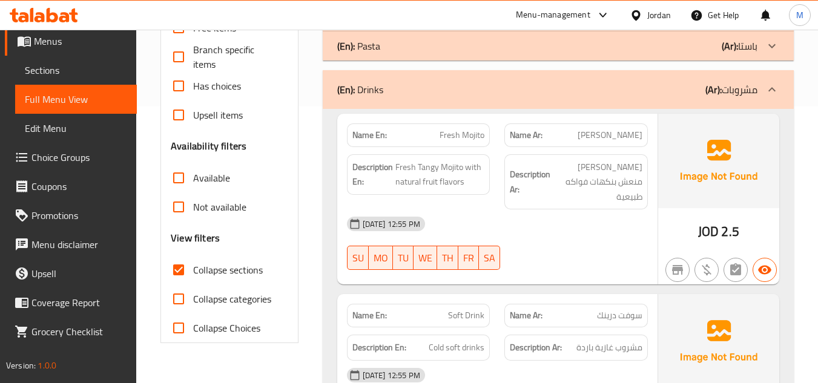
scroll to position [152, 0]
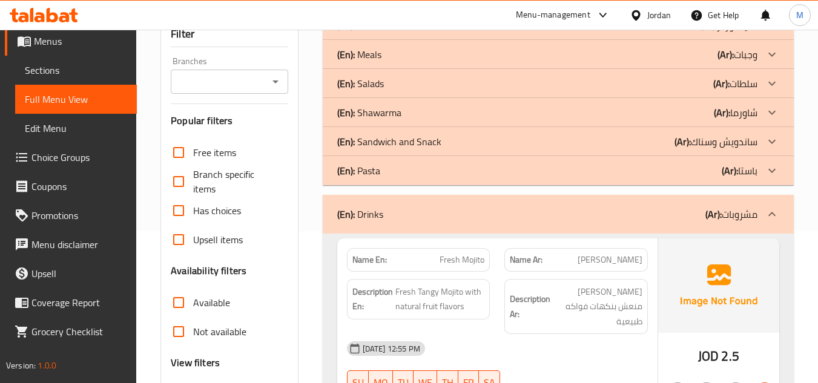
click at [69, 46] on span "Menus" at bounding box center [80, 41] width 93 height 15
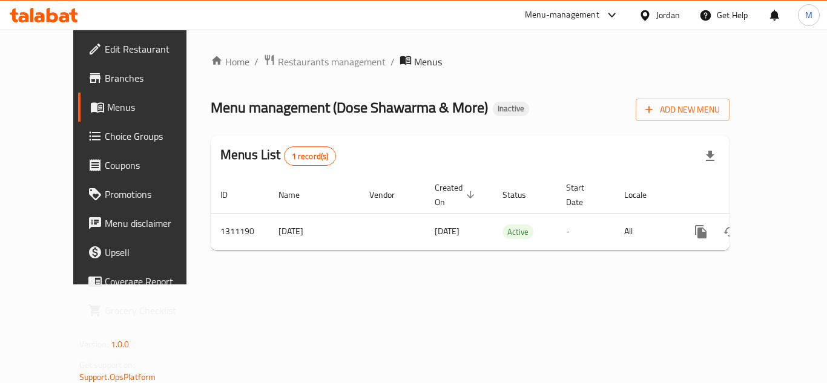
click at [270, 79] on div "Home / Restaurants management / Menus Menu management ( Dose Shawarma & More ) …" at bounding box center [470, 157] width 519 height 207
click at [720, 110] on span "Add New Menu" at bounding box center [683, 109] width 75 height 15
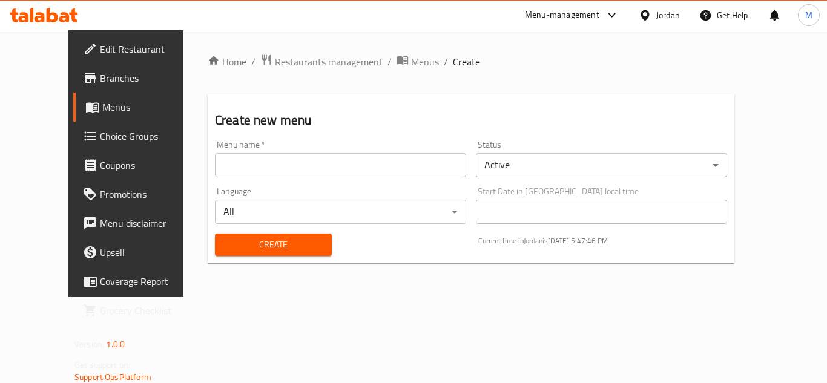
click at [246, 175] on input "text" at bounding box center [340, 165] width 251 height 24
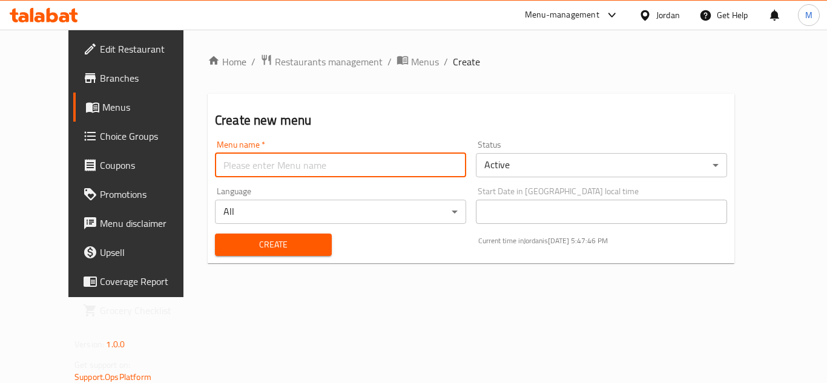
paste input "341823214"
type input "341823214"
click at [215, 254] on button "Create" at bounding box center [273, 245] width 117 height 22
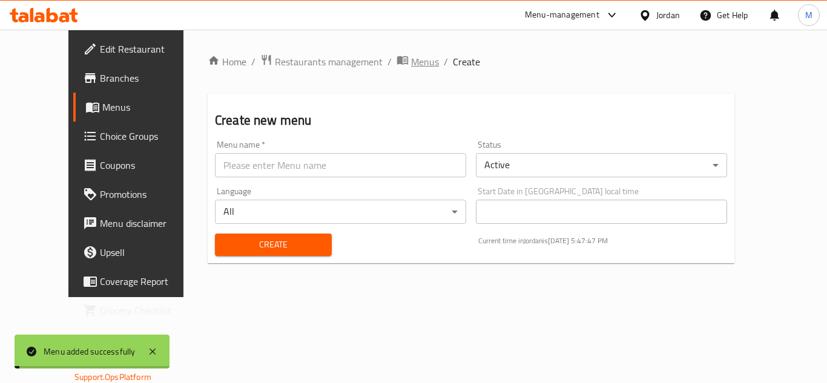
click at [411, 64] on span "Menus" at bounding box center [425, 62] width 28 height 15
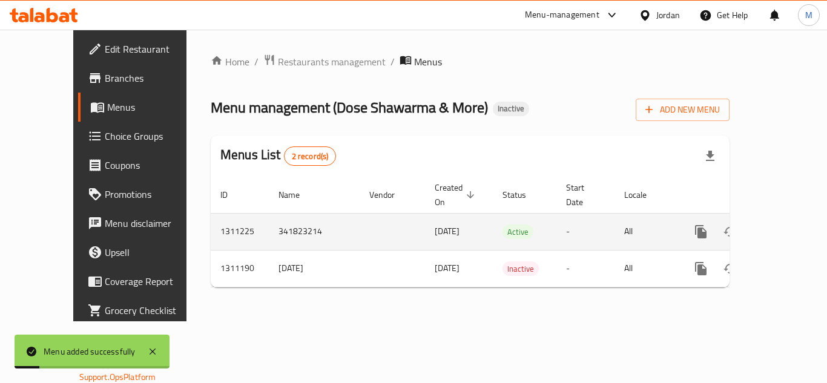
click at [781, 225] on icon "enhanced table" at bounding box center [788, 232] width 15 height 15
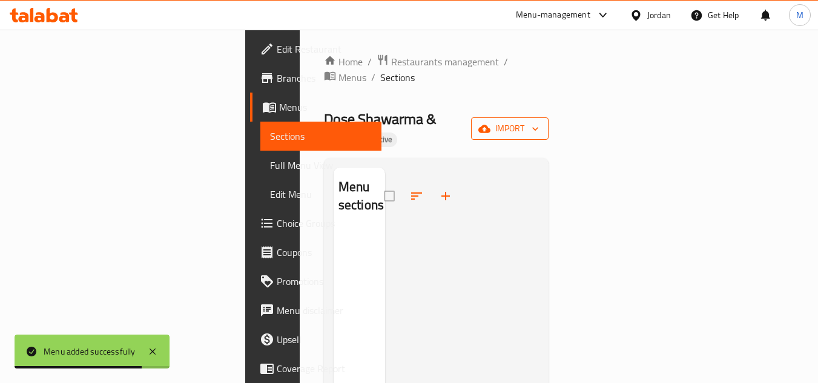
click at [539, 121] on span "import" at bounding box center [510, 128] width 58 height 15
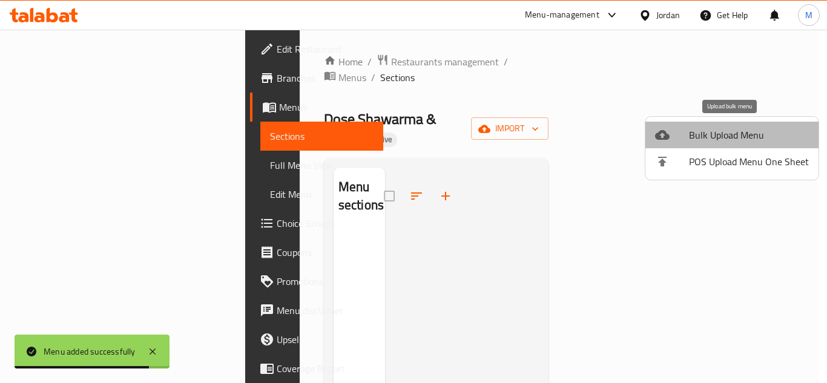
click at [740, 125] on li "Bulk Upload Menu" at bounding box center [732, 135] width 173 height 27
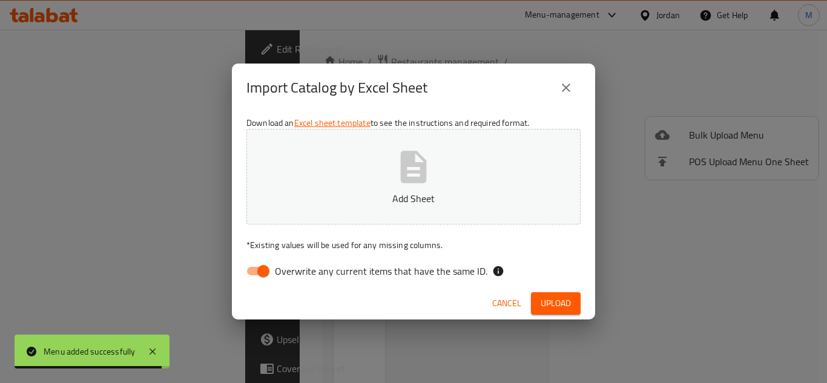
click at [321, 273] on span "Overwrite any current items that have the same ID." at bounding box center [381, 271] width 213 height 15
click at [298, 273] on input "Overwrite any current items that have the same ID." at bounding box center [263, 271] width 69 height 23
checkbox input "false"
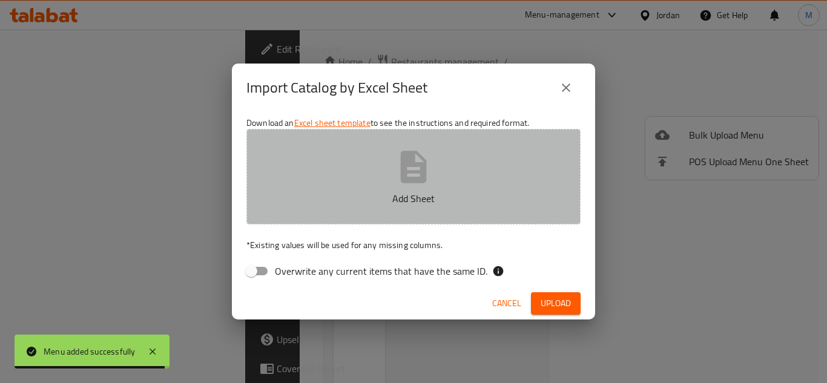
click at [337, 197] on p "Add Sheet" at bounding box center [413, 198] width 297 height 15
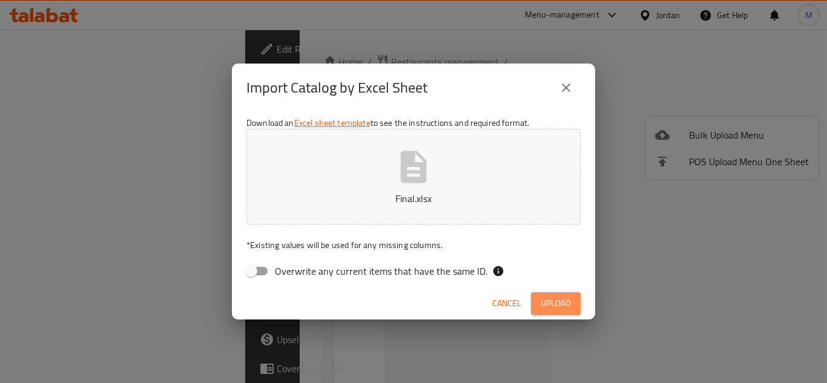
click at [550, 306] on span "Upload" at bounding box center [556, 303] width 30 height 15
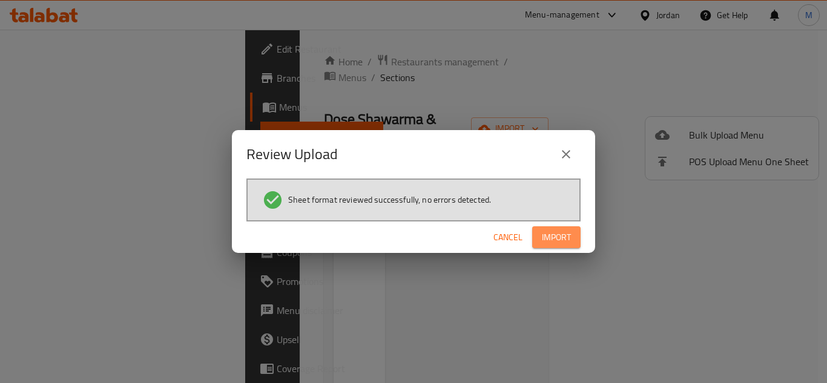
click at [554, 234] on span "Import" at bounding box center [556, 237] width 29 height 15
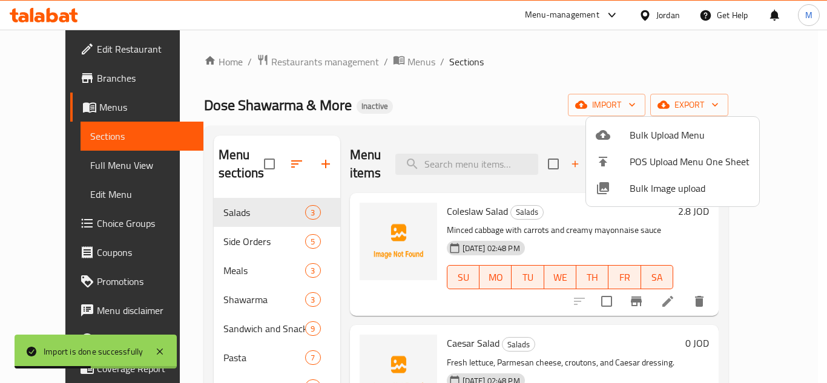
drag, startPoint x: 414, startPoint y: 79, endPoint x: 408, endPoint y: 98, distance: 20.5
click at [415, 79] on div at bounding box center [413, 191] width 827 height 383
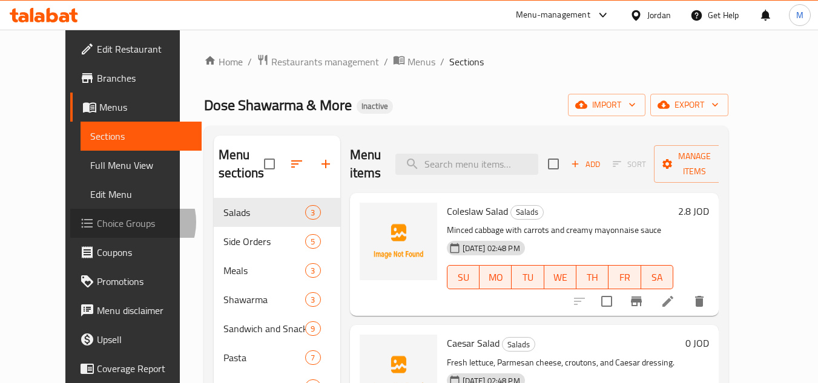
click at [97, 222] on span "Choice Groups" at bounding box center [145, 223] width 96 height 15
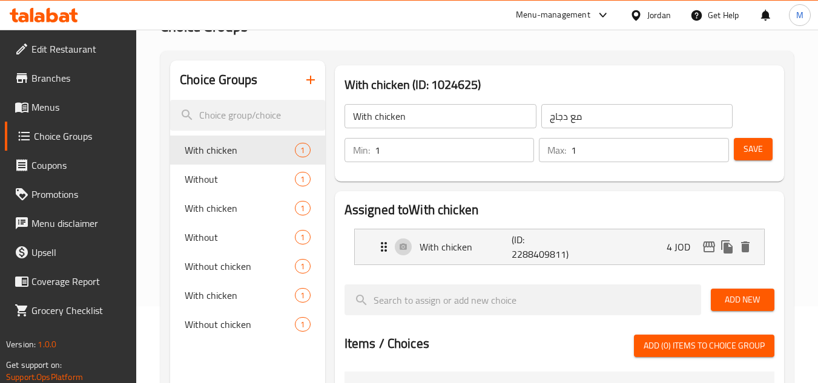
scroll to position [61, 0]
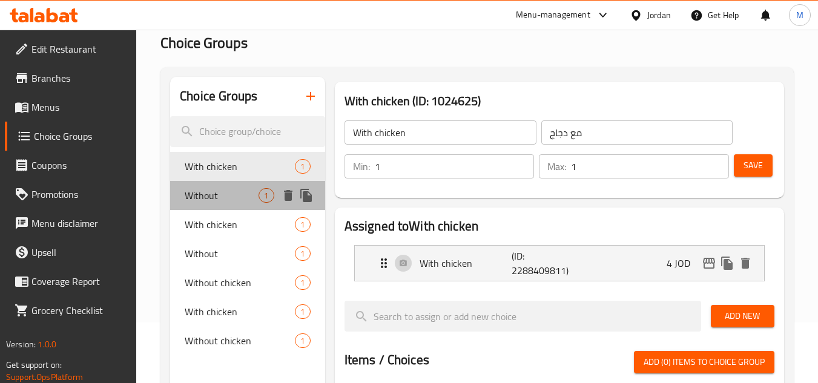
click at [219, 190] on span "Without" at bounding box center [222, 195] width 74 height 15
type input "Without"
type input "بدون"
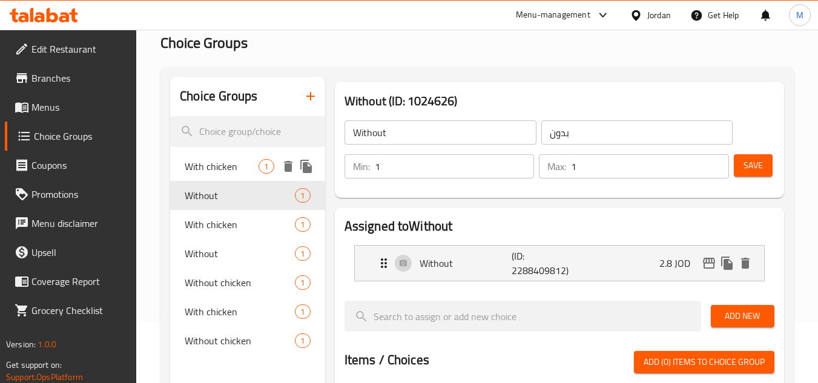
click at [220, 171] on span "With chicken" at bounding box center [222, 166] width 74 height 15
type input "With chicken"
type input "مع دجاج"
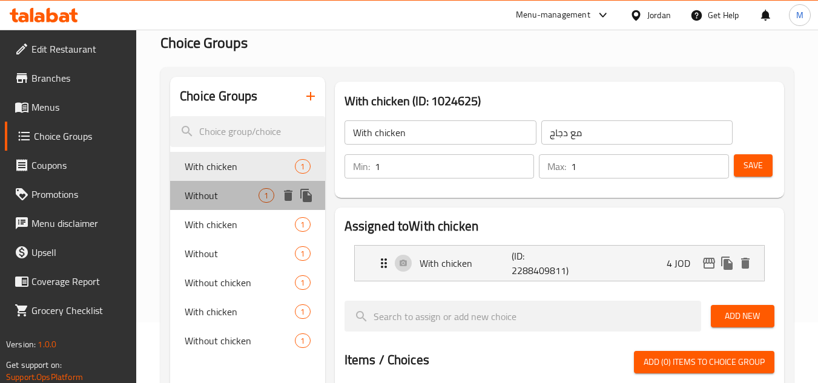
click at [219, 195] on span "Without" at bounding box center [222, 195] width 74 height 15
type input "Without"
type input "بدون"
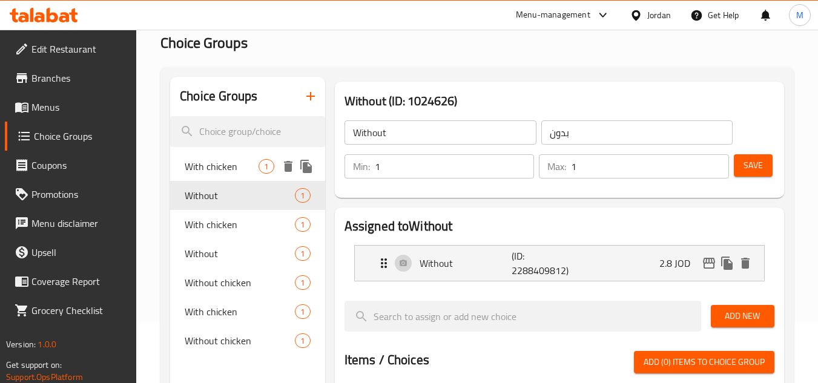
click at [222, 167] on span "With chicken" at bounding box center [222, 166] width 74 height 15
type input "With chicken"
type input "مع دجاج"
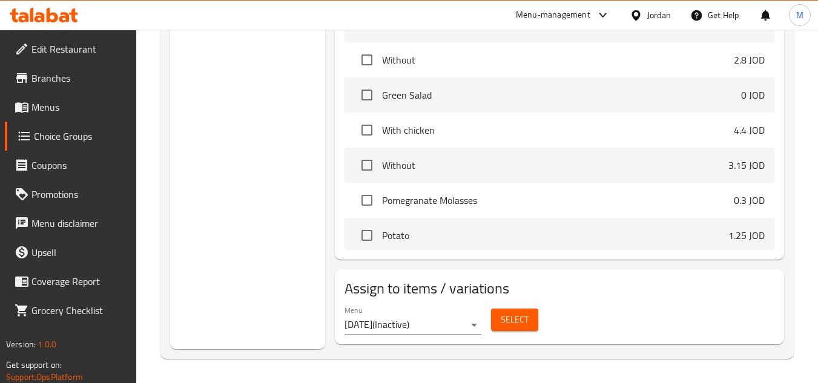
scroll to position [182, 0]
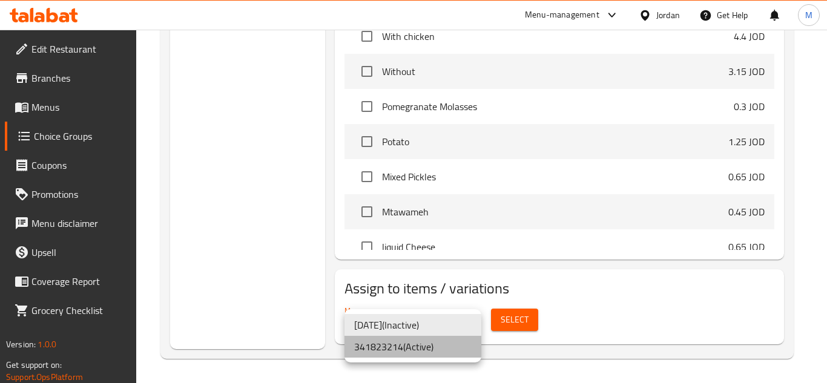
click at [399, 346] on li "341823214 ( Active )" at bounding box center [413, 347] width 137 height 22
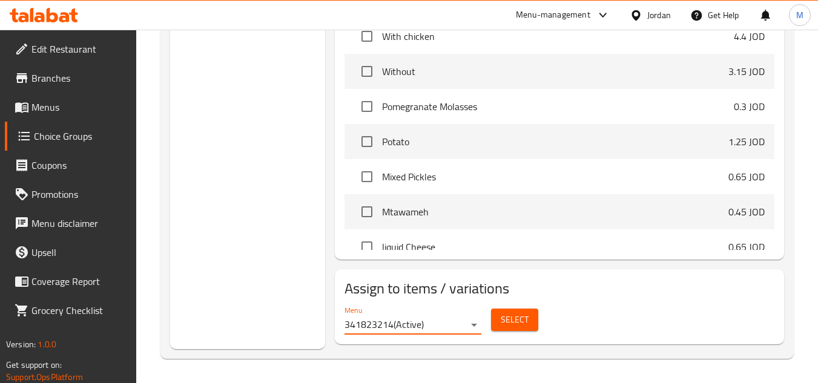
click at [507, 321] on span "Select" at bounding box center [515, 320] width 28 height 15
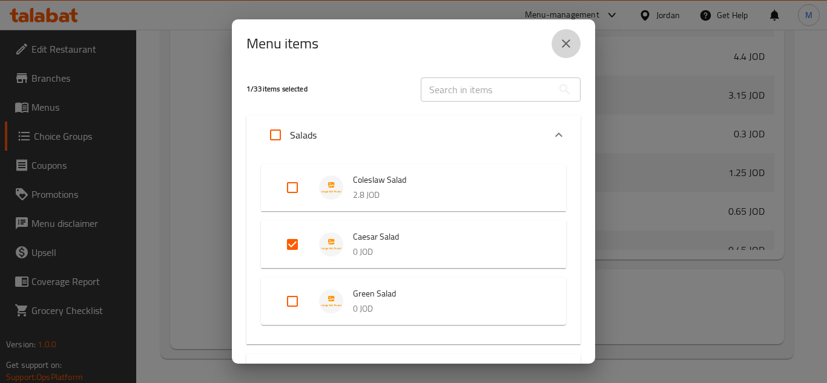
click at [560, 52] on button "close" at bounding box center [566, 43] width 29 height 29
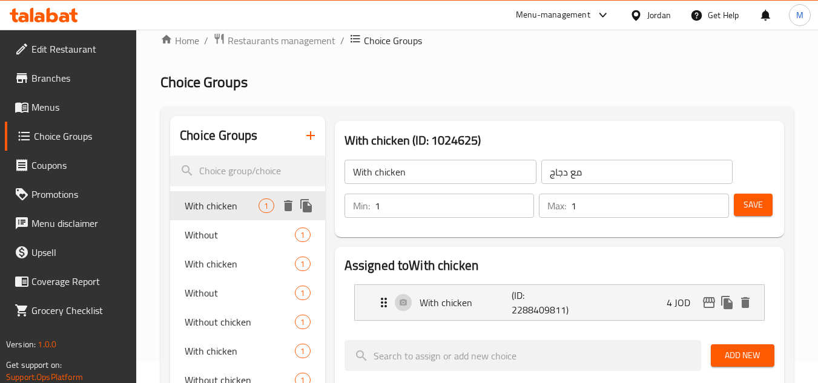
scroll to position [0, 0]
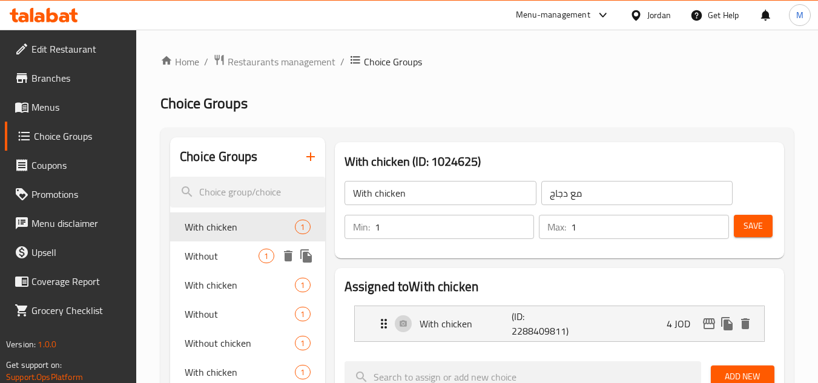
click at [225, 258] on span "Without" at bounding box center [222, 256] width 74 height 15
type input "Without"
type input "بدون"
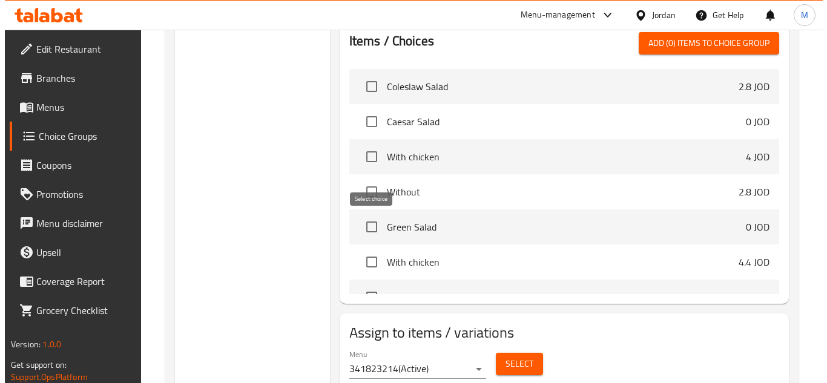
scroll to position [424, 0]
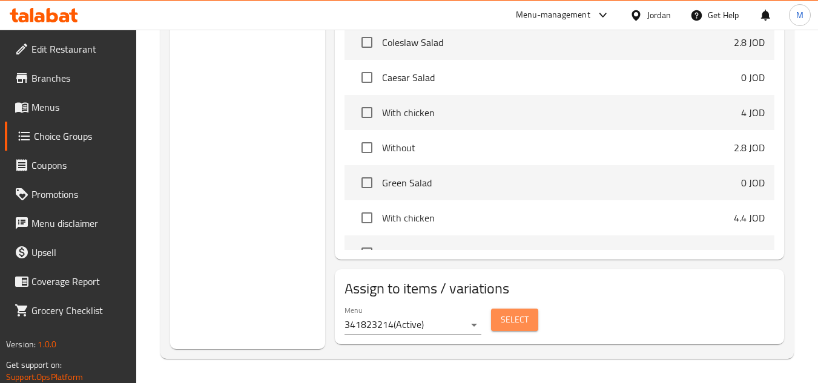
click at [494, 309] on button "Select" at bounding box center [514, 320] width 47 height 22
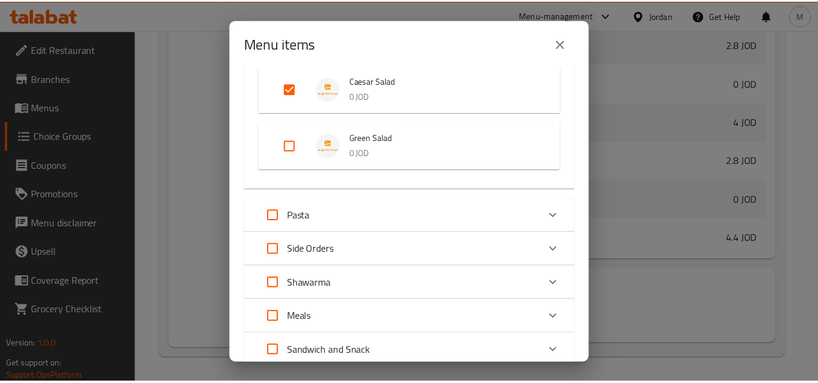
scroll to position [0, 0]
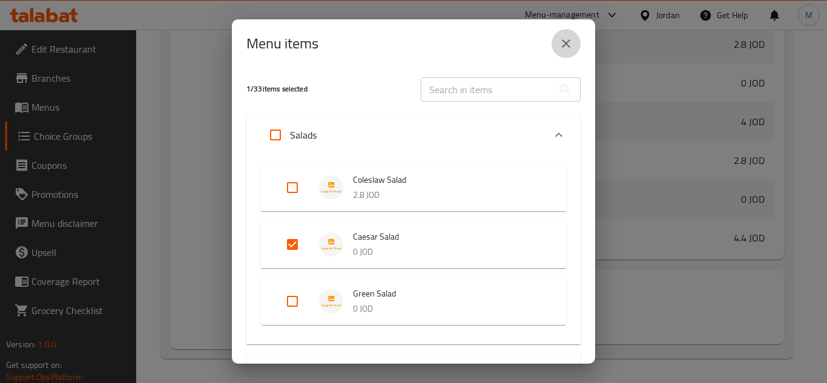
click at [568, 53] on button "close" at bounding box center [566, 43] width 29 height 29
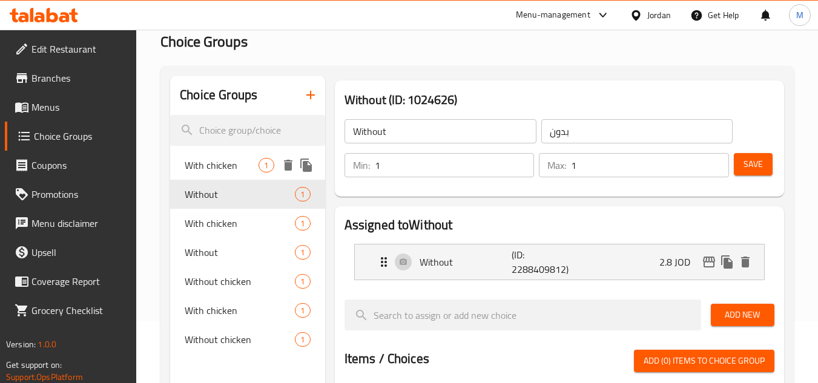
scroll to position [61, 0]
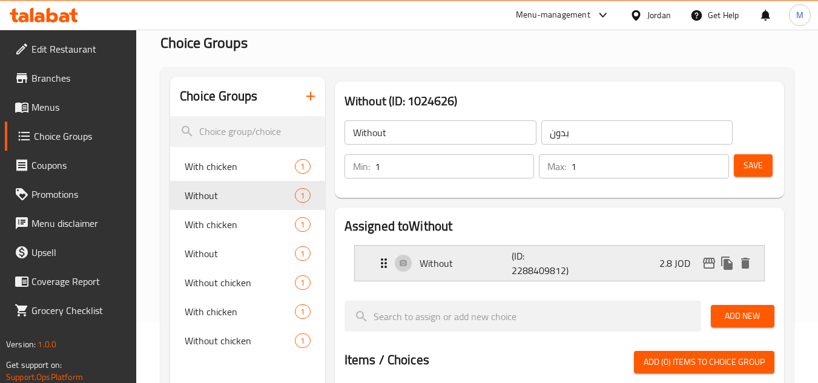
click at [443, 263] on p "Without" at bounding box center [466, 263] width 93 height 15
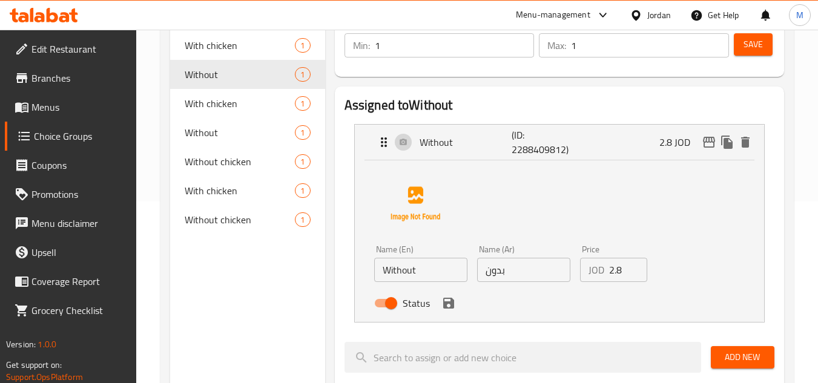
scroll to position [0, 0]
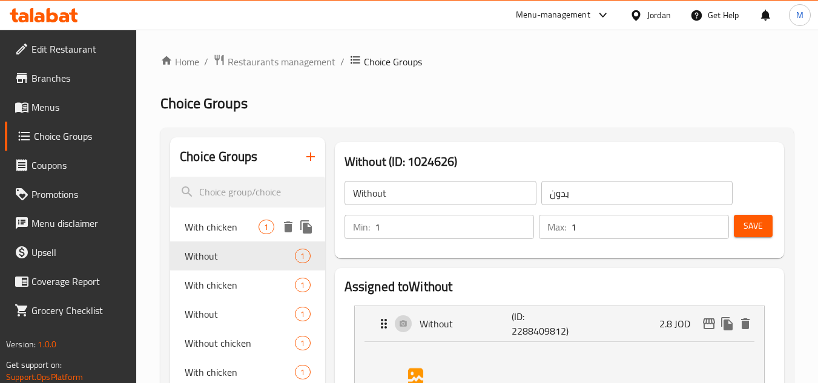
click at [235, 222] on span "With chicken" at bounding box center [222, 227] width 74 height 15
type input "With chicken"
type input "مع دجاج"
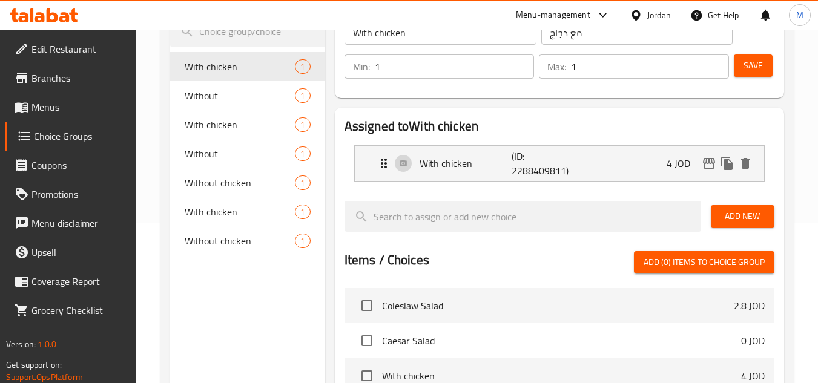
scroll to position [182, 0]
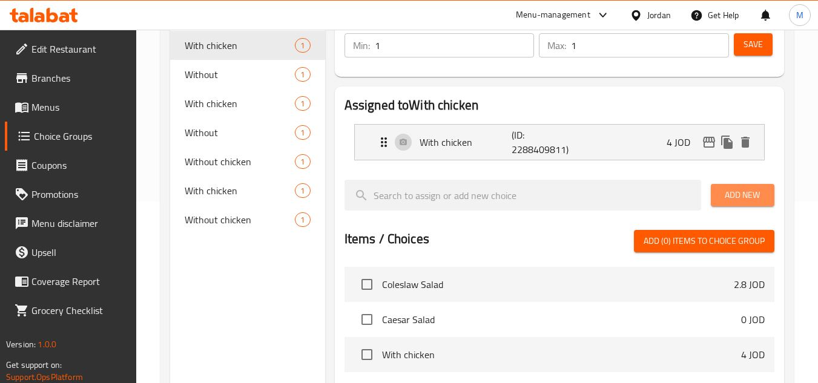
click at [731, 193] on span "Add New" at bounding box center [743, 195] width 44 height 15
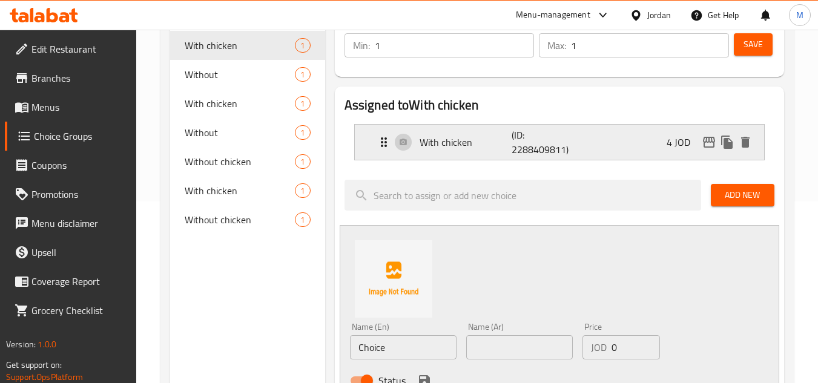
click at [378, 152] on div "With chicken (ID: 2288409811) 4 JOD" at bounding box center [563, 142] width 373 height 35
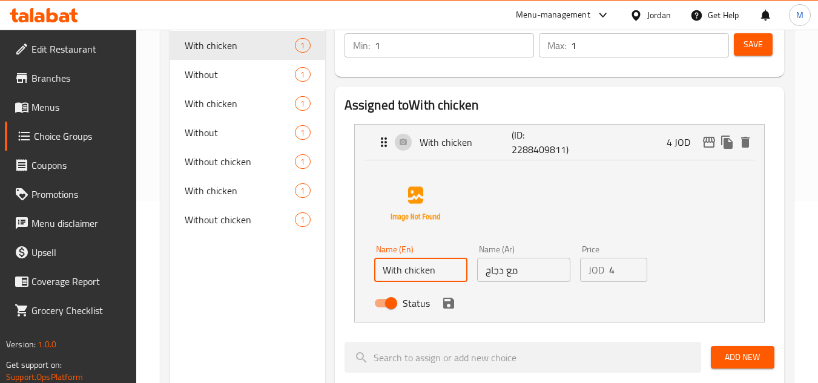
click at [416, 271] on input "With chicken" at bounding box center [420, 270] width 93 height 24
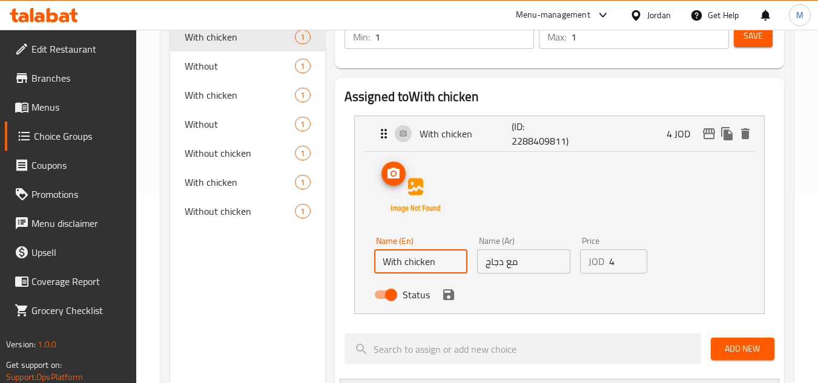
scroll to position [363, 0]
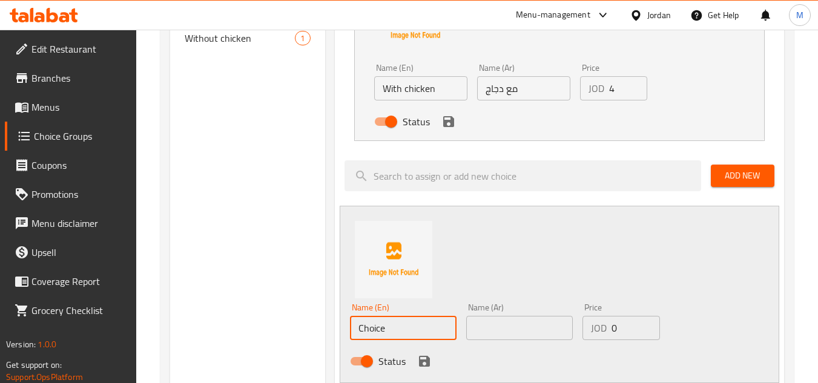
click at [377, 319] on input "Choice" at bounding box center [403, 328] width 107 height 24
paste input "With chicken"
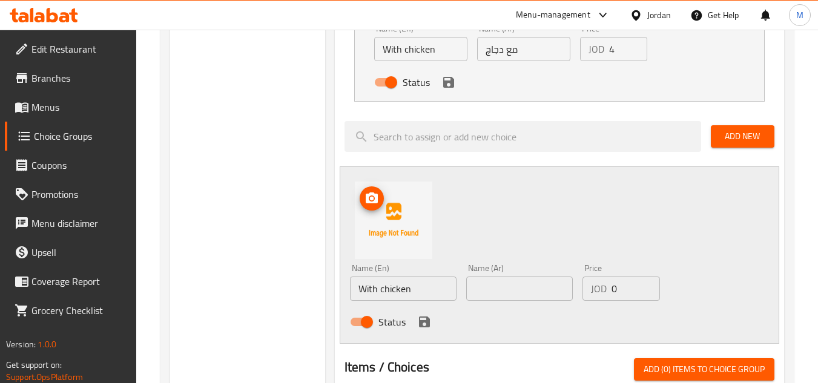
scroll to position [424, 0]
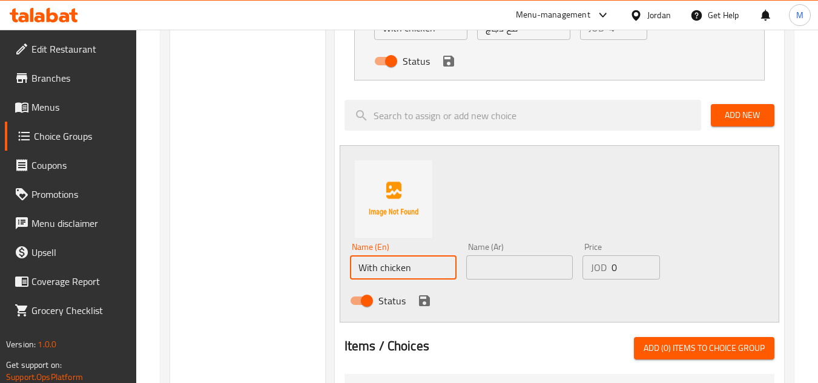
click at [372, 274] on input "With chicken" at bounding box center [403, 268] width 107 height 24
paste input "out"
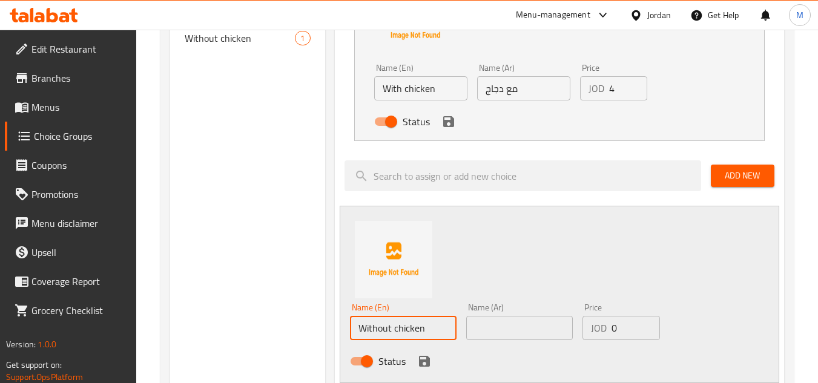
type input "Without chicken"
click at [504, 325] on input "text" at bounding box center [519, 328] width 107 height 24
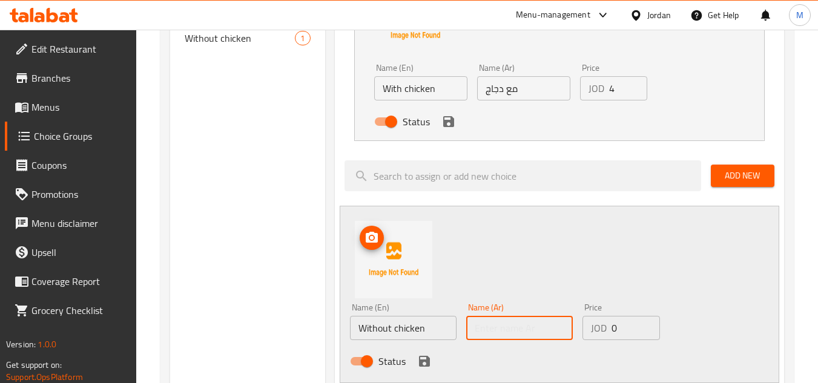
paste input "مع دجاج"
drag, startPoint x: 564, startPoint y: 330, endPoint x: 577, endPoint y: 330, distance: 13.3
click at [577, 330] on div "Name (Ar) مع دجاج Name (Ar)" at bounding box center [520, 322] width 116 height 47
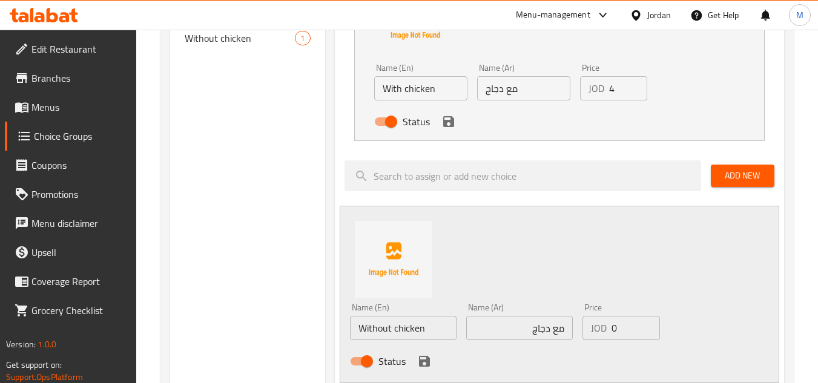
click at [557, 328] on input "مع دجاج" at bounding box center [519, 328] width 107 height 24
paste input "بدون"
type input "بدون دجاج"
click at [257, 240] on div "Choice Groups With chicken 1 Without 1 With chicken 1 Without 1 Without chicken…" at bounding box center [247, 267] width 154 height 986
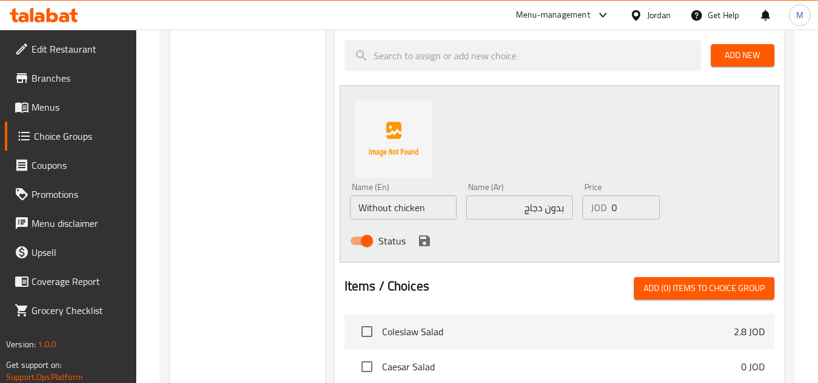
scroll to position [485, 0]
click at [618, 199] on input "0" at bounding box center [636, 207] width 48 height 24
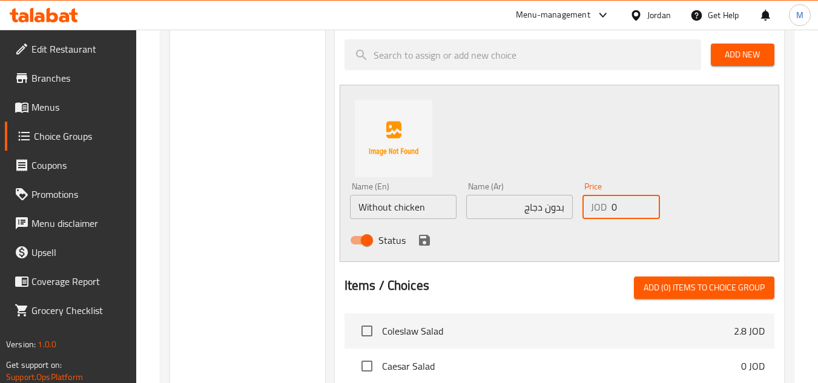
click at [618, 199] on input "0" at bounding box center [636, 207] width 48 height 24
paste input "2.8"
type input "2.8"
click at [418, 242] on icon "save" at bounding box center [424, 240] width 15 height 15
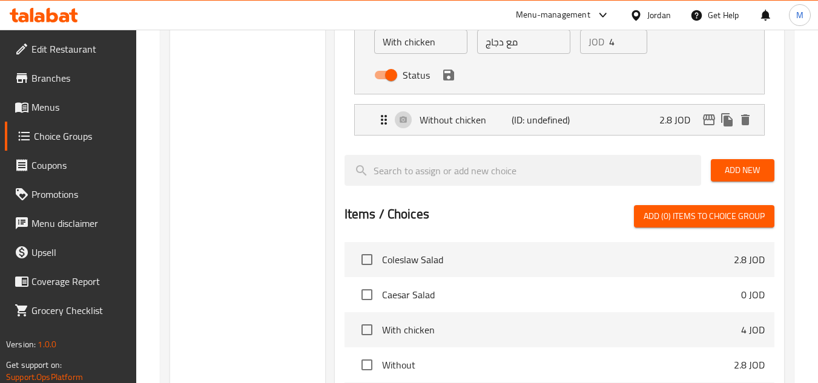
scroll to position [242, 0]
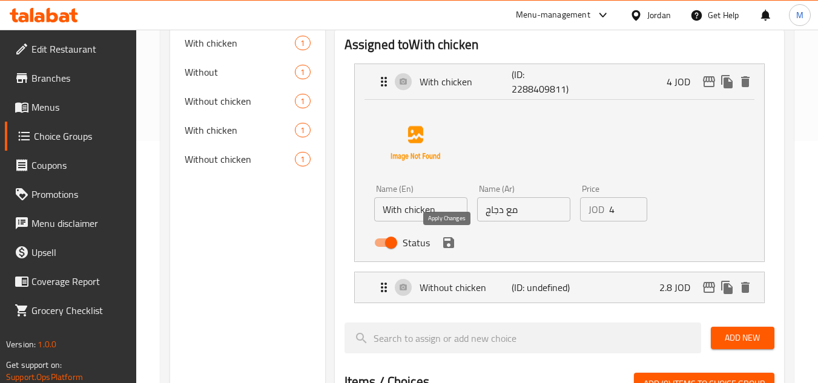
click at [444, 242] on icon "save" at bounding box center [448, 242] width 11 height 11
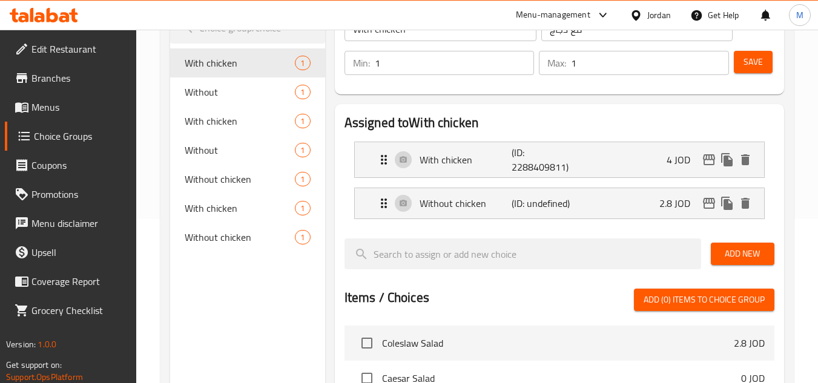
scroll to position [61, 0]
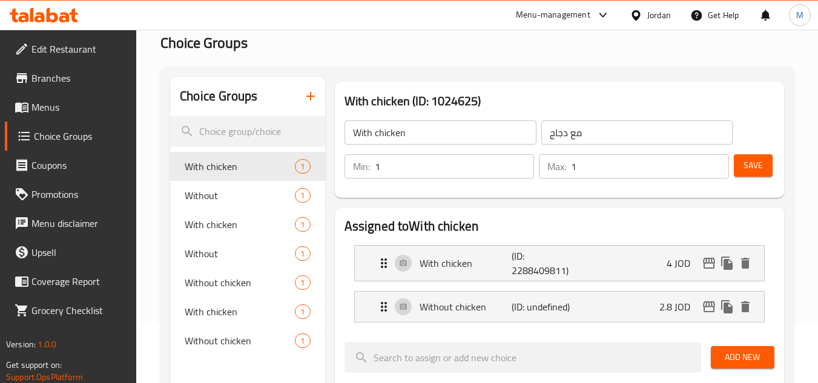
click at [766, 162] on button "Save" at bounding box center [753, 165] width 39 height 22
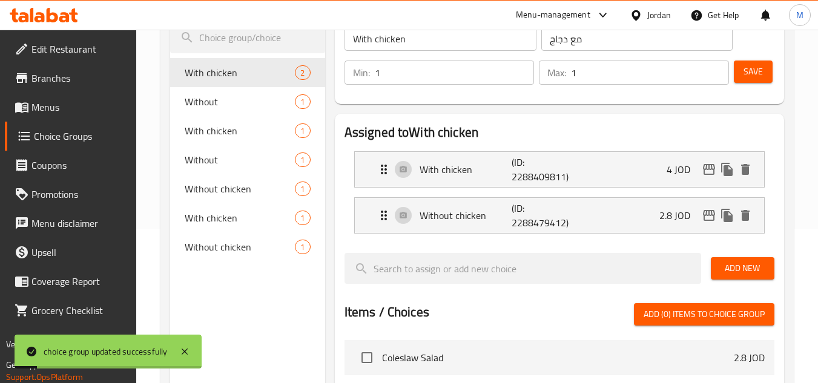
scroll to position [182, 0]
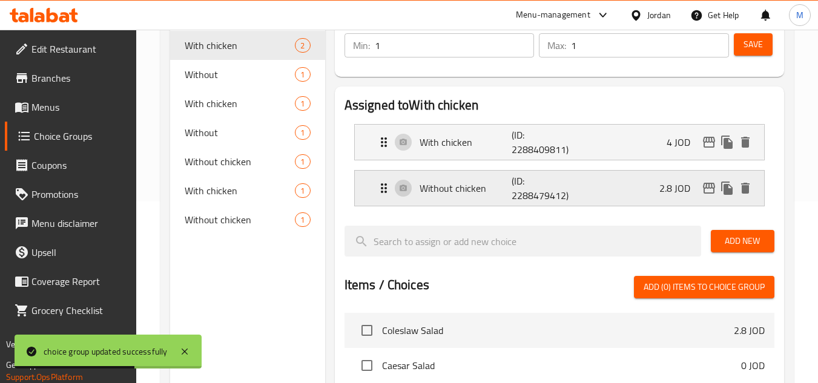
click at [375, 193] on div "Without chicken (ID: 2288479412) 2.8 JOD" at bounding box center [559, 188] width 409 height 35
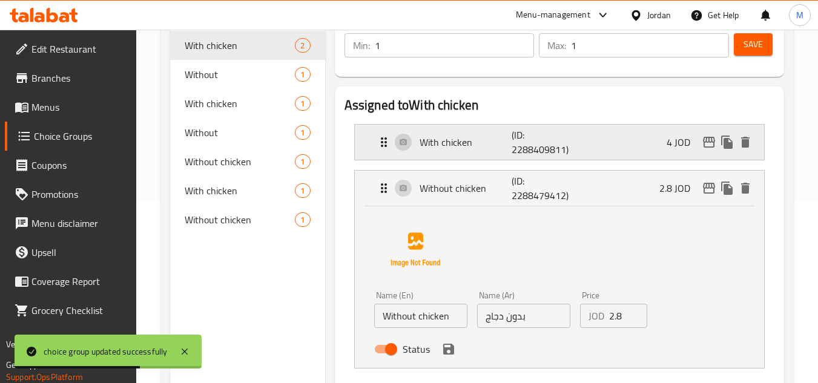
click at [365, 143] on div "With chicken (ID: 2288409811) 4 JOD" at bounding box center [559, 142] width 409 height 35
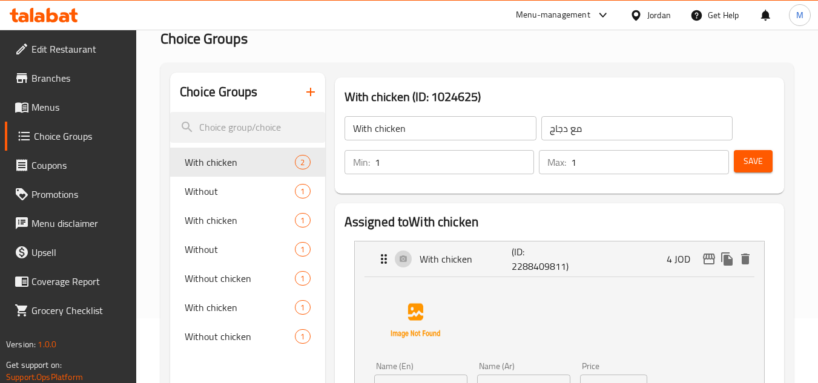
scroll to position [61, 0]
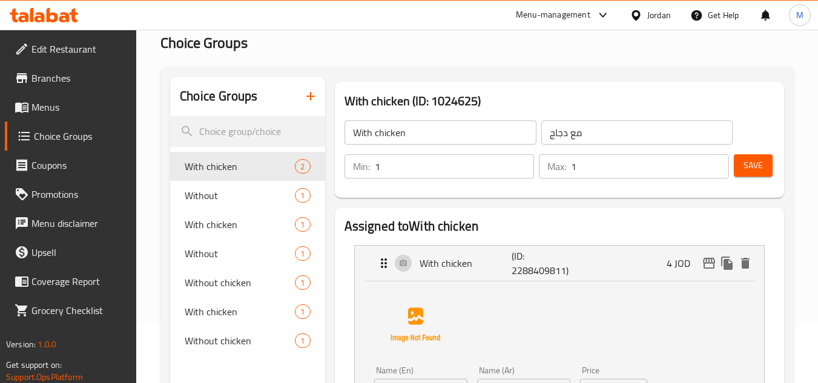
click at [388, 126] on input "With chicken" at bounding box center [441, 133] width 192 height 24
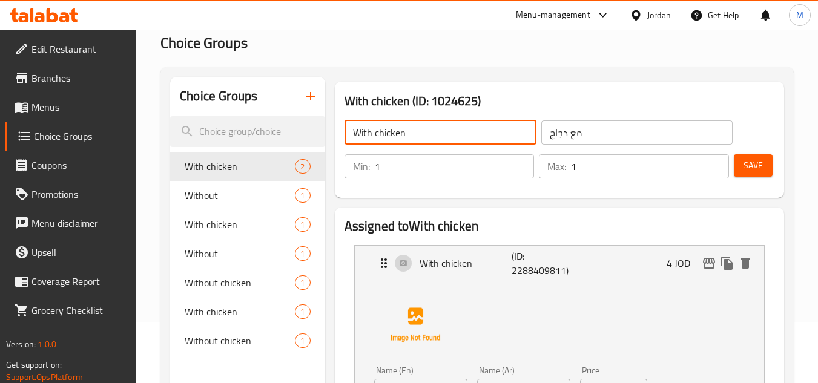
click at [388, 126] on input "With chicken" at bounding box center [441, 133] width 192 height 24
paste input "Your Choice Of: إختيارك من:"
drag, startPoint x: 472, startPoint y: 133, endPoint x: 419, endPoint y: 136, distance: 54.0
click at [419, 136] on input "Your Choice Of: إختيارك من:" at bounding box center [441, 133] width 192 height 24
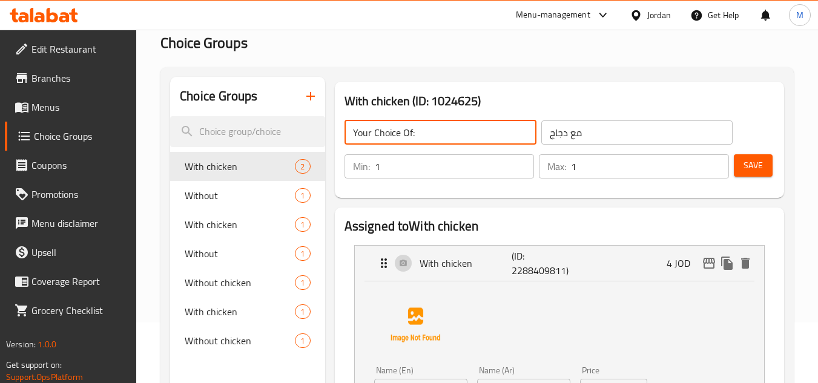
type input "Your Choice Of:"
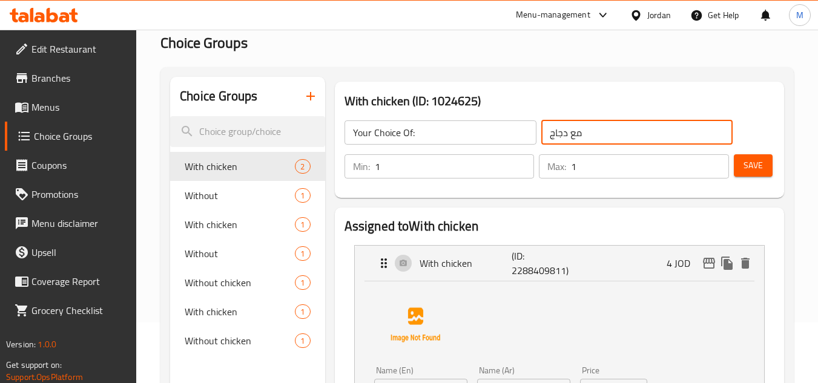
paste input "إختيارك من:"
type input "إختيارك من:"
click at [746, 164] on span "Save" at bounding box center [753, 165] width 19 height 15
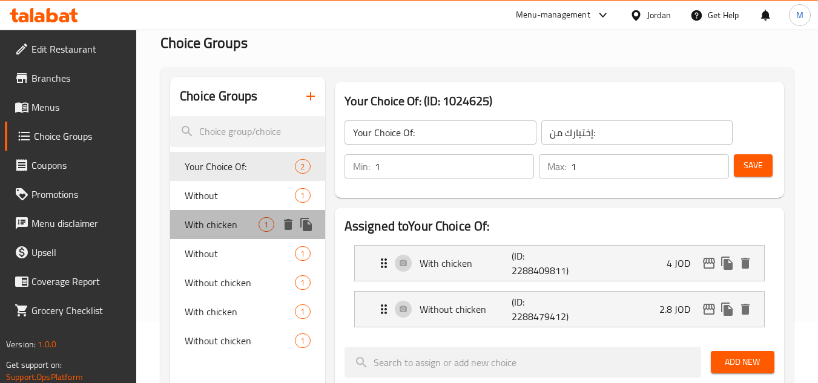
click at [215, 222] on span "With chicken" at bounding box center [222, 224] width 74 height 15
type input "With chicken"
type input "مع دجاج"
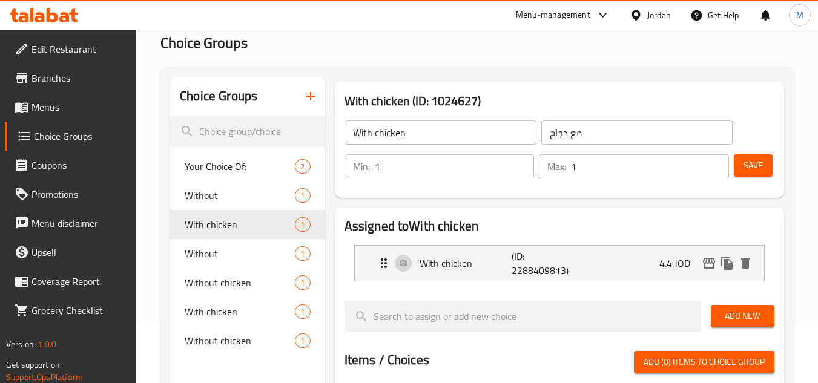
click at [391, 144] on input "With chicken" at bounding box center [441, 133] width 192 height 24
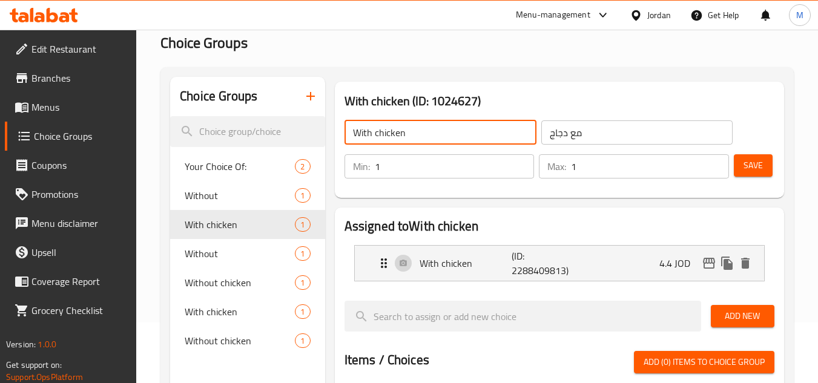
click at [390, 144] on input "With chicken" at bounding box center [441, 133] width 192 height 24
click at [389, 144] on input "With chicken" at bounding box center [441, 133] width 192 height 24
click at [403, 125] on input "text" at bounding box center [441, 133] width 192 height 24
type input "your choice of:"
click at [589, 137] on input "مع دجاج" at bounding box center [638, 133] width 192 height 24
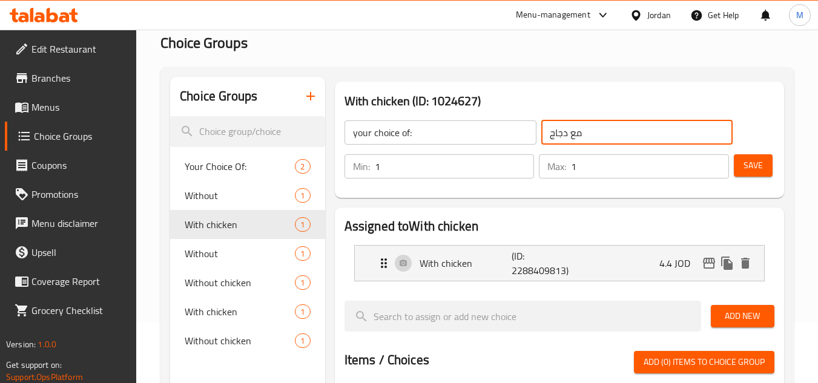
click at [589, 137] on input "مع دجاج" at bounding box center [638, 133] width 192 height 24
click at [589, 136] on input "مع دجاج" at bounding box center [638, 133] width 192 height 24
click at [589, 136] on input "text" at bounding box center [638, 133] width 192 height 24
type input "اختيارك من:"
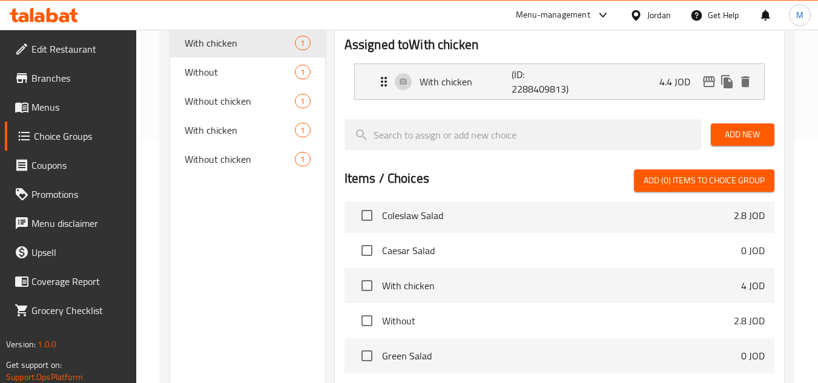
scroll to position [0, 0]
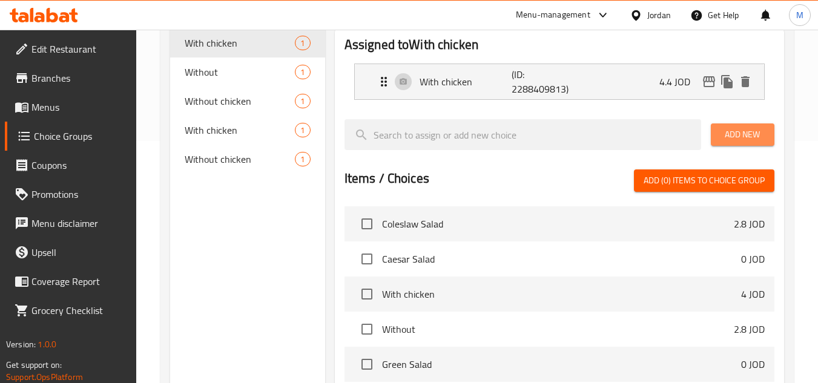
click at [738, 136] on span "Add New" at bounding box center [743, 134] width 44 height 15
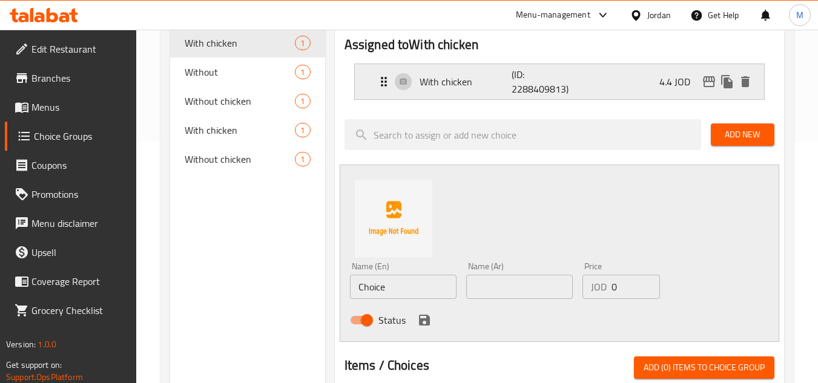
click at [368, 88] on div "With chicken (ID: 2288409813) 4.4 JOD" at bounding box center [559, 81] width 409 height 35
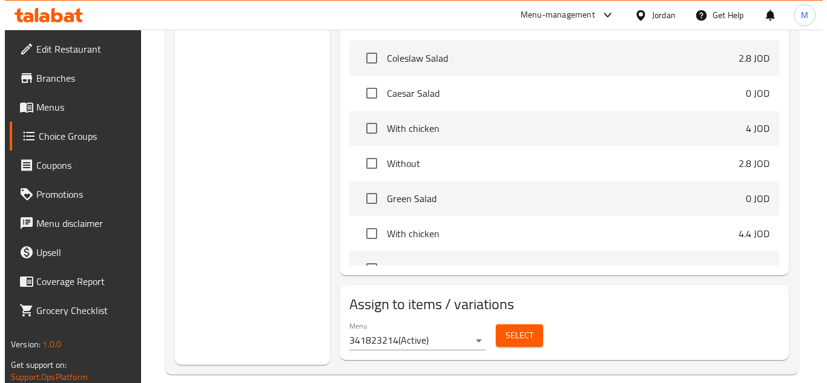
scroll to position [774, 0]
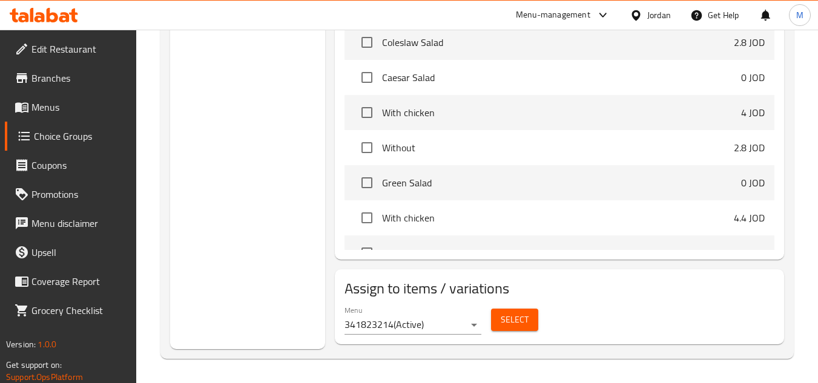
click at [498, 311] on button "Select" at bounding box center [514, 320] width 47 height 22
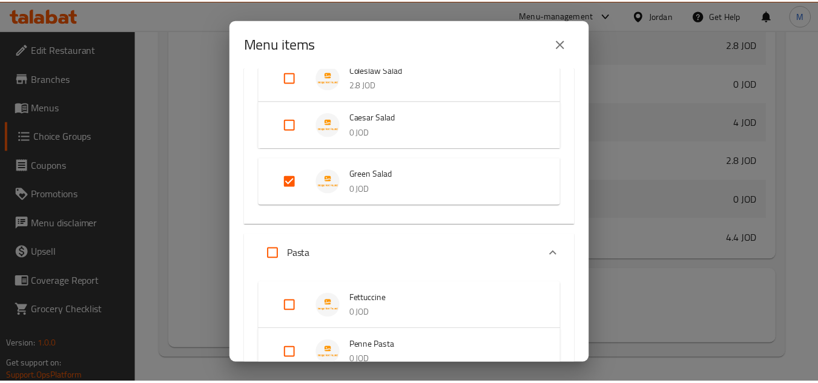
scroll to position [0, 0]
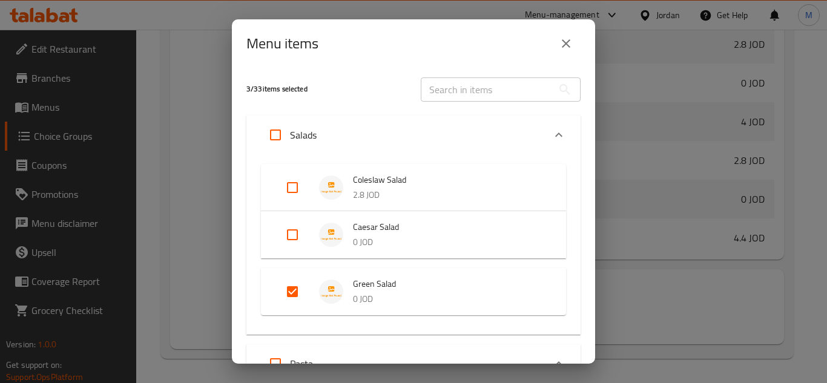
click at [563, 47] on icon "close" at bounding box center [566, 43] width 8 height 8
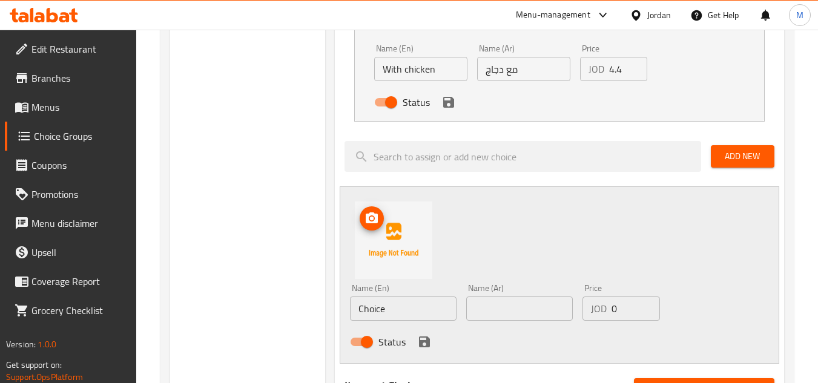
scroll to position [410, 0]
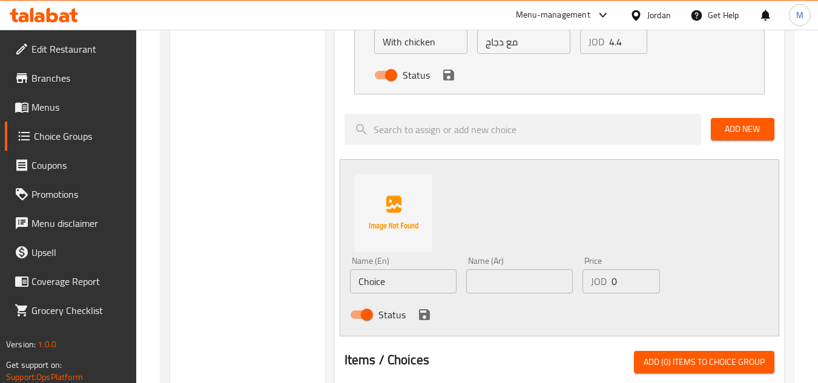
click at [376, 281] on input "Choice" at bounding box center [403, 282] width 107 height 24
paste input "Without chicken"
type input "Without chicken"
click at [520, 277] on input "text" at bounding box center [519, 282] width 107 height 24
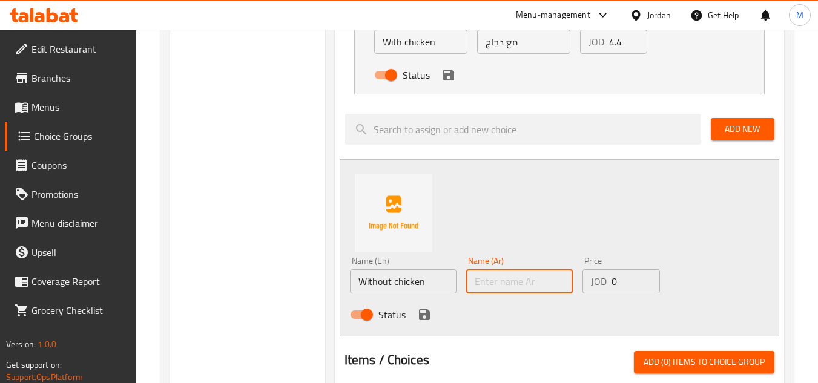
paste input "بدون دجاج"
type input "بدون دجاج"
click at [618, 297] on div "Price JOD 0 Price" at bounding box center [621, 275] width 87 height 47
click at [618, 285] on input "0" at bounding box center [636, 282] width 48 height 24
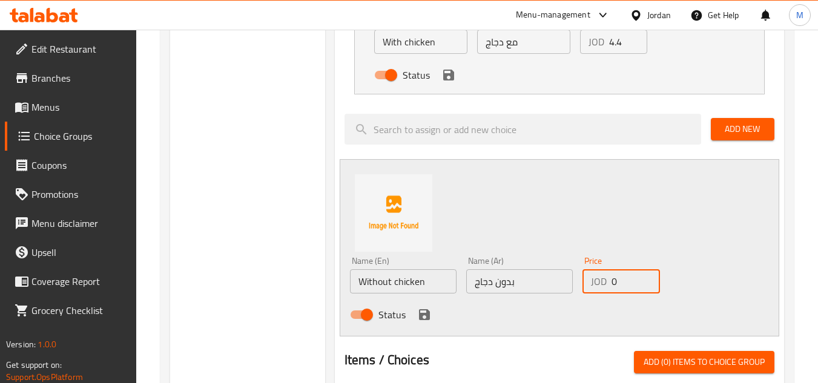
click at [618, 285] on input "0" at bounding box center [636, 282] width 48 height 24
paste input "3.15"
type input "3.15"
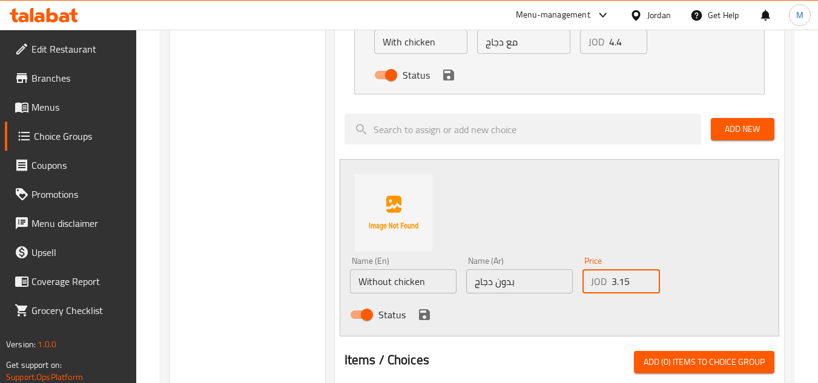
click at [411, 313] on div "Status" at bounding box center [520, 315] width 350 height 33
click at [437, 307] on div "Status" at bounding box center [520, 315] width 350 height 33
click at [428, 314] on icon "save" at bounding box center [424, 315] width 11 height 11
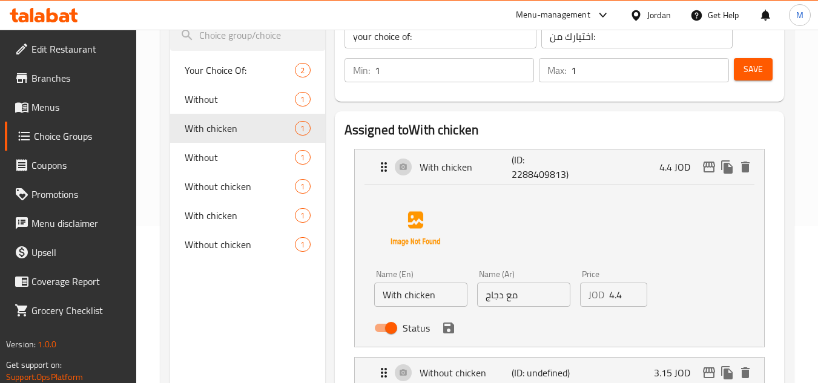
scroll to position [47, 0]
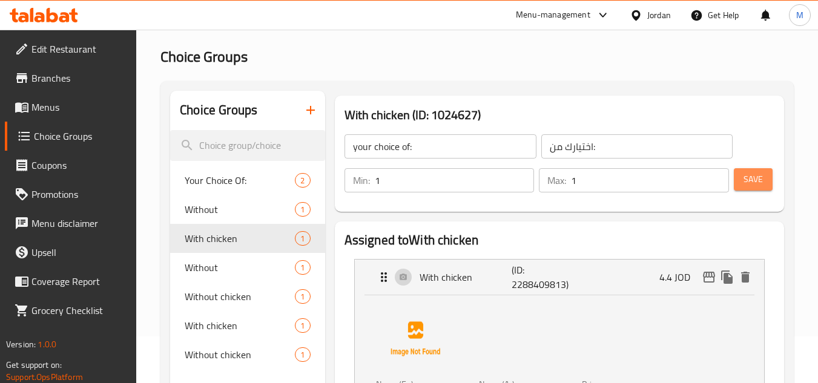
click at [757, 184] on span "Save" at bounding box center [753, 179] width 19 height 15
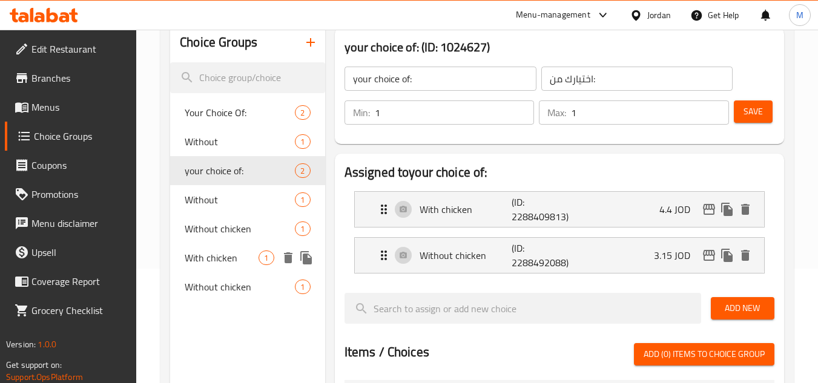
scroll to position [107, 0]
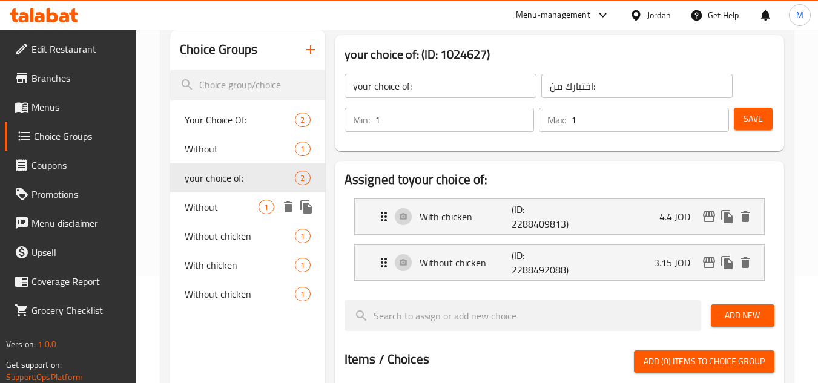
click at [199, 205] on span "Without" at bounding box center [222, 207] width 74 height 15
type input "Without"
type input "بدون"
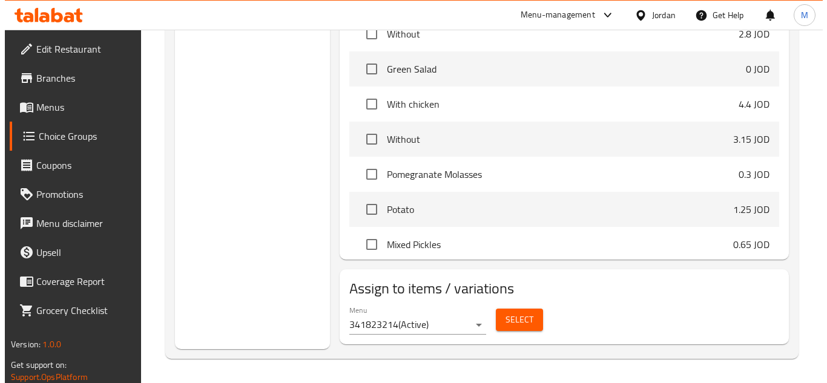
scroll to position [242, 0]
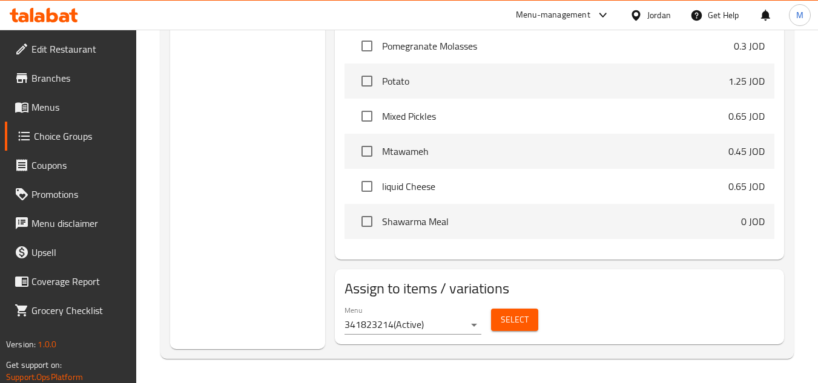
click at [505, 325] on span "Select" at bounding box center [515, 320] width 28 height 15
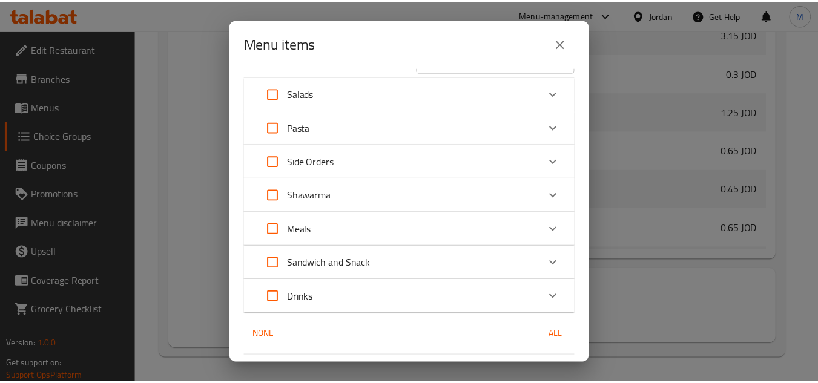
scroll to position [0, 0]
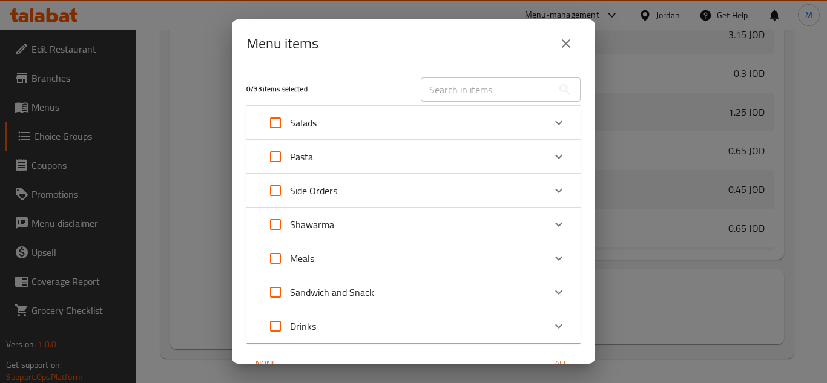
click at [569, 48] on icon "close" at bounding box center [566, 43] width 15 height 15
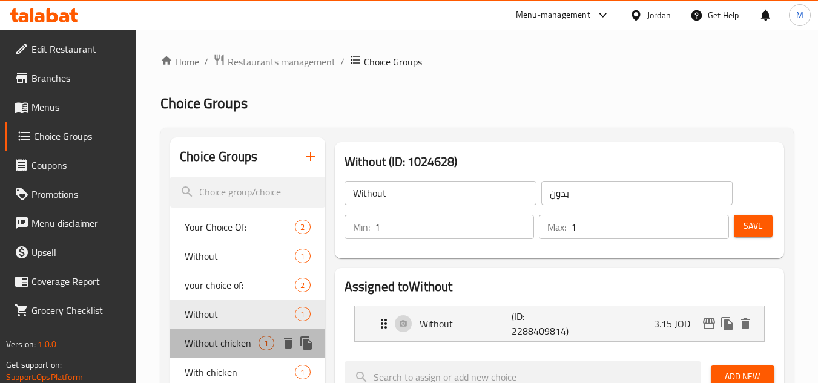
click at [222, 339] on span "Without chicken" at bounding box center [222, 343] width 74 height 15
type input "Without chicken"
type input "بدون دجاج"
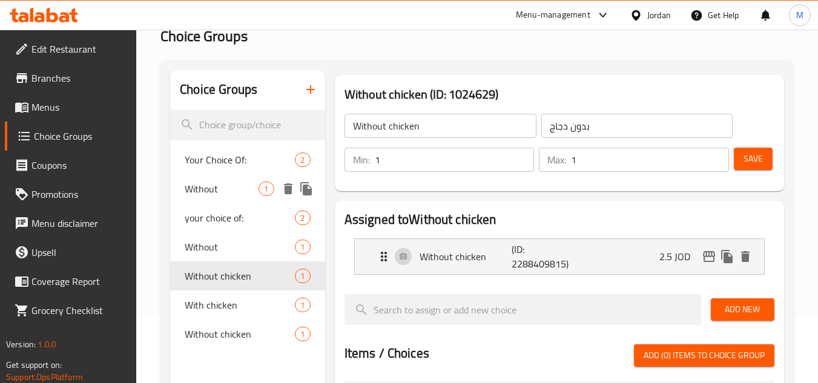
scroll to position [121, 0]
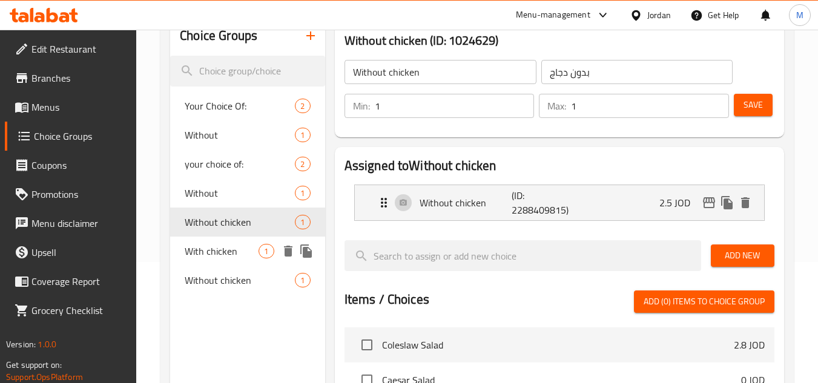
click at [218, 257] on span "With chicken" at bounding box center [222, 251] width 74 height 15
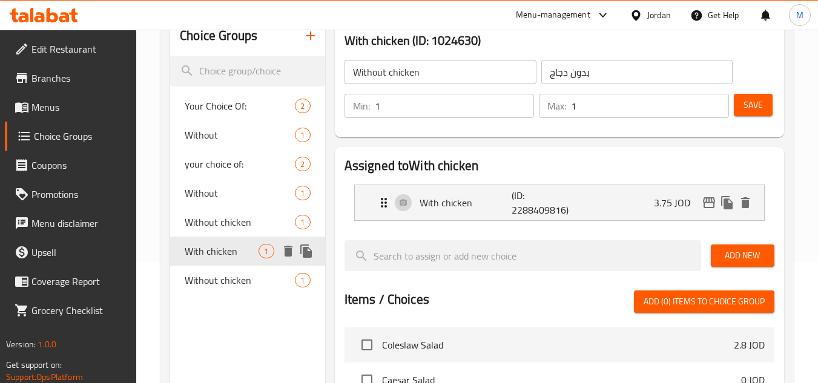
type input "With chicken"
type input "مع دجاج"
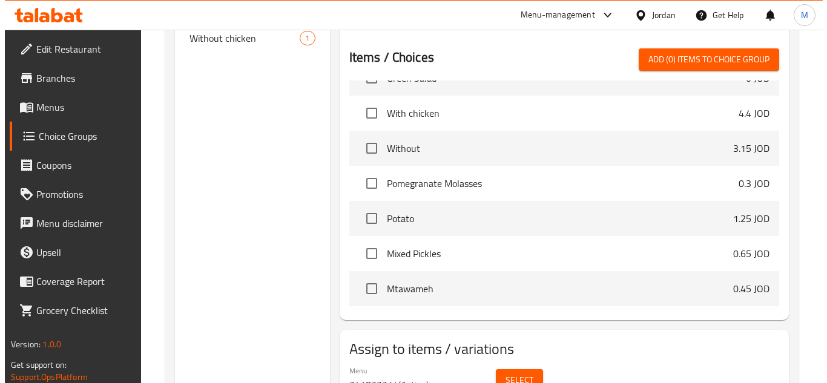
scroll to position [242, 0]
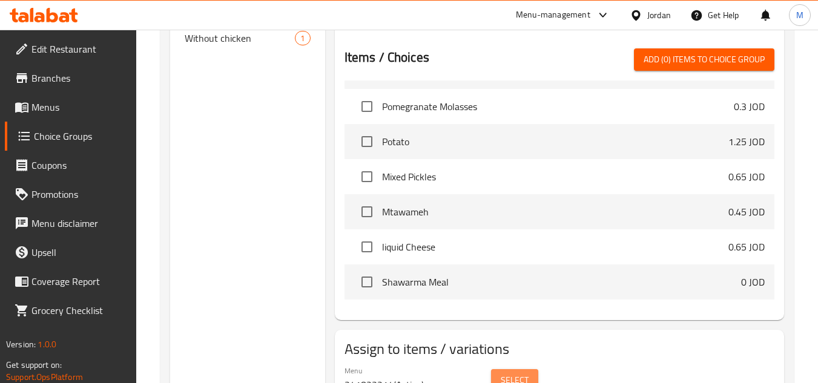
click at [503, 380] on span "Select" at bounding box center [515, 380] width 28 height 15
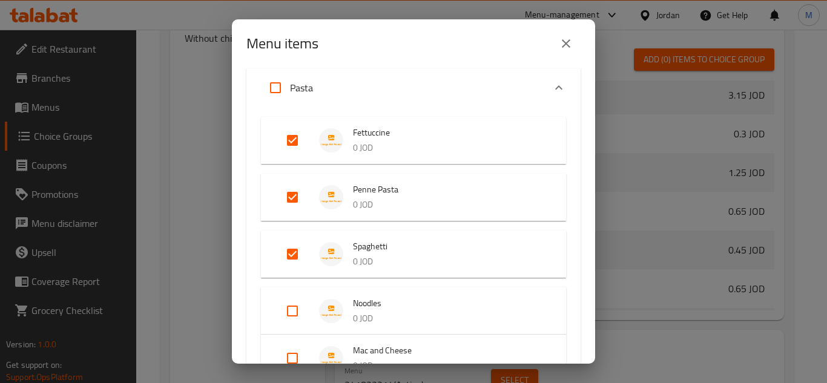
scroll to position [61, 0]
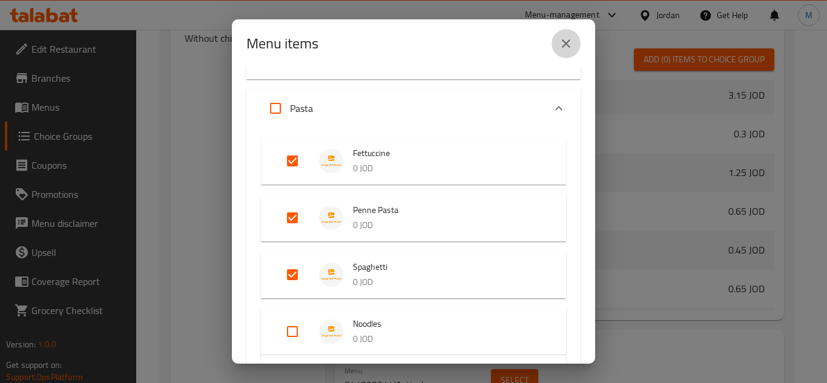
click at [572, 45] on icon "close" at bounding box center [566, 43] width 15 height 15
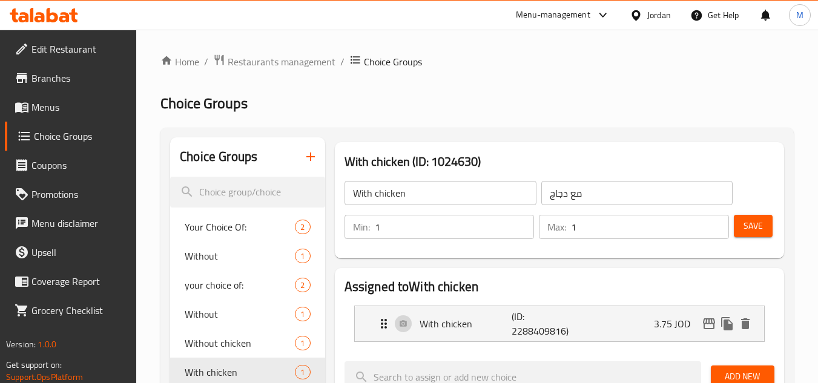
scroll to position [121, 0]
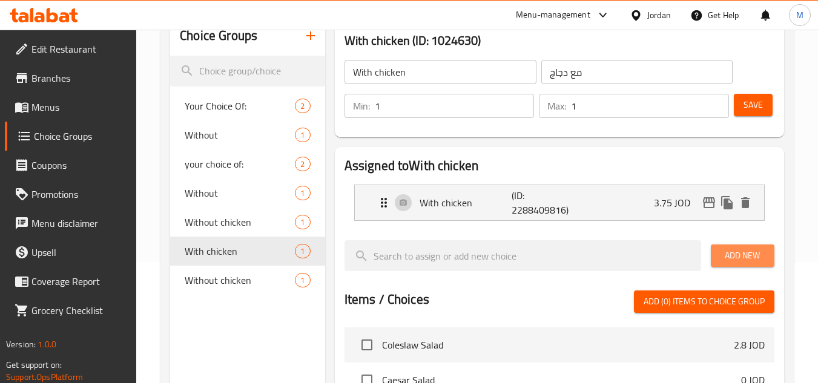
click at [739, 249] on span "Add New" at bounding box center [743, 255] width 44 height 15
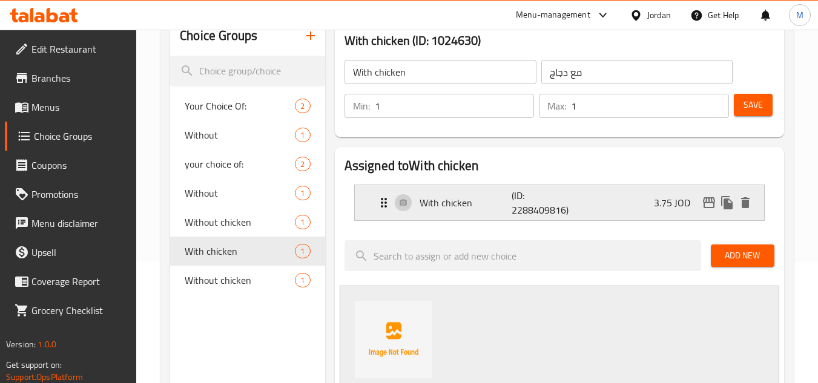
click at [362, 199] on div "With chicken (ID: 2288409816) 3.75 JOD" at bounding box center [559, 202] width 409 height 35
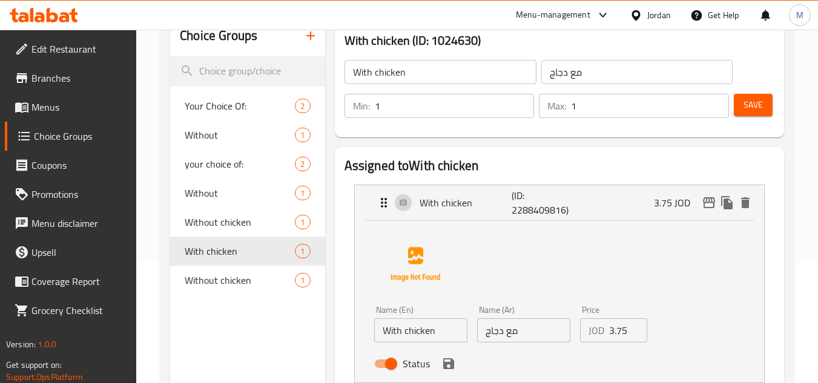
scroll to position [363, 0]
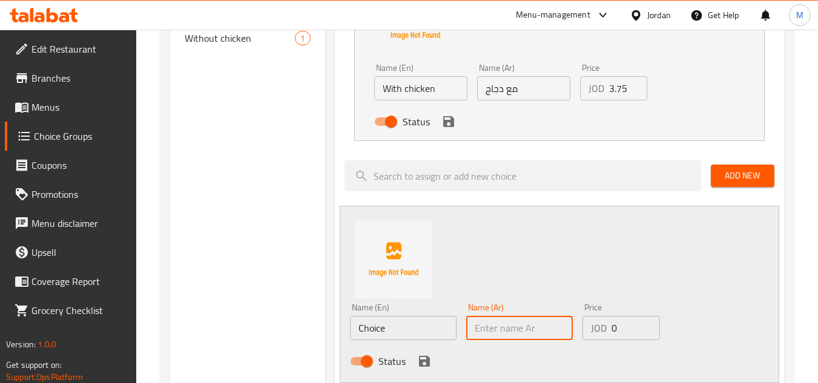
click at [523, 323] on input "text" at bounding box center [519, 328] width 107 height 24
paste input "بدون دجاج"
type input "بدون دجاج"
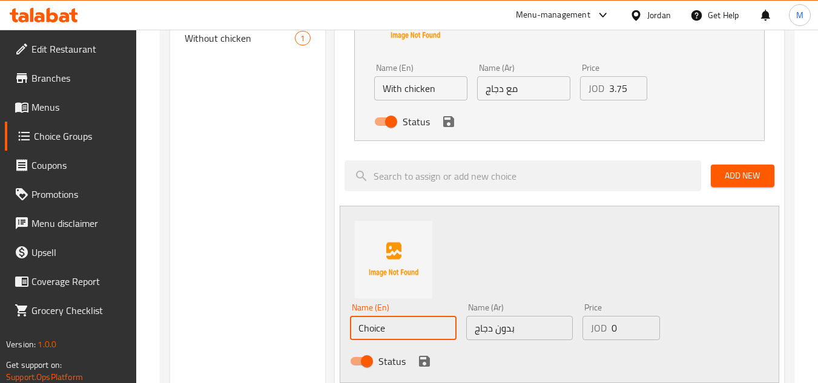
click at [375, 328] on input "Choice" at bounding box center [403, 328] width 107 height 24
paste input "Without chicken"
type input "Without chicken"
click at [632, 334] on input "0" at bounding box center [636, 328] width 48 height 24
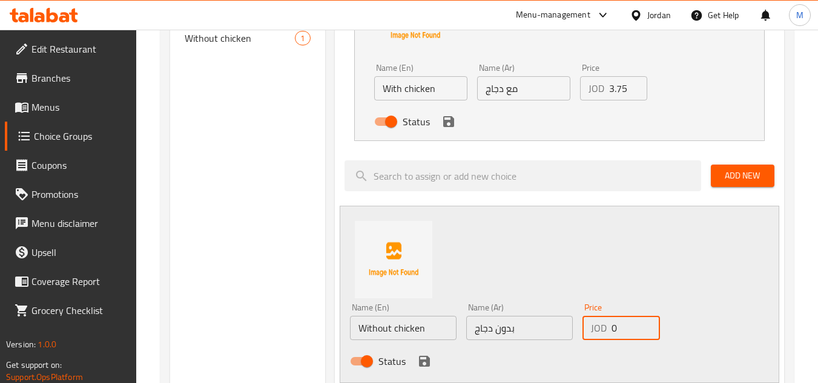
click at [632, 334] on input "0" at bounding box center [636, 328] width 48 height 24
paste input "2.8"
click at [621, 330] on input "2.8" at bounding box center [636, 328] width 48 height 24
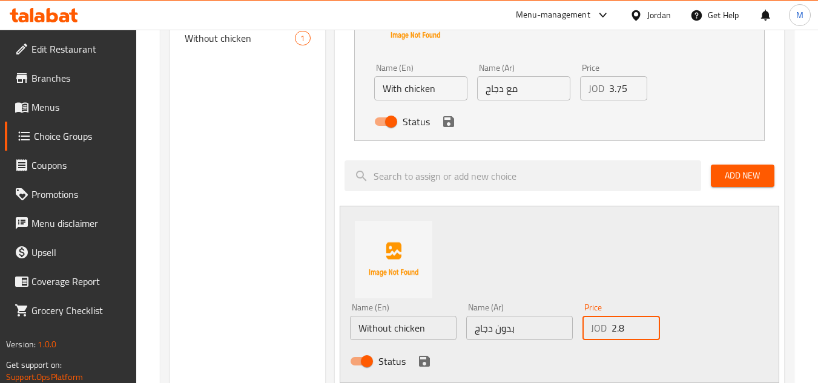
paste input "5"
type input "2.5"
click at [262, 251] on div "Choice Groups Your Choice Of: 2 Without 1 your choice of: 2 Without 1 Without c…" at bounding box center [247, 267] width 154 height 986
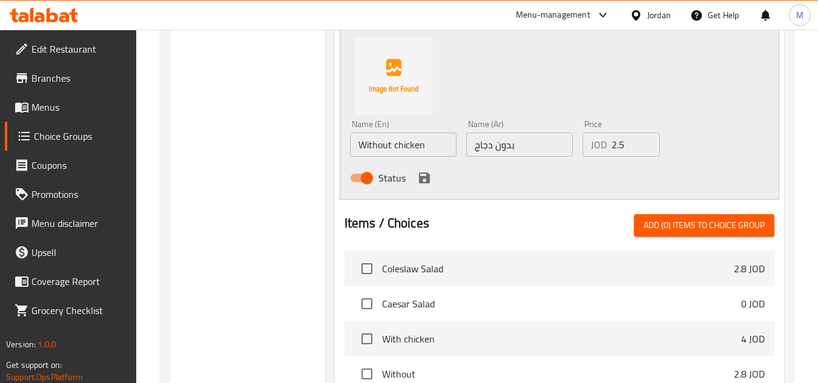
scroll to position [606, 0]
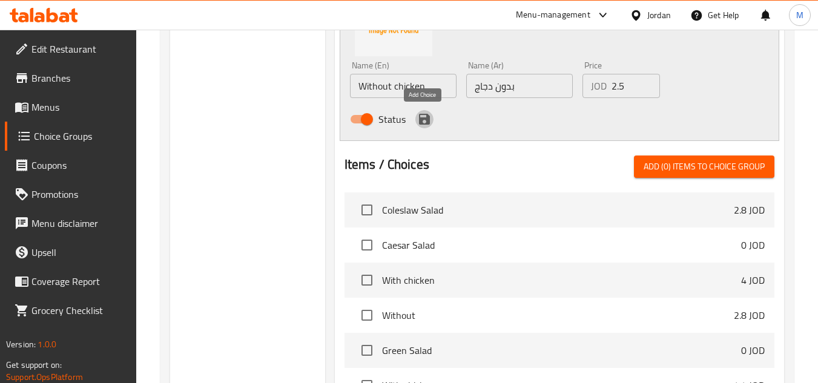
click at [420, 121] on icon "save" at bounding box center [424, 119] width 11 height 11
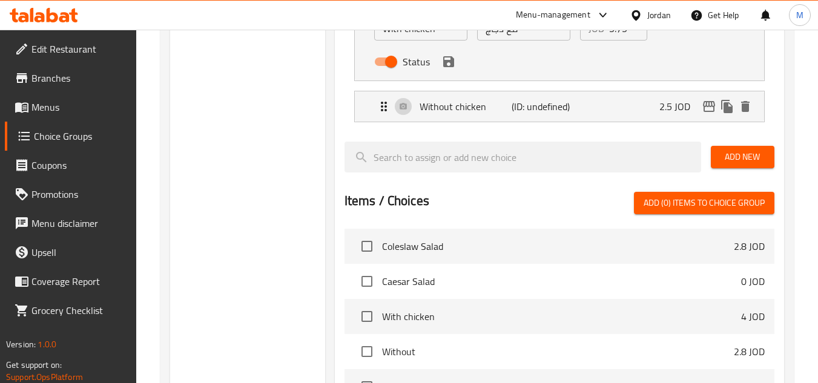
scroll to position [242, 0]
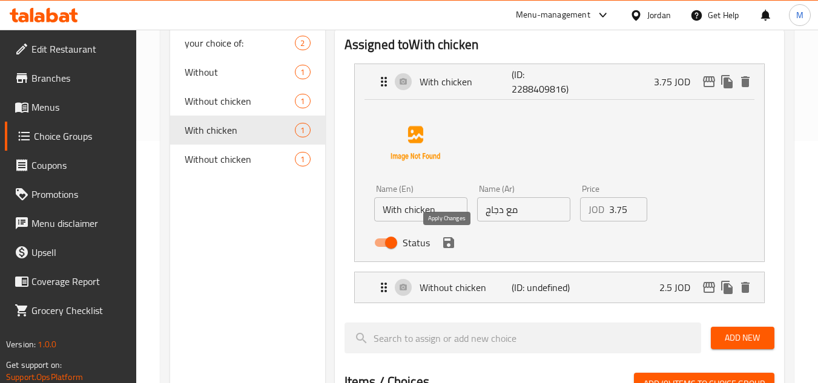
click at [450, 242] on icon "save" at bounding box center [448, 242] width 11 height 11
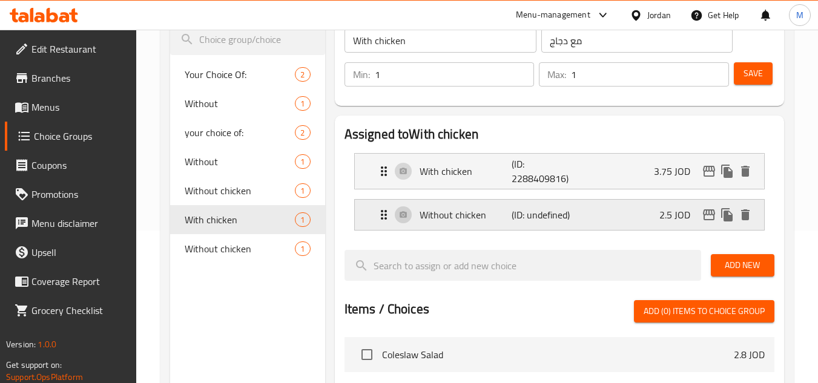
scroll to position [61, 0]
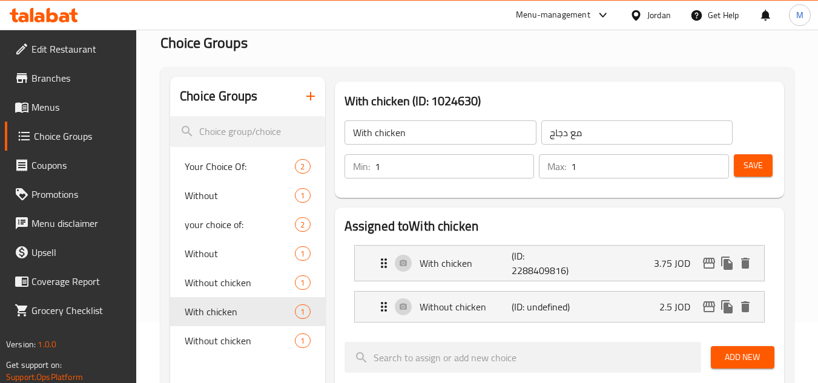
click at [773, 161] on div "Min: 1 ​ Max: 1 ​ Save" at bounding box center [557, 166] width 440 height 39
click at [759, 167] on span "Save" at bounding box center [753, 165] width 19 height 15
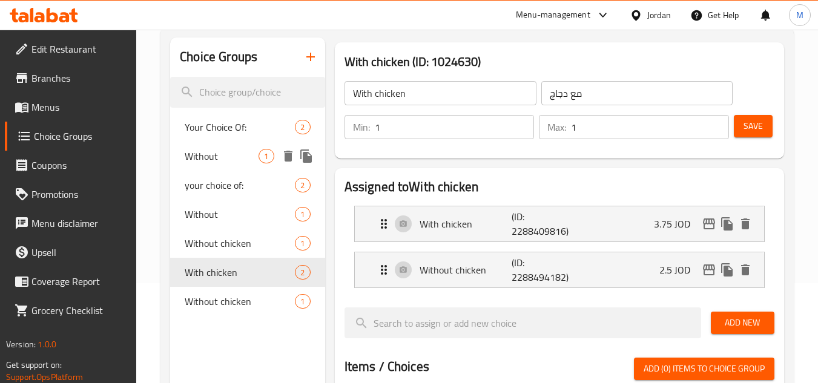
scroll to position [121, 0]
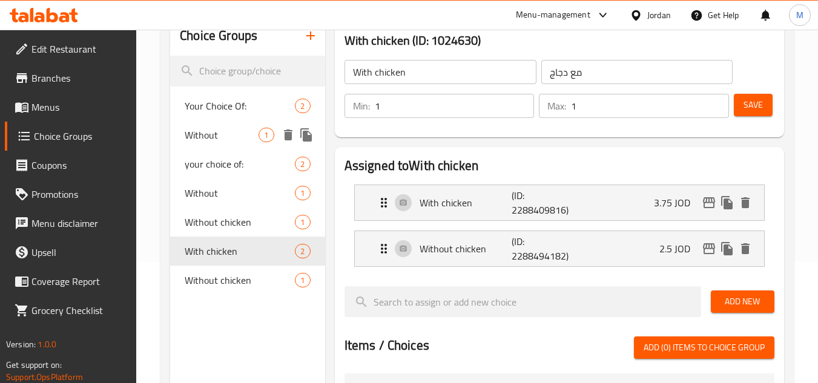
click at [289, 133] on icon "delete" at bounding box center [288, 135] width 8 height 11
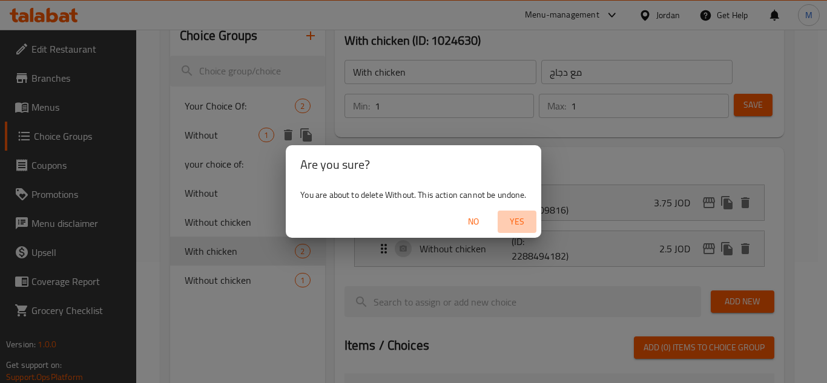
click at [511, 219] on span "Yes" at bounding box center [517, 221] width 29 height 15
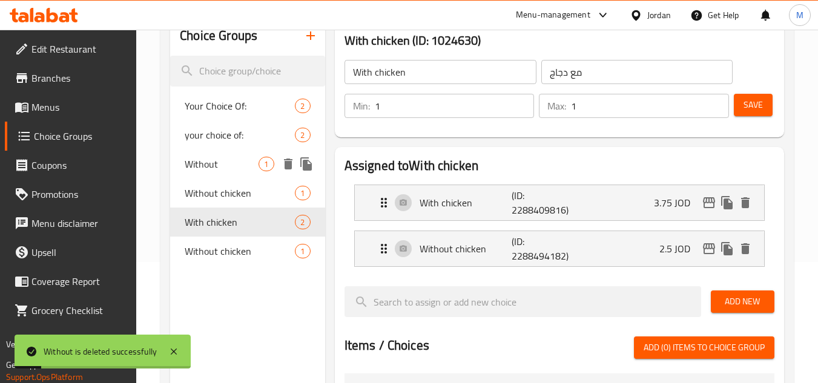
click at [292, 165] on icon "delete" at bounding box center [288, 164] width 15 height 15
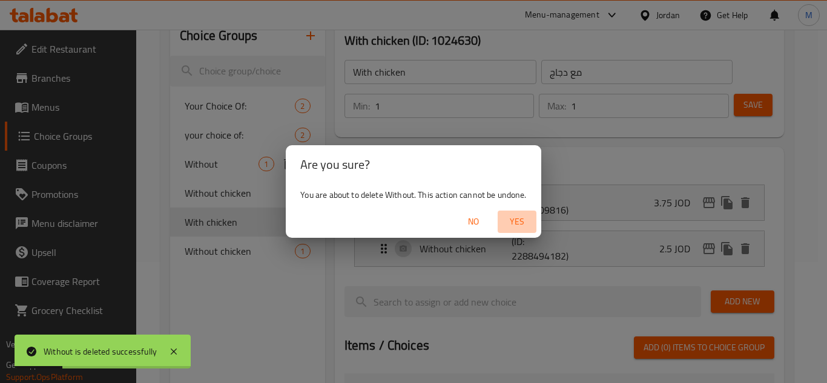
click at [520, 216] on span "Yes" at bounding box center [517, 221] width 29 height 15
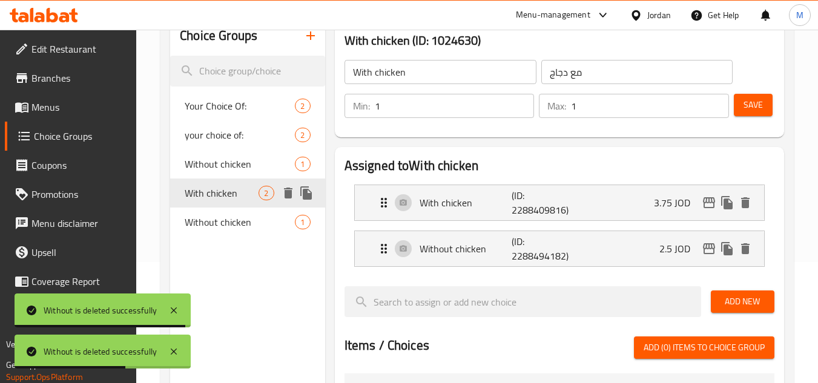
click at [217, 194] on span "With chicken" at bounding box center [222, 193] width 74 height 15
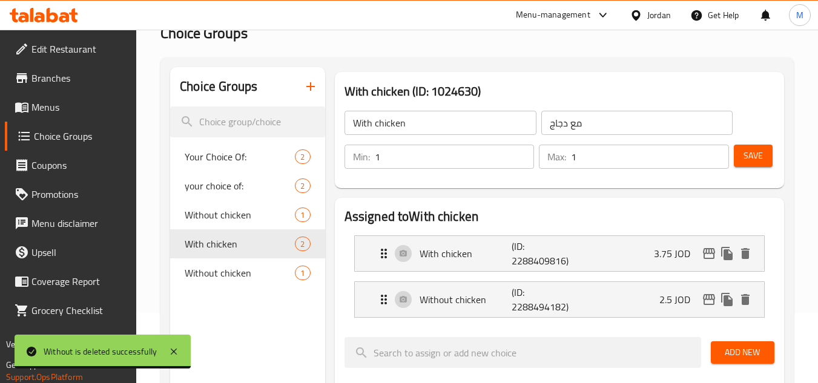
scroll to position [0, 0]
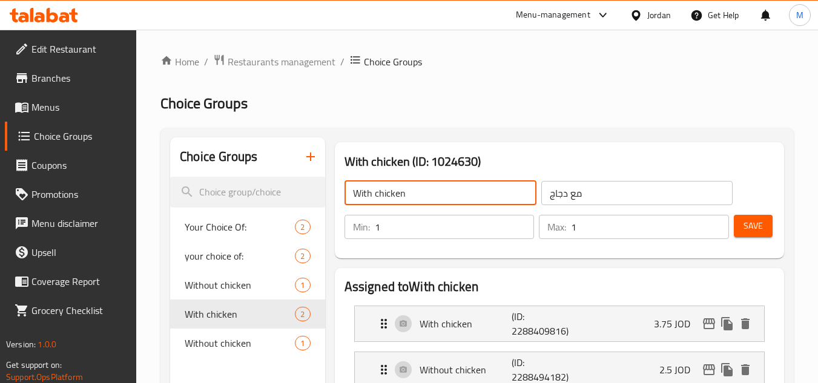
click at [442, 204] on input "With chicken" at bounding box center [441, 193] width 192 height 24
click at [442, 203] on input "With chicken" at bounding box center [441, 193] width 192 height 24
click at [441, 203] on input "text" at bounding box center [441, 193] width 192 height 24
type input "your choice of:"
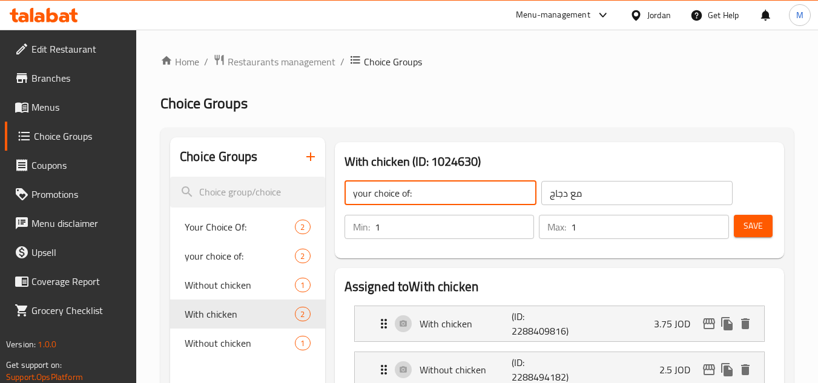
click at [566, 177] on div "your choice of: ​ مع دجاج ​" at bounding box center [538, 193] width 403 height 39
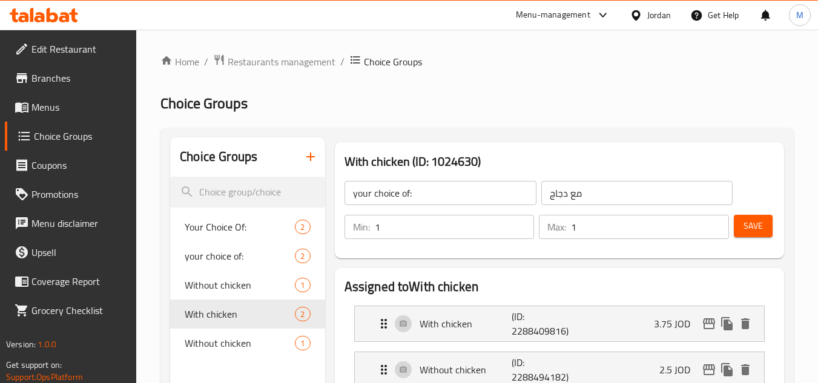
click at [565, 196] on input "مع دجاج" at bounding box center [638, 193] width 192 height 24
click at [564, 196] on input "مع دجاج" at bounding box center [638, 193] width 192 height 24
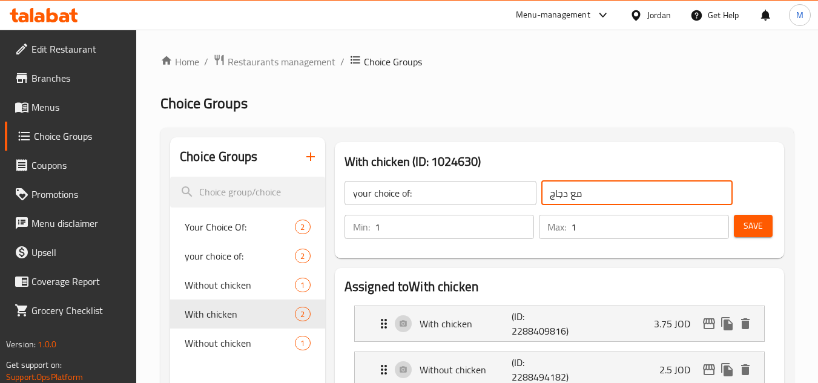
click at [563, 196] on input "مع دجاج" at bounding box center [638, 193] width 192 height 24
click at [561, 193] on input "text" at bounding box center [638, 193] width 192 height 24
type input "اختيارك من:"
click at [770, 234] on button "Save" at bounding box center [753, 226] width 39 height 22
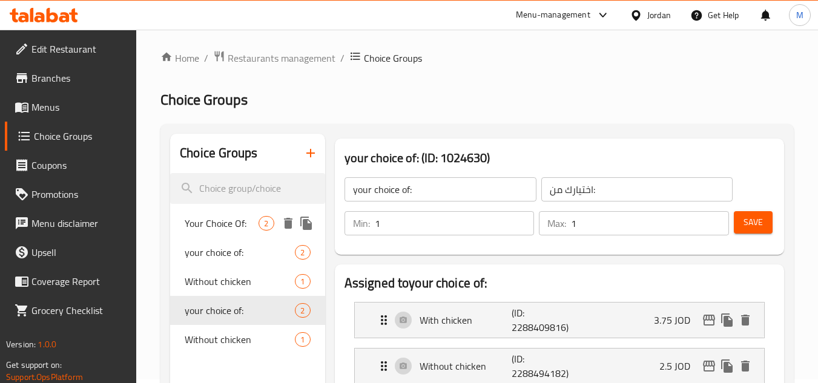
scroll to position [61, 0]
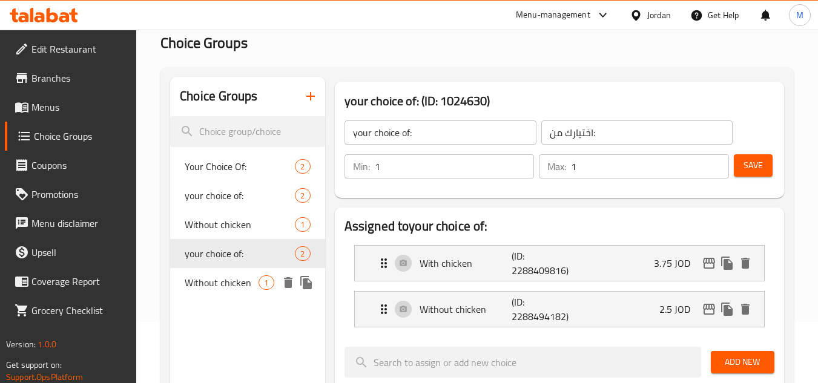
click at [289, 285] on icon "delete" at bounding box center [288, 282] width 8 height 11
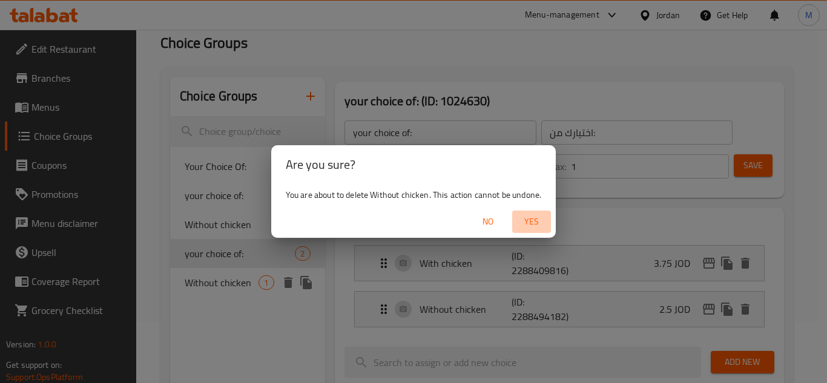
click at [533, 220] on span "Yes" at bounding box center [531, 221] width 29 height 15
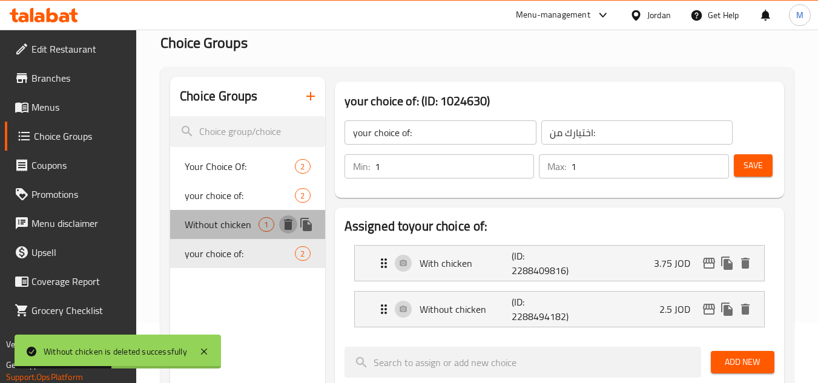
click at [283, 222] on icon "delete" at bounding box center [288, 224] width 15 height 15
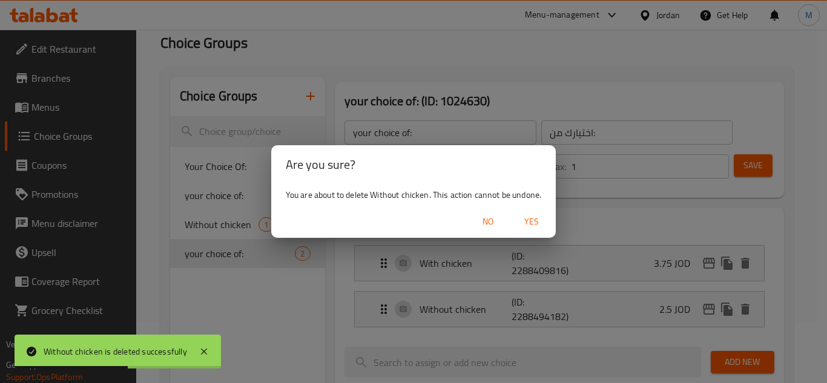
click at [549, 217] on button "Yes" at bounding box center [531, 222] width 39 height 22
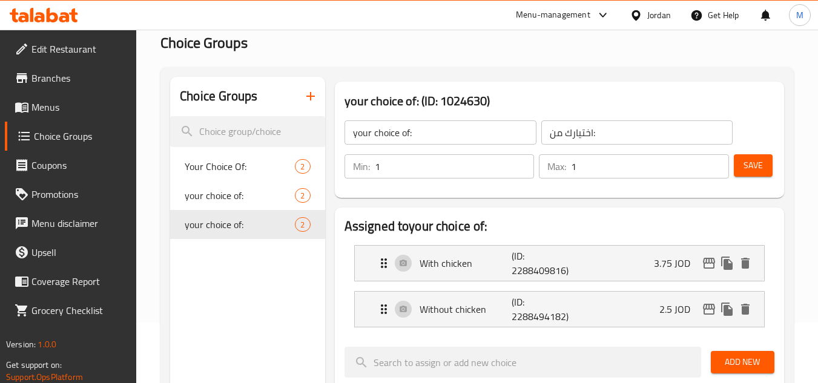
click at [50, 112] on span "Menus" at bounding box center [79, 107] width 96 height 15
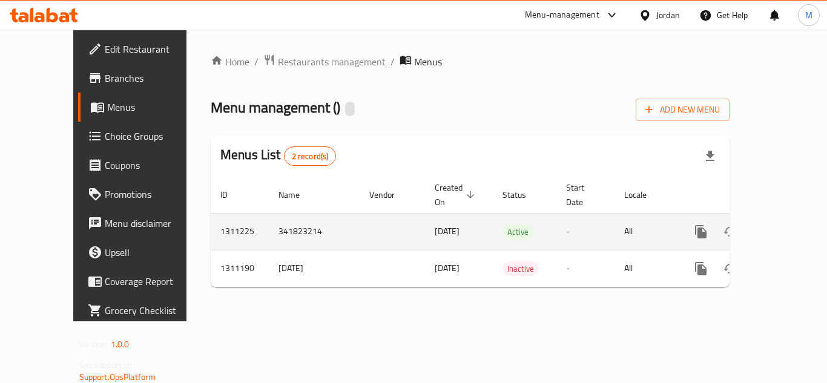
click at [783, 225] on icon "enhanced table" at bounding box center [788, 232] width 15 height 15
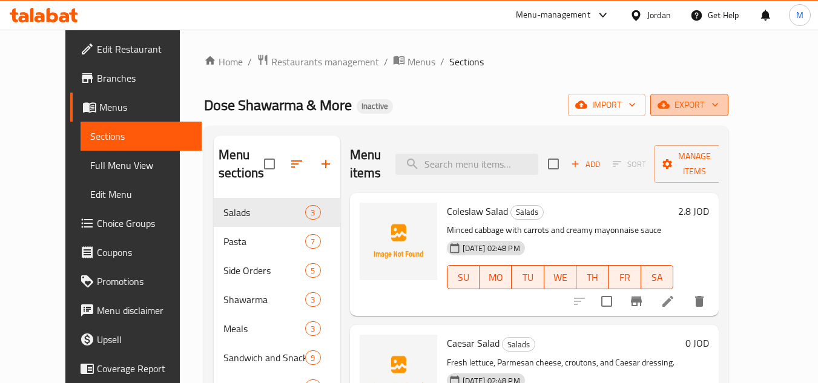
click at [719, 104] on span "export" at bounding box center [689, 105] width 59 height 15
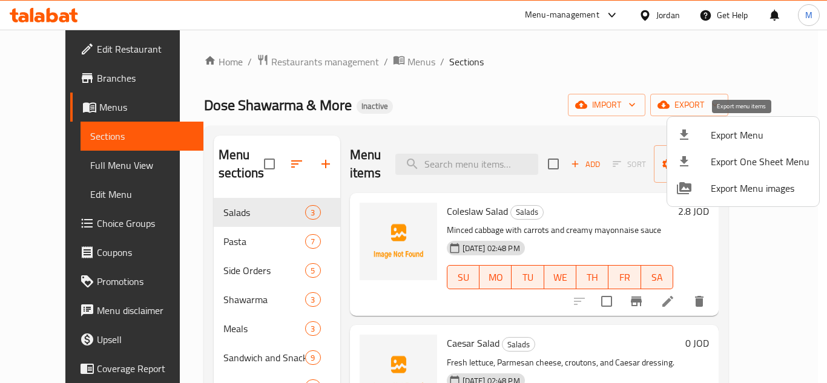
click at [747, 136] on span "Export Menu" at bounding box center [760, 135] width 99 height 15
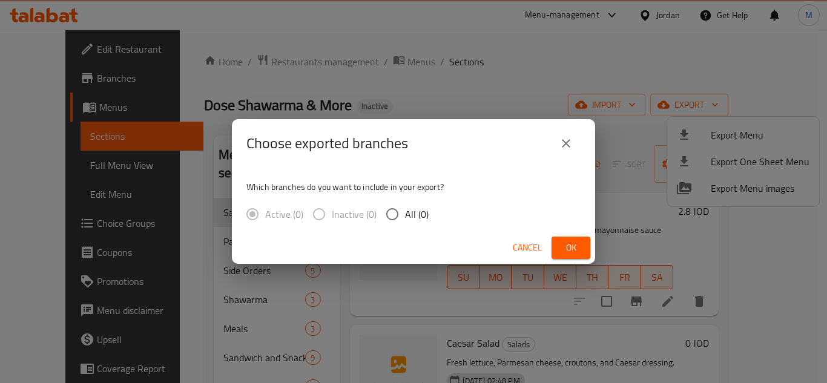
click at [390, 217] on input "All (0)" at bounding box center [392, 214] width 25 height 25
radio input "true"
click at [567, 240] on span "Ok" at bounding box center [571, 247] width 19 height 15
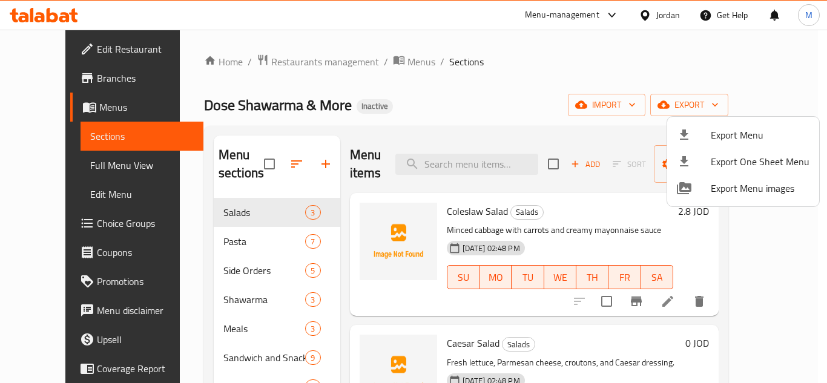
click at [391, 111] on div at bounding box center [413, 191] width 827 height 383
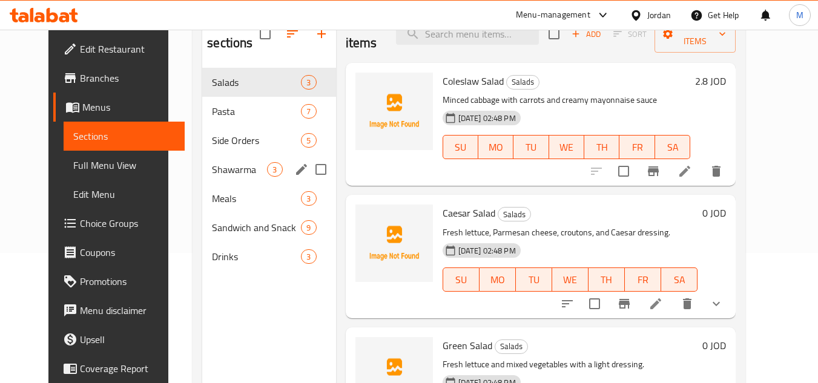
scroll to position [109, 0]
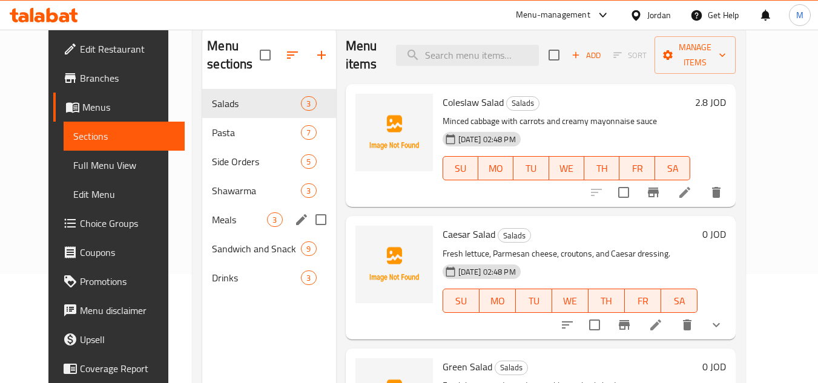
click at [223, 231] on div "Meals 3" at bounding box center [268, 219] width 133 height 29
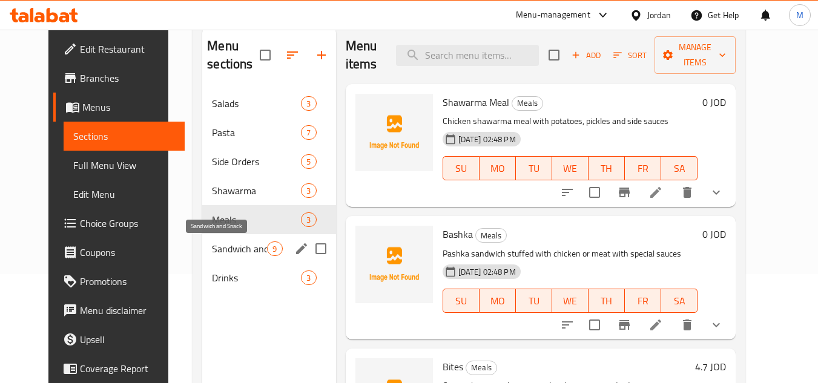
click at [223, 254] on span "Sandwich and Snack" at bounding box center [239, 249] width 55 height 15
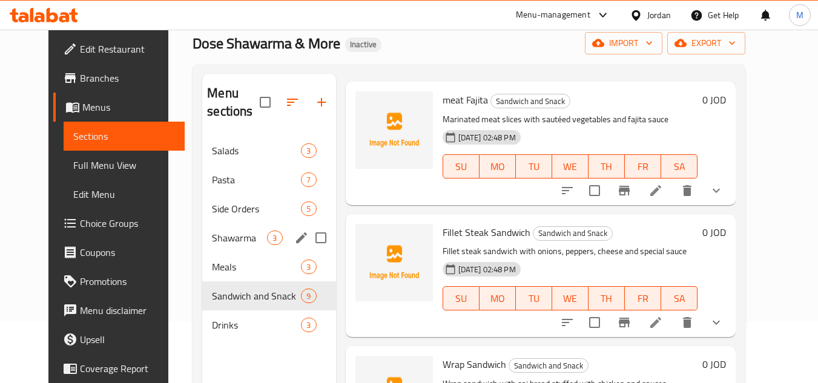
scroll to position [121, 0]
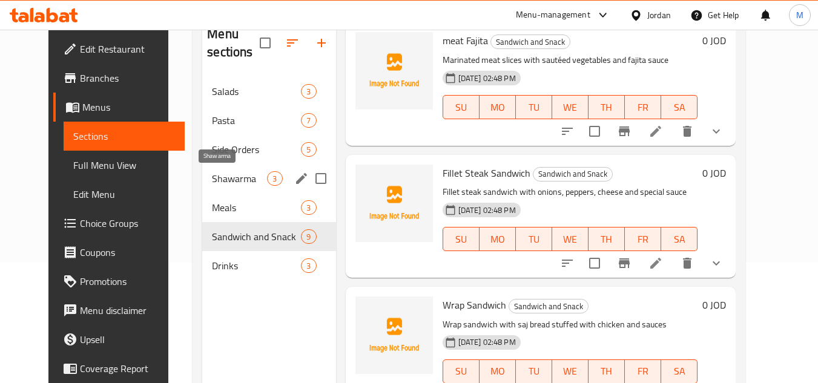
click at [212, 181] on span "Shawarma" at bounding box center [239, 178] width 55 height 15
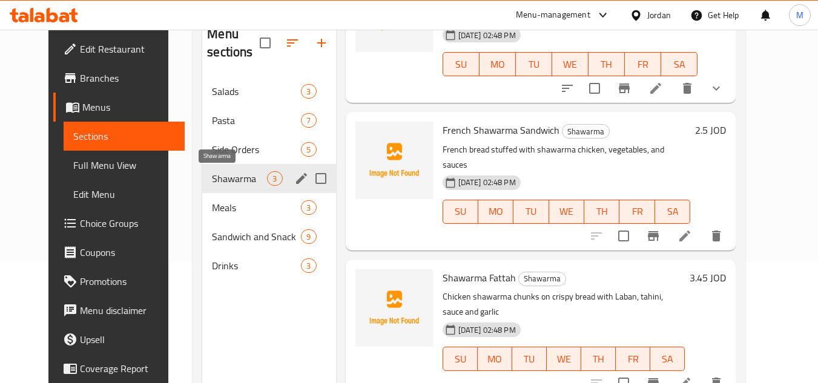
scroll to position [62, 0]
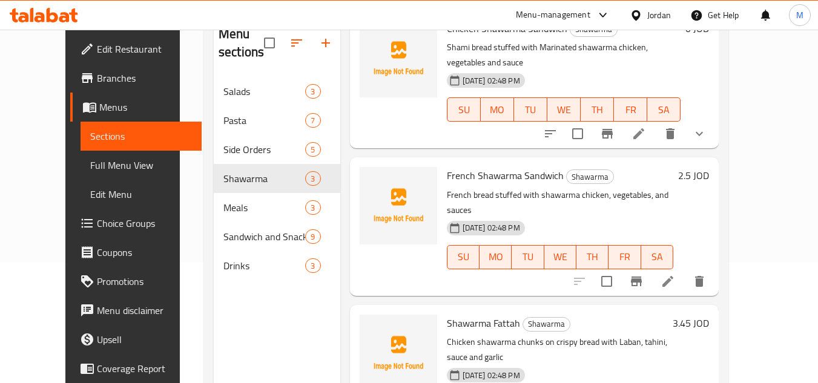
click at [479, 167] on span "French Shawarma Sandwich" at bounding box center [505, 176] width 117 height 18
copy span "Shawarma"
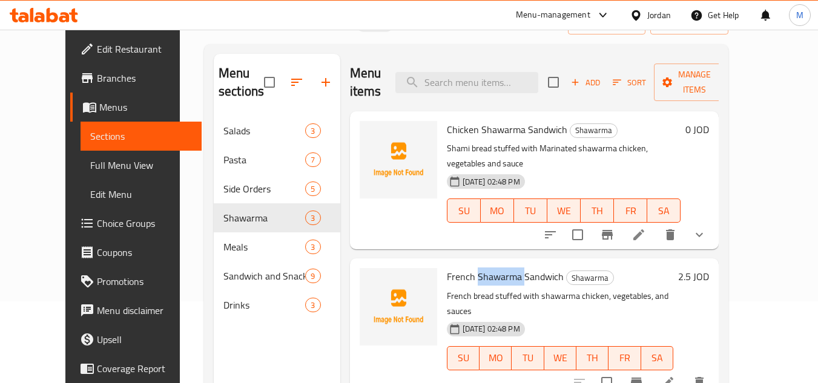
scroll to position [61, 0]
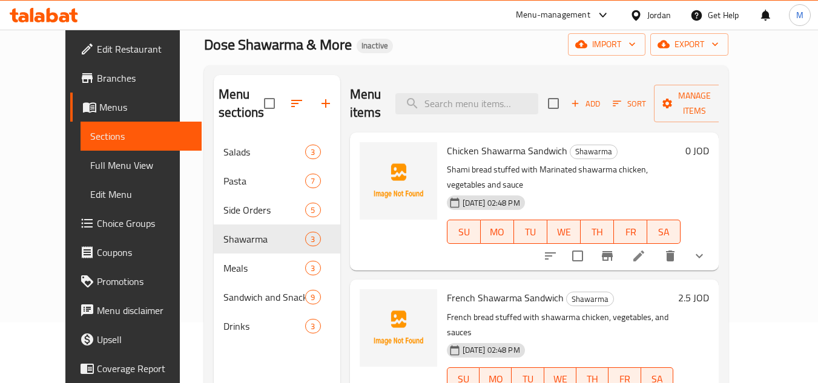
click at [457, 116] on div "Menu items Add Sort Manage items" at bounding box center [534, 104] width 369 height 58
click at [455, 104] on input "search" at bounding box center [467, 103] width 143 height 21
paste input "Shawarma"
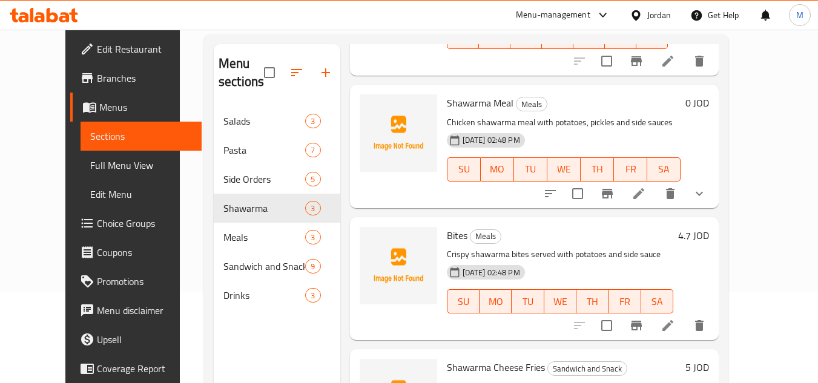
scroll to position [170, 0]
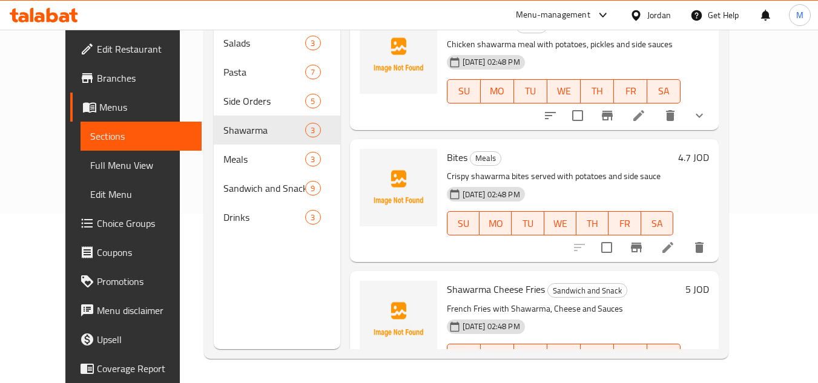
type input "Shawarma"
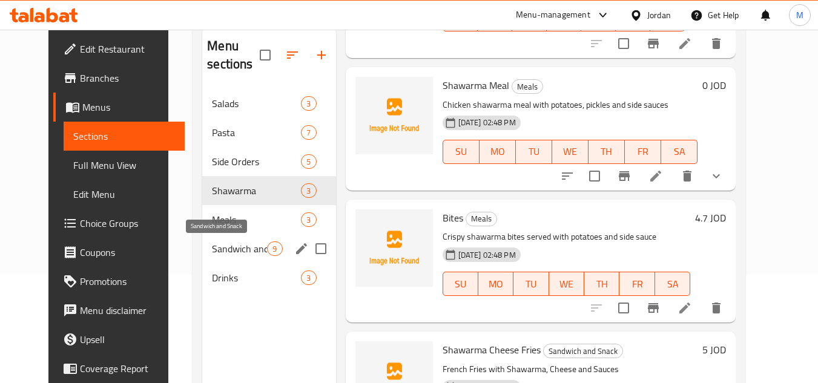
click at [212, 249] on span "Sandwich and Snack" at bounding box center [239, 249] width 55 height 15
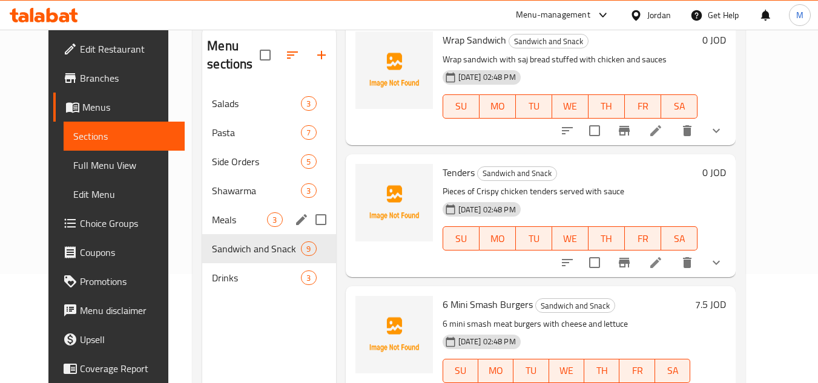
click at [212, 224] on span "Meals" at bounding box center [239, 220] width 55 height 15
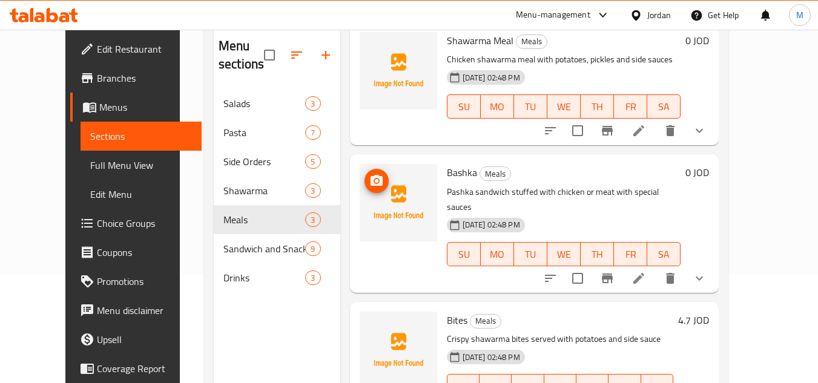
scroll to position [170, 0]
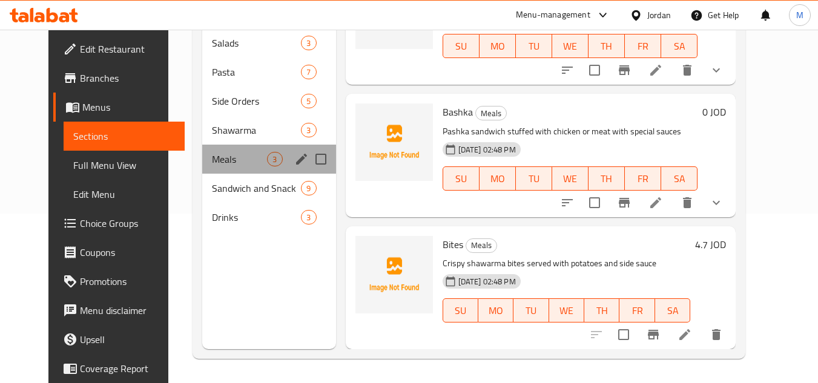
click at [211, 145] on div "Meals 3" at bounding box center [268, 159] width 133 height 29
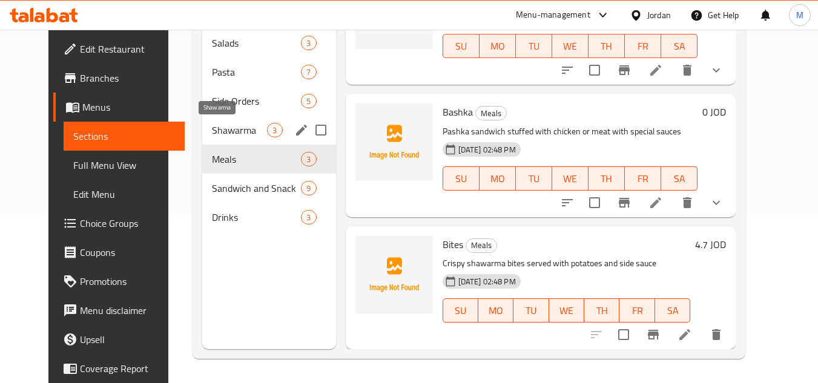
click at [212, 129] on span "Shawarma" at bounding box center [239, 130] width 55 height 15
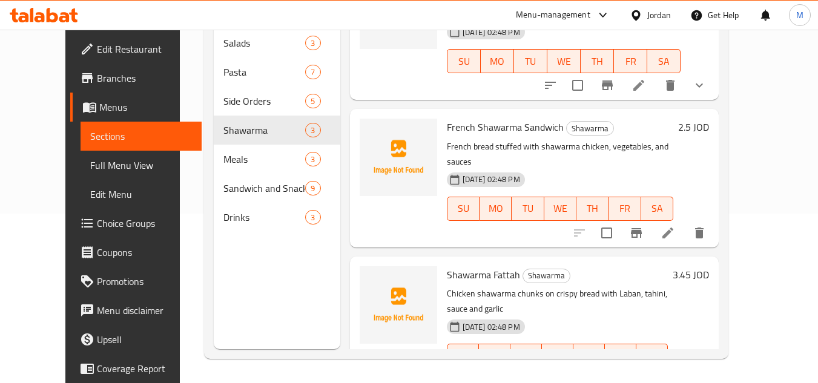
click at [238, 279] on div "Menu sections Salads 3 Pasta 7 Side Orders 5 Shawarma 3 Meals 3 Sandwich and Sn…" at bounding box center [277, 157] width 127 height 383
click at [654, 15] on div "Jordan" at bounding box center [660, 14] width 24 height 13
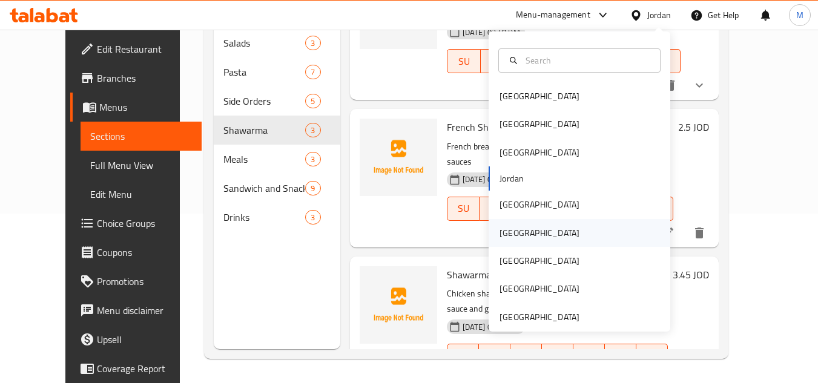
click at [502, 231] on div "Oman" at bounding box center [540, 233] width 80 height 13
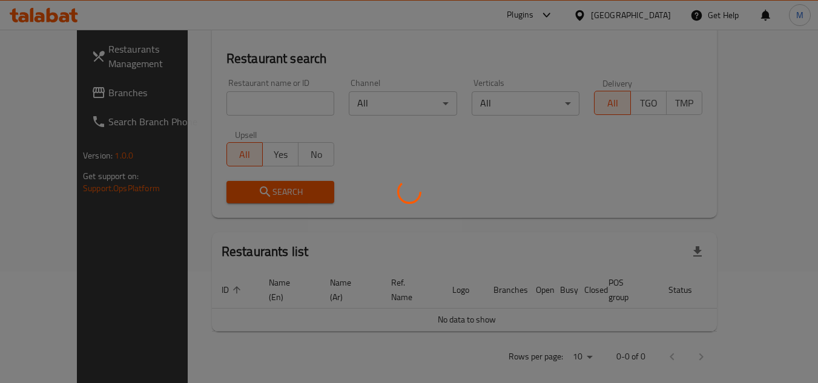
scroll to position [170, 0]
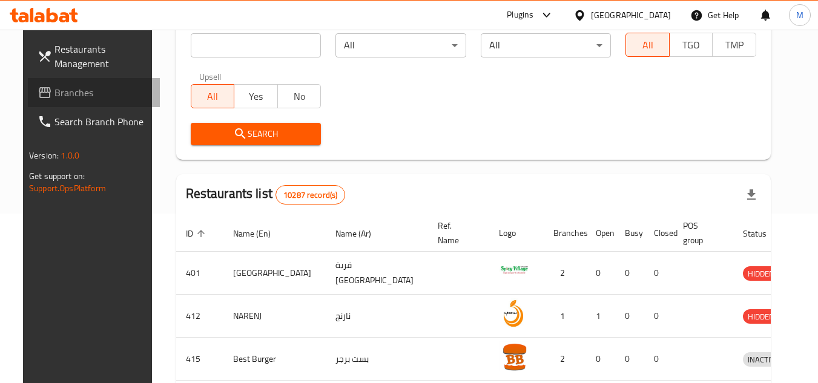
click at [65, 98] on span "Branches" at bounding box center [103, 92] width 96 height 15
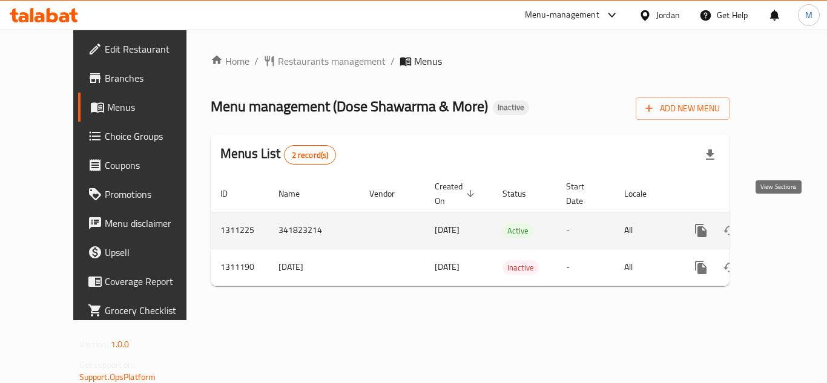
click at [784, 224] on icon "enhanced table" at bounding box center [788, 231] width 15 height 15
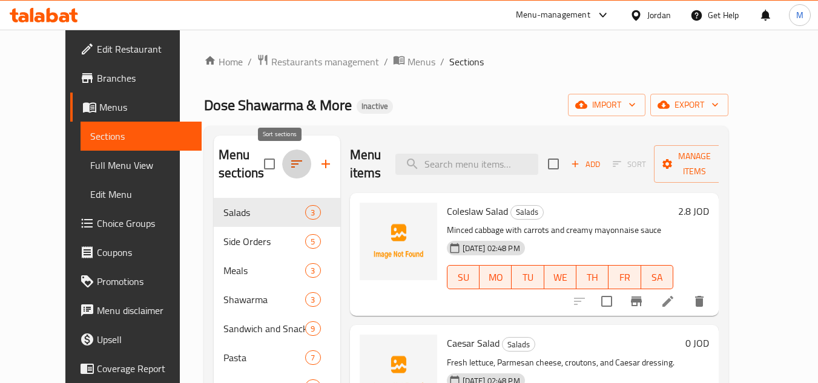
click at [290, 162] on icon "button" at bounding box center [297, 164] width 15 height 15
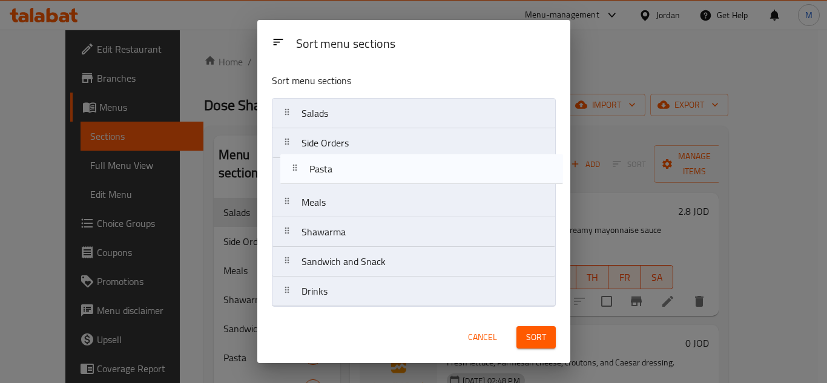
drag, startPoint x: 285, startPoint y: 264, endPoint x: 294, endPoint y: 139, distance: 125.7
click at [294, 141] on nav "Salads Side Orders Meals Shawarma Sandwich and Snack Pasta Drinks" at bounding box center [414, 202] width 284 height 209
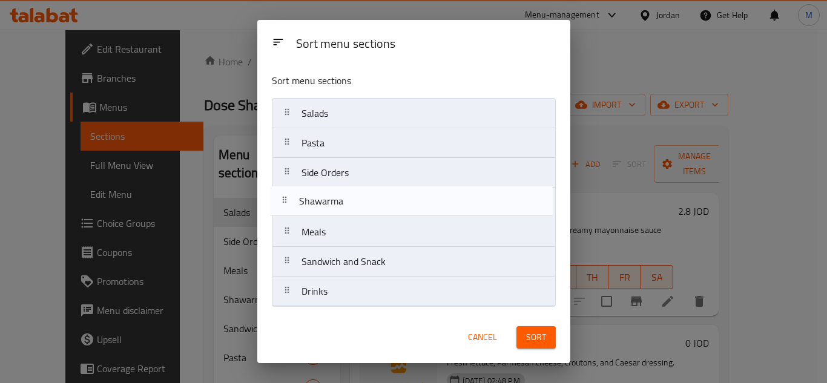
drag, startPoint x: 291, startPoint y: 237, endPoint x: 288, endPoint y: 199, distance: 38.9
click at [288, 199] on nav "Salads Pasta Side Orders Meals Shawarma Sandwich and Snack Drinks" at bounding box center [414, 202] width 284 height 209
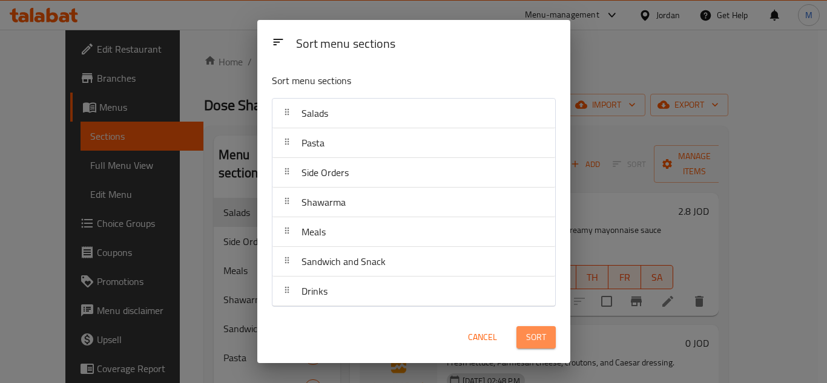
click at [523, 336] on button "Sort" at bounding box center [536, 337] width 39 height 22
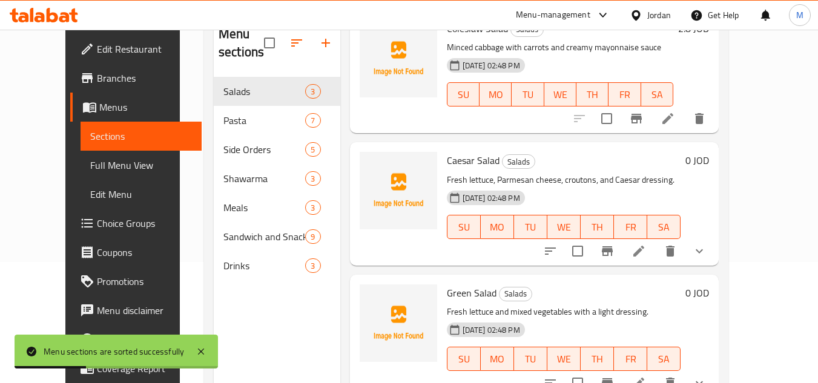
scroll to position [170, 0]
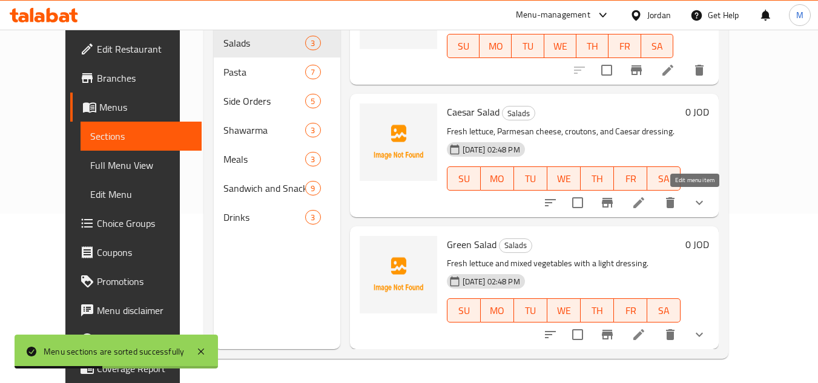
click at [646, 205] on icon at bounding box center [639, 203] width 15 height 15
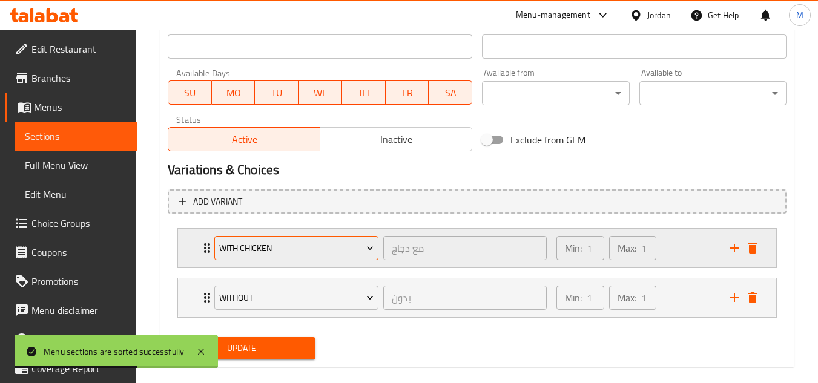
scroll to position [542, 0]
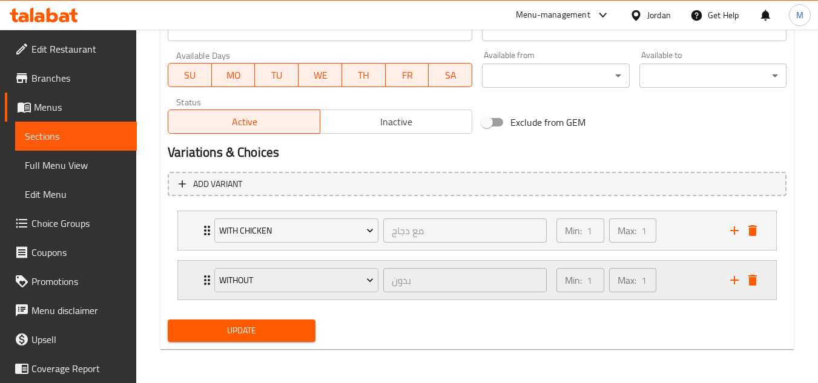
click at [188, 277] on div "Without بدون ​ Min: 1 ​ Max: 1 ​" at bounding box center [477, 280] width 598 height 39
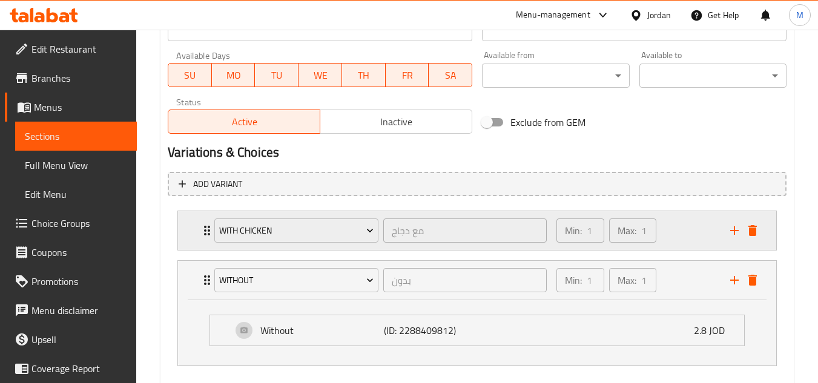
click at [194, 237] on div "With chicken مع دجاج ​ Min: 1 ​ Max: 1 ​" at bounding box center [477, 230] width 598 height 39
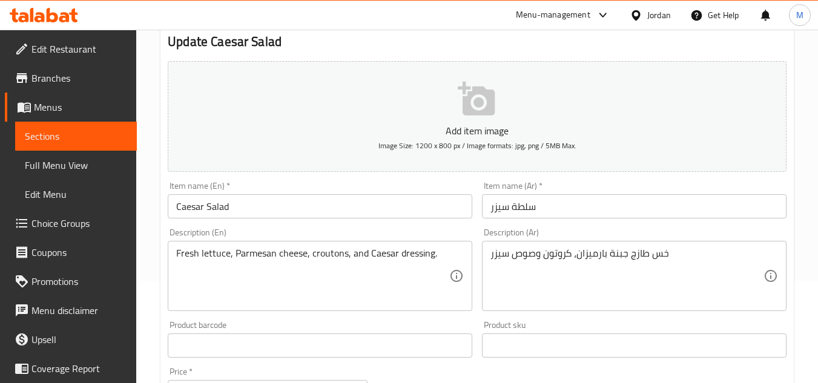
scroll to position [0, 0]
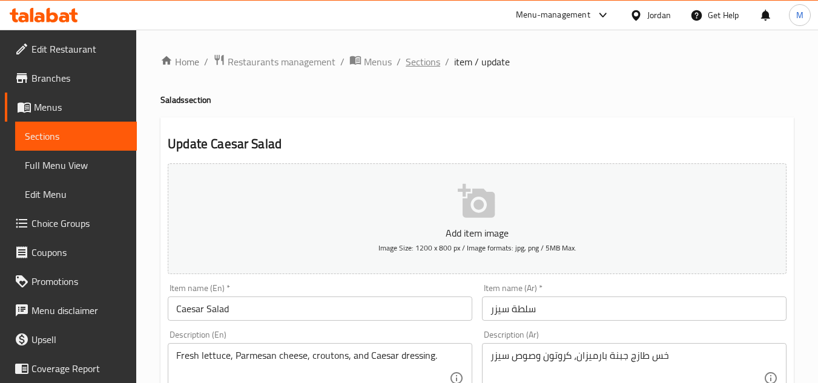
click at [420, 65] on span "Sections" at bounding box center [423, 62] width 35 height 15
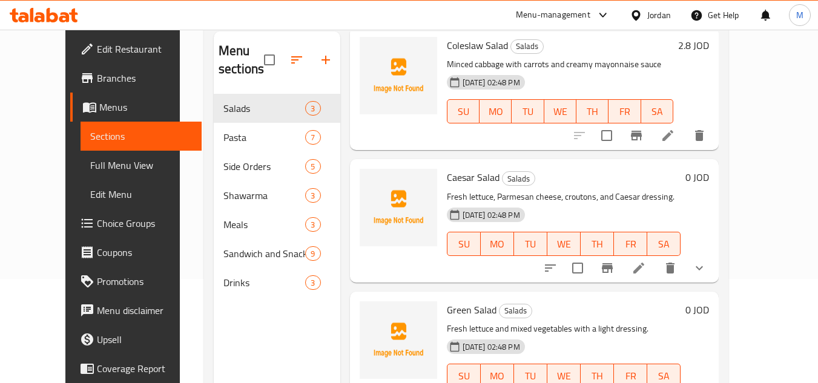
scroll to position [170, 0]
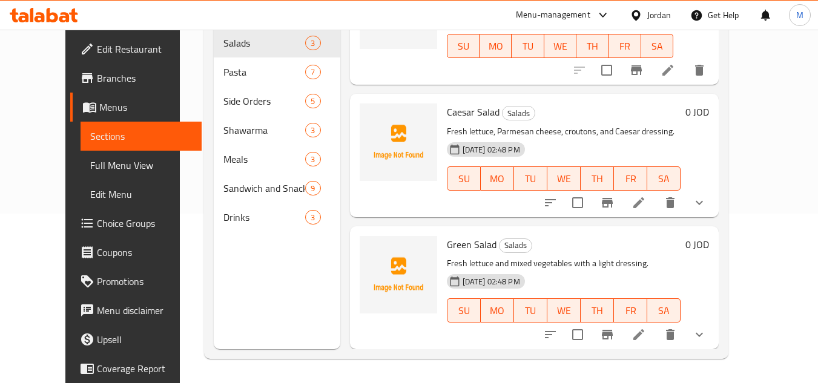
drag, startPoint x: 65, startPoint y: 169, endPoint x: 82, endPoint y: 164, distance: 18.2
click at [90, 169] on span "Full Menu View" at bounding box center [141, 165] width 102 height 15
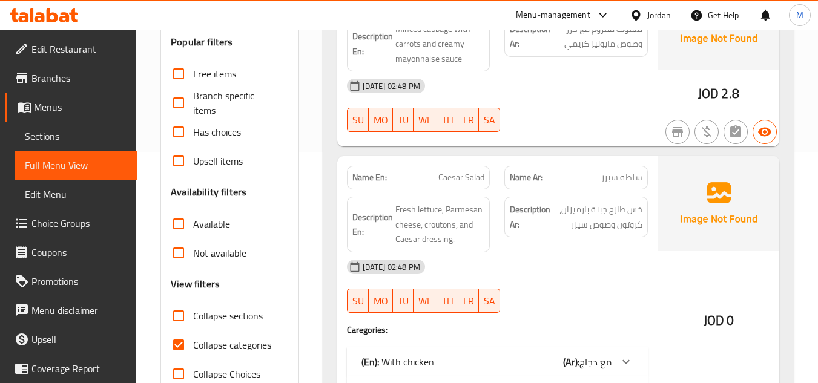
scroll to position [412, 0]
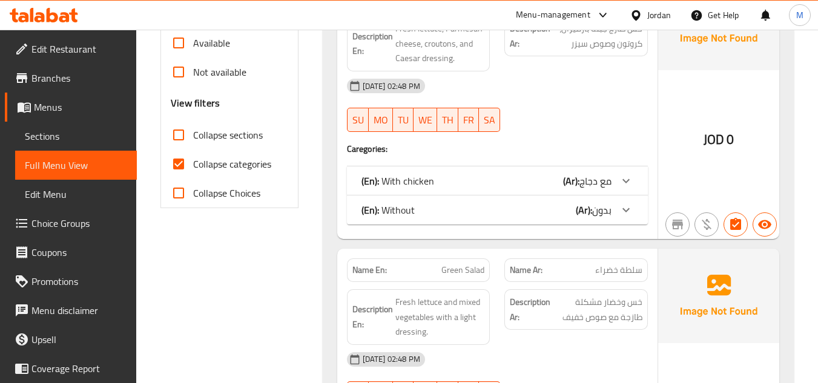
click at [196, 138] on span "Collapse sections" at bounding box center [228, 135] width 70 height 15
click at [193, 138] on input "Collapse sections" at bounding box center [178, 135] width 29 height 29
checkbox input "true"
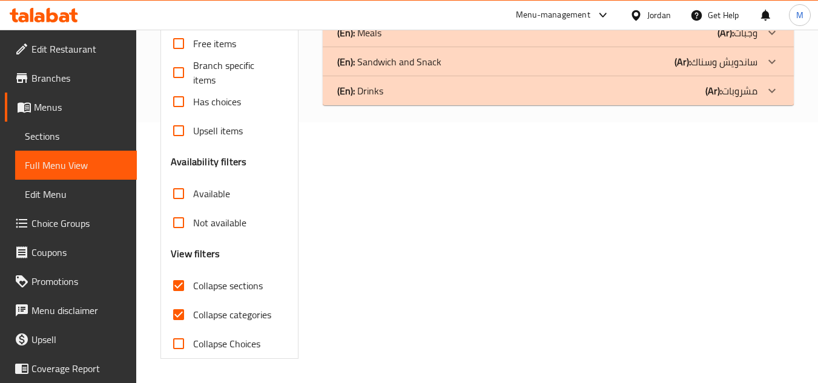
click at [199, 308] on span "Collapse categories" at bounding box center [232, 315] width 78 height 15
click at [193, 300] on input "Collapse categories" at bounding box center [178, 314] width 29 height 29
checkbox input "false"
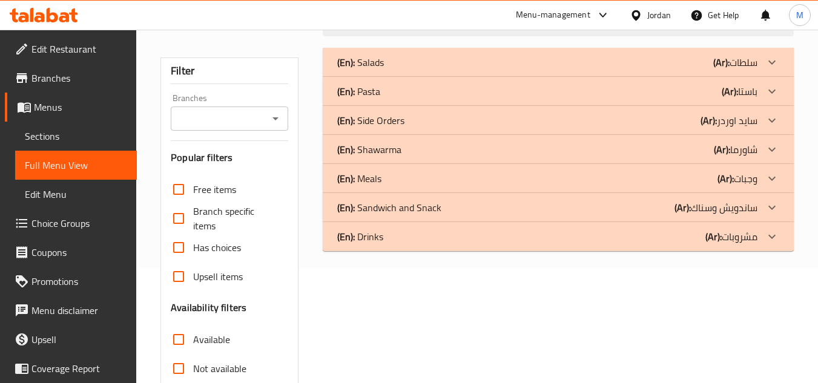
scroll to position [0, 0]
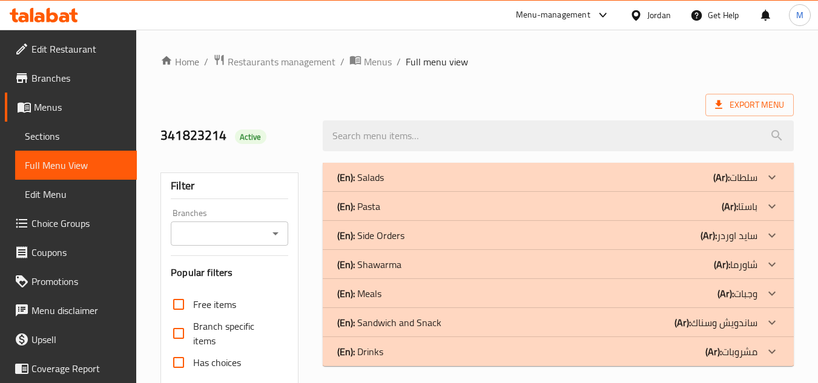
click at [373, 180] on p "(En): Salads" at bounding box center [360, 177] width 47 height 15
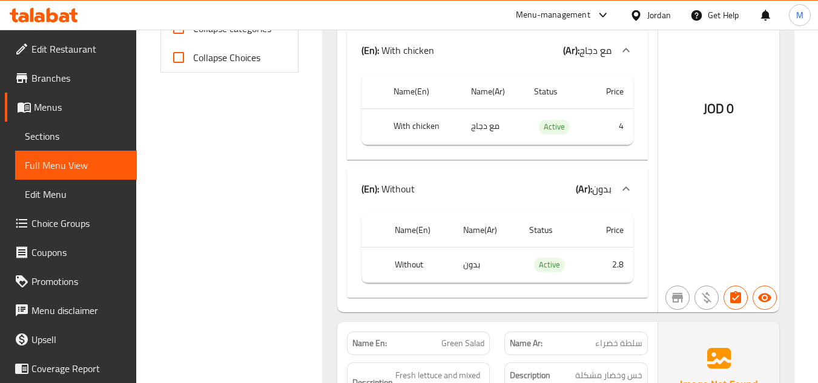
scroll to position [485, 0]
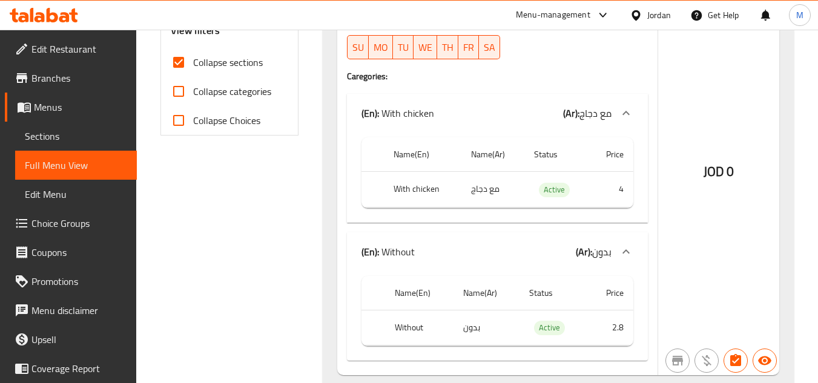
click at [409, 330] on th "Without" at bounding box center [419, 328] width 68 height 36
copy th "Without"
click at [476, 187] on td "مع دجاج" at bounding box center [493, 190] width 63 height 36
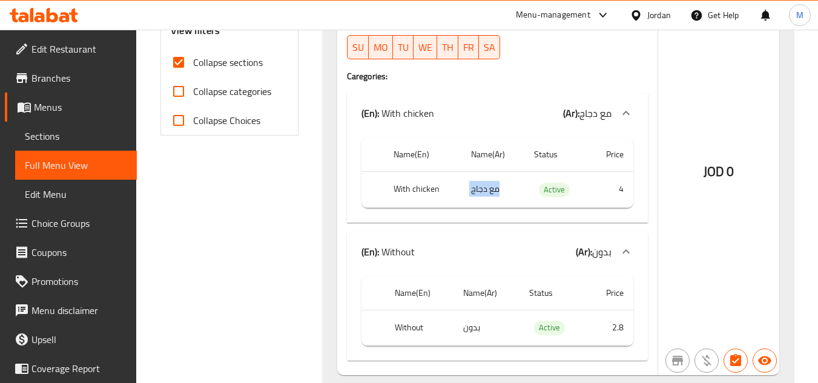
click at [476, 187] on td "مع دجاج" at bounding box center [493, 190] width 63 height 36
copy td "مع دجاج"
click at [470, 332] on td "بدون" at bounding box center [487, 328] width 66 height 36
copy td "بدون"
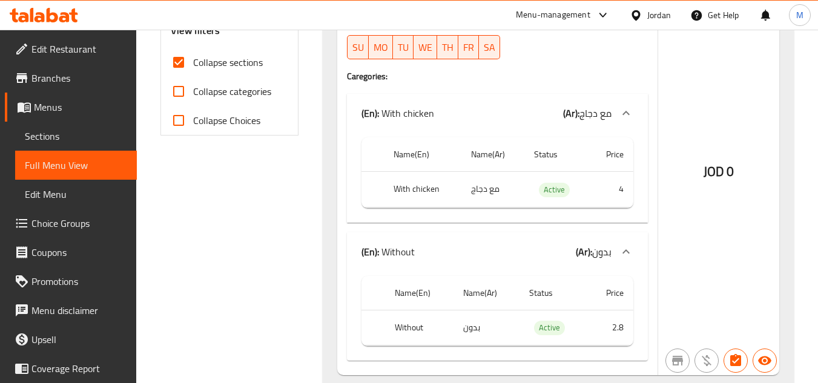
click at [617, 328] on td "2.8" at bounding box center [611, 328] width 46 height 36
copy td "2.8"
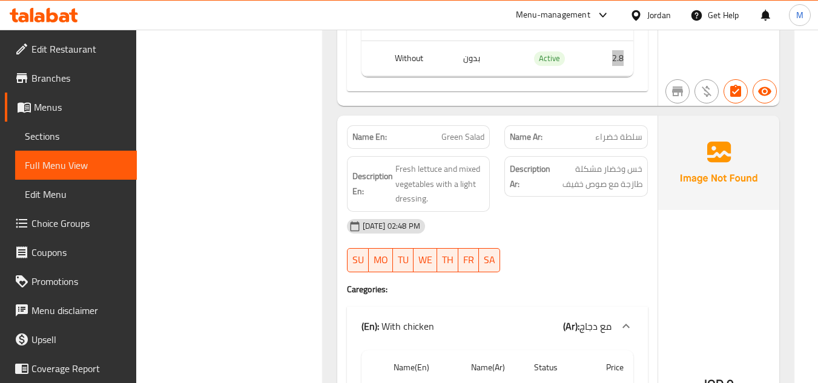
scroll to position [666, 0]
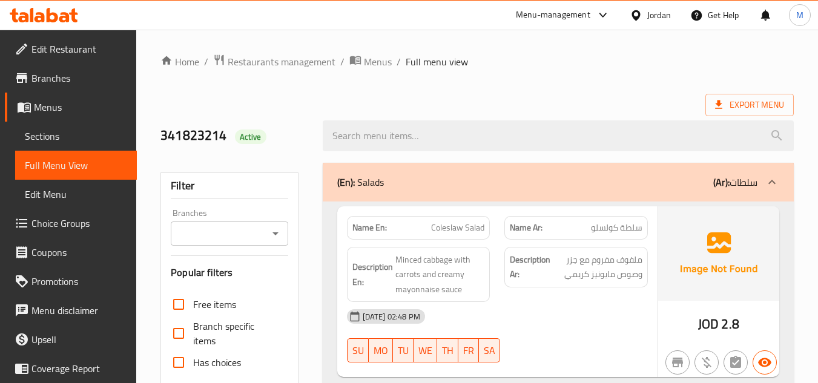
click at [56, 134] on span "Sections" at bounding box center [76, 136] width 102 height 15
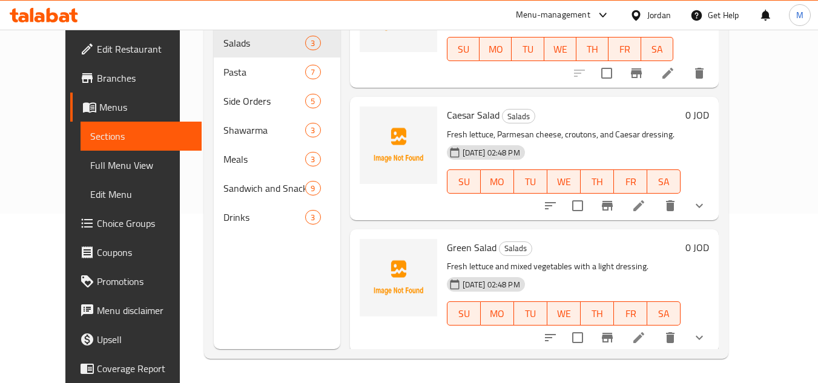
scroll to position [62, 0]
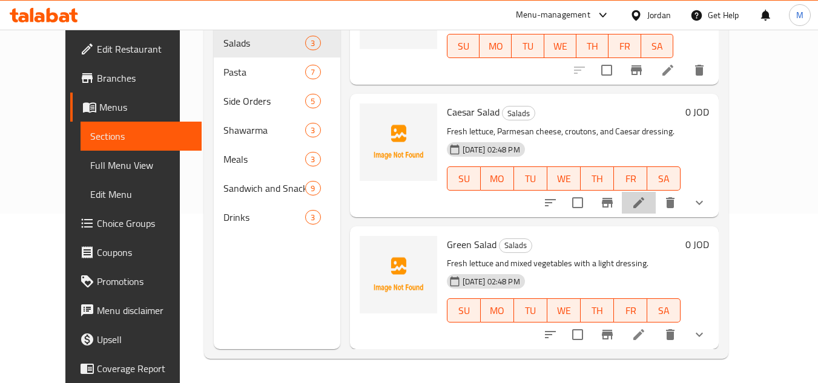
click at [656, 207] on li at bounding box center [639, 203] width 34 height 22
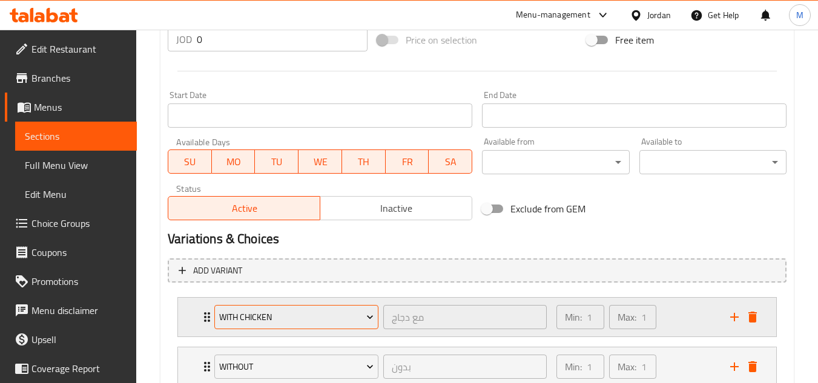
scroll to position [542, 0]
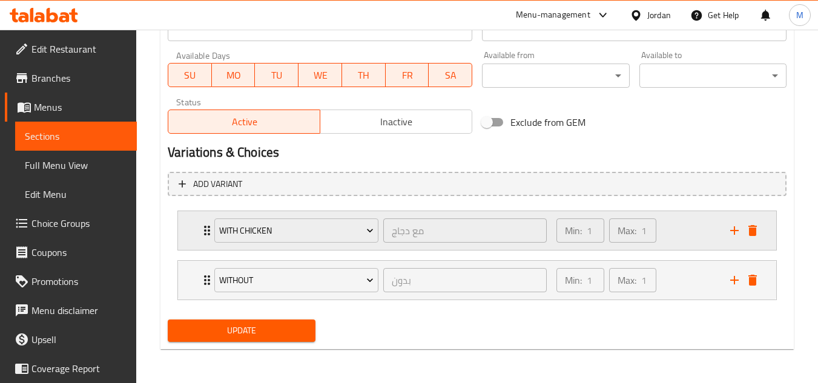
click at [200, 233] on icon "Expand" at bounding box center [207, 231] width 15 height 15
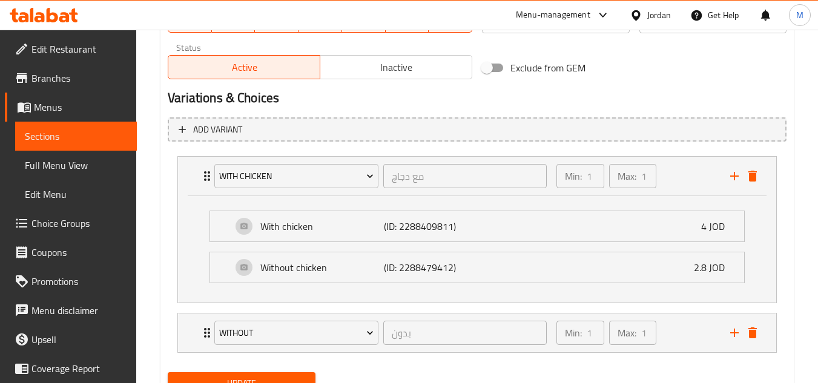
scroll to position [649, 0]
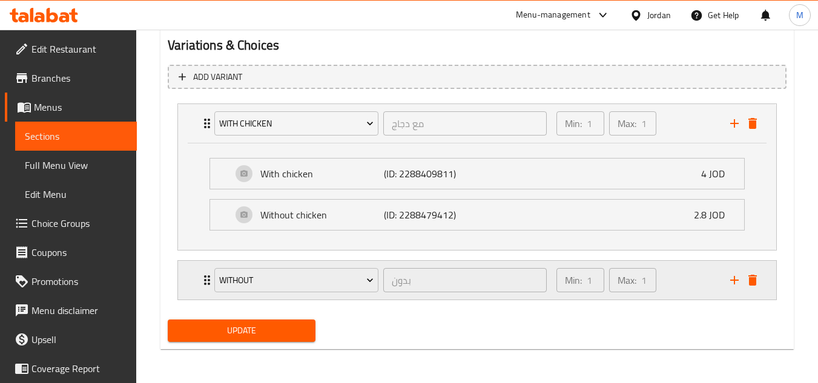
click at [184, 283] on div "Without بدون ​ Min: 1 ​ Max: 1 ​" at bounding box center [477, 280] width 598 height 39
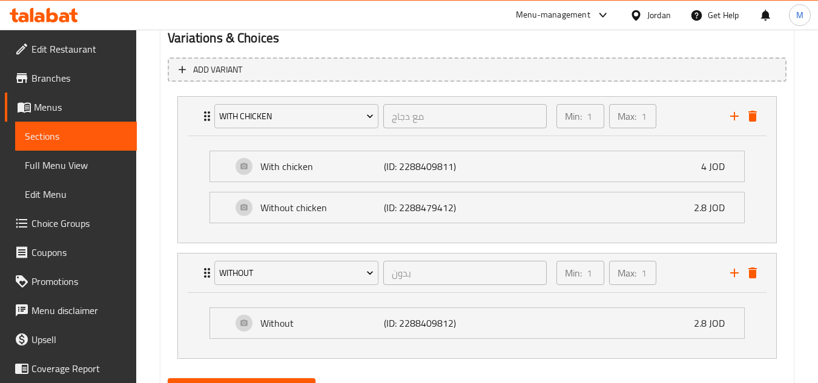
scroll to position [715, 0]
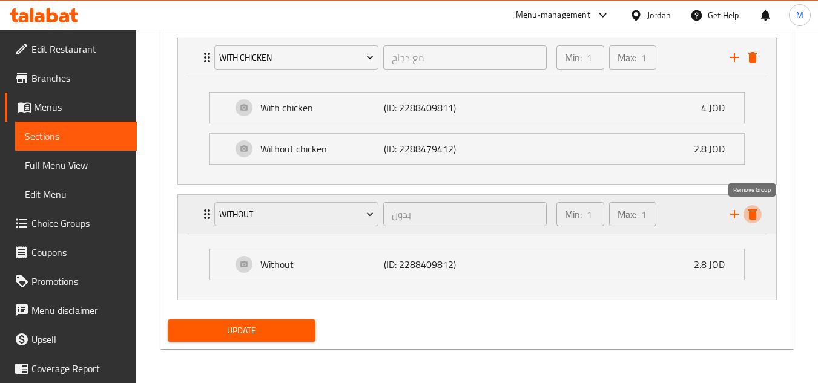
click at [758, 211] on icon "delete" at bounding box center [753, 214] width 15 height 15
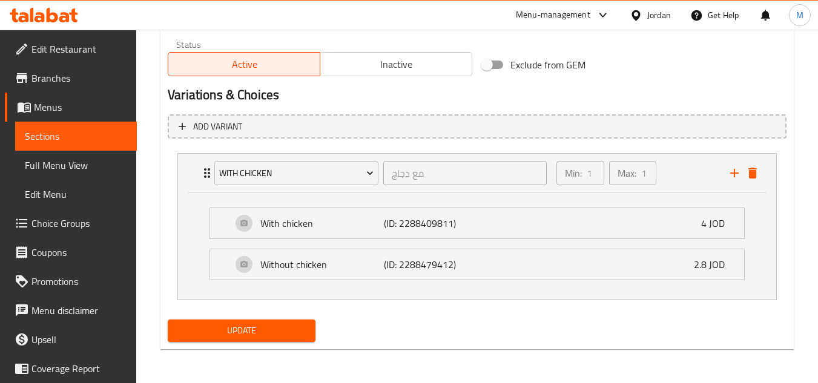
click at [259, 320] on button "Update" at bounding box center [241, 331] width 147 height 22
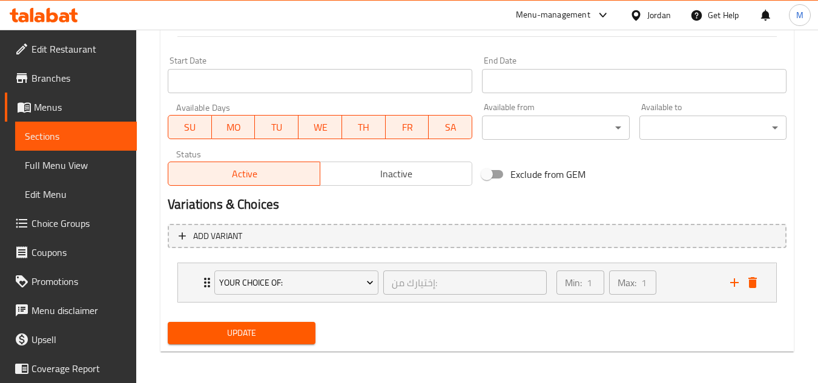
scroll to position [492, 0]
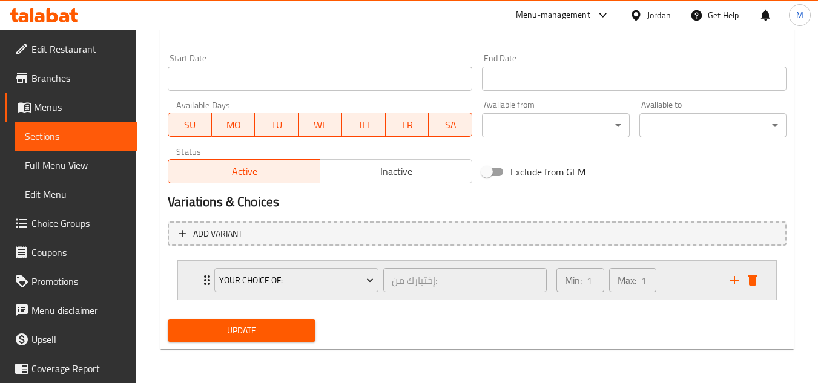
click at [205, 283] on icon "Expand" at bounding box center [207, 281] width 6 height 10
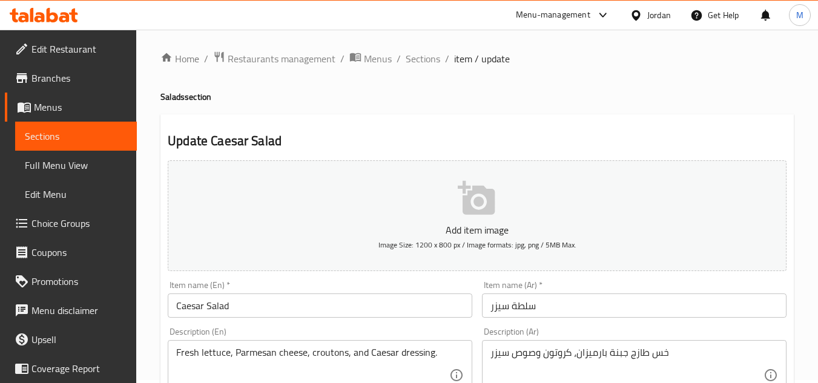
scroll to position [0, 0]
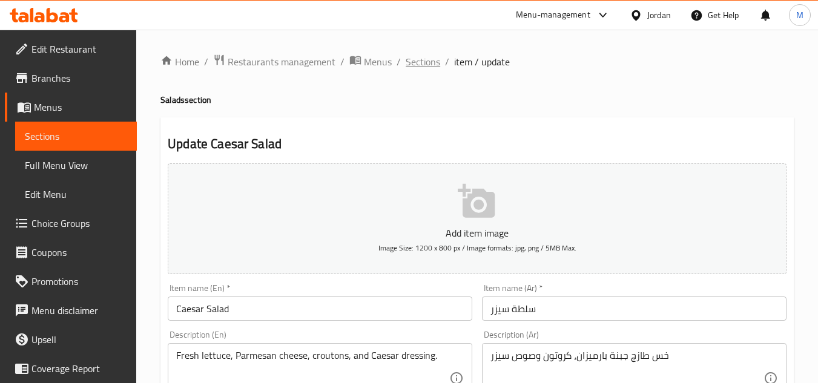
click at [428, 61] on span "Sections" at bounding box center [423, 62] width 35 height 15
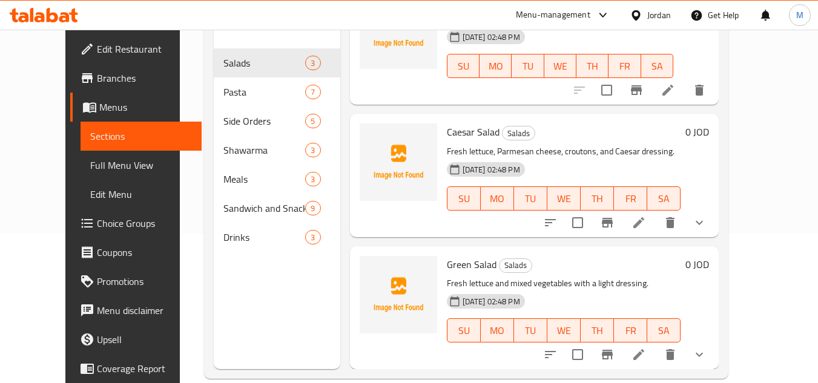
scroll to position [170, 0]
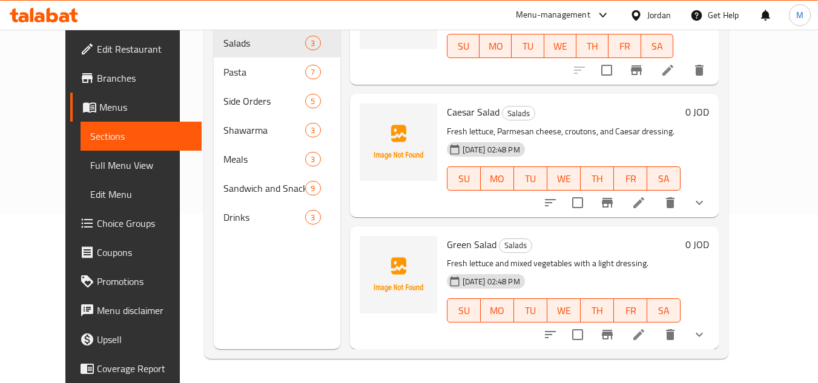
click at [646, 334] on icon at bounding box center [639, 335] width 15 height 15
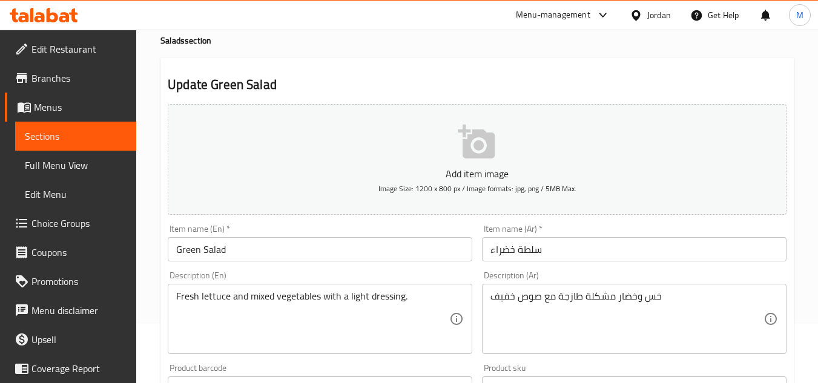
type input "اختيارك من:"
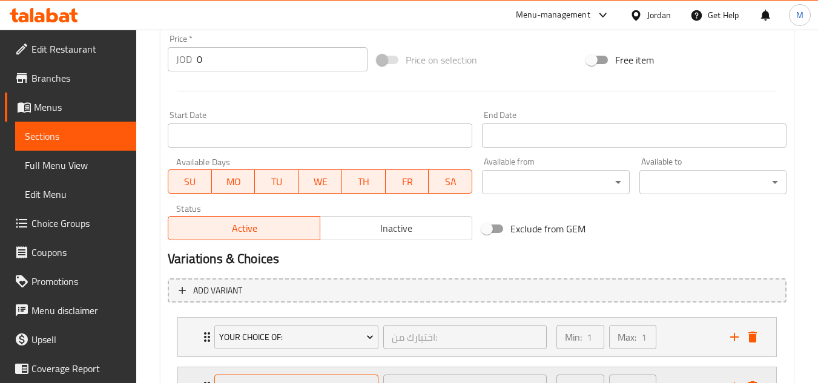
scroll to position [542, 0]
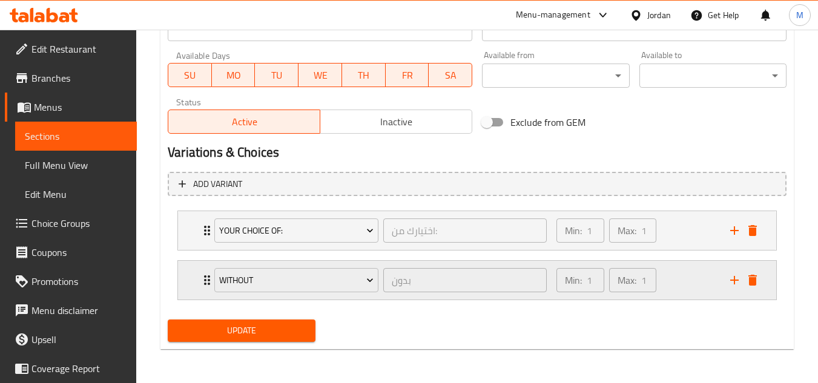
click at [758, 283] on icon "delete" at bounding box center [753, 280] width 15 height 15
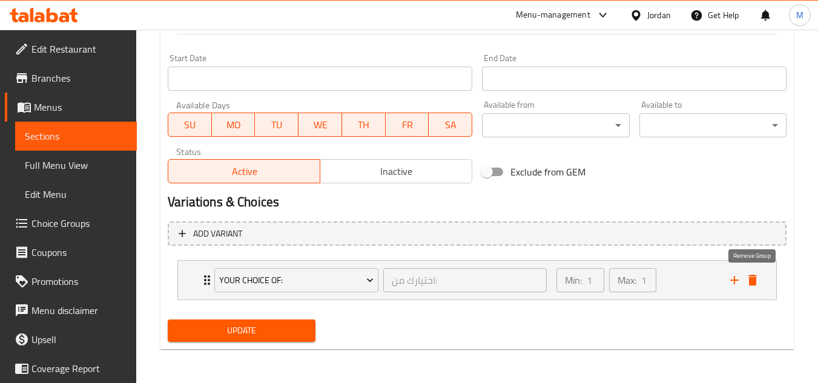
scroll to position [492, 0]
click at [291, 331] on span "Update" at bounding box center [241, 330] width 128 height 15
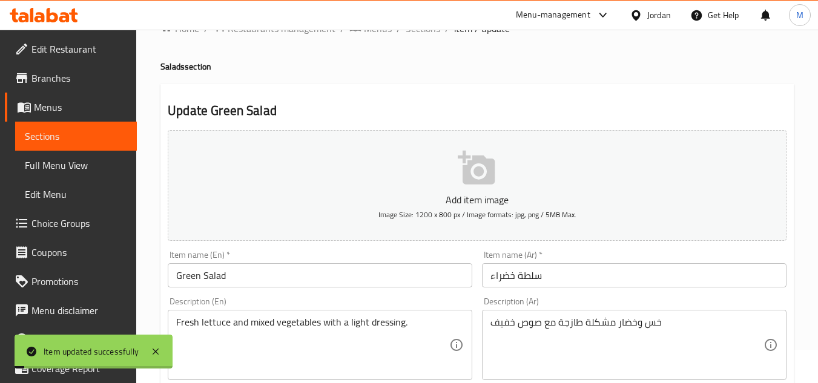
scroll to position [0, 0]
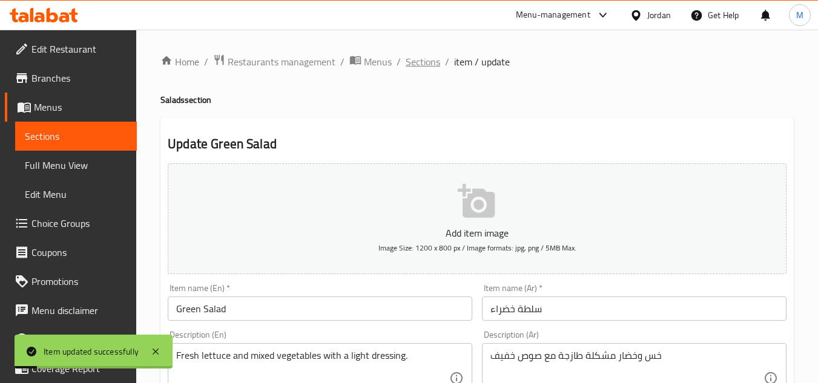
click at [420, 65] on span "Sections" at bounding box center [423, 62] width 35 height 15
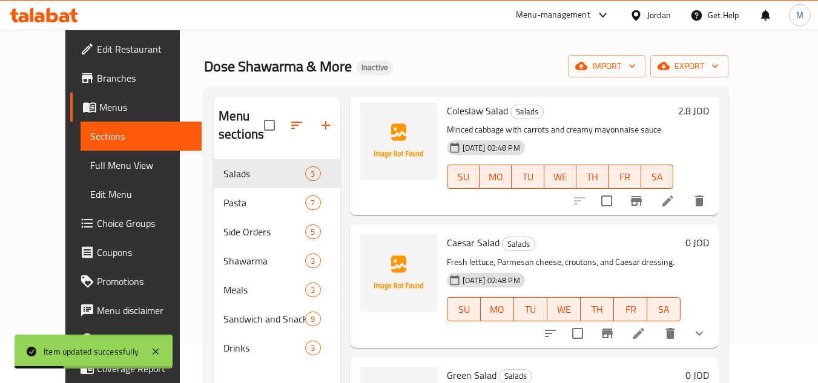
scroll to position [170, 0]
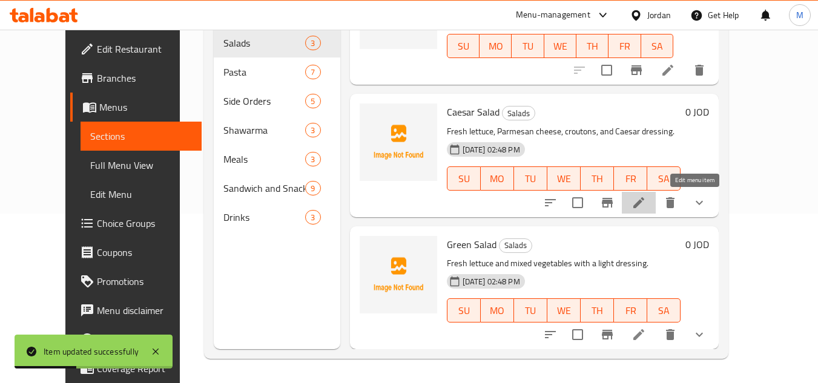
click at [646, 205] on icon at bounding box center [639, 203] width 15 height 15
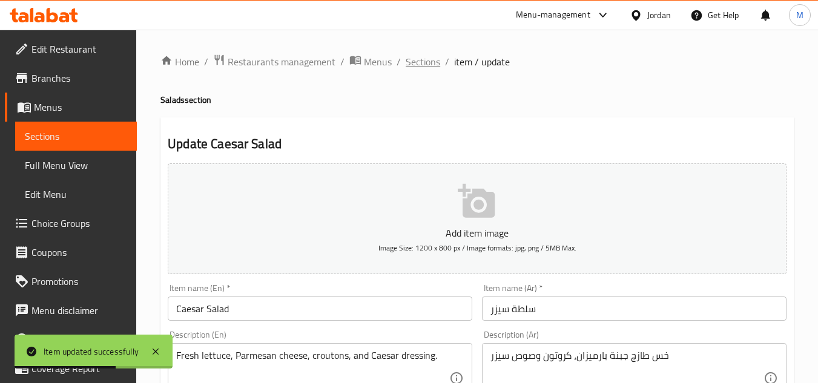
click at [423, 59] on span "Sections" at bounding box center [423, 62] width 35 height 15
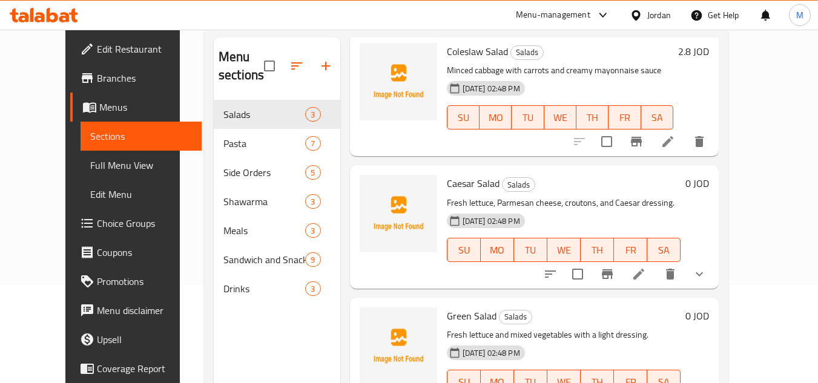
scroll to position [170, 0]
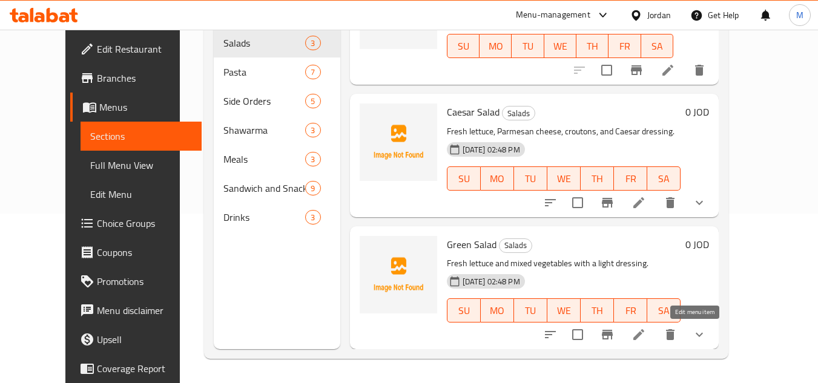
click at [646, 338] on icon at bounding box center [639, 335] width 15 height 15
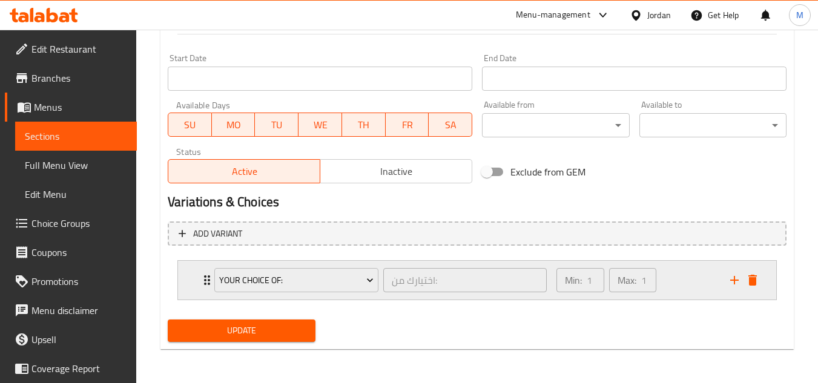
click at [194, 285] on div "your choice of: اختيارك من: ​ Min: 1 ​ Max: 1 ​" at bounding box center [477, 280] width 598 height 39
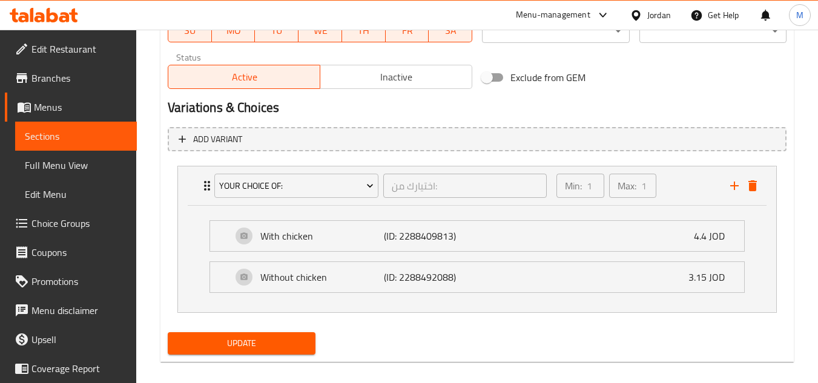
scroll to position [592, 0]
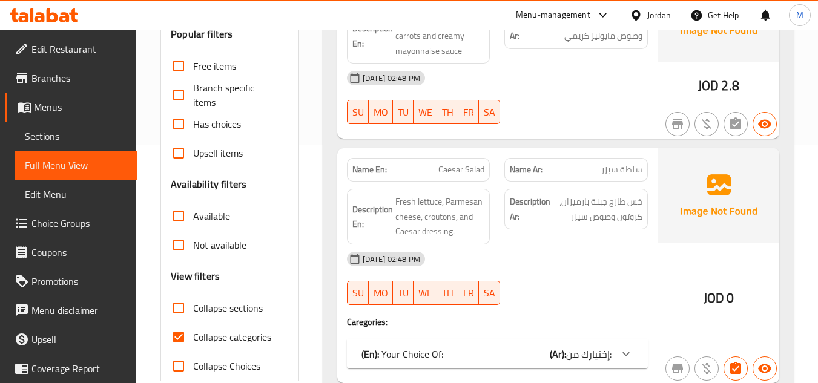
scroll to position [242, 0]
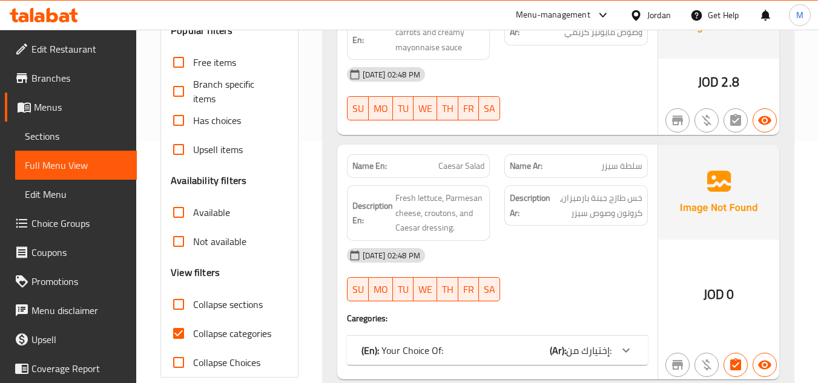
drag, startPoint x: 179, startPoint y: 332, endPoint x: 204, endPoint y: 334, distance: 25.0
click at [179, 332] on input "Collapse categories" at bounding box center [178, 333] width 29 height 29
checkbox input "false"
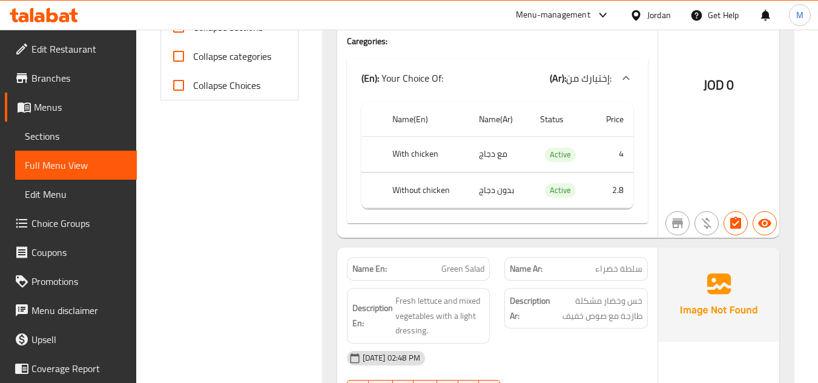
scroll to position [545, 0]
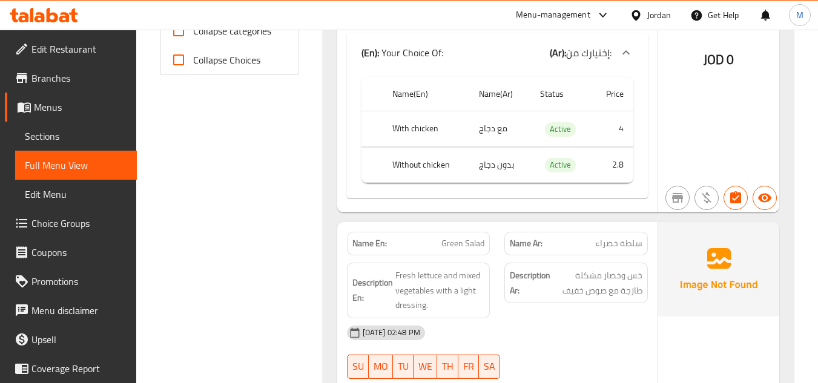
click at [413, 163] on th "Without chicken" at bounding box center [426, 165] width 86 height 36
copy th "Without chicken"
click at [486, 165] on td "بدون دجاج" at bounding box center [499, 165] width 61 height 36
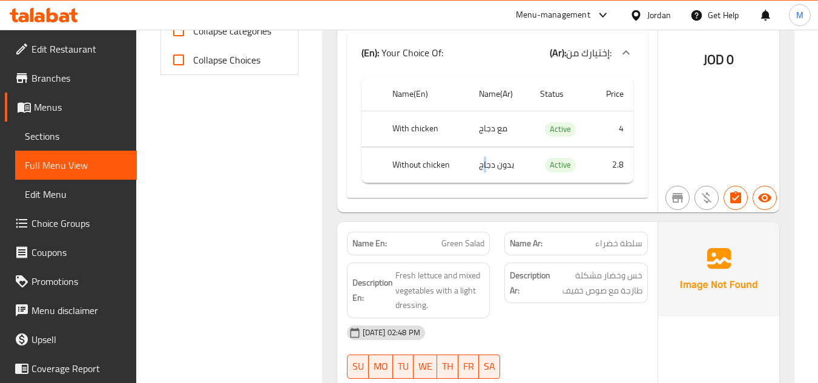
click at [486, 165] on td "بدون دجاج" at bounding box center [499, 165] width 61 height 36
copy td "بدون دجاج"
click at [426, 168] on th "Without chicken" at bounding box center [426, 165] width 86 height 36
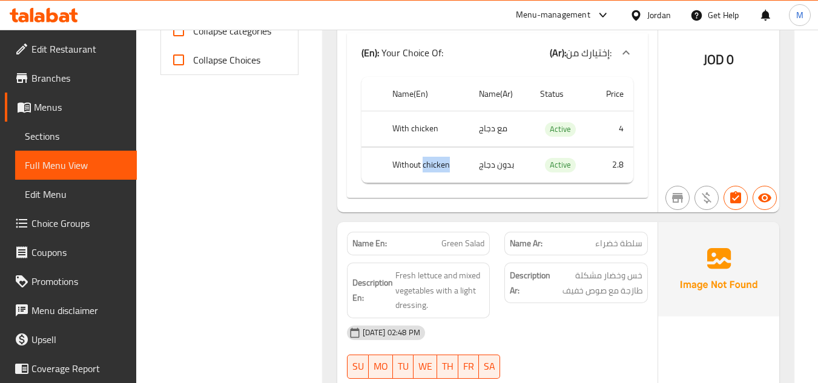
click at [426, 168] on th "Without chicken" at bounding box center [426, 165] width 86 height 36
click at [425, 168] on th "Without chicken" at bounding box center [426, 165] width 86 height 36
copy th "Without chicken"
click at [619, 159] on td "2.8" at bounding box center [612, 165] width 41 height 36
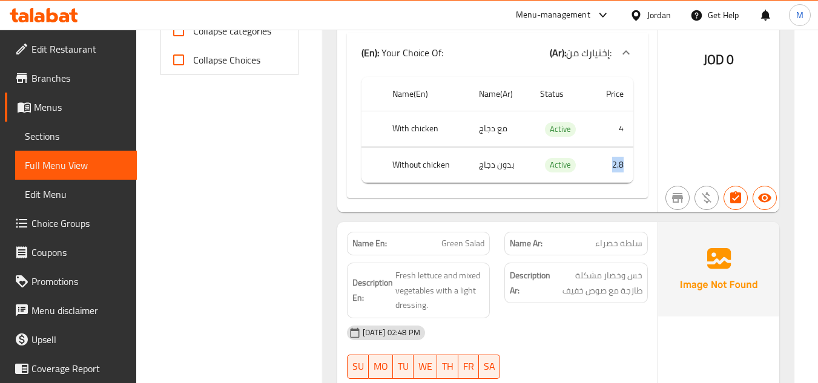
copy td "2.8"
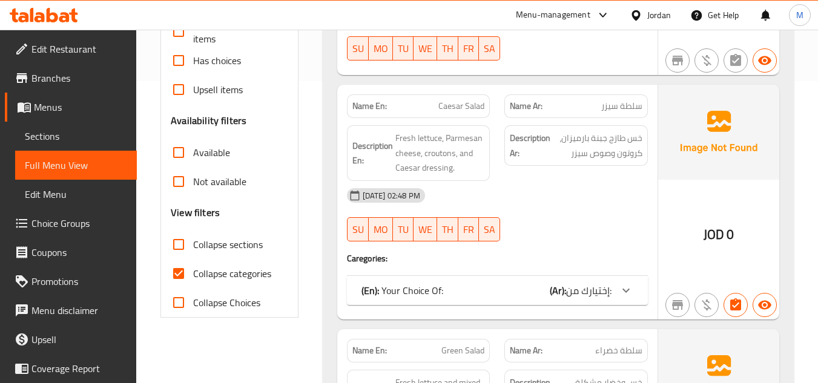
scroll to position [303, 0]
click at [182, 276] on input "Collapse categories" at bounding box center [178, 273] width 29 height 29
checkbox input "false"
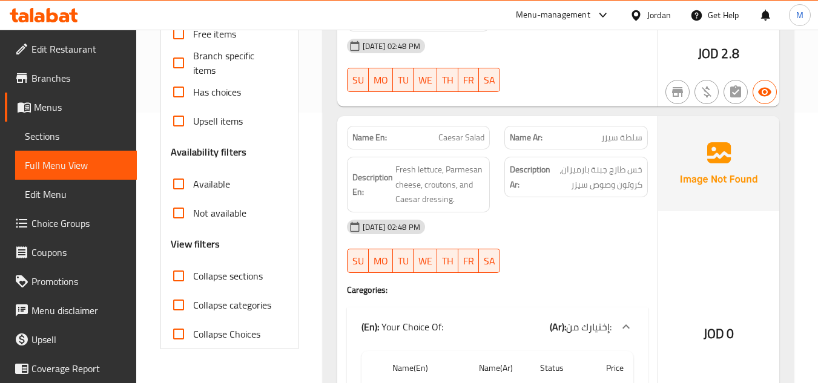
scroll to position [242, 0]
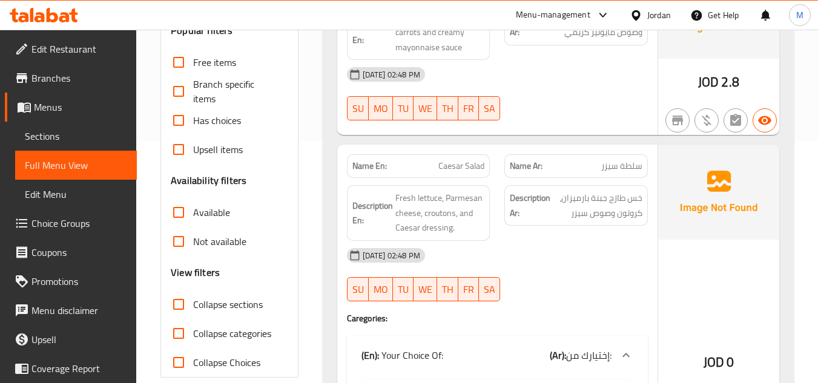
click at [230, 312] on span "Collapse sections" at bounding box center [228, 304] width 70 height 15
click at [193, 312] on input "Collapse sections" at bounding box center [178, 304] width 29 height 29
checkbox input "true"
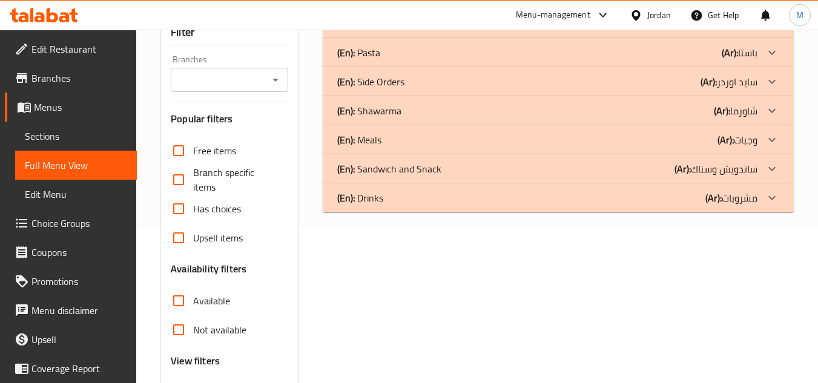
scroll to position [61, 0]
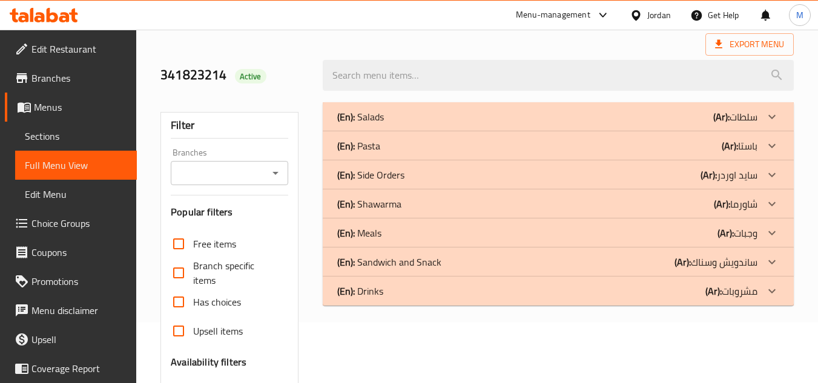
click at [369, 144] on p "(En): Pasta" at bounding box center [358, 146] width 43 height 15
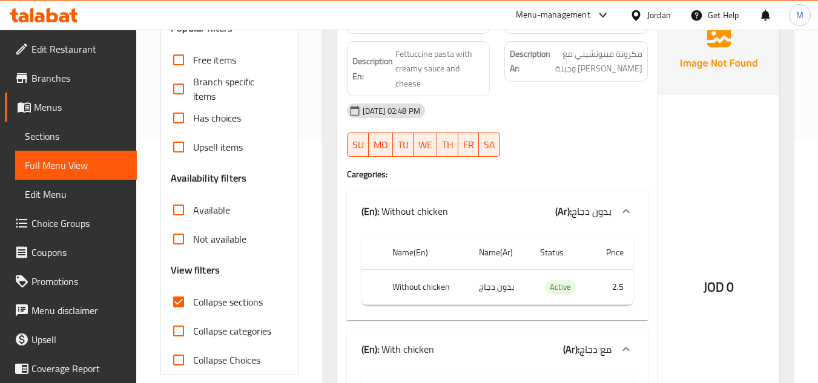
scroll to position [242, 0]
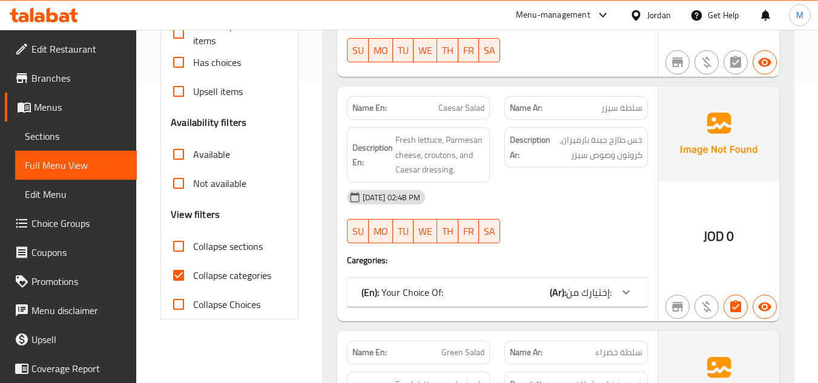
scroll to position [303, 0]
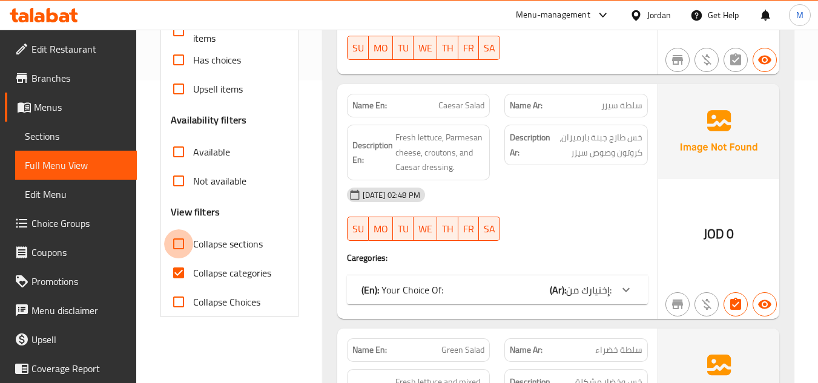
click at [184, 244] on input "Collapse sections" at bounding box center [178, 244] width 29 height 29
checkbox input "true"
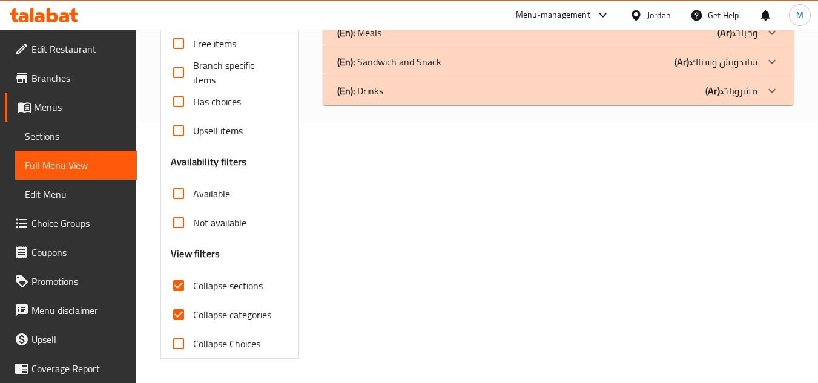
click at [183, 300] on input "Collapse categories" at bounding box center [178, 314] width 29 height 29
checkbox input "false"
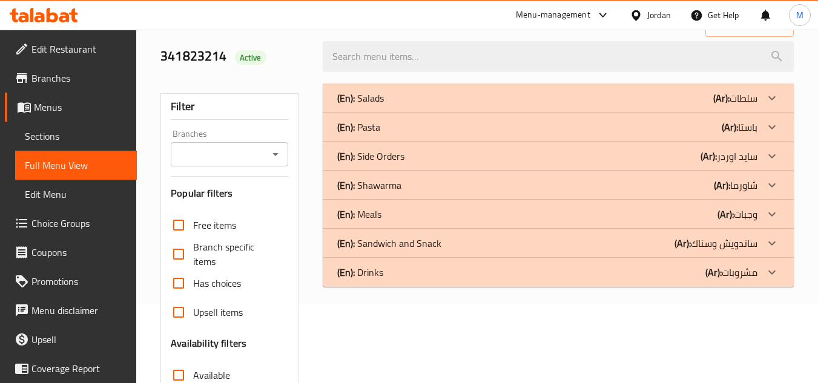
click at [368, 122] on p "(En): Pasta" at bounding box center [358, 127] width 43 height 15
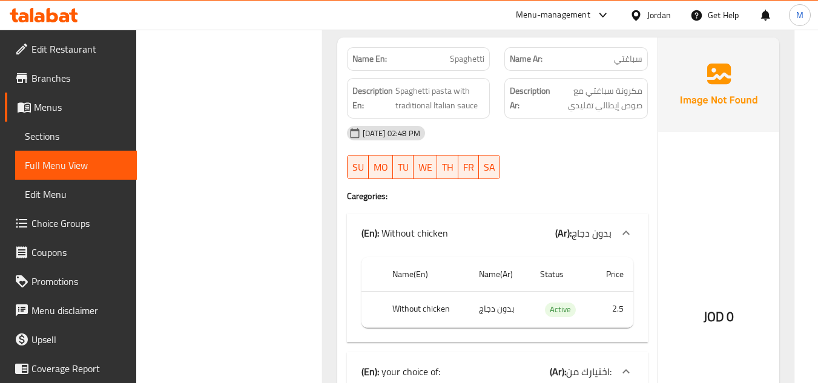
scroll to position [1412, 0]
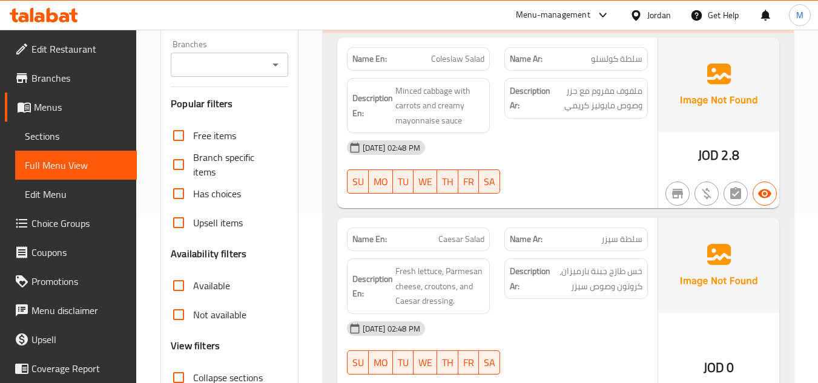
scroll to position [303, 0]
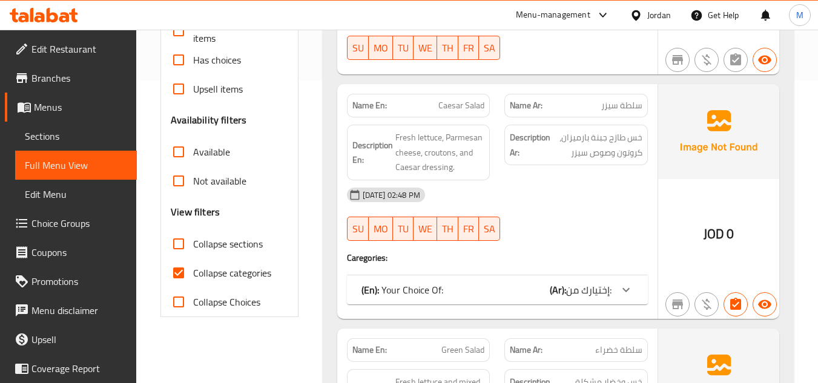
click at [175, 246] on input "Collapse sections" at bounding box center [178, 244] width 29 height 29
checkbox input "true"
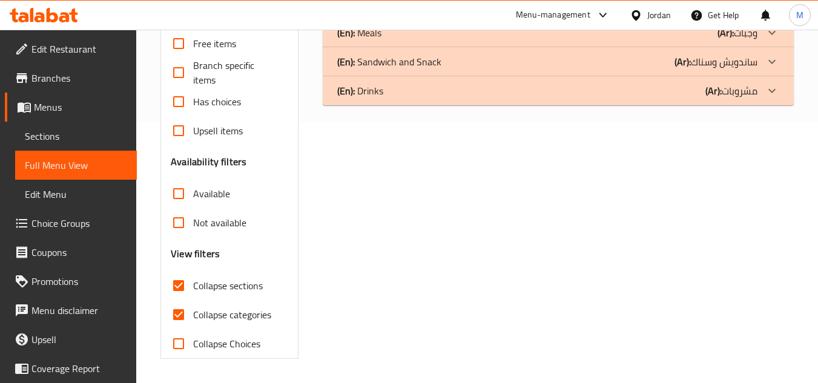
click at [182, 300] on input "Collapse categories" at bounding box center [178, 314] width 29 height 29
checkbox input "false"
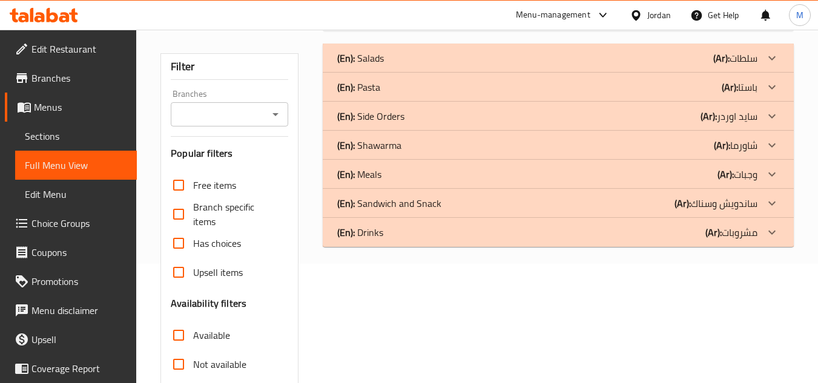
scroll to position [19, 0]
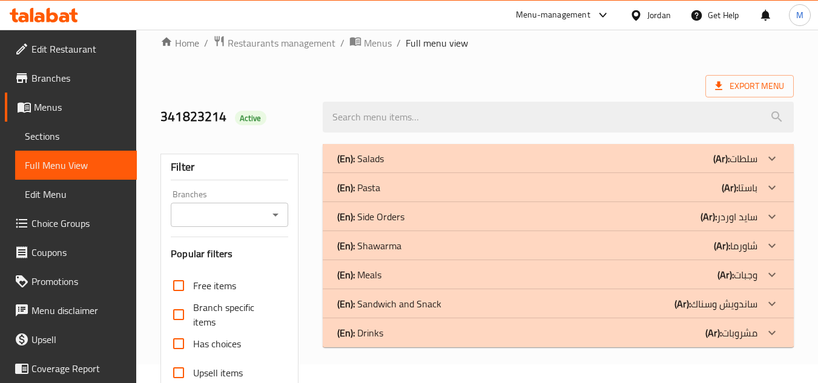
click at [387, 188] on div "(En): Pasta (Ar): باستا" at bounding box center [547, 188] width 420 height 15
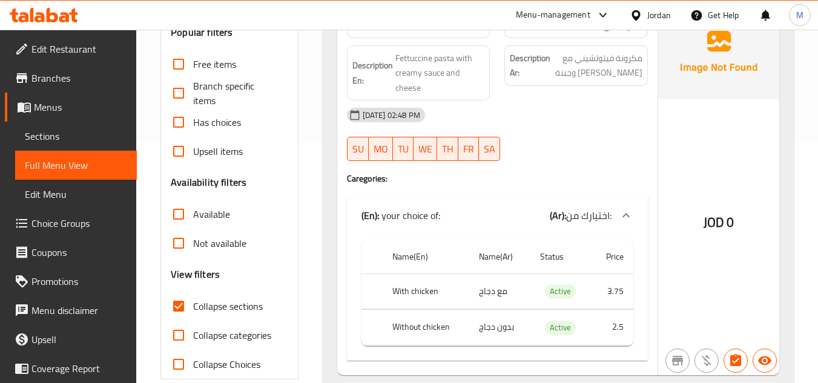
scroll to position [303, 0]
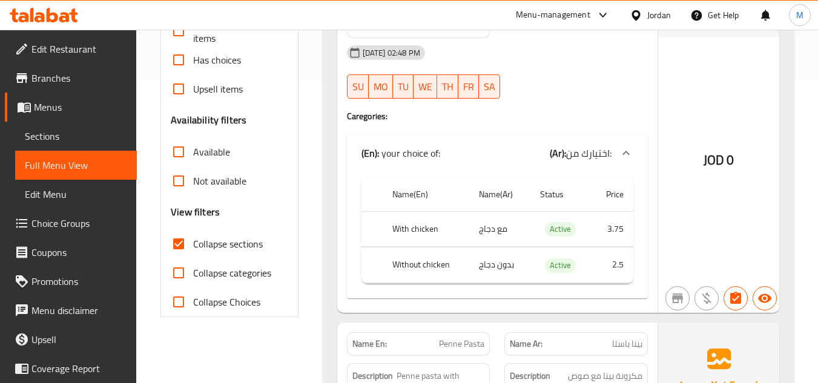
click at [190, 255] on input "Collapse sections" at bounding box center [178, 244] width 29 height 29
checkbox input "false"
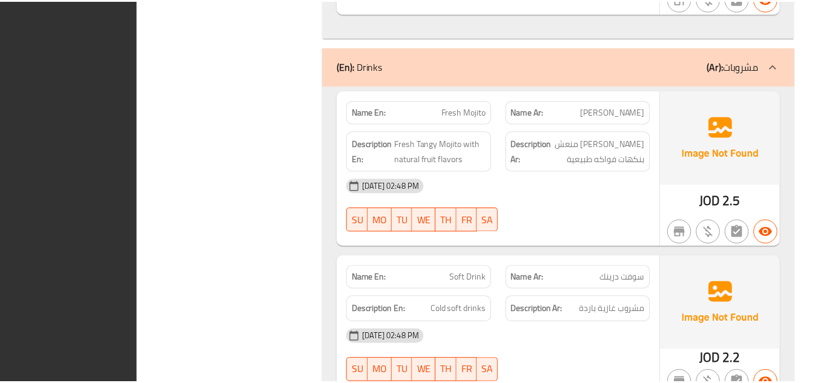
scroll to position [9071, 0]
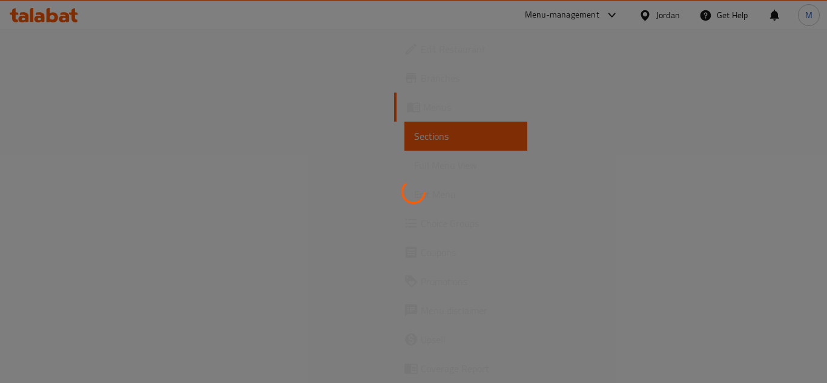
click at [79, 47] on div at bounding box center [413, 191] width 827 height 383
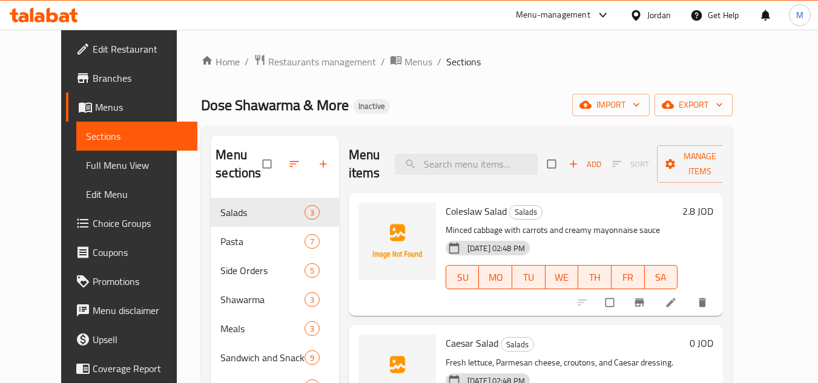
click at [93, 47] on span "Edit Restaurant" at bounding box center [141, 49] width 96 height 15
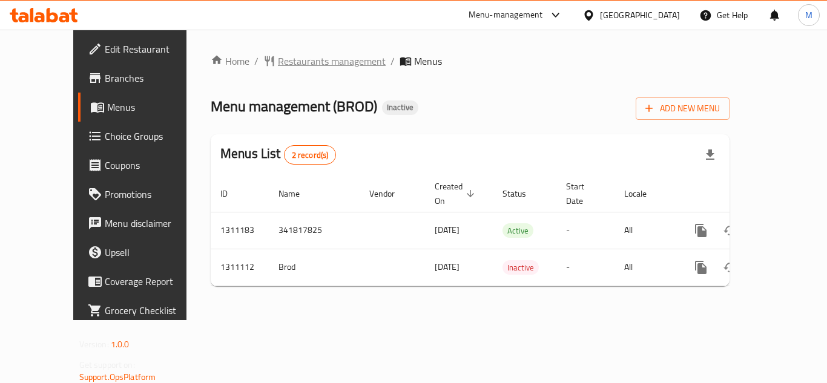
click at [278, 58] on span "Restaurants management" at bounding box center [332, 61] width 108 height 15
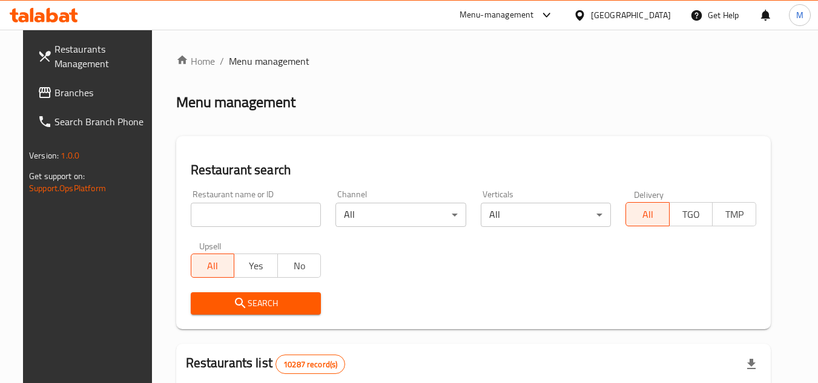
click at [55, 98] on span "Branches" at bounding box center [103, 92] width 96 height 15
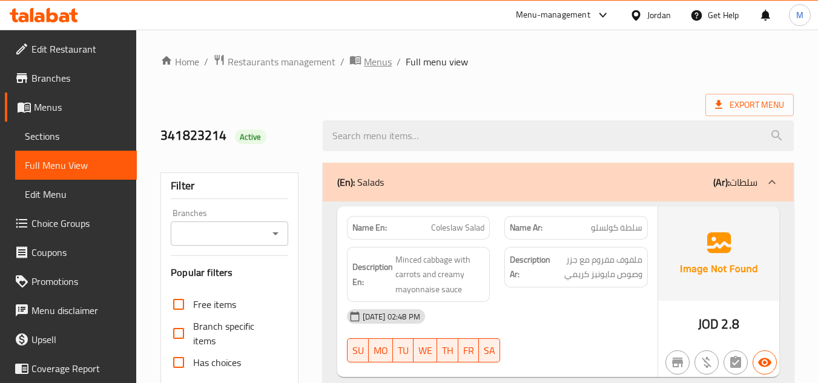
click at [368, 60] on span "Menus" at bounding box center [378, 62] width 28 height 15
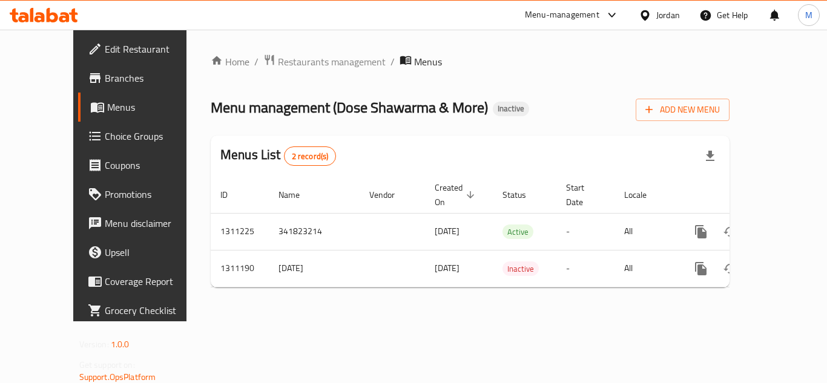
click at [313, 162] on div "Menus List 2 record(s)" at bounding box center [470, 156] width 519 height 41
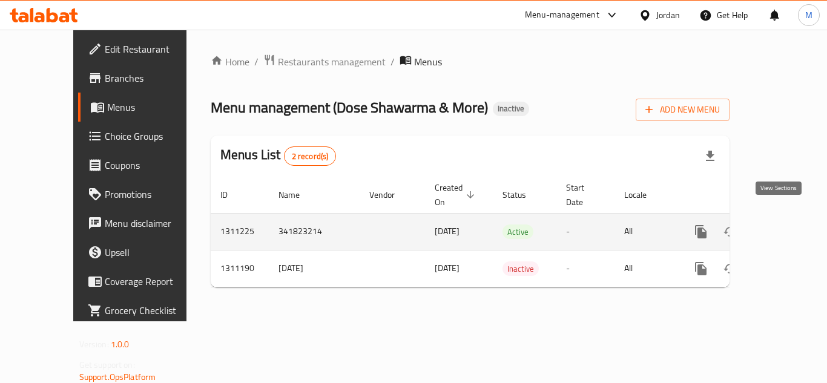
click at [781, 225] on icon "enhanced table" at bounding box center [788, 232] width 15 height 15
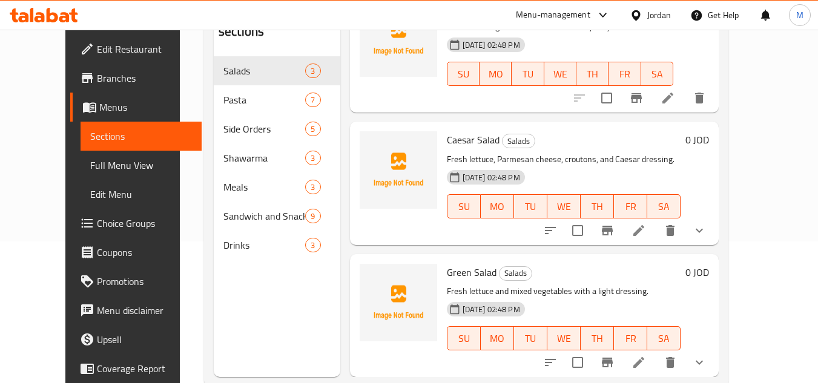
scroll to position [170, 0]
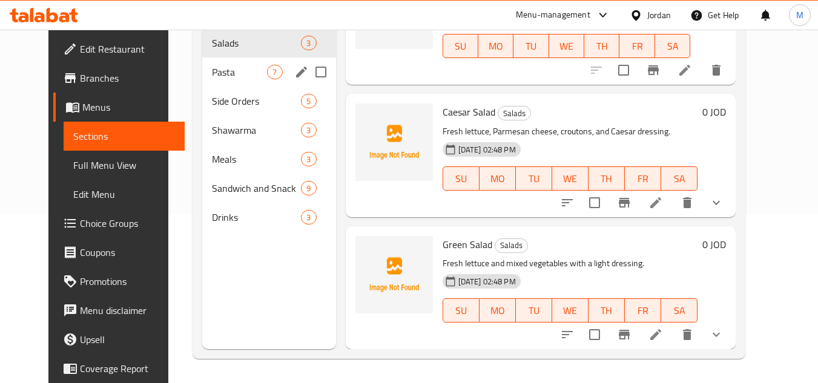
click at [202, 82] on div "Pasta 7" at bounding box center [268, 72] width 133 height 29
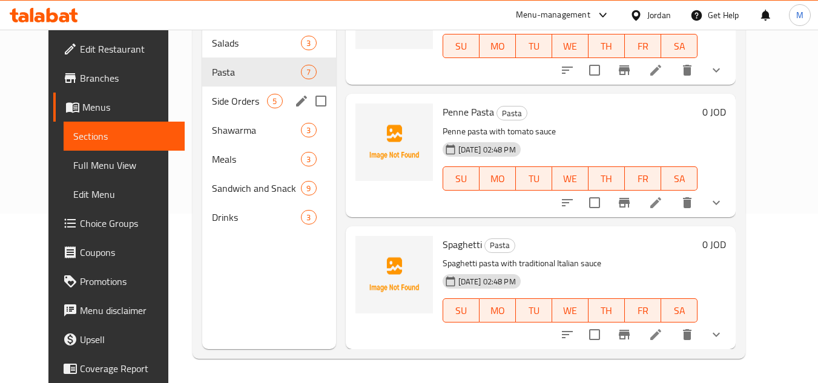
click at [212, 98] on span "Side Orders" at bounding box center [239, 101] width 55 height 15
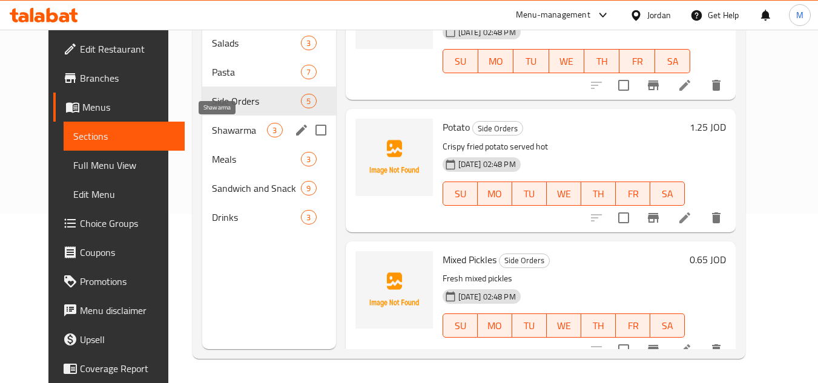
click at [212, 131] on span "Shawarma" at bounding box center [239, 130] width 55 height 15
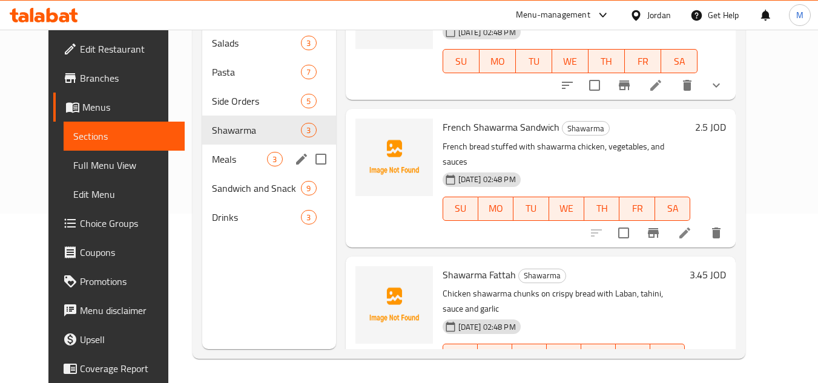
click at [202, 172] on div "Meals 3" at bounding box center [268, 159] width 133 height 29
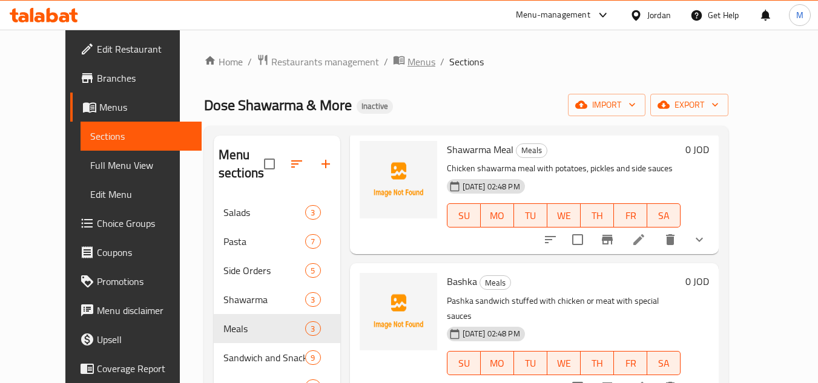
click at [408, 66] on span "Menus" at bounding box center [422, 62] width 28 height 15
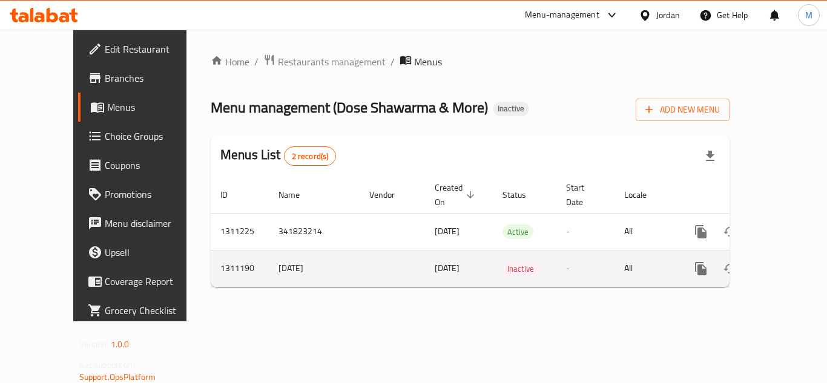
click at [781, 262] on icon "enhanced table" at bounding box center [788, 269] width 15 height 15
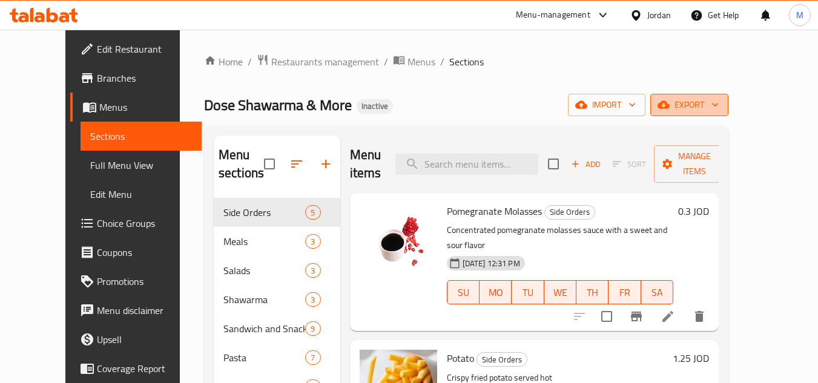
click at [729, 95] on button "export" at bounding box center [690, 105] width 78 height 22
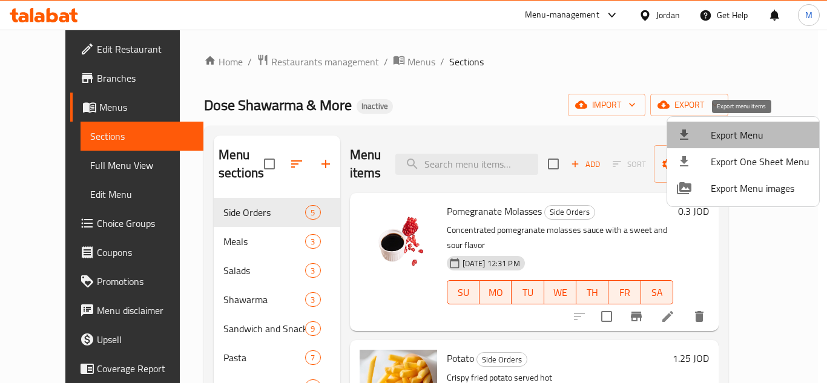
click at [756, 138] on span "Export Menu" at bounding box center [760, 135] width 99 height 15
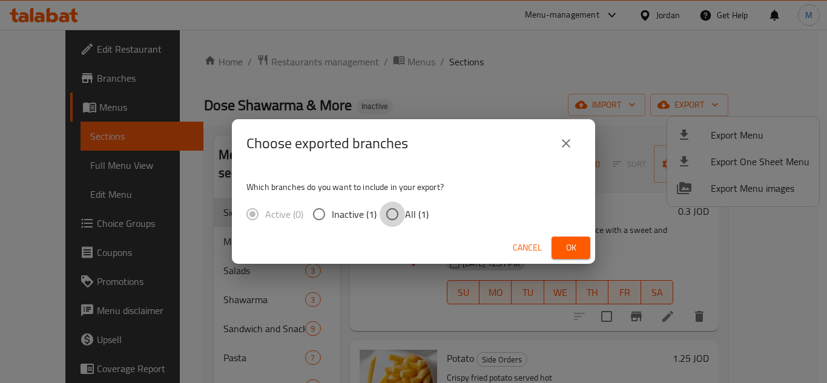
click at [390, 217] on input "All (1)" at bounding box center [392, 214] width 25 height 25
radio input "true"
click at [571, 248] on span "Ok" at bounding box center [571, 247] width 19 height 15
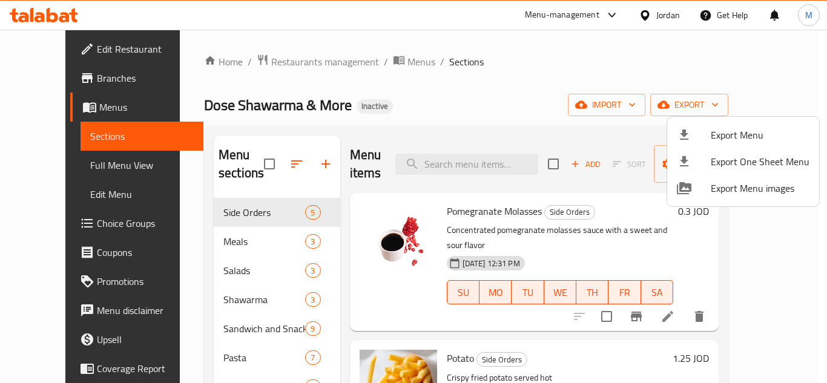
click at [280, 162] on div at bounding box center [413, 191] width 827 height 383
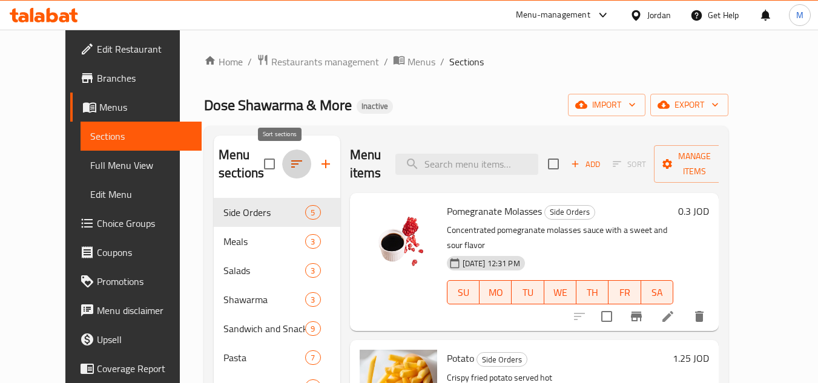
click at [291, 165] on icon "button" at bounding box center [296, 164] width 11 height 7
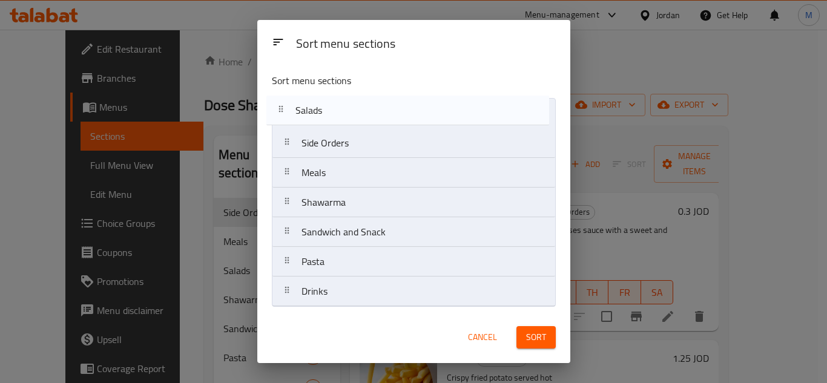
drag, startPoint x: 291, startPoint y: 176, endPoint x: 284, endPoint y: 110, distance: 67.0
click at [284, 110] on nav "Side Orders Meals Salads Shawarma Sandwich and Snack Pasta Drinks" at bounding box center [414, 202] width 284 height 209
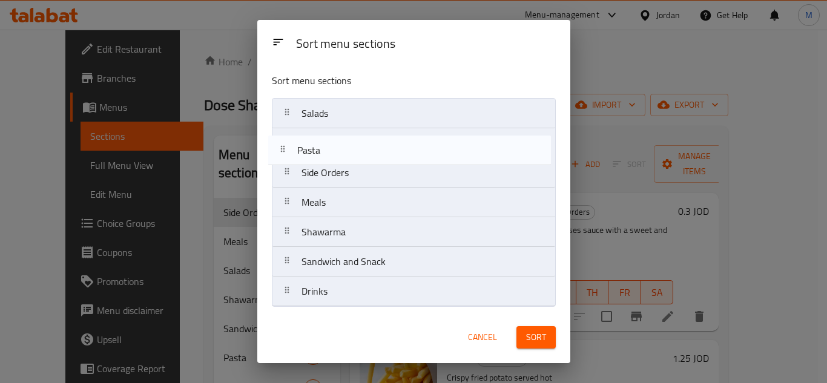
drag, startPoint x: 294, startPoint y: 269, endPoint x: 290, endPoint y: 141, distance: 127.9
click at [290, 141] on nav "Salads Side Orders Meals Shawarma Sandwich and Snack Pasta Drinks" at bounding box center [414, 202] width 284 height 209
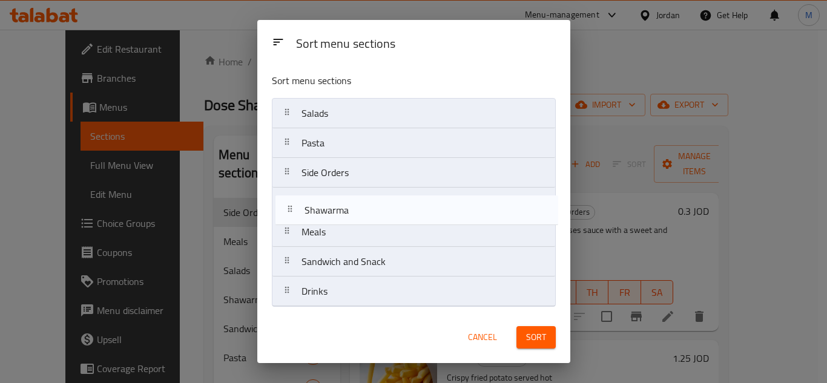
drag, startPoint x: 293, startPoint y: 236, endPoint x: 296, endPoint y: 205, distance: 30.4
click at [296, 208] on nav "Salads Pasta Side Orders Meals Shawarma Sandwich and Snack Drinks" at bounding box center [414, 202] width 284 height 209
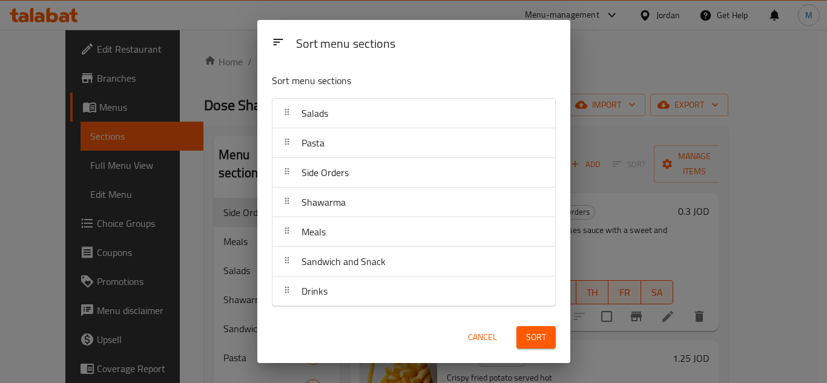
click at [539, 339] on span "Sort" at bounding box center [536, 337] width 20 height 15
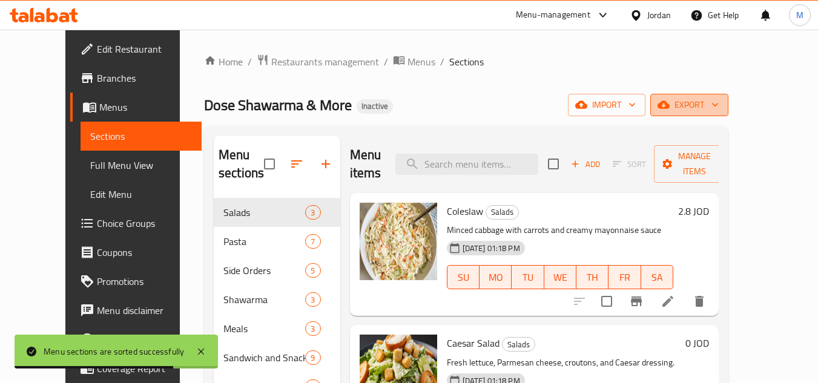
click at [719, 109] on span "export" at bounding box center [689, 105] width 59 height 15
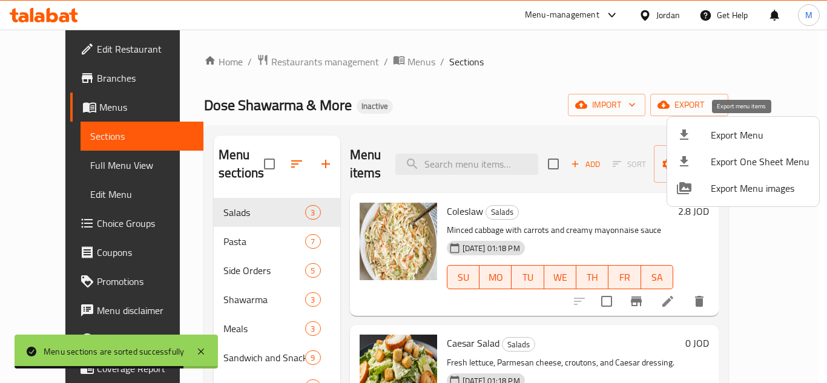
click at [744, 130] on span "Export Menu" at bounding box center [760, 135] width 99 height 15
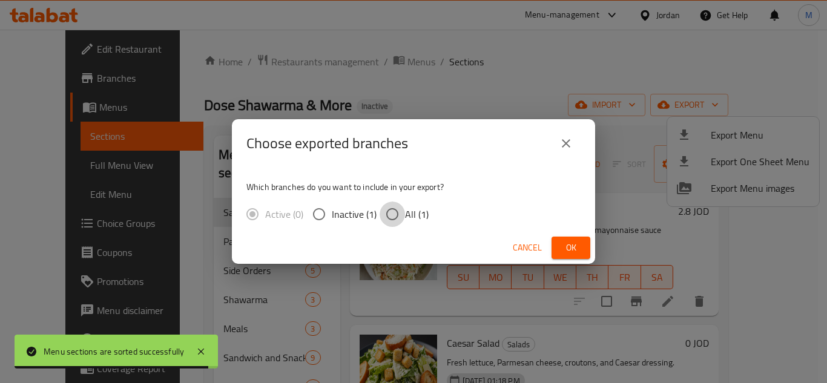
click at [403, 208] on input "All (1)" at bounding box center [392, 214] width 25 height 25
radio input "true"
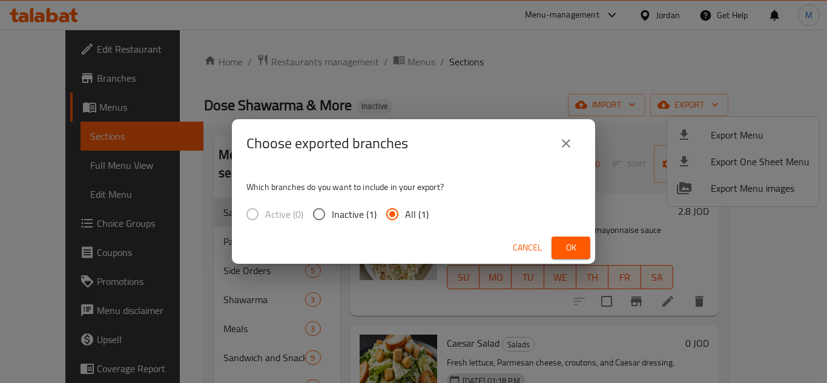
click at [568, 239] on button "Ok" at bounding box center [571, 248] width 39 height 22
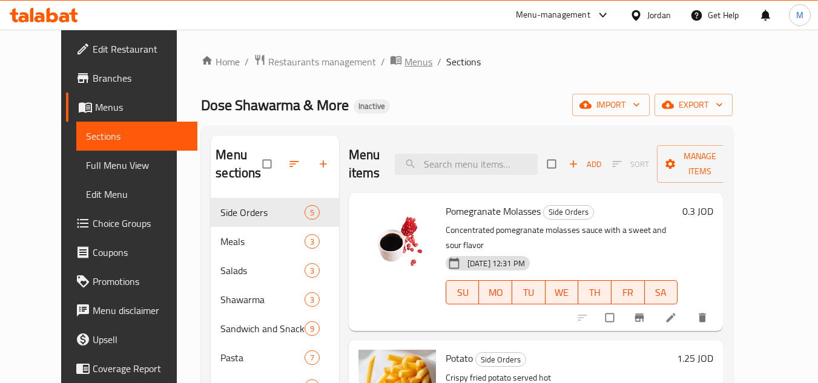
click at [405, 64] on span "Menus" at bounding box center [419, 62] width 28 height 15
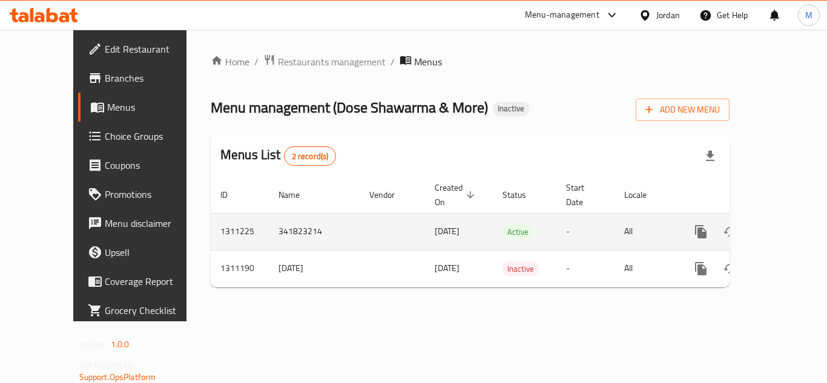
click at [783, 225] on icon "enhanced table" at bounding box center [788, 232] width 15 height 15
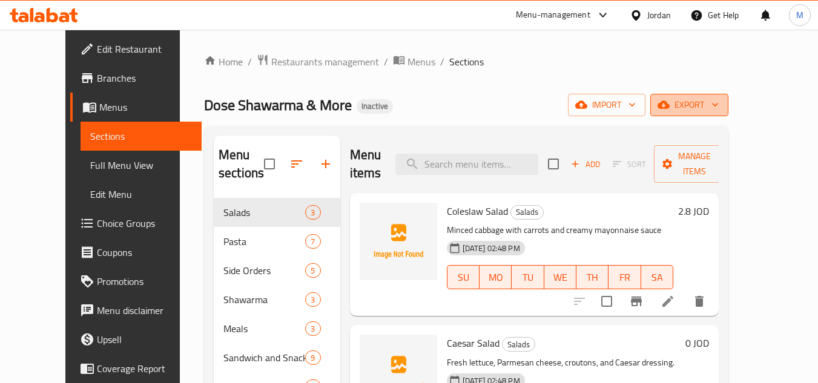
click at [719, 107] on span "export" at bounding box center [689, 105] width 59 height 15
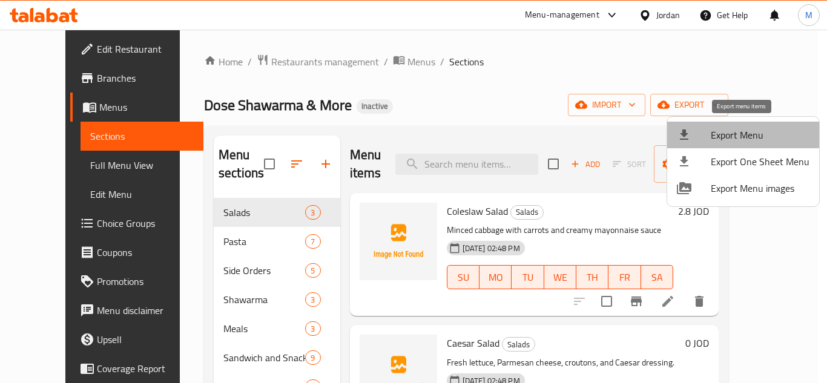
click at [761, 134] on span "Export Menu" at bounding box center [760, 135] width 99 height 15
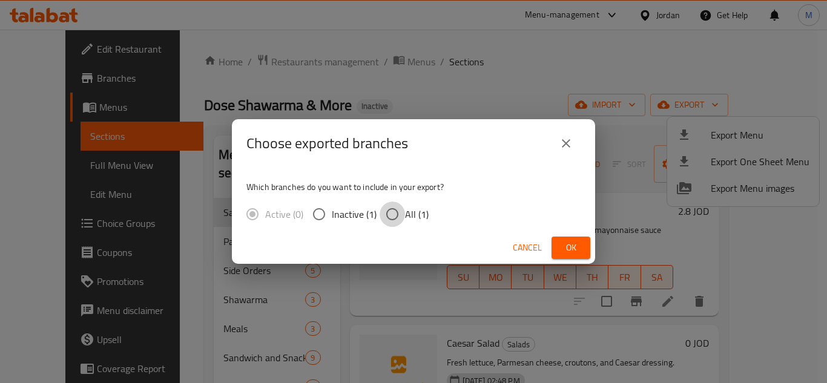
click at [394, 216] on input "All (1)" at bounding box center [392, 214] width 25 height 25
radio input "true"
click at [575, 251] on span "Ok" at bounding box center [571, 247] width 19 height 15
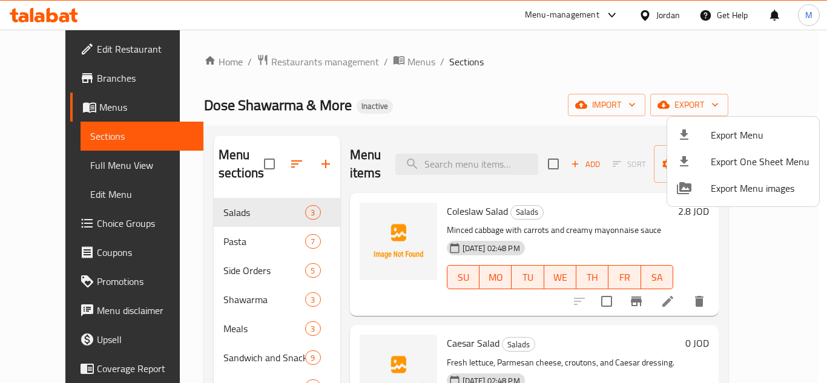
click at [376, 59] on div at bounding box center [413, 191] width 827 height 383
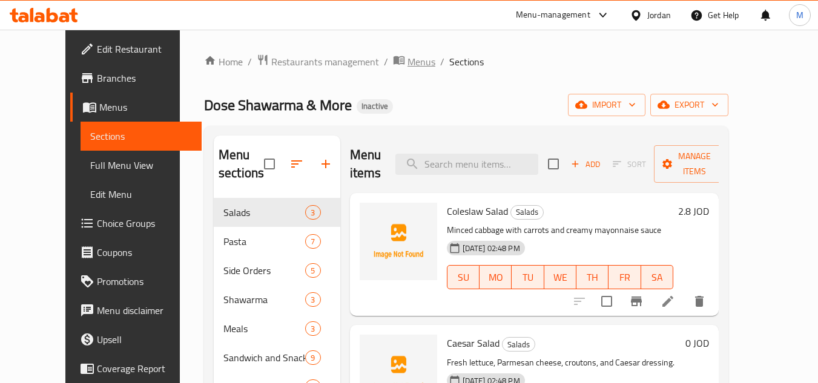
click at [408, 59] on span "Menus" at bounding box center [422, 62] width 28 height 15
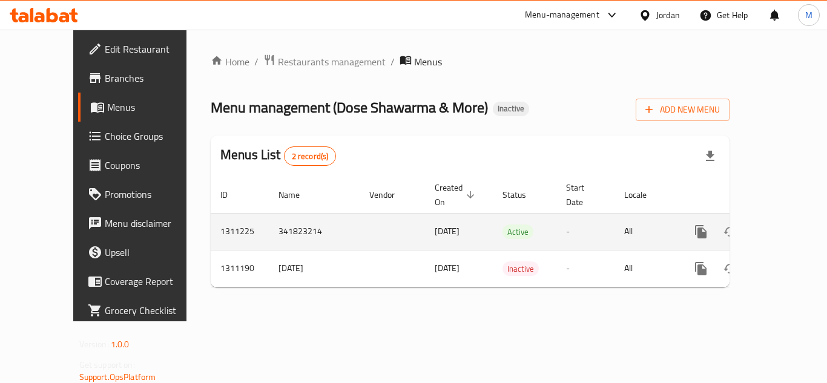
click at [781, 225] on icon "enhanced table" at bounding box center [788, 232] width 15 height 15
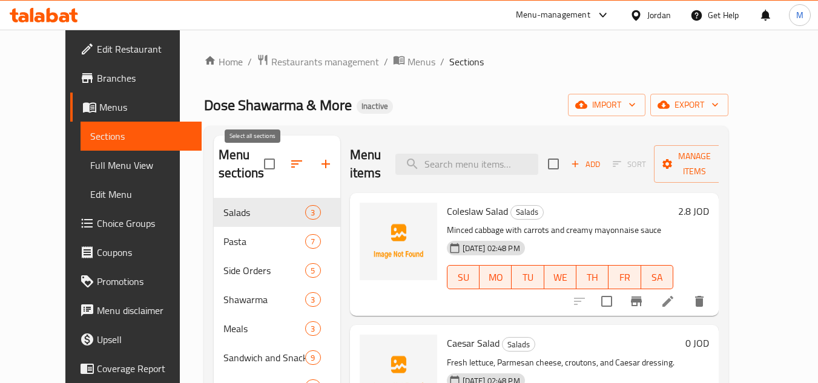
click at [259, 161] on input "checkbox" at bounding box center [269, 163] width 25 height 25
checkbox input "true"
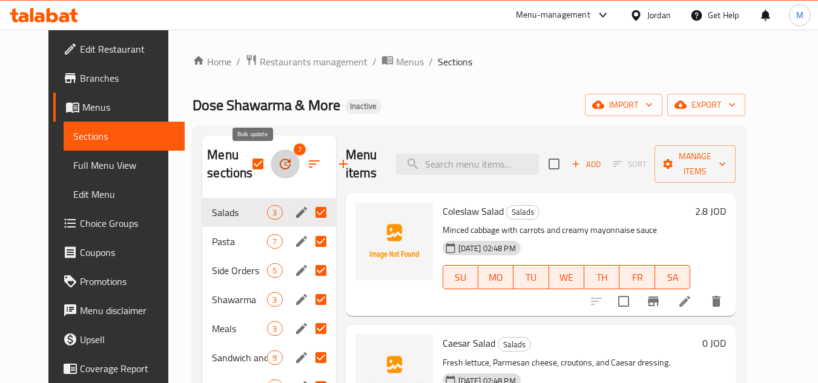
click at [271, 154] on button "button" at bounding box center [285, 164] width 29 height 29
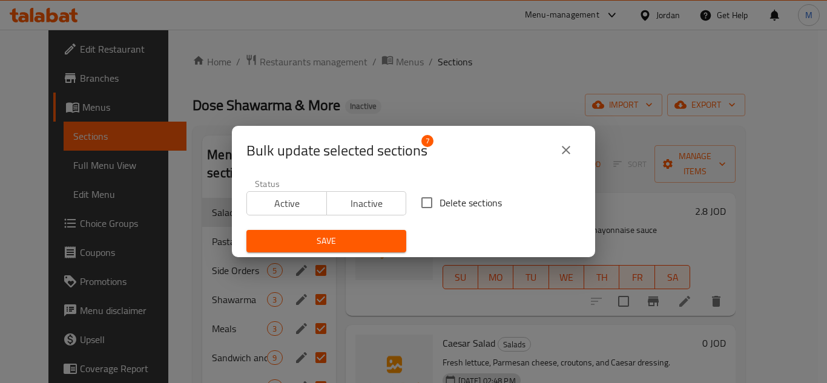
click at [440, 210] on span "Delete sections" at bounding box center [471, 203] width 62 height 15
click at [436, 211] on input "Delete sections" at bounding box center [426, 202] width 25 height 25
checkbox input "true"
click at [365, 234] on span "Save" at bounding box center [326, 241] width 141 height 15
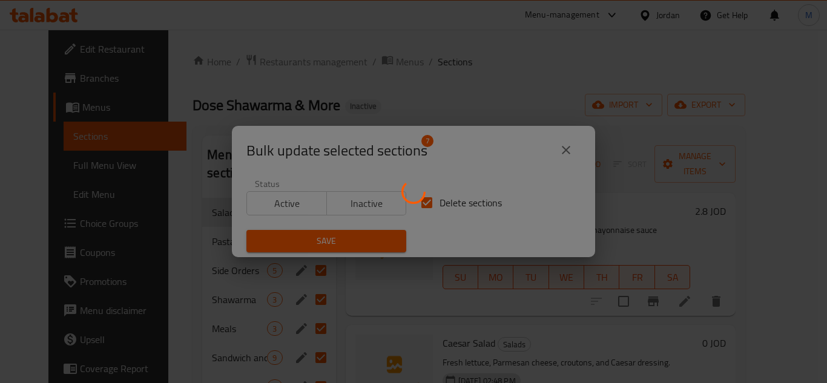
checkbox input "false"
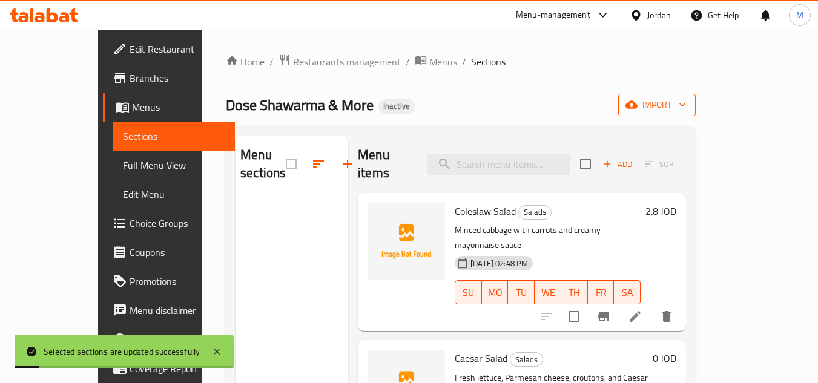
click at [686, 108] on span "import" at bounding box center [657, 105] width 58 height 15
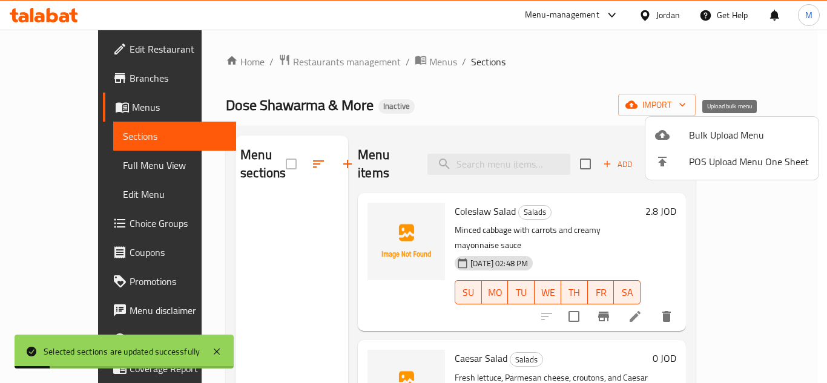
click at [745, 133] on span "Bulk Upload Menu" at bounding box center [749, 135] width 120 height 15
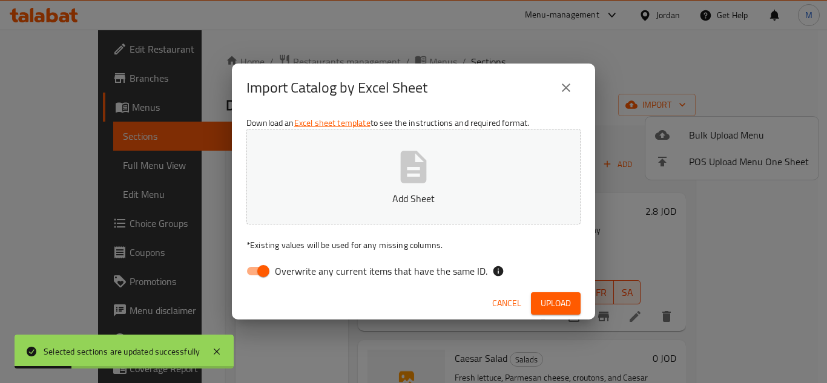
click at [311, 259] on div "Download an Excel sheet template to see the instructions and required format. A…" at bounding box center [413, 200] width 363 height 176
click at [298, 273] on span "Overwrite any current items that have the same ID." at bounding box center [381, 271] width 213 height 15
click at [298, 273] on input "Overwrite any current items that have the same ID." at bounding box center [263, 271] width 69 height 23
checkbox input "false"
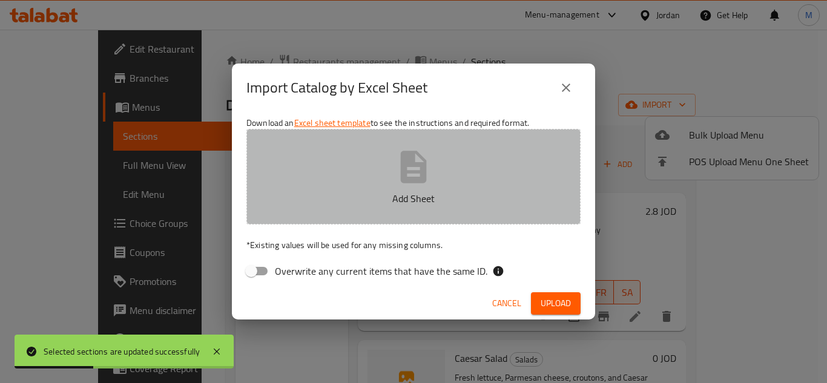
click at [326, 182] on button "Add Sheet" at bounding box center [414, 177] width 334 height 96
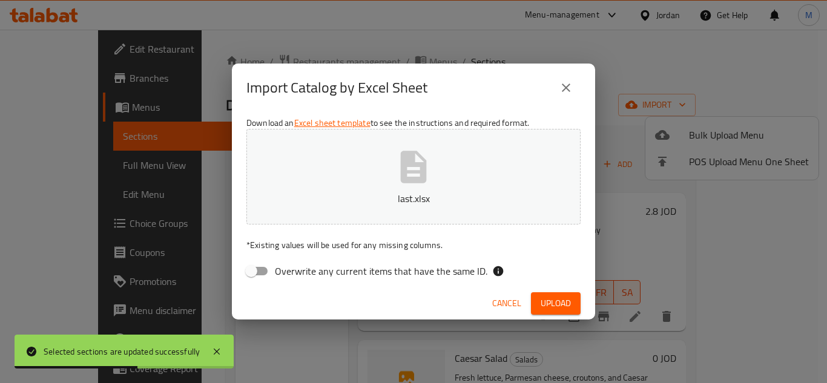
click at [554, 297] on span "Upload" at bounding box center [556, 303] width 30 height 15
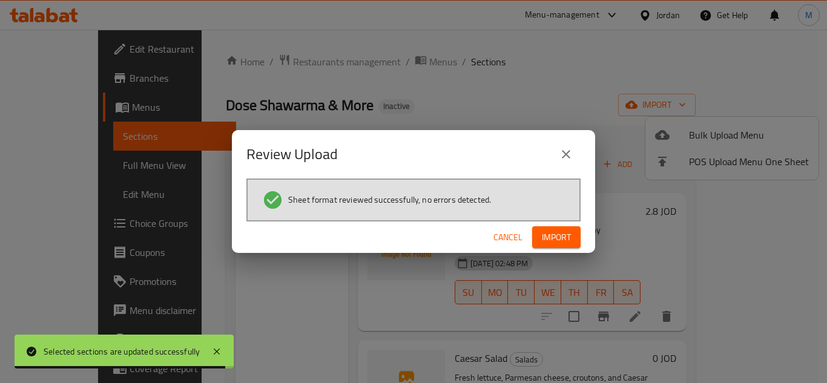
click at [560, 241] on span "Import" at bounding box center [556, 237] width 29 height 15
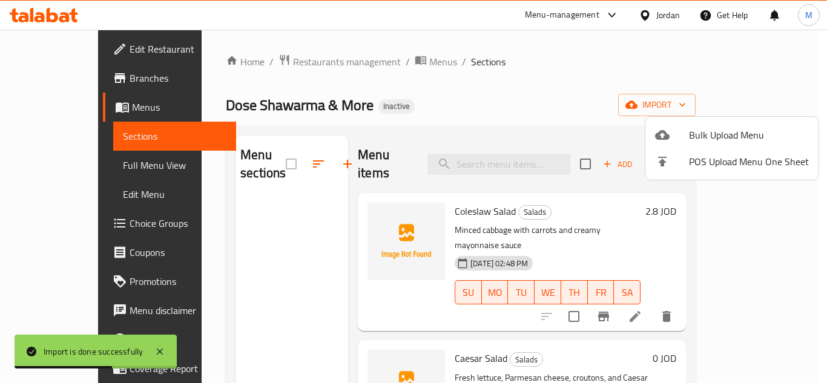
click at [76, 165] on div at bounding box center [413, 191] width 827 height 383
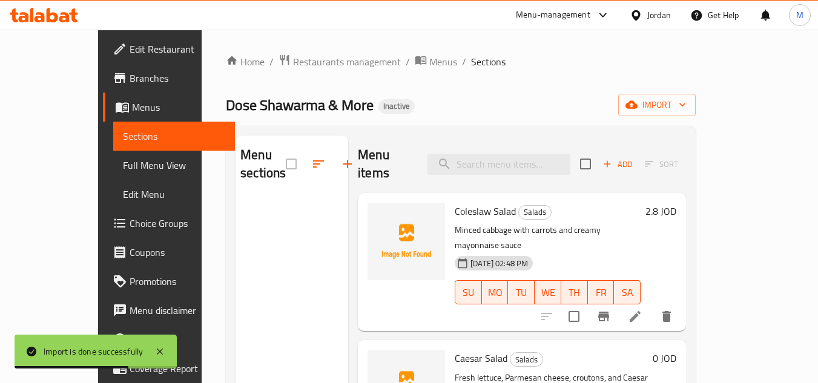
click at [123, 165] on span "Full Menu View" at bounding box center [174, 165] width 102 height 15
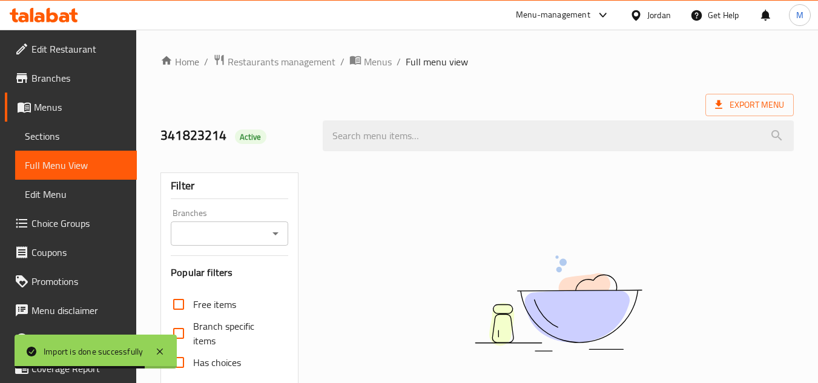
click at [68, 141] on span "Sections" at bounding box center [76, 136] width 102 height 15
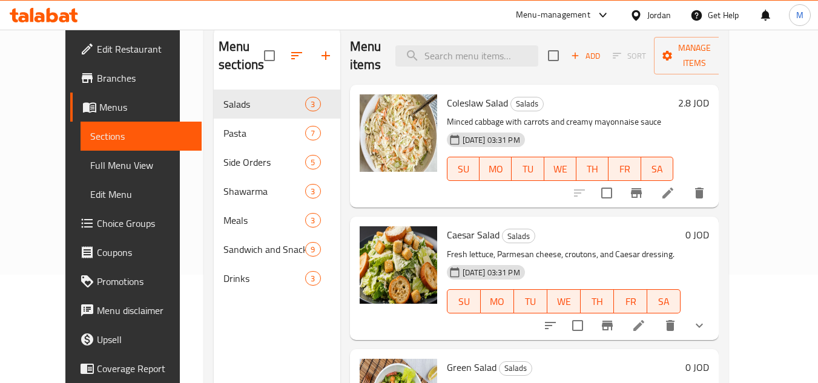
scroll to position [170, 0]
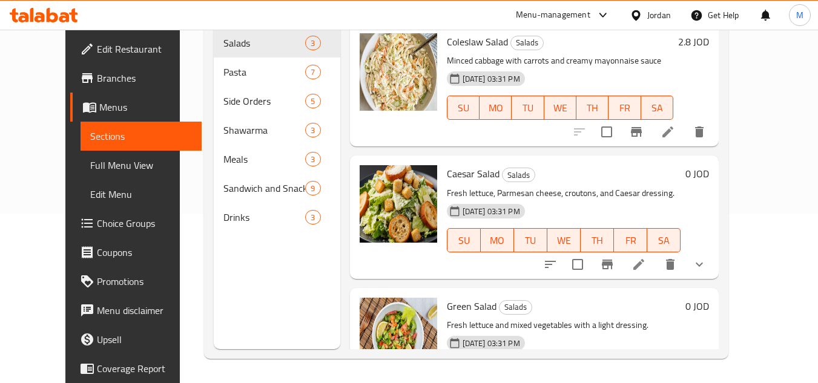
click at [90, 163] on span "Full Menu View" at bounding box center [141, 165] width 102 height 15
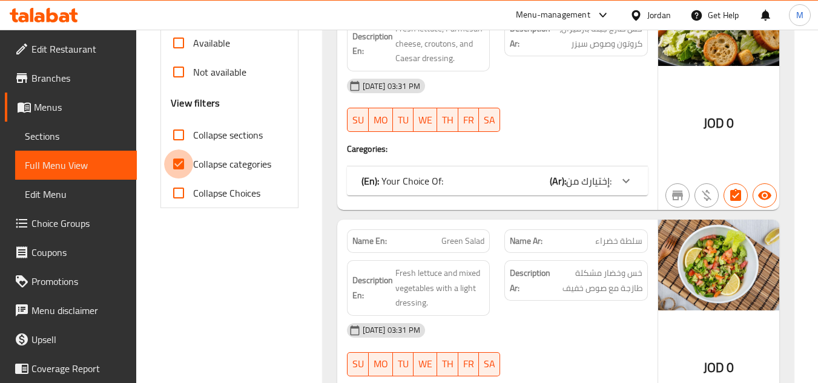
click at [174, 165] on input "Collapse categories" at bounding box center [178, 164] width 29 height 29
checkbox input "false"
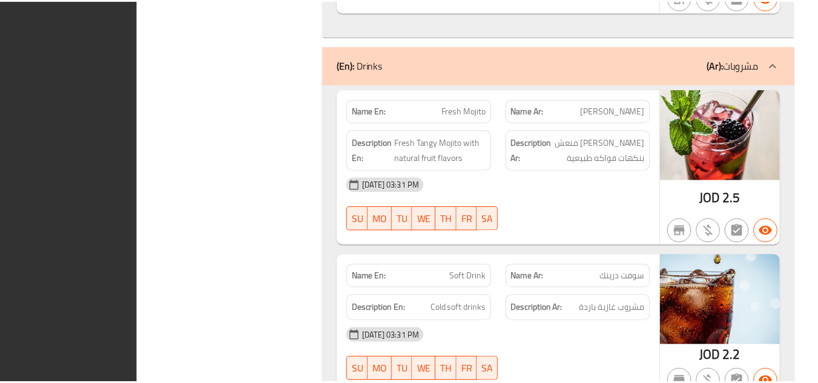
scroll to position [9068, 0]
